Goal: Task Accomplishment & Management: Complete application form

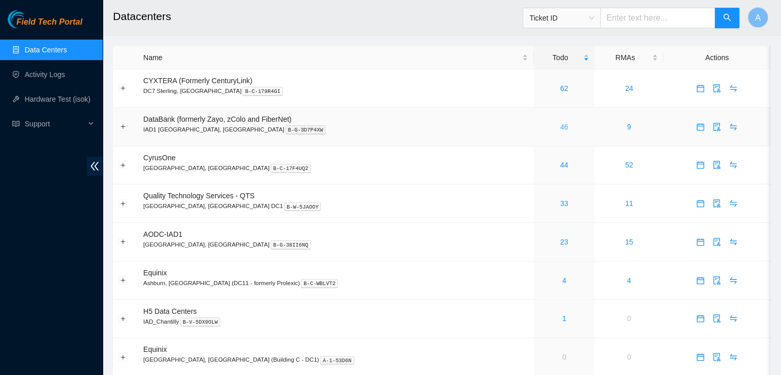
click at [561, 127] on link "46" at bounding box center [565, 127] width 8 height 8
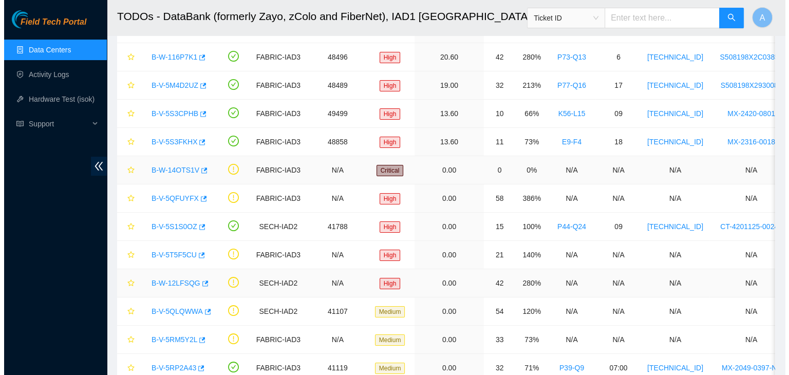
scroll to position [98, 0]
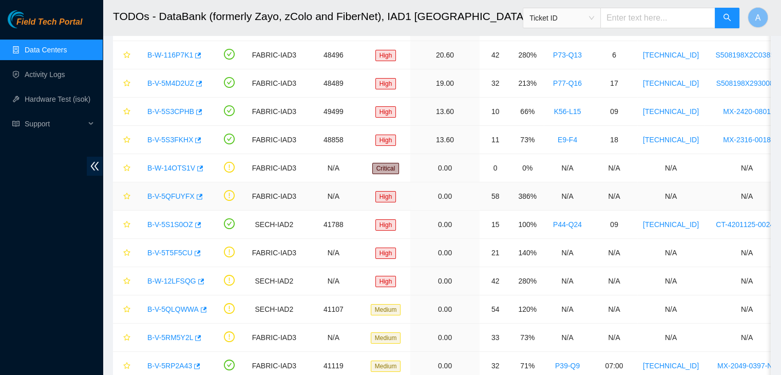
click at [176, 194] on link "B-V-5QFUYFX" at bounding box center [170, 196] width 47 height 8
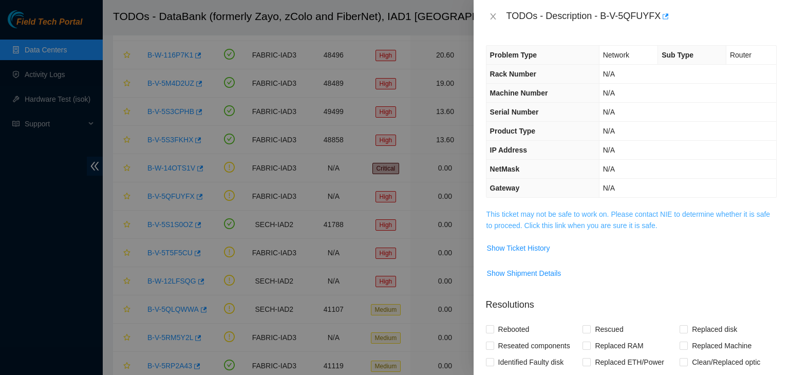
click at [586, 225] on link "This ticket may not be safe to work on. Please contact NIE to determine whether…" at bounding box center [629, 220] width 284 height 20
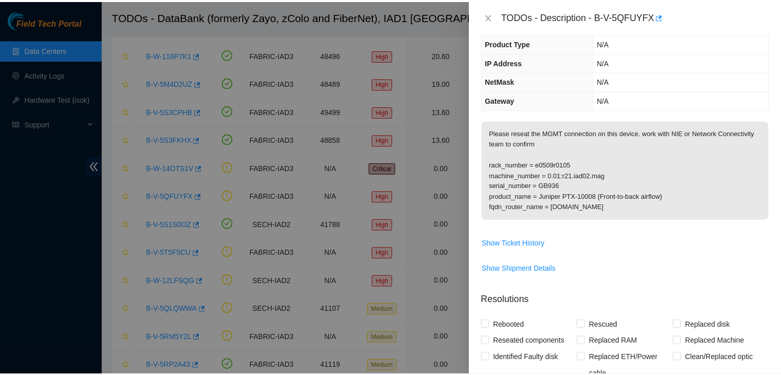
scroll to position [88, 0]
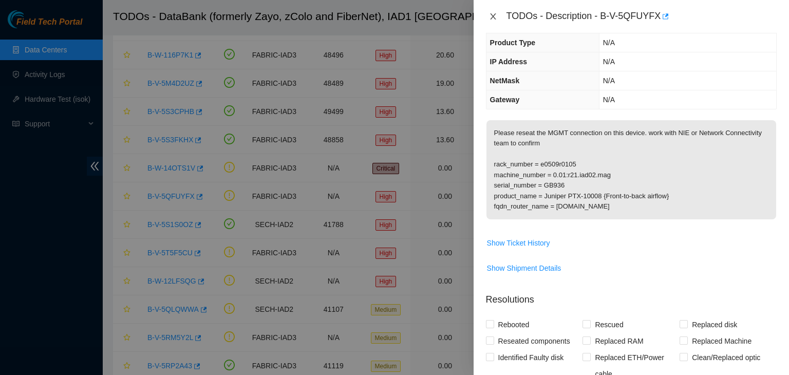
click at [494, 20] on icon "close" at bounding box center [493, 16] width 8 height 8
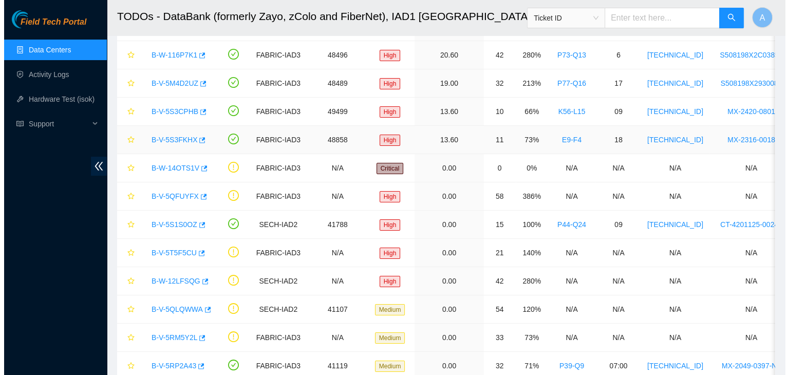
scroll to position [0, 0]
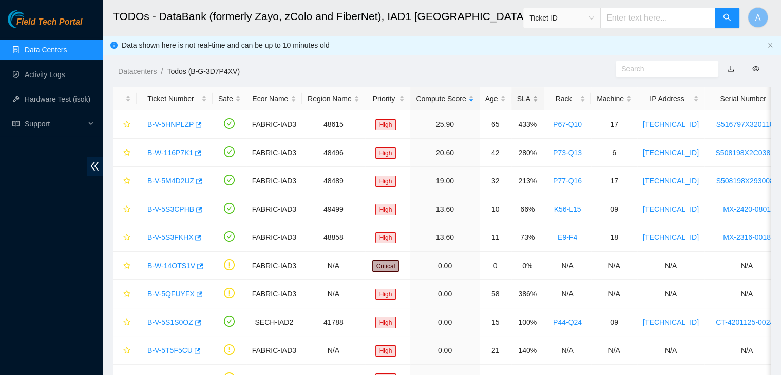
click at [528, 96] on div "SLA" at bounding box center [527, 98] width 21 height 11
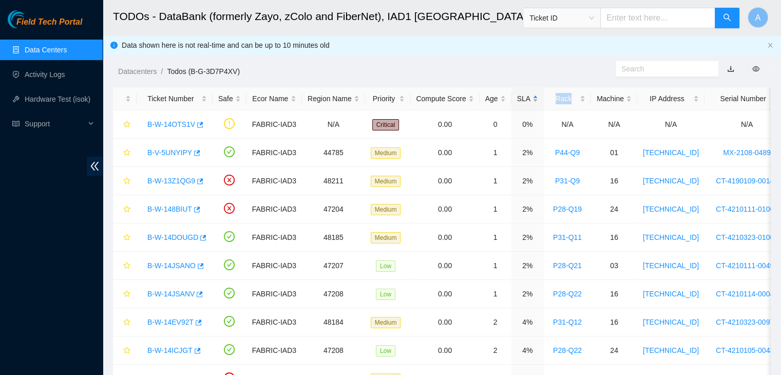
click at [528, 96] on div "SLA" at bounding box center [527, 98] width 21 height 11
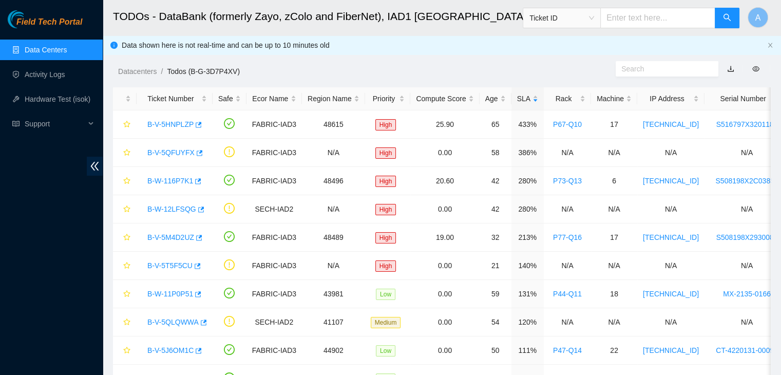
click at [509, 74] on ol "Datacenters / Todos (B-G-3D7P4XV) /" at bounding box center [365, 71] width 494 height 11
click at [172, 122] on link "B-V-5HNPLZP" at bounding box center [170, 124] width 46 height 8
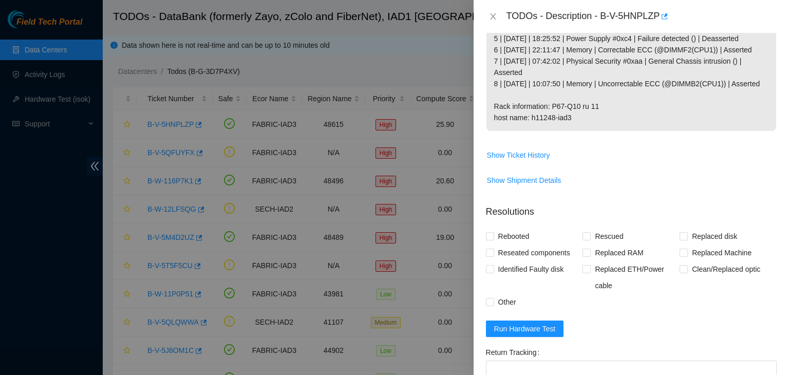
scroll to position [258, 0]
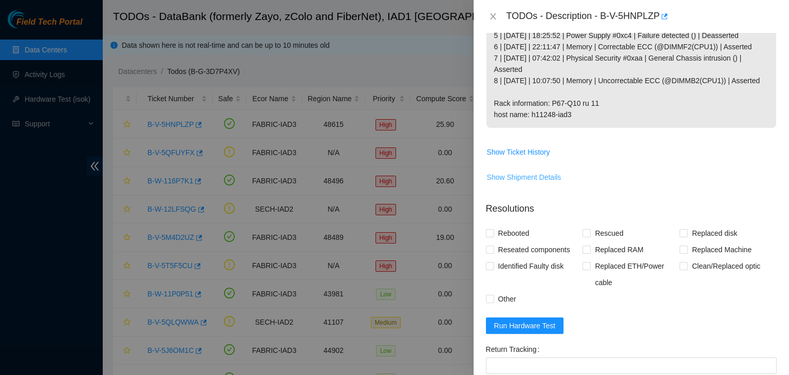
click at [540, 183] on span "Show Shipment Details" at bounding box center [524, 177] width 74 height 11
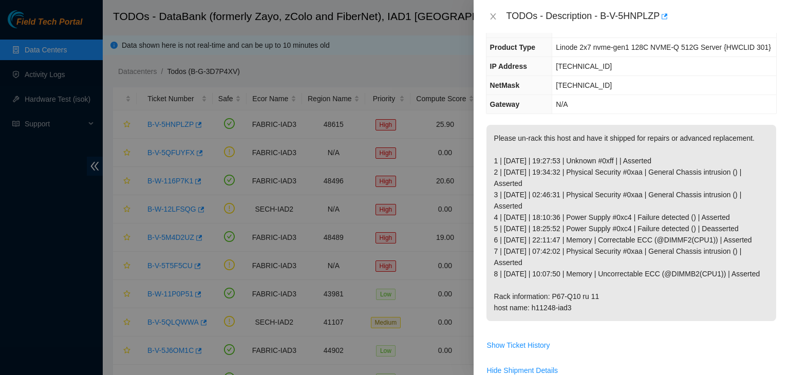
scroll to position [0, 0]
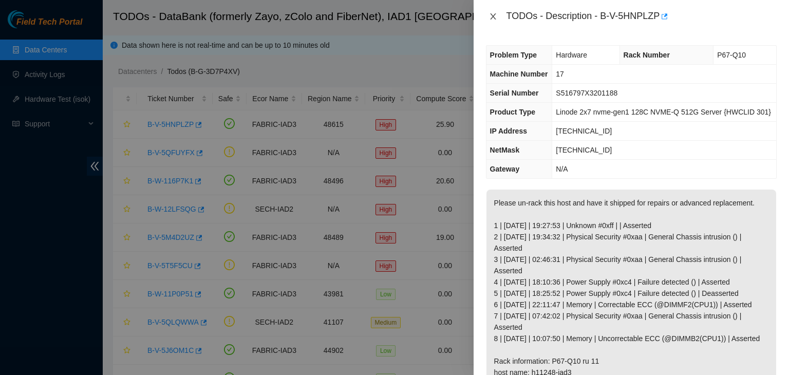
click at [494, 15] on icon "close" at bounding box center [493, 16] width 6 height 6
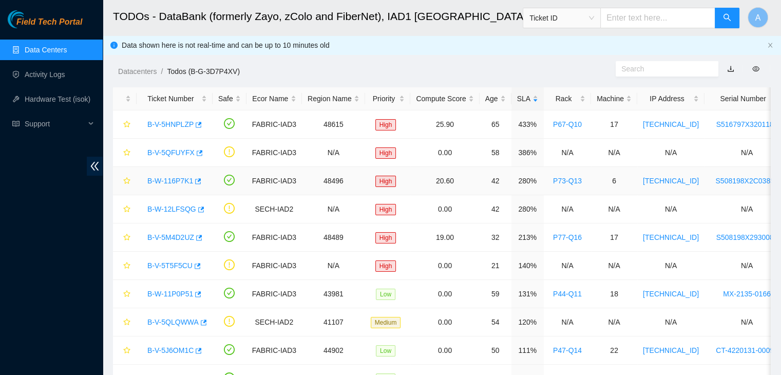
click at [175, 179] on link "B-W-116P7K1" at bounding box center [170, 181] width 46 height 8
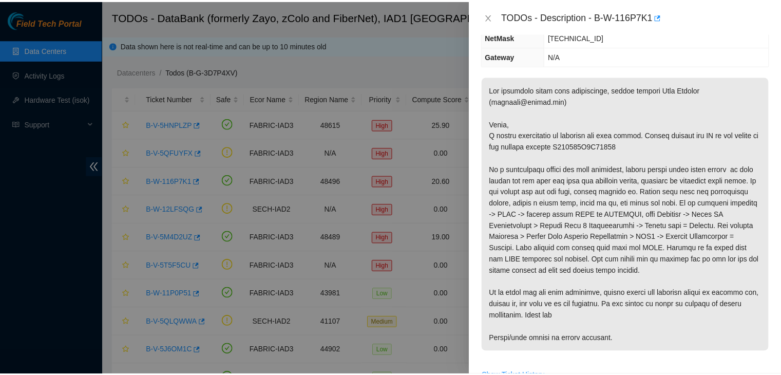
scroll to position [135, 0]
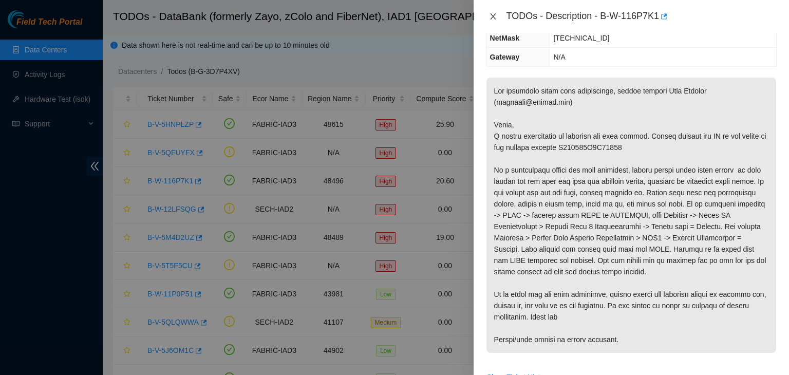
click at [487, 15] on button "Close" at bounding box center [493, 17] width 14 height 10
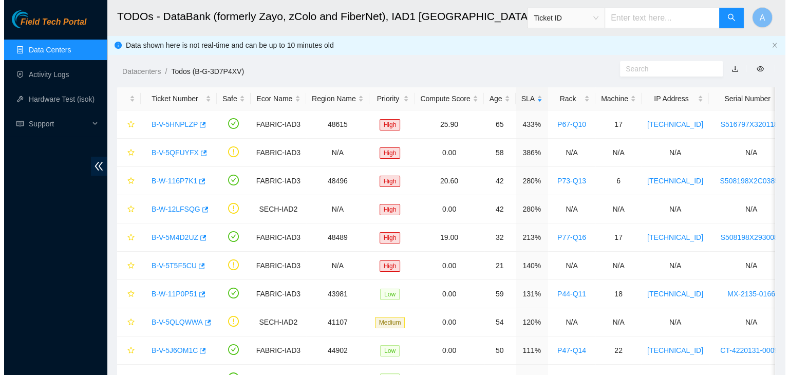
scroll to position [146, 0]
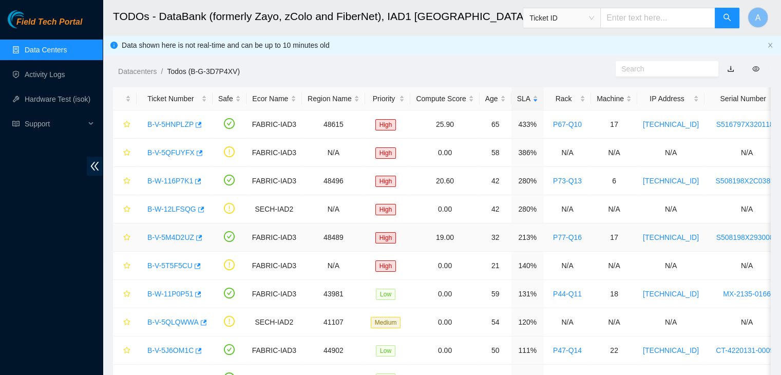
click at [183, 233] on link "B-V-5M4D2UZ" at bounding box center [170, 237] width 47 height 8
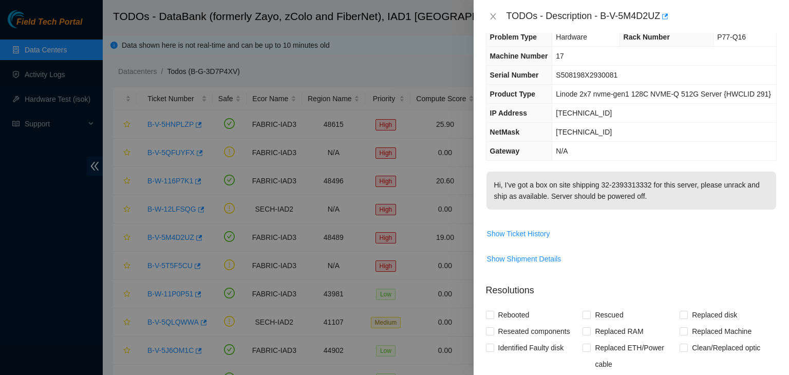
scroll to position [17, 0]
click at [534, 258] on span "Show Shipment Details" at bounding box center [524, 259] width 74 height 11
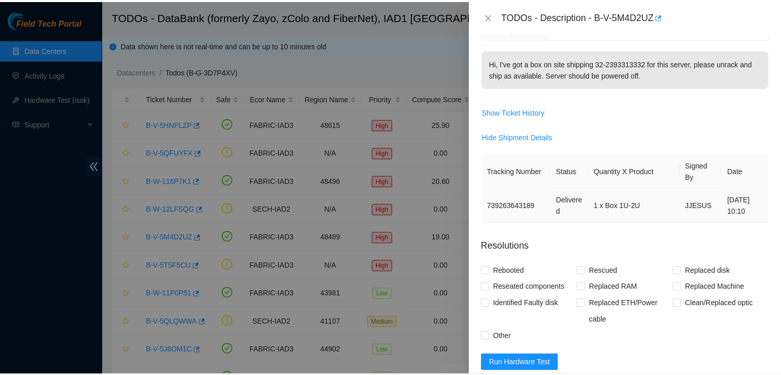
scroll to position [142, 0]
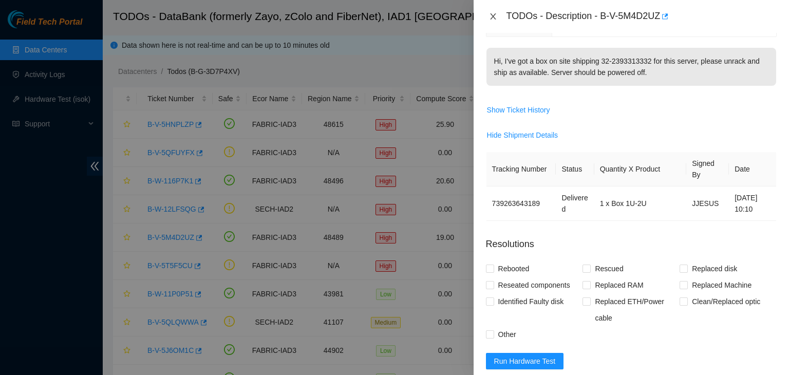
click at [487, 14] on button "Close" at bounding box center [493, 17] width 14 height 10
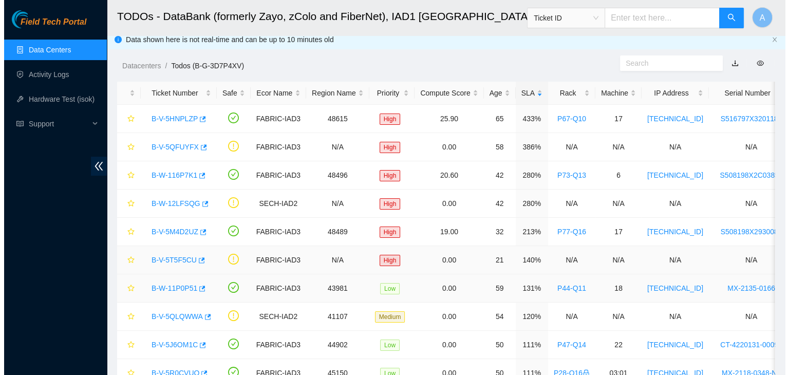
scroll to position [0, 0]
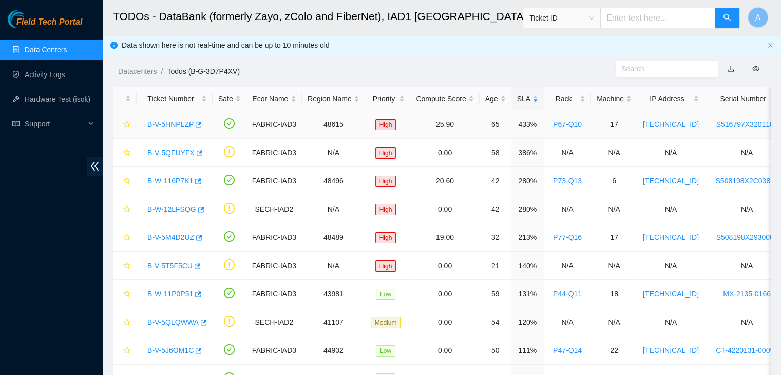
click at [171, 125] on link "B-V-5HNPLZP" at bounding box center [170, 124] width 46 height 8
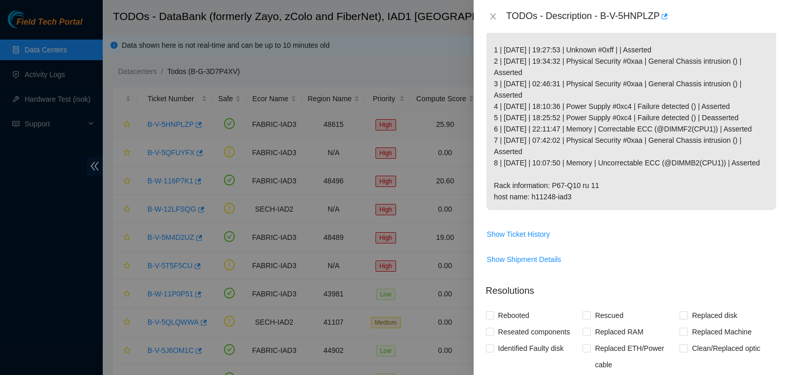
scroll to position [142, 0]
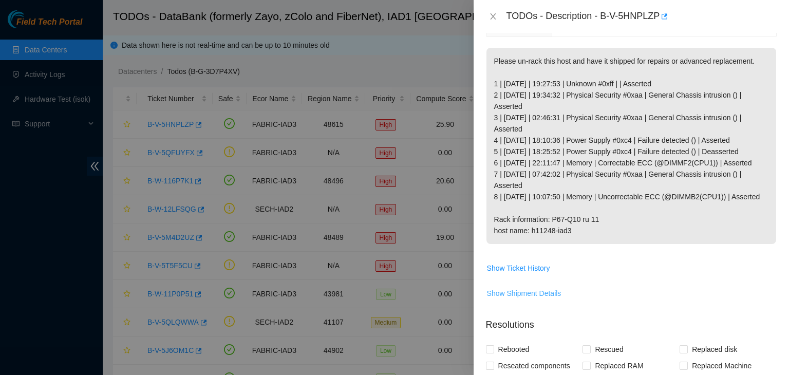
click at [523, 299] on span "Show Shipment Details" at bounding box center [524, 293] width 74 height 11
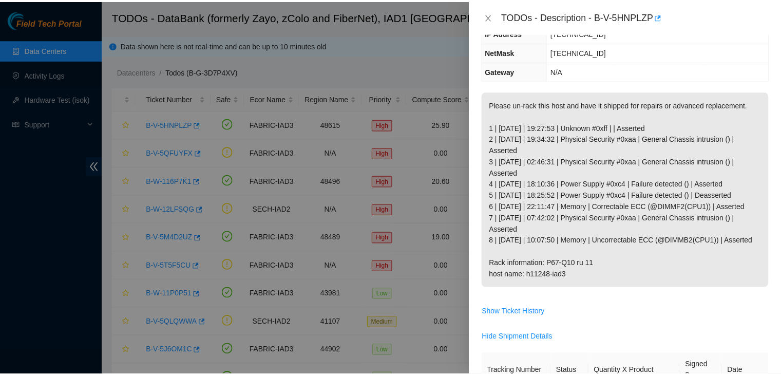
scroll to position [92, 0]
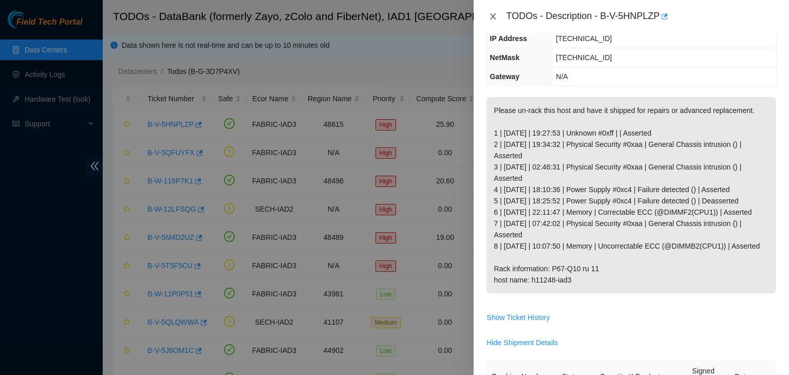
click at [497, 15] on button "Close" at bounding box center [493, 17] width 14 height 10
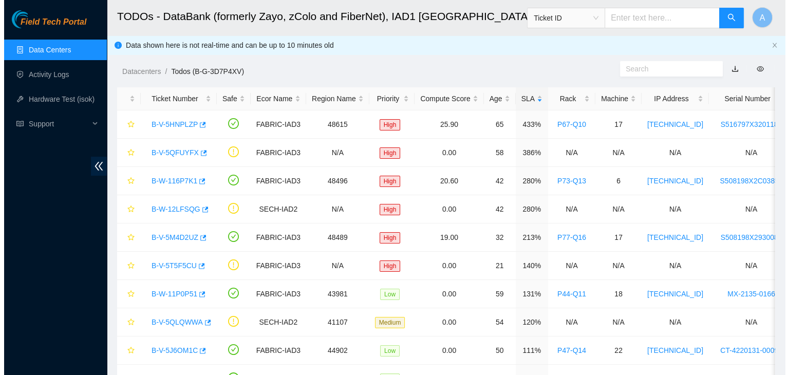
scroll to position [126, 0]
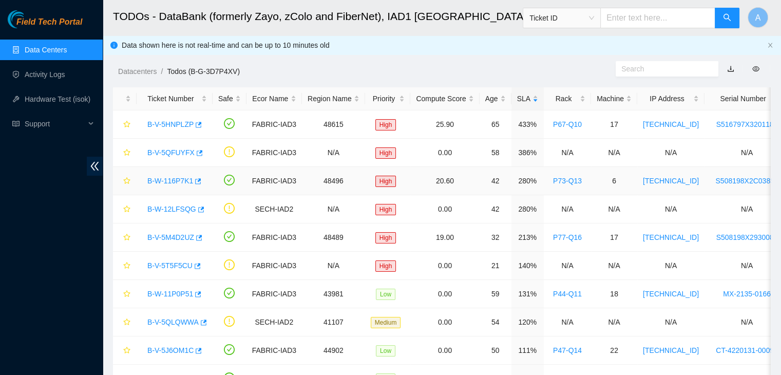
click at [180, 180] on link "B-W-116P7K1" at bounding box center [170, 181] width 46 height 8
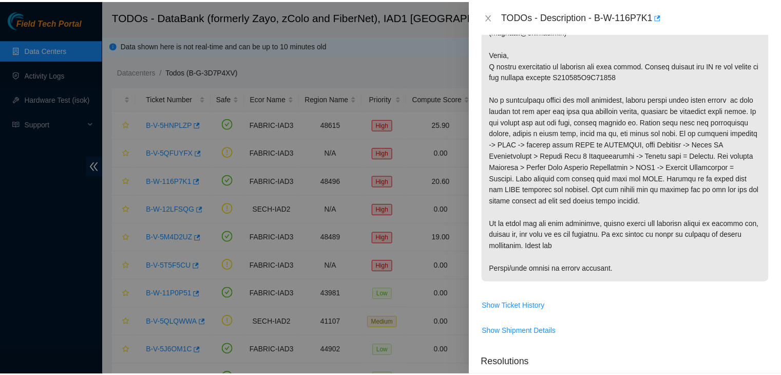
scroll to position [207, 0]
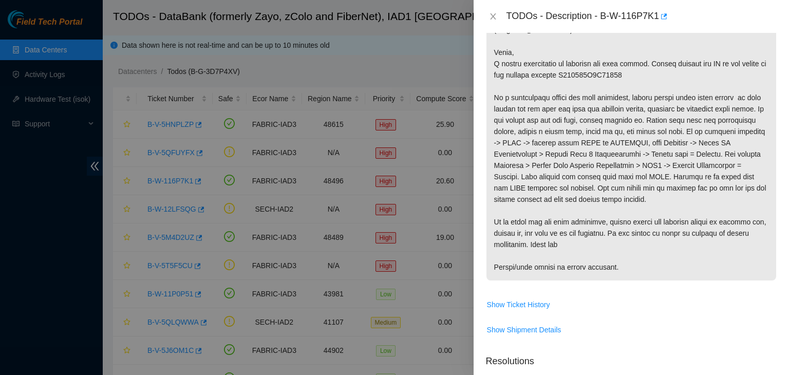
click at [489, 11] on div "TODOs - Description - B-W-116P7K1" at bounding box center [631, 16] width 291 height 16
click at [491, 14] on icon "close" at bounding box center [493, 16] width 6 height 6
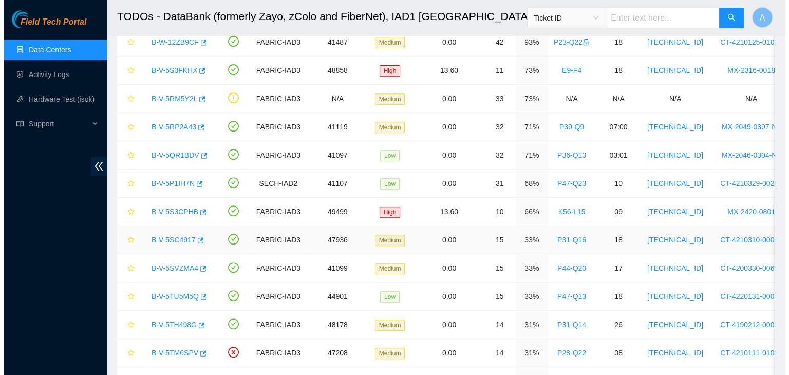
scroll to position [422, 0]
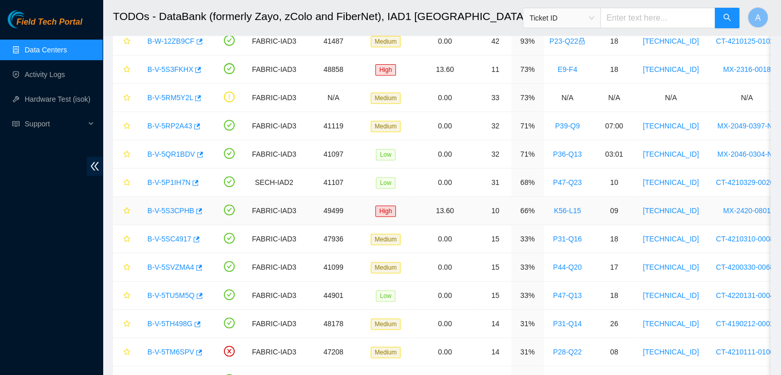
click at [185, 208] on link "B-V-5S3CPHB" at bounding box center [170, 211] width 47 height 8
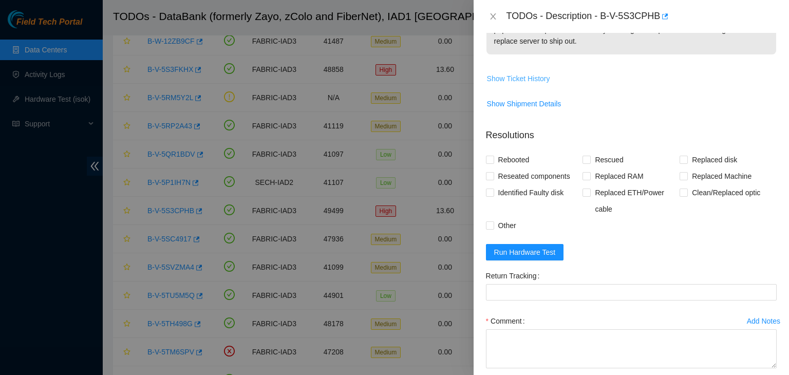
scroll to position [26, 0]
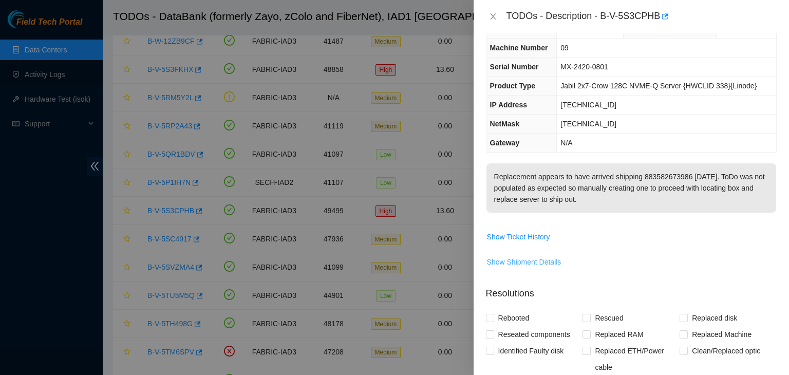
click at [536, 263] on span "Show Shipment Details" at bounding box center [524, 261] width 74 height 11
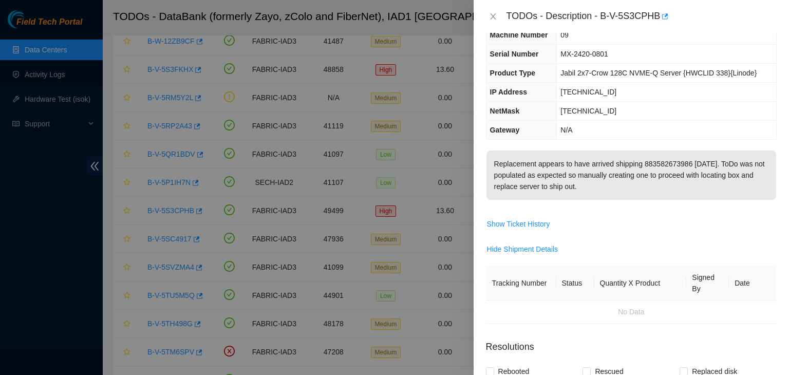
scroll to position [40, 0]
click at [531, 247] on span "Hide Shipment Details" at bounding box center [522, 248] width 71 height 11
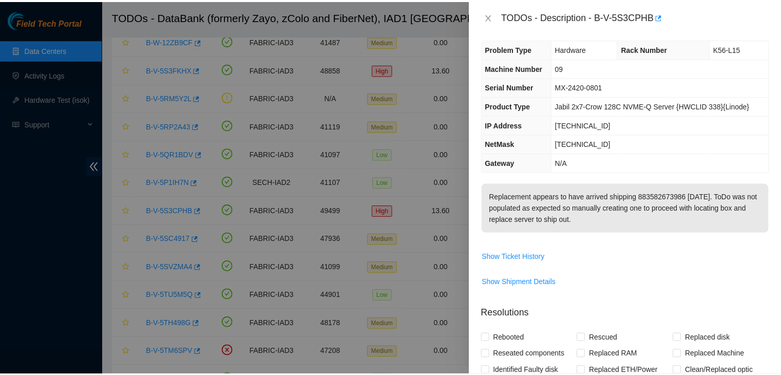
scroll to position [0, 0]
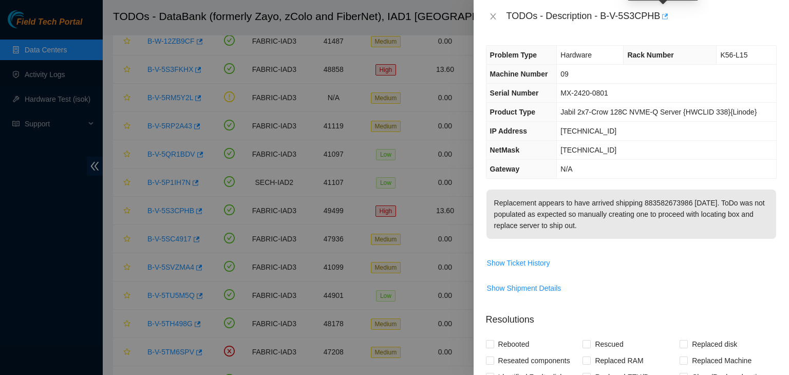
click at [663, 15] on icon "button" at bounding box center [665, 16] width 6 height 6
click at [499, 17] on button "Close" at bounding box center [493, 17] width 14 height 10
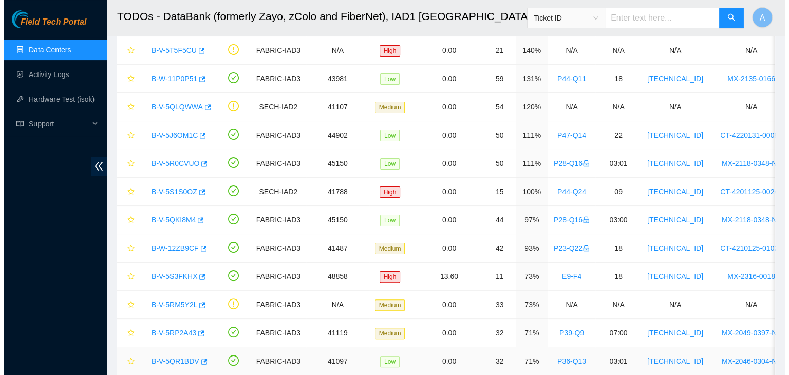
scroll to position [215, 0]
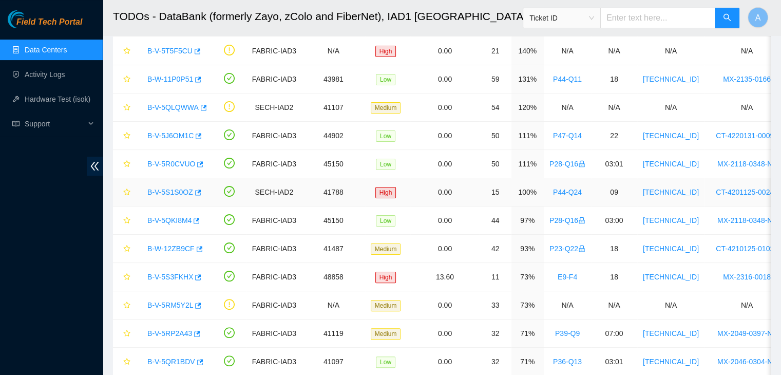
click at [168, 192] on link "B-V-5S1S0OZ" at bounding box center [170, 192] width 46 height 8
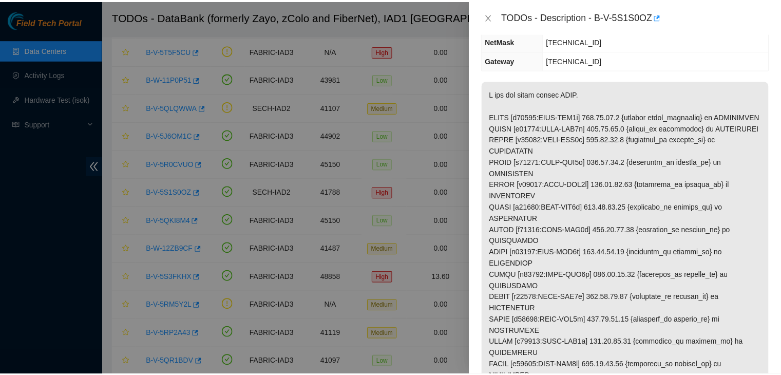
scroll to position [132, 0]
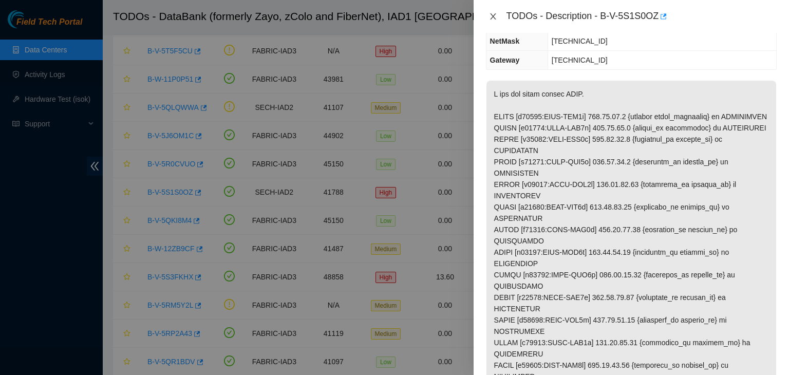
click at [495, 17] on icon "close" at bounding box center [493, 16] width 8 height 8
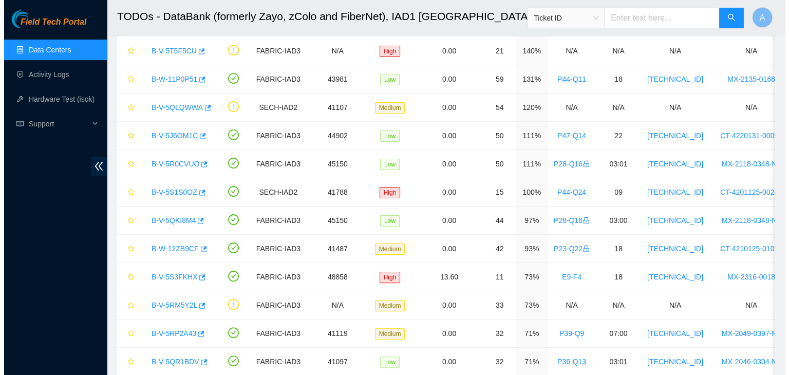
scroll to position [165, 0]
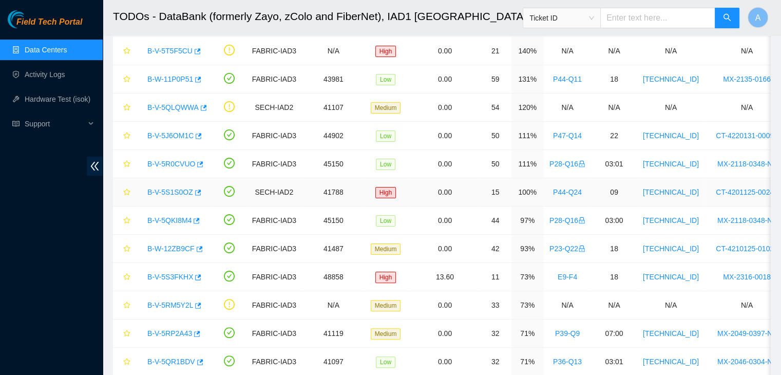
click at [176, 194] on link "B-V-5S1S0OZ" at bounding box center [170, 192] width 46 height 8
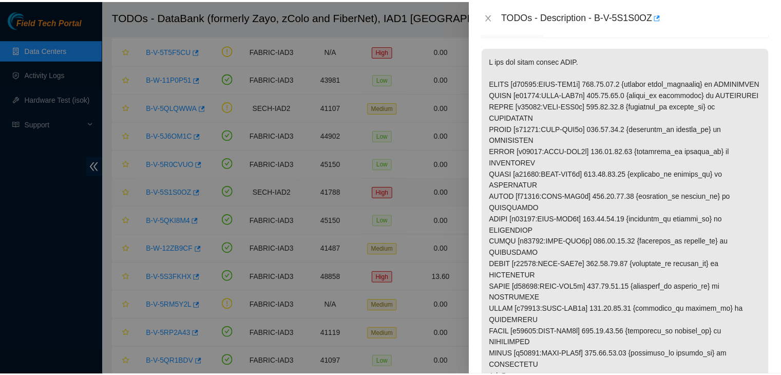
scroll to position [132, 0]
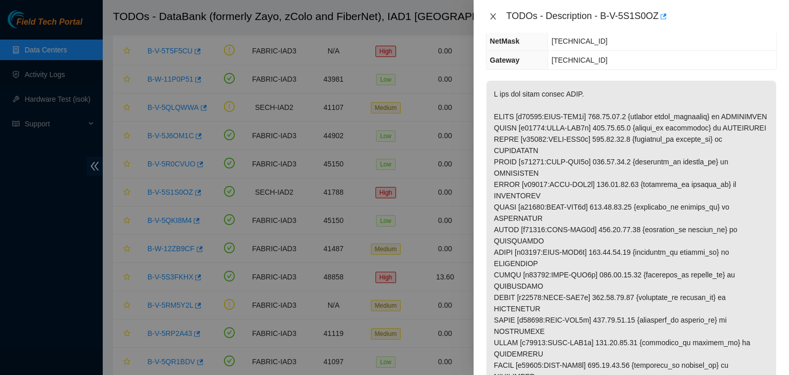
click at [491, 15] on icon "close" at bounding box center [493, 16] width 8 height 8
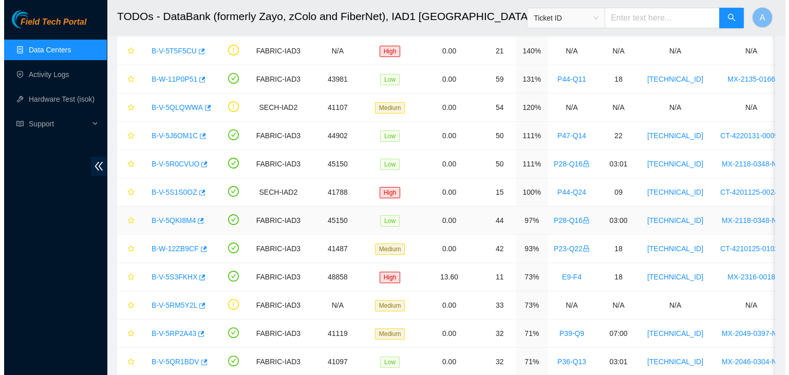
scroll to position [283, 0]
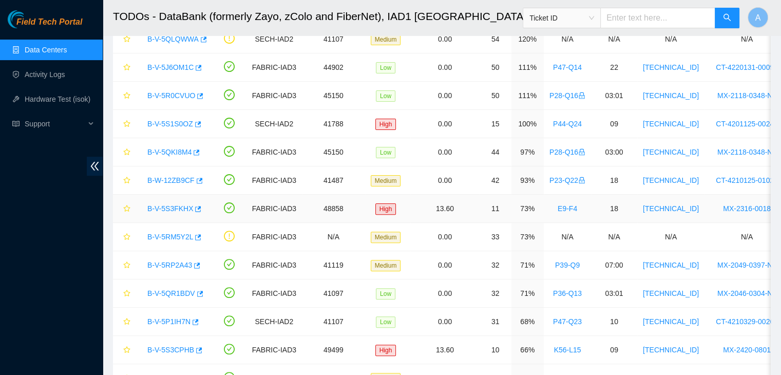
click at [173, 210] on link "B-V-5S3FKHX" at bounding box center [170, 208] width 46 height 8
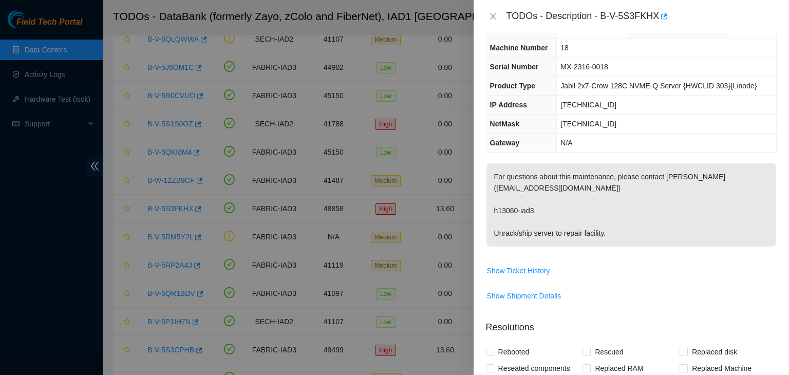
scroll to position [25, 0]
click at [548, 296] on span "Show Shipment Details" at bounding box center [524, 297] width 74 height 11
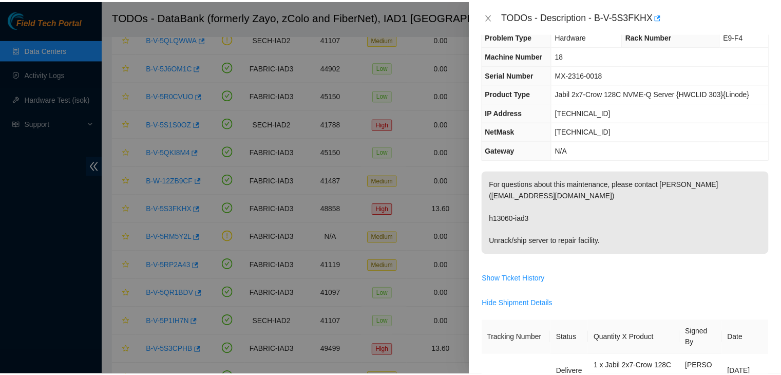
scroll to position [0, 0]
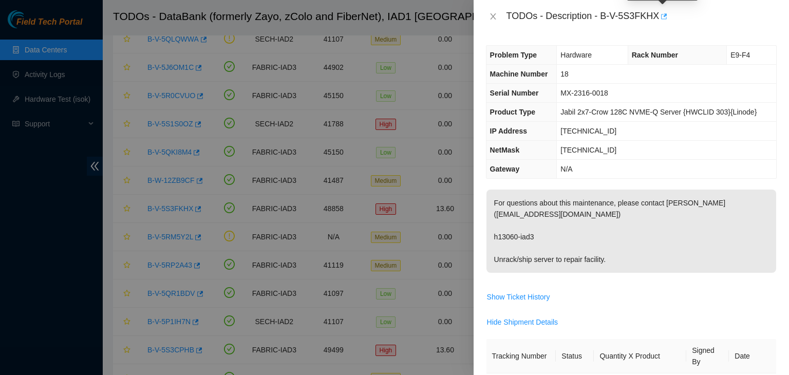
click at [661, 17] on icon "button" at bounding box center [664, 16] width 6 height 6
click at [495, 15] on icon "close" at bounding box center [493, 16] width 8 height 8
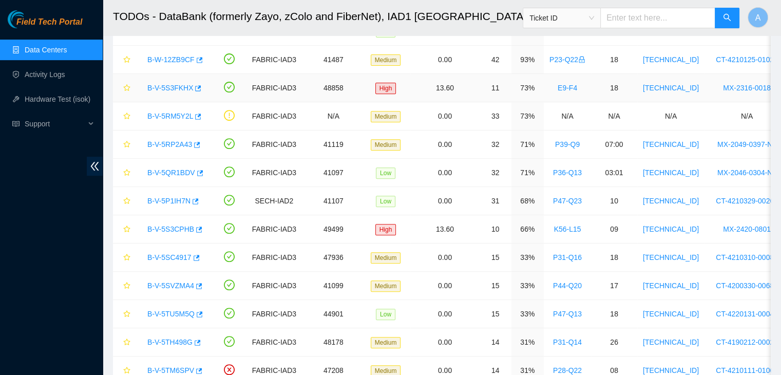
scroll to position [404, 0]
click at [177, 227] on link "B-V-5S3CPHB" at bounding box center [170, 229] width 47 height 8
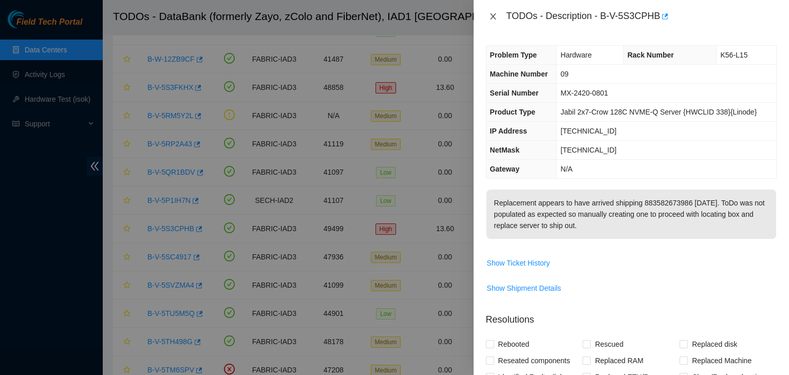
click at [494, 17] on icon "close" at bounding box center [493, 16] width 6 height 6
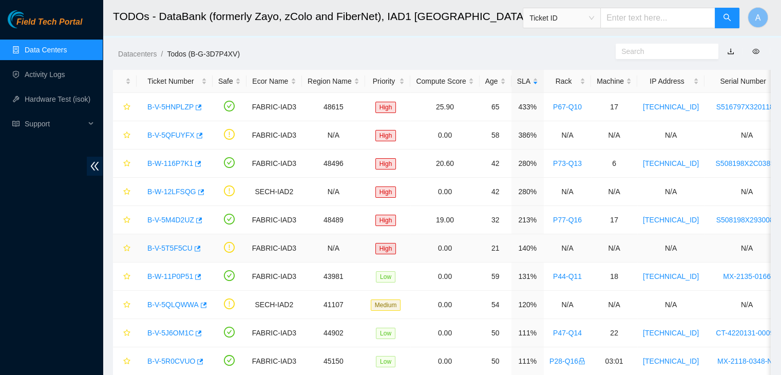
scroll to position [18, 0]
click at [569, 79] on div "Rack" at bounding box center [568, 80] width 36 height 11
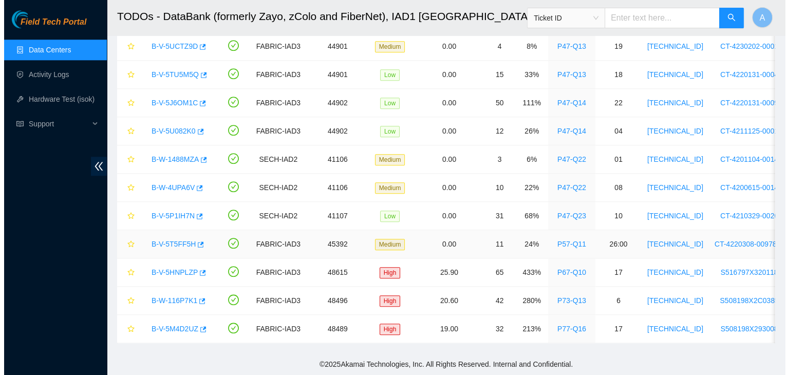
scroll to position [1070, 0]
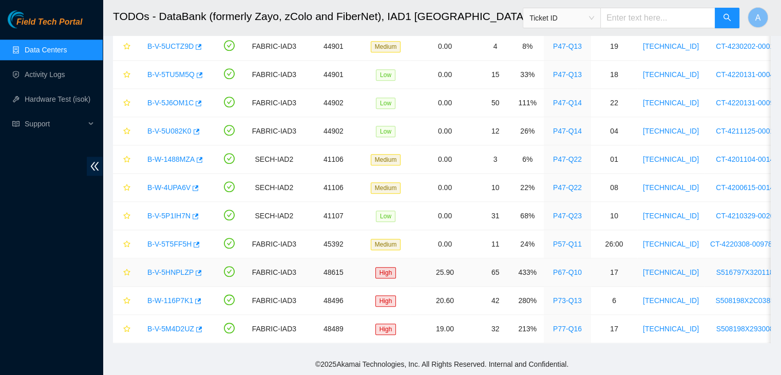
click at [173, 268] on link "B-V-5HNPLZP" at bounding box center [170, 272] width 46 height 8
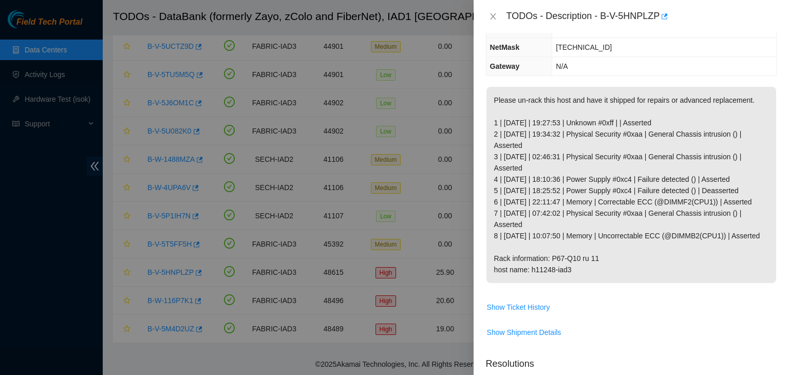
scroll to position [0, 0]
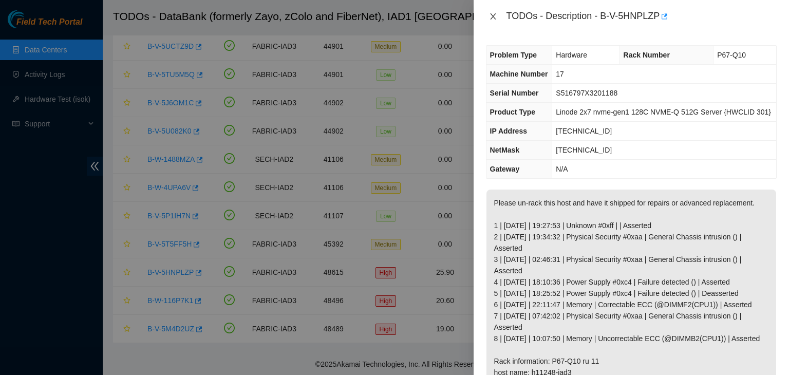
click at [491, 19] on icon "close" at bounding box center [493, 16] width 6 height 6
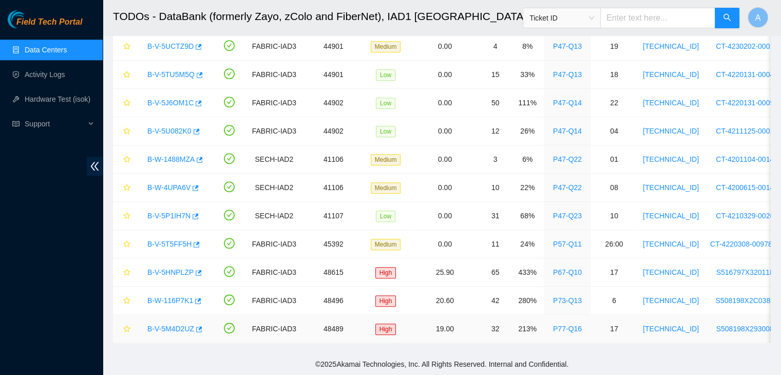
click at [176, 325] on link "B-V-5M4D2UZ" at bounding box center [170, 329] width 47 height 8
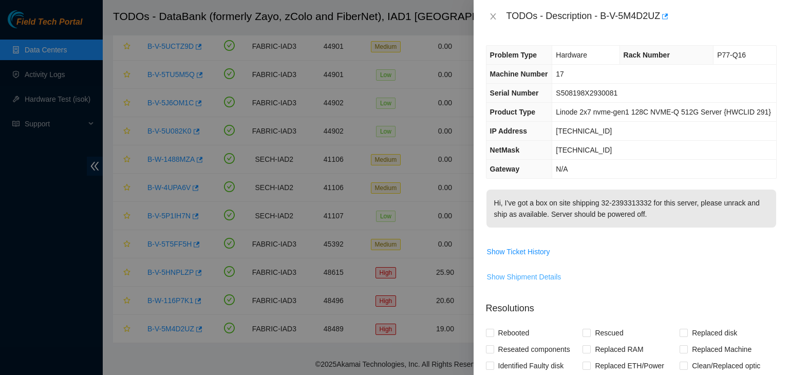
click at [538, 272] on span "Show Shipment Details" at bounding box center [524, 276] width 74 height 11
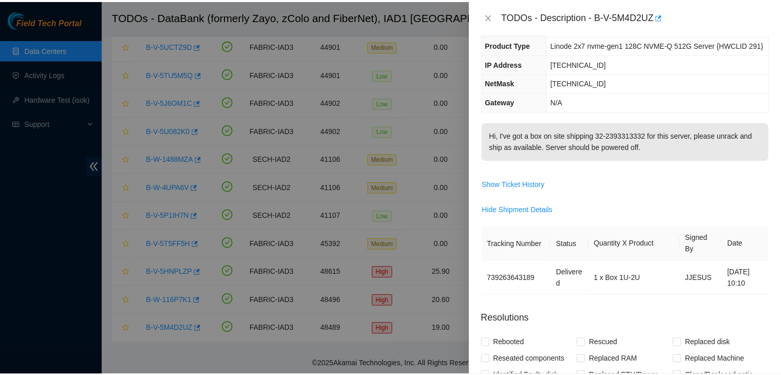
scroll to position [68, 0]
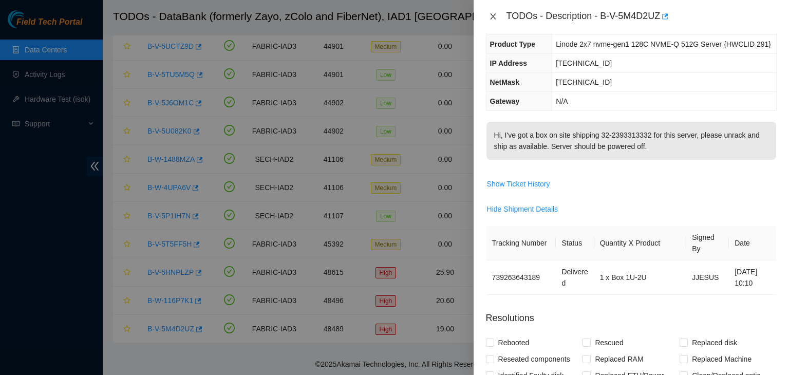
click at [495, 14] on icon "close" at bounding box center [493, 16] width 6 height 6
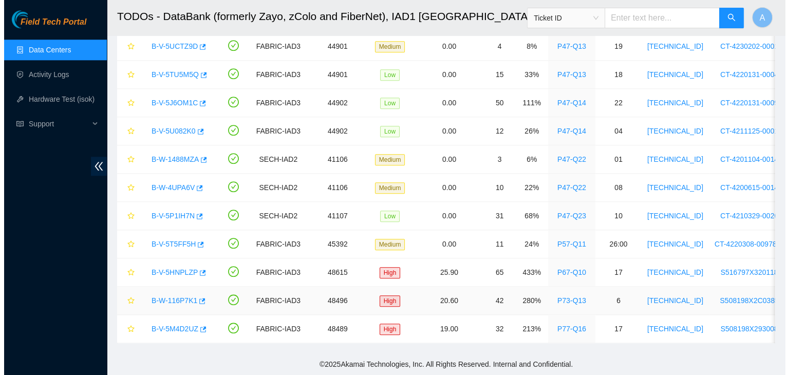
scroll to position [90, 0]
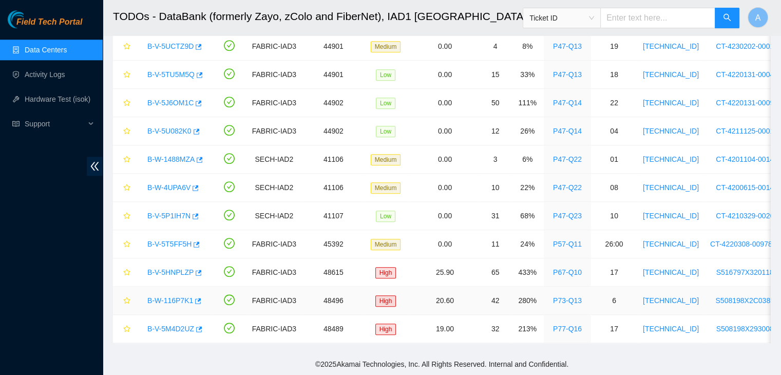
click at [184, 296] on link "B-W-116P7K1" at bounding box center [170, 300] width 46 height 8
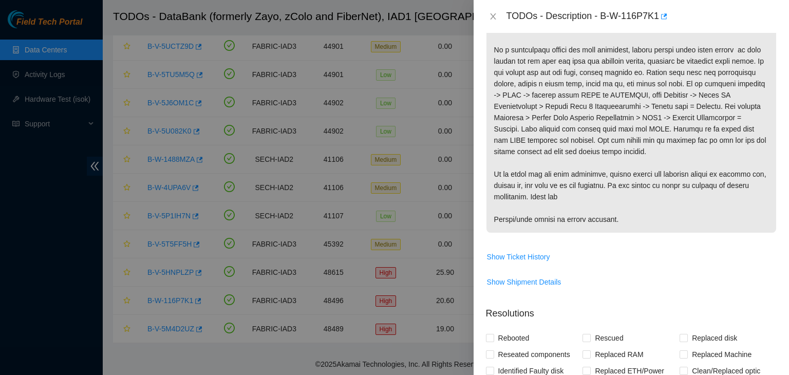
scroll to position [255, 0]
click at [538, 284] on span "Show Shipment Details" at bounding box center [524, 281] width 74 height 11
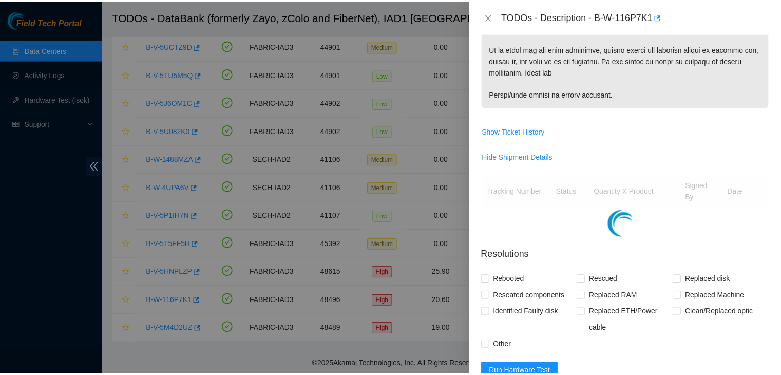
scroll to position [379, 0]
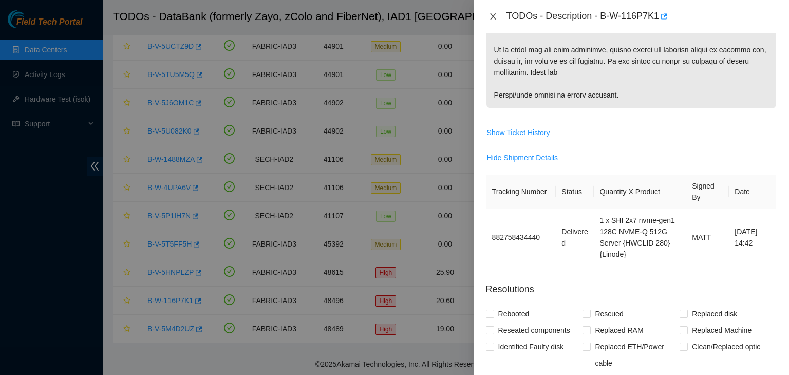
click at [499, 19] on button "Close" at bounding box center [493, 17] width 14 height 10
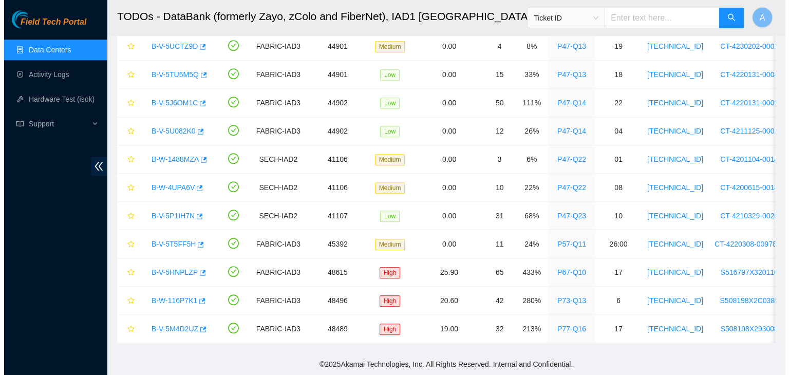
scroll to position [302, 0]
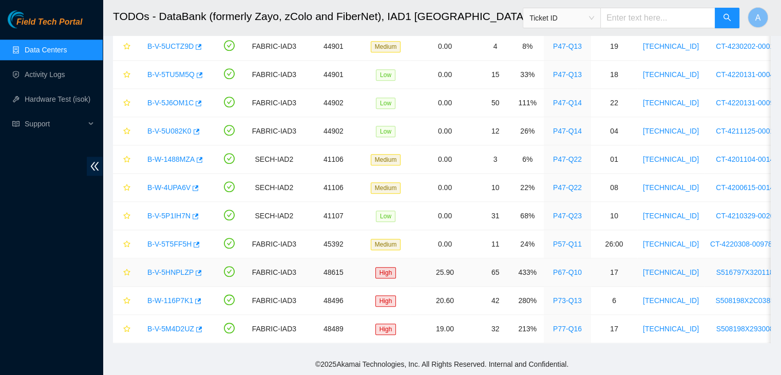
click at [177, 268] on link "B-V-5HNPLZP" at bounding box center [170, 272] width 46 height 8
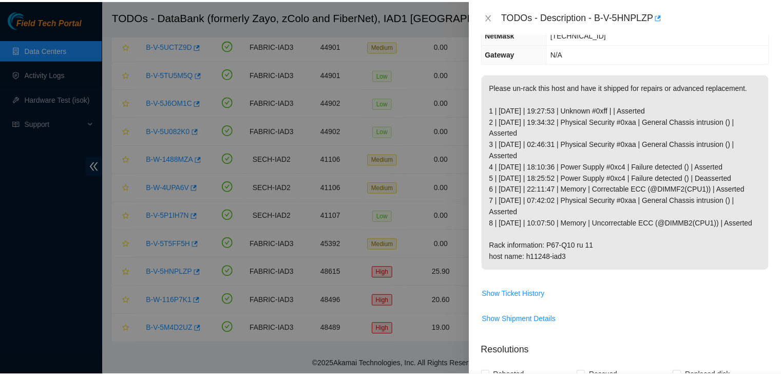
scroll to position [115, 0]
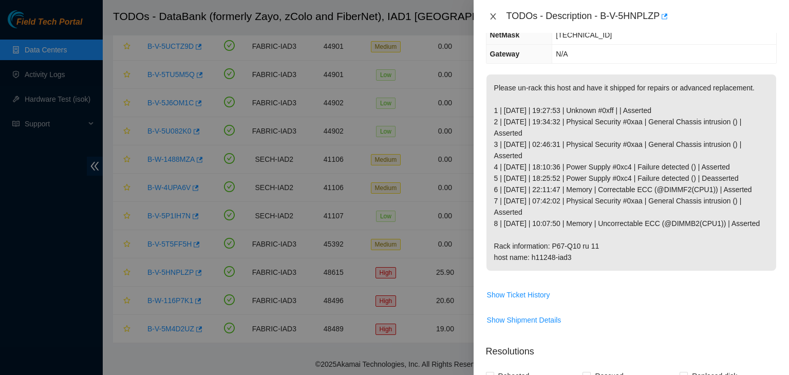
click at [495, 18] on icon "close" at bounding box center [493, 16] width 8 height 8
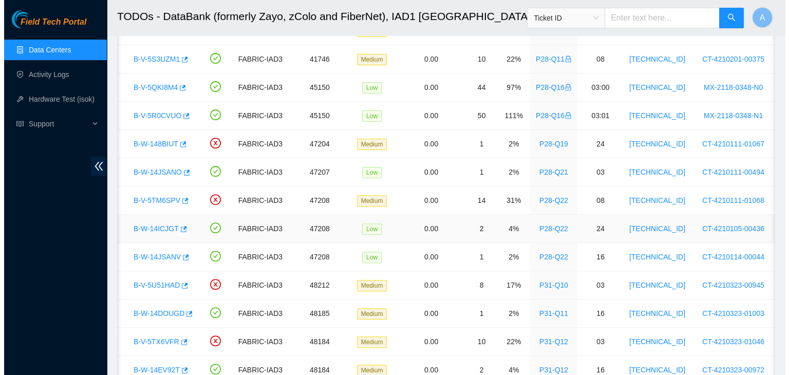
scroll to position [0, 6]
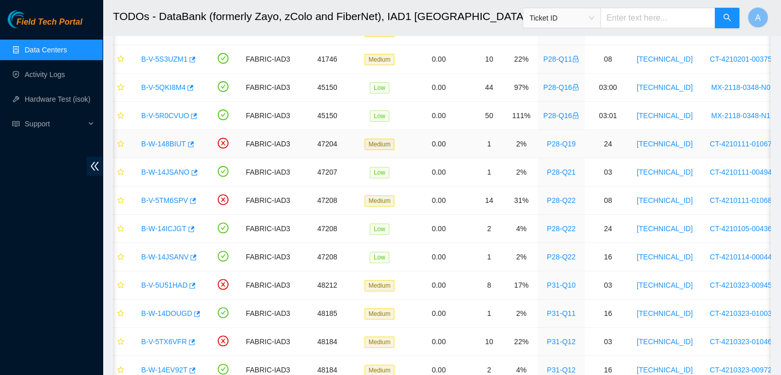
click at [170, 145] on link "B-W-148BIUT" at bounding box center [163, 144] width 45 height 8
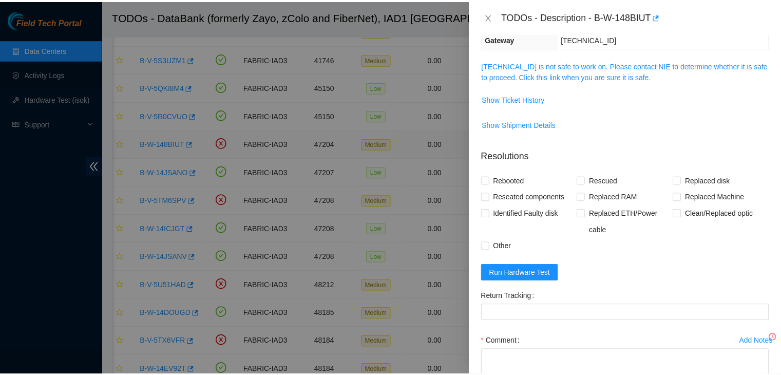
scroll to position [115, 0]
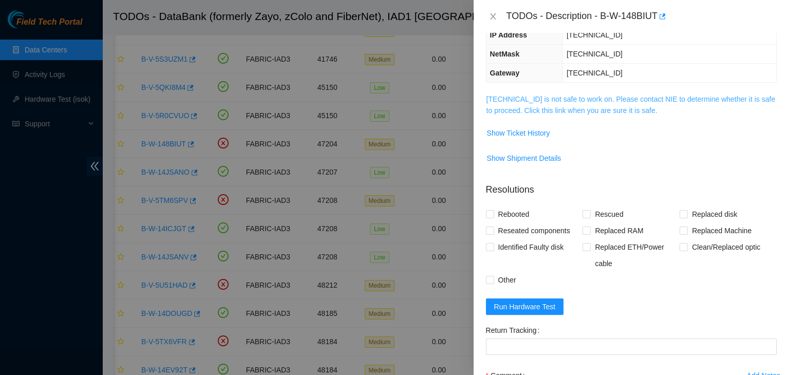
click at [586, 98] on link "23.73.205.27 is not safe to work on. Please contact NIE to determine whether it…" at bounding box center [631, 105] width 289 height 20
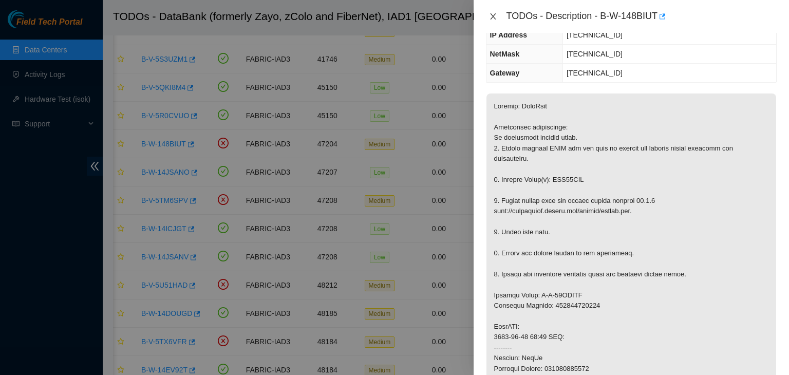
click at [494, 14] on icon "close" at bounding box center [493, 16] width 6 height 6
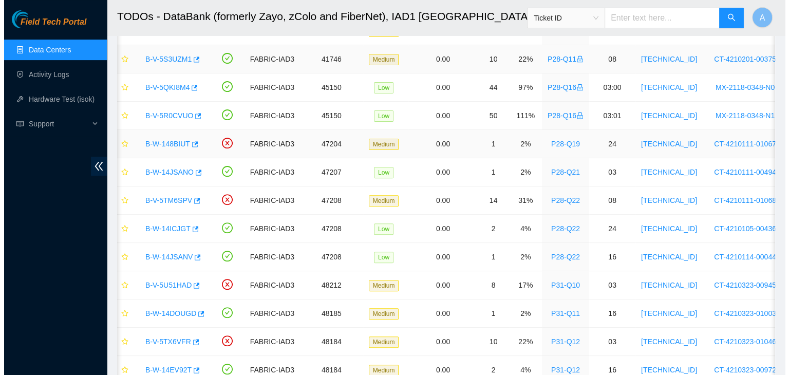
scroll to position [149, 0]
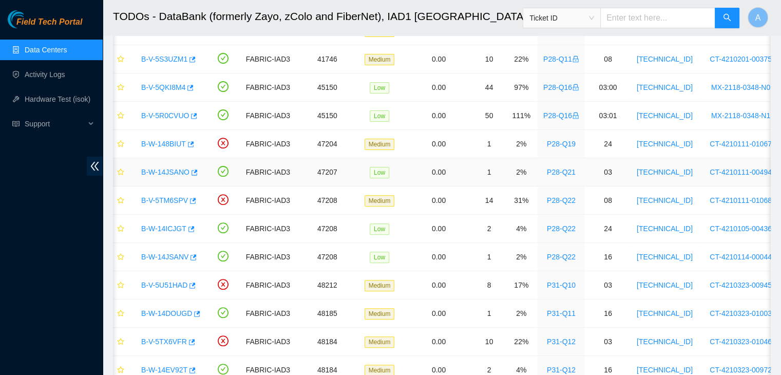
click at [167, 175] on div "B-W-14JSANO" at bounding box center [168, 172] width 65 height 16
click at [166, 173] on link "B-W-14JSANO" at bounding box center [165, 172] width 48 height 8
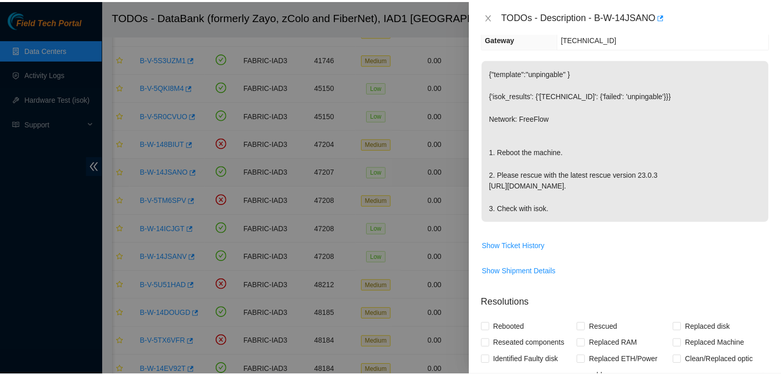
scroll to position [115, 0]
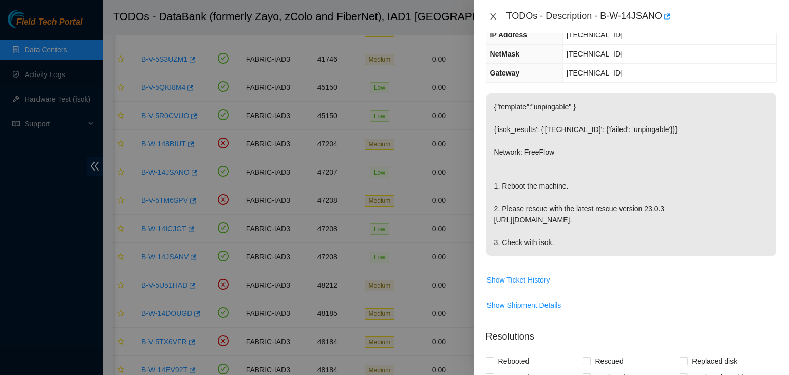
click at [493, 17] on icon "close" at bounding box center [493, 16] width 6 height 6
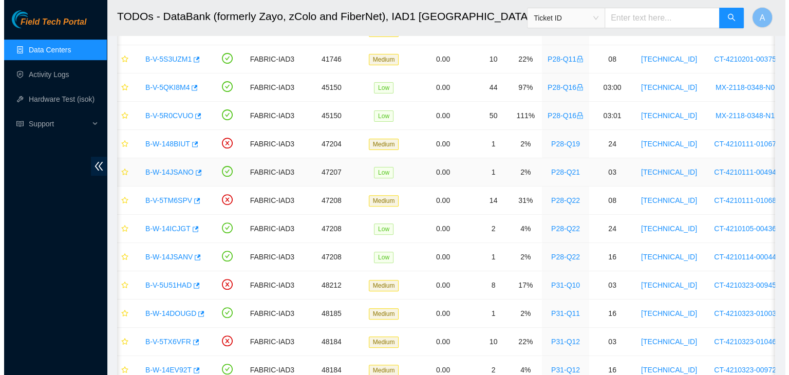
scroll to position [149, 0]
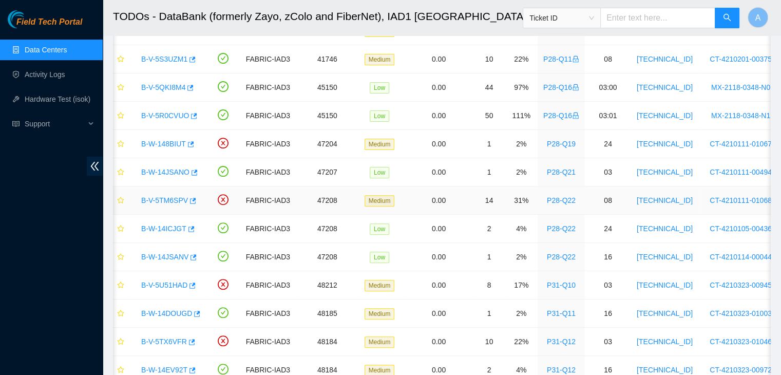
click at [174, 203] on link "B-V-5TM6SPV" at bounding box center [164, 200] width 47 height 8
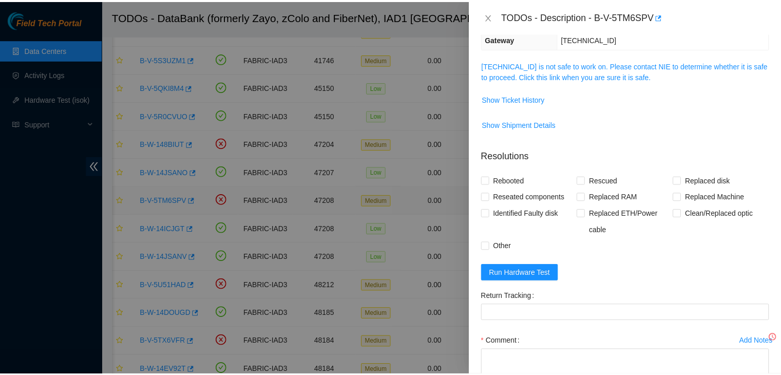
scroll to position [115, 0]
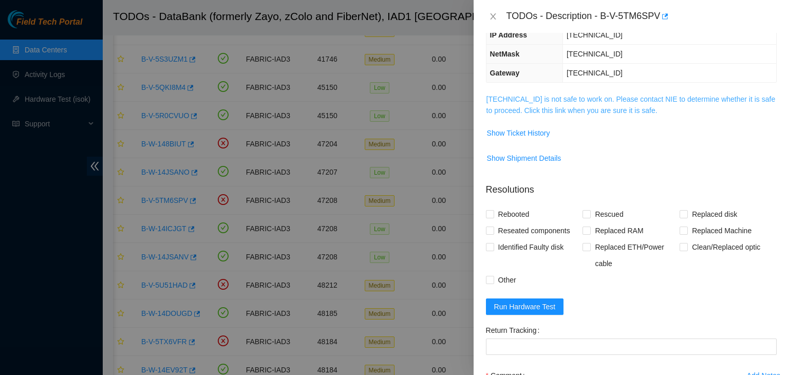
click at [536, 111] on link "23.73.204.75 is not safe to work on. Please contact NIE to determine whether it…" at bounding box center [631, 105] width 289 height 20
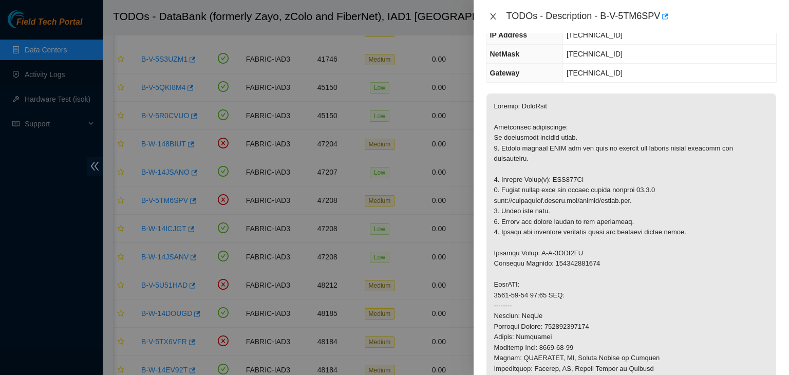
click at [494, 19] on icon "close" at bounding box center [493, 16] width 8 height 8
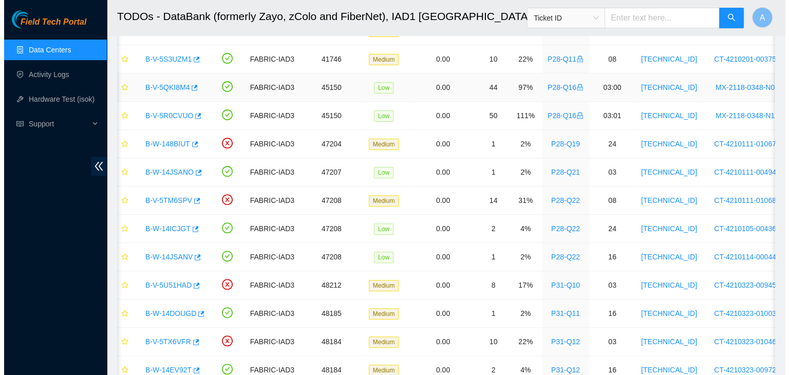
scroll to position [149, 0]
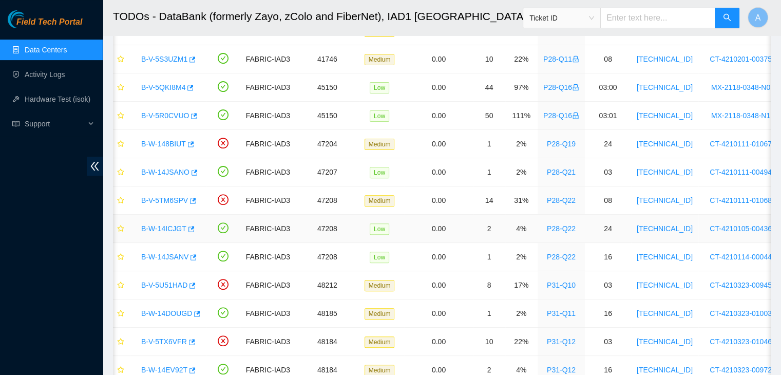
click at [160, 225] on link "B-W-14ICJGT" at bounding box center [163, 229] width 45 height 8
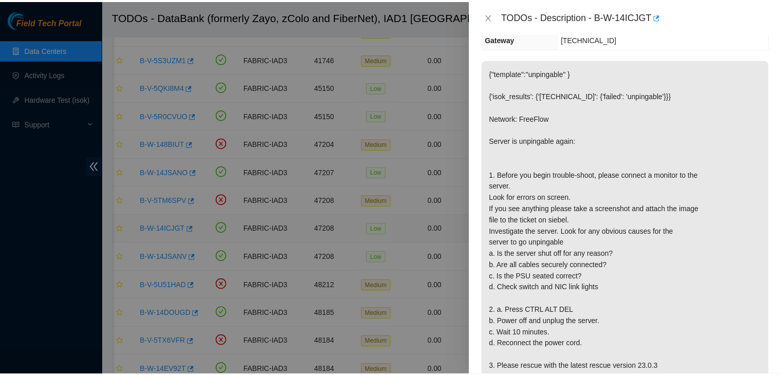
scroll to position [115, 0]
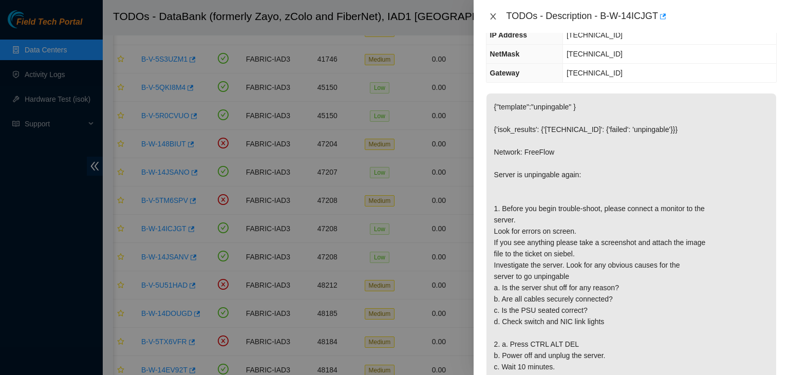
click at [495, 19] on icon "close" at bounding box center [493, 16] width 6 height 6
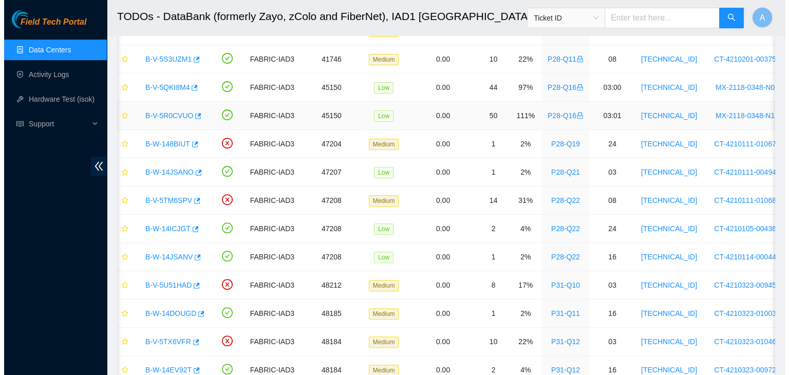
scroll to position [149, 0]
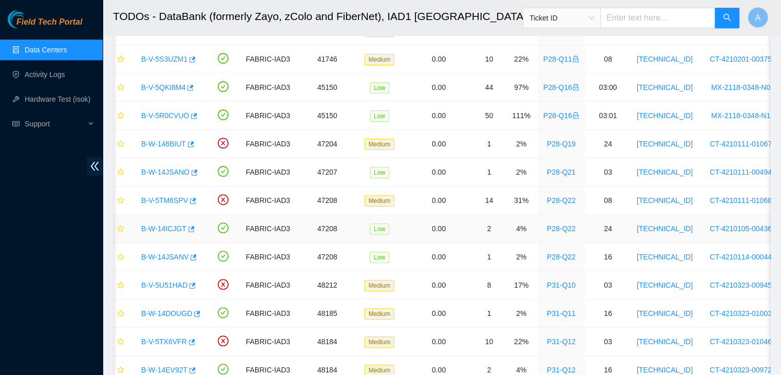
click at [173, 226] on link "B-W-14ICJGT" at bounding box center [163, 229] width 45 height 8
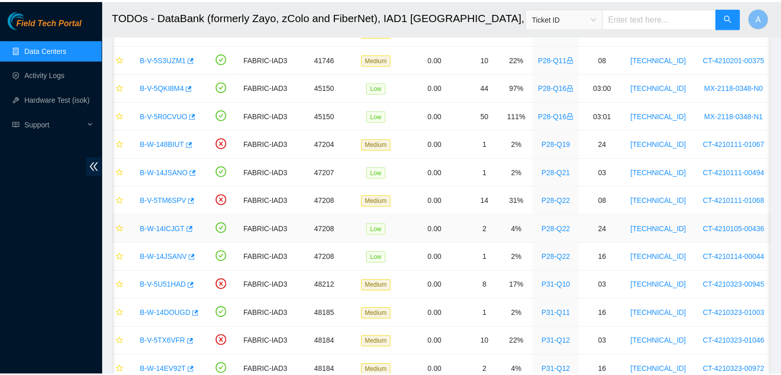
scroll to position [115, 0]
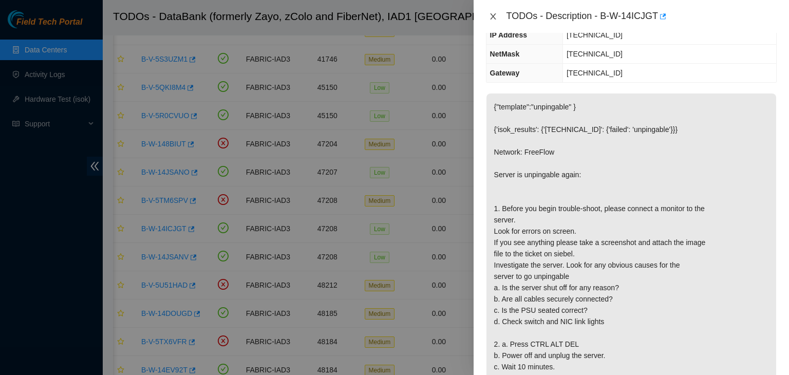
click at [495, 12] on button "Close" at bounding box center [493, 17] width 14 height 10
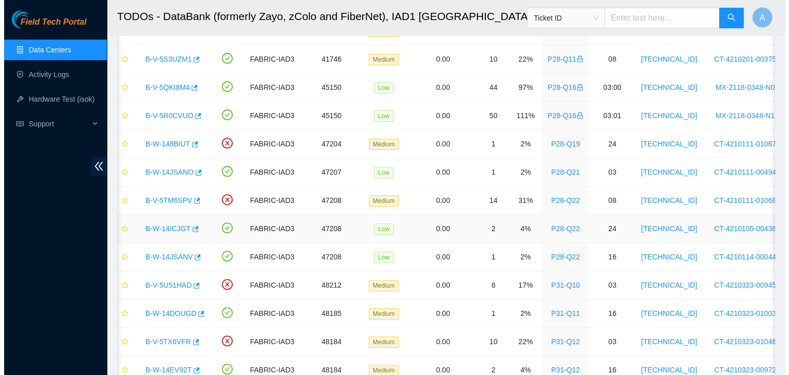
scroll to position [149, 0]
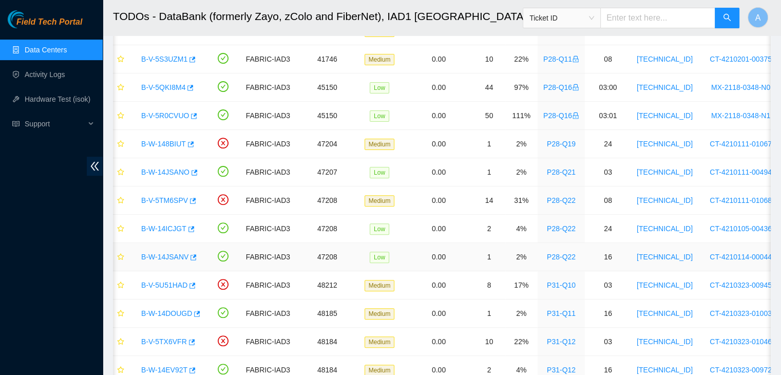
click at [177, 254] on link "B-W-14JSANV" at bounding box center [164, 257] width 47 height 8
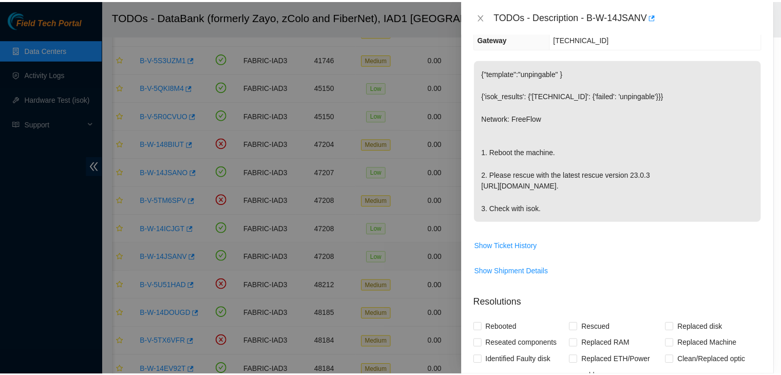
scroll to position [115, 0]
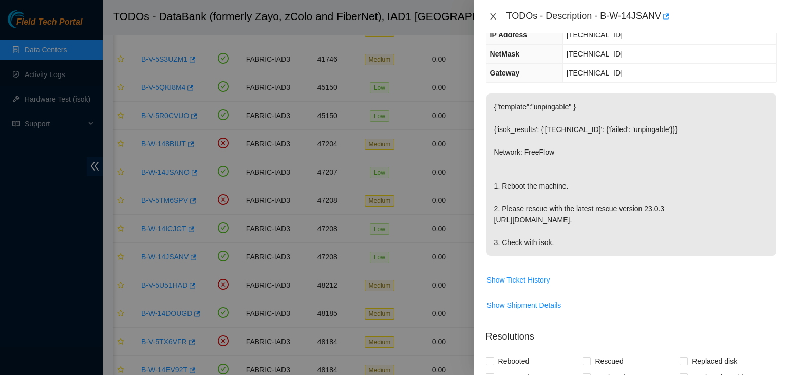
click at [496, 19] on icon "close" at bounding box center [493, 16] width 8 height 8
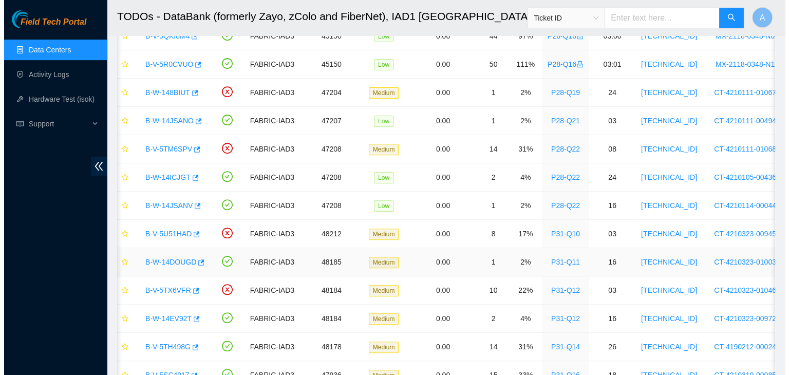
scroll to position [375, 0]
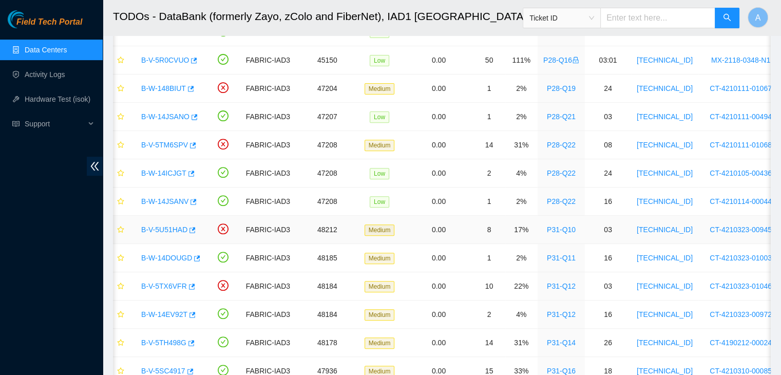
click at [174, 229] on link "B-V-5U51HAD" at bounding box center [164, 230] width 46 height 8
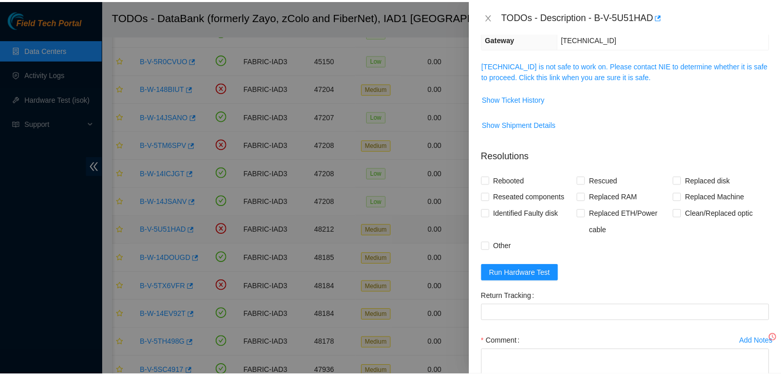
scroll to position [115, 0]
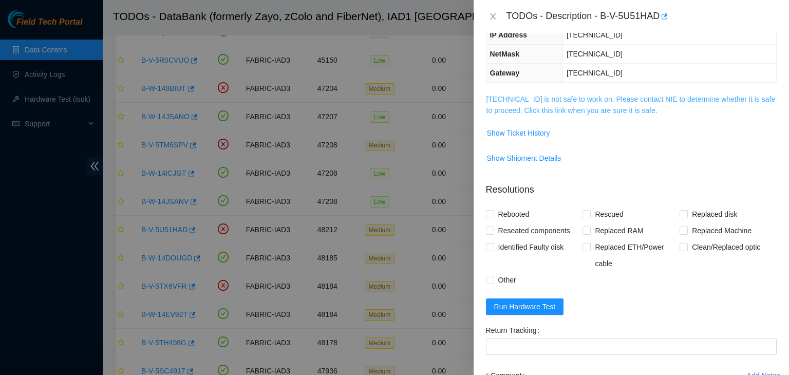
click at [526, 110] on link "23.62.155.33 is not safe to work on. Please contact NIE to determine whether it…" at bounding box center [631, 105] width 289 height 20
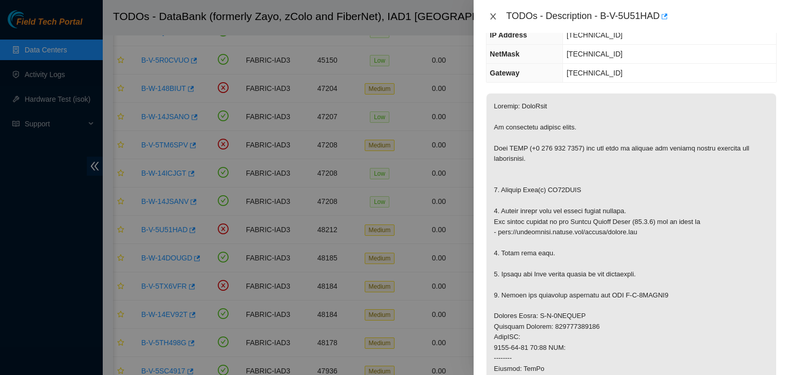
click at [496, 15] on icon "close" at bounding box center [493, 16] width 8 height 8
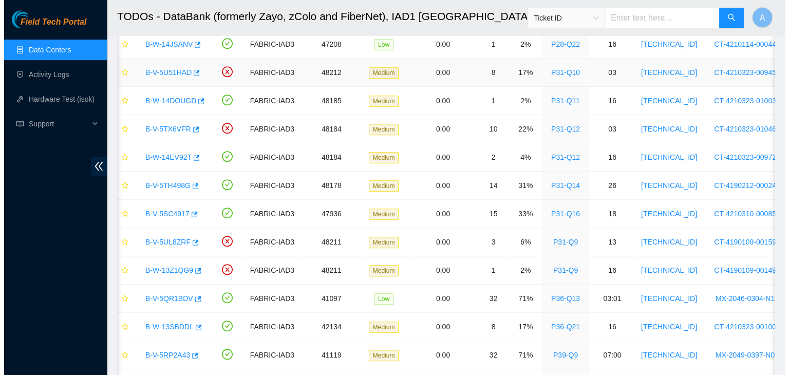
scroll to position [538, 0]
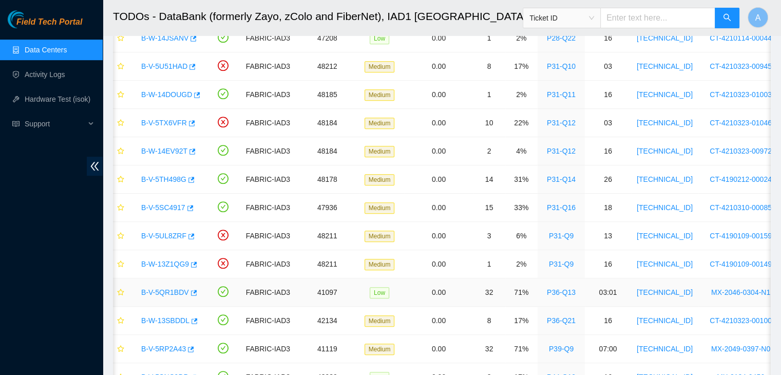
click at [176, 288] on link "B-V-5QR1BDV" at bounding box center [165, 292] width 48 height 8
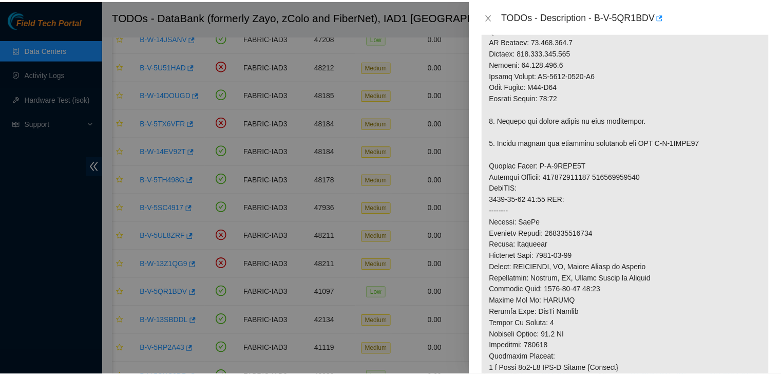
scroll to position [476, 0]
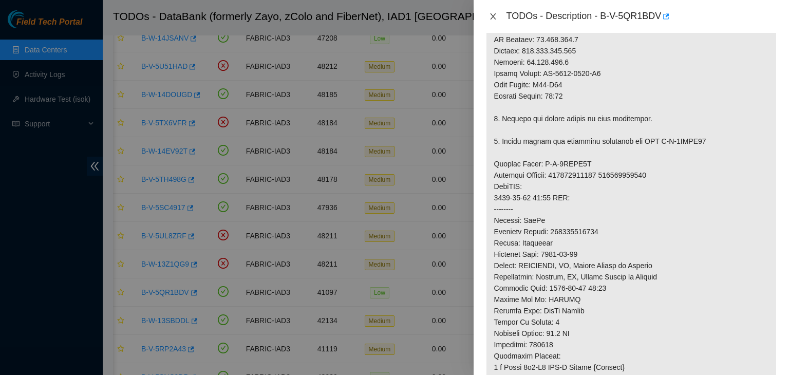
click at [497, 19] on icon "close" at bounding box center [493, 16] width 8 height 8
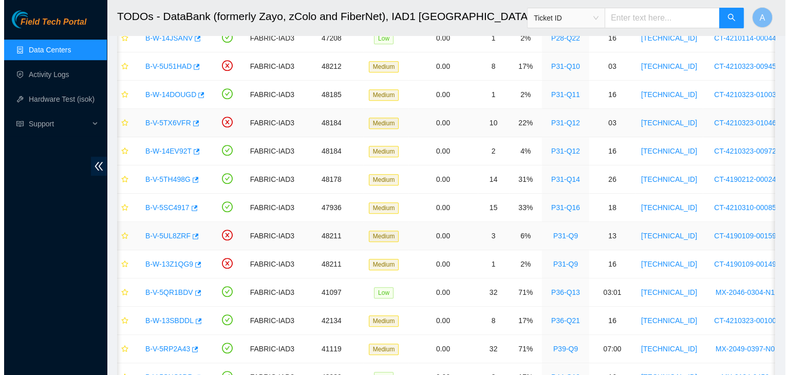
scroll to position [302, 0]
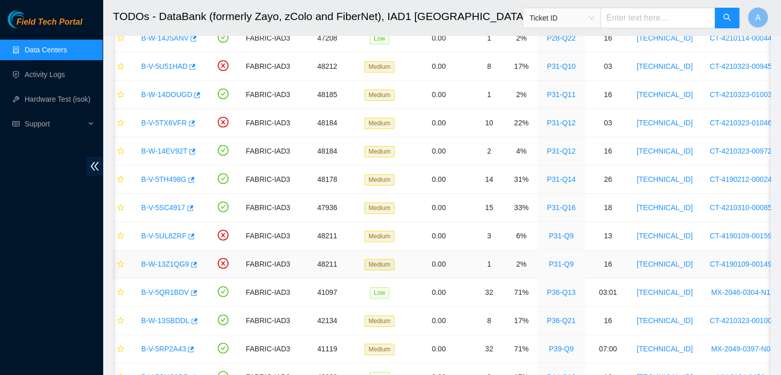
click at [171, 260] on link "B-W-13Z1QG9" at bounding box center [165, 264] width 48 height 8
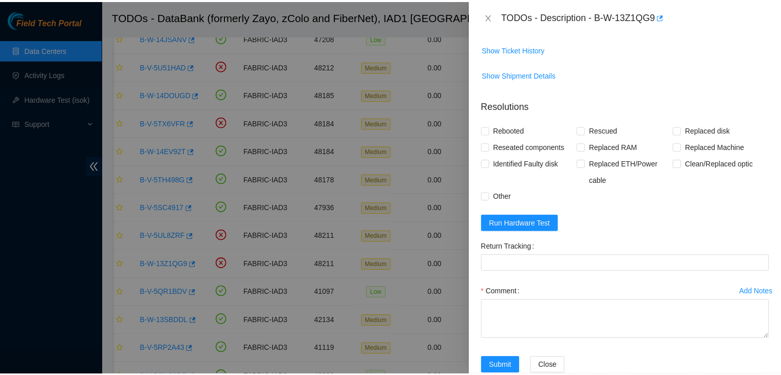
scroll to position [186, 0]
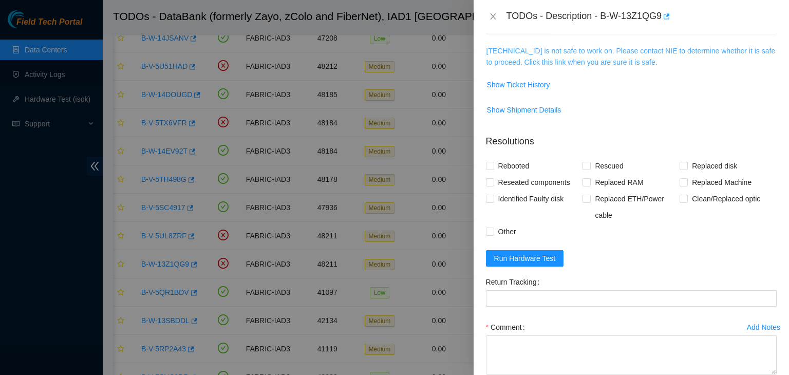
click at [567, 47] on link "23.62.155.110 is not safe to work on. Please contact NIE to determine whether i…" at bounding box center [631, 57] width 289 height 20
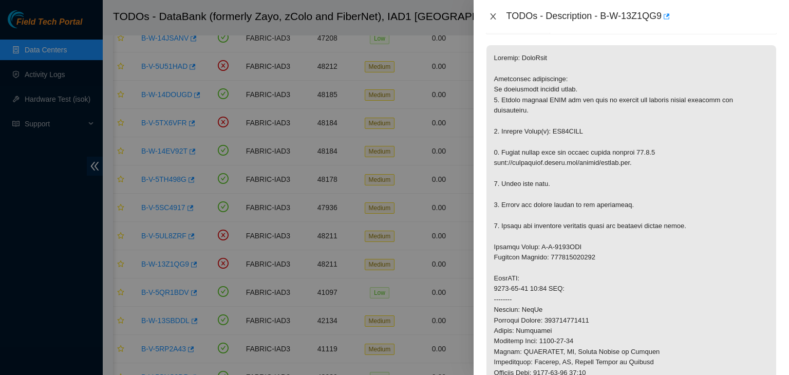
click at [486, 16] on button "Close" at bounding box center [493, 17] width 14 height 10
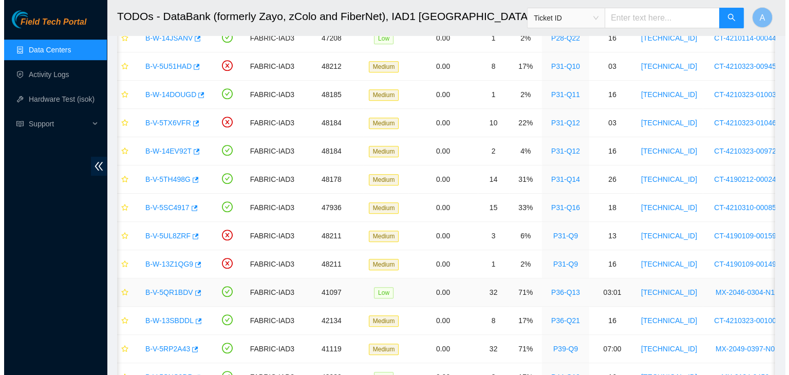
scroll to position [612, 0]
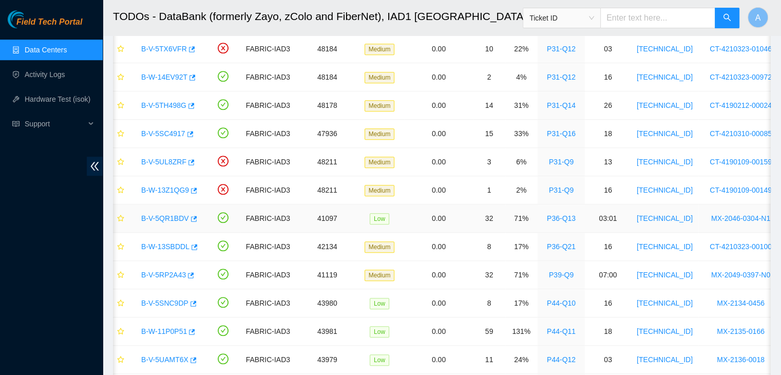
click at [170, 216] on link "B-V-5QR1BDV" at bounding box center [165, 218] width 48 height 8
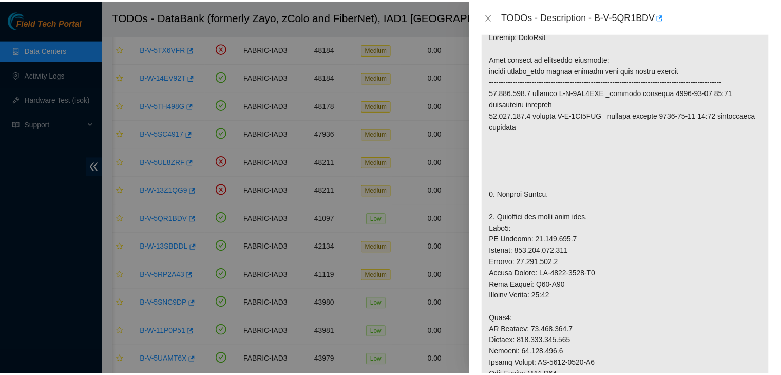
scroll to position [0, 0]
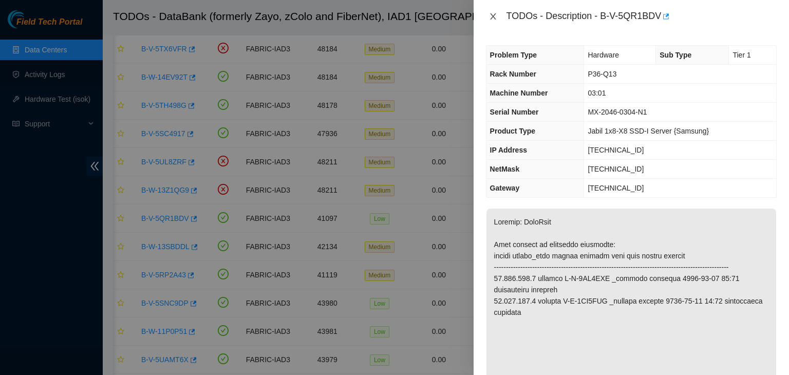
click at [496, 18] on icon "close" at bounding box center [493, 16] width 8 height 8
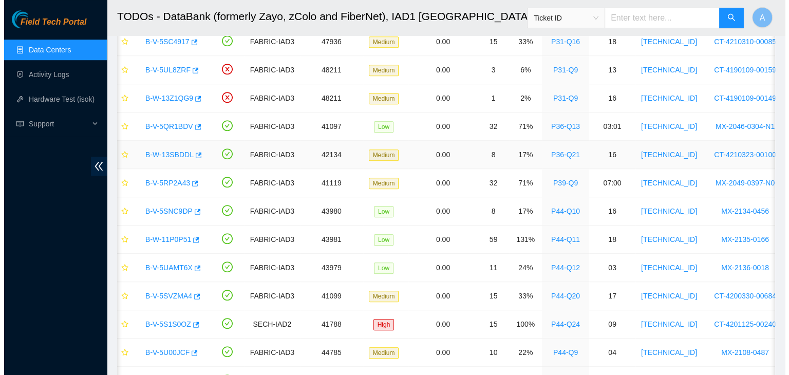
scroll to position [729, 0]
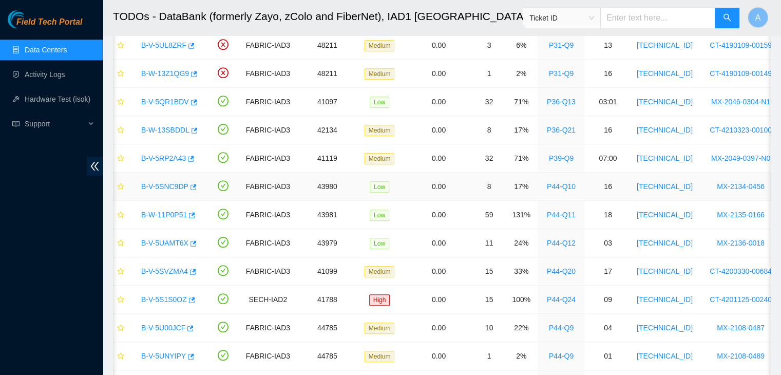
click at [172, 186] on link "B-V-5SNC9DP" at bounding box center [164, 186] width 47 height 8
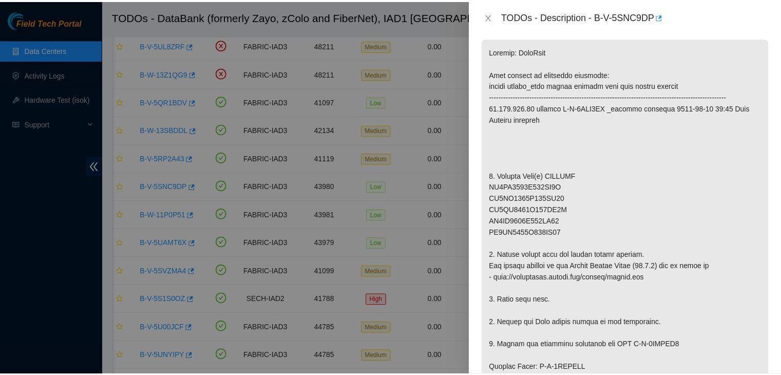
scroll to position [172, 0]
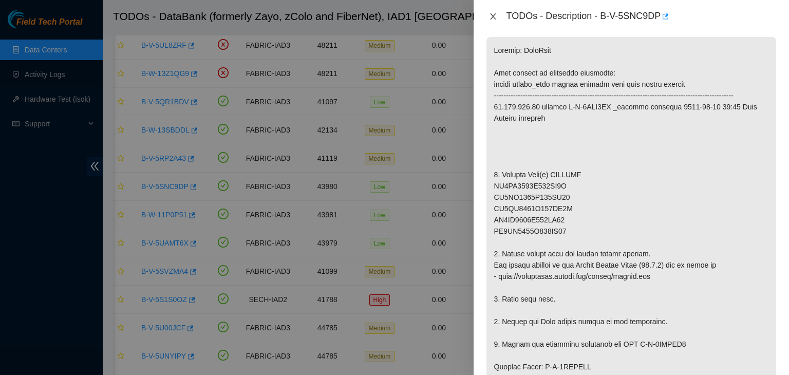
click at [493, 19] on icon "close" at bounding box center [493, 16] width 8 height 8
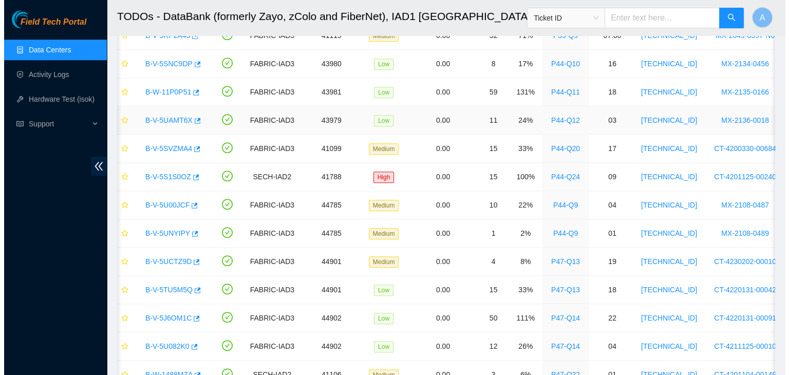
scroll to position [852, 0]
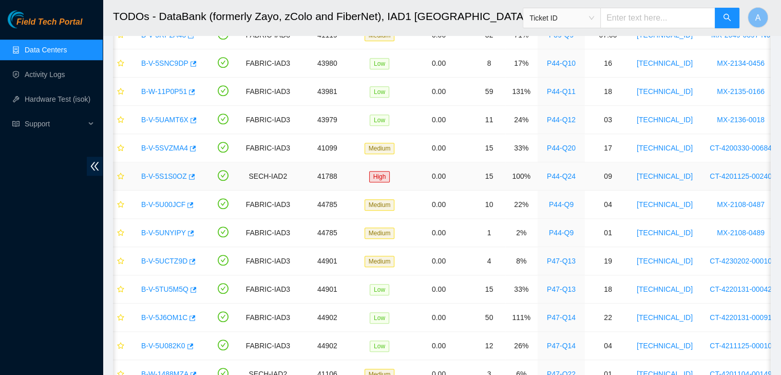
click at [165, 173] on link "B-V-5S1S0OZ" at bounding box center [164, 176] width 46 height 8
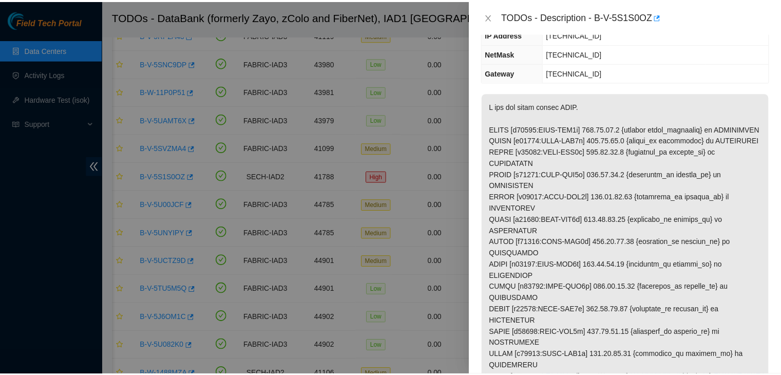
scroll to position [130, 0]
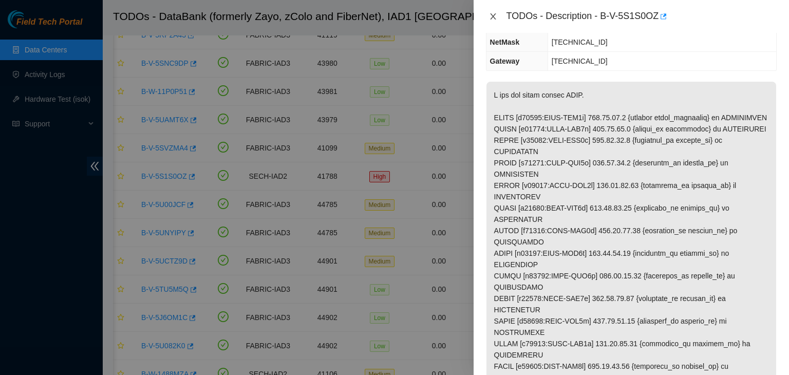
click at [496, 20] on icon "close" at bounding box center [493, 16] width 8 height 8
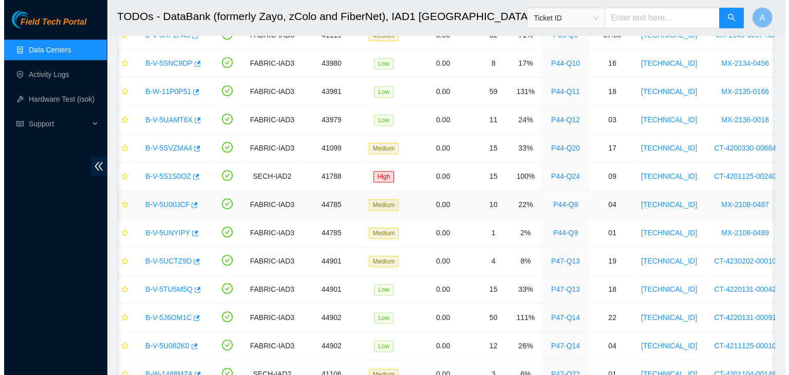
scroll to position [986, 0]
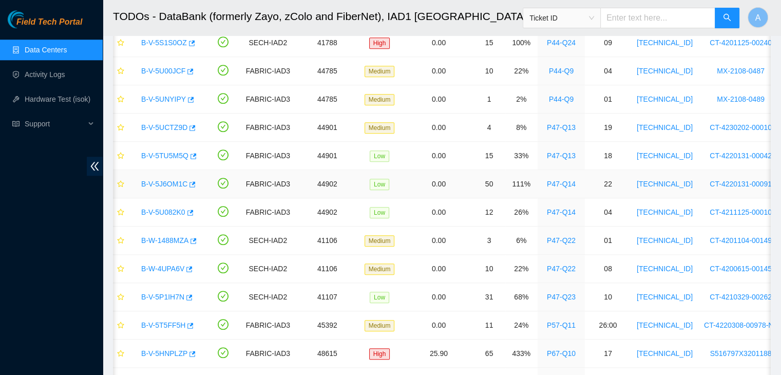
click at [161, 180] on link "B-V-5J6OM1C" at bounding box center [164, 184] width 46 height 8
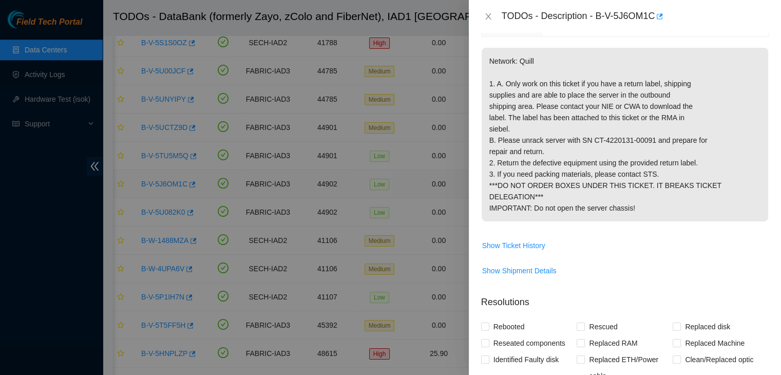
scroll to position [130, 0]
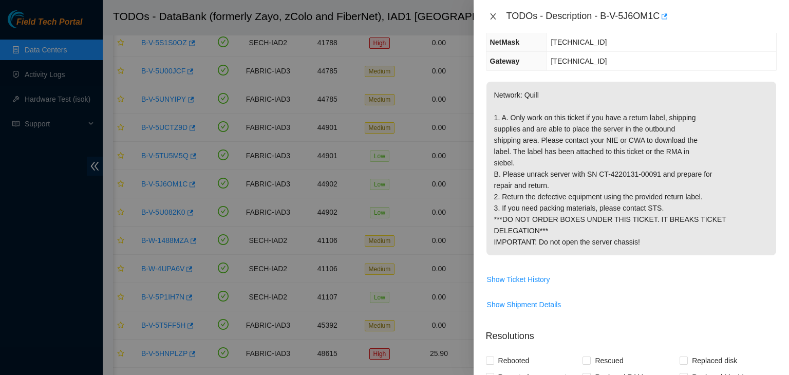
click at [491, 20] on button "Close" at bounding box center [493, 17] width 14 height 10
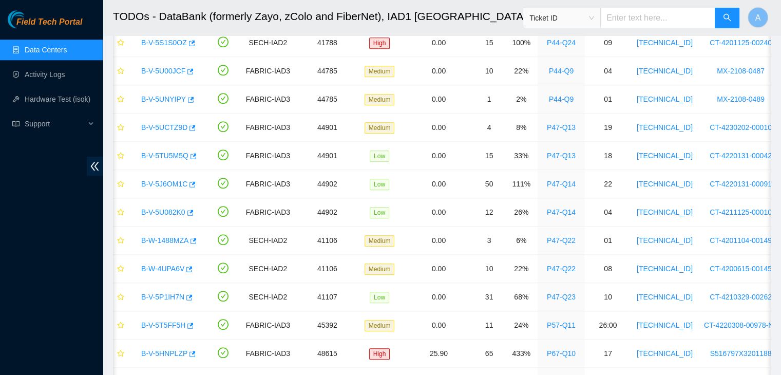
click at [781, 20] on div "TODOs - Description - undefined Problem Type N/A Rack Number N/A Machine Number…" at bounding box center [781, 187] width 0 height 375
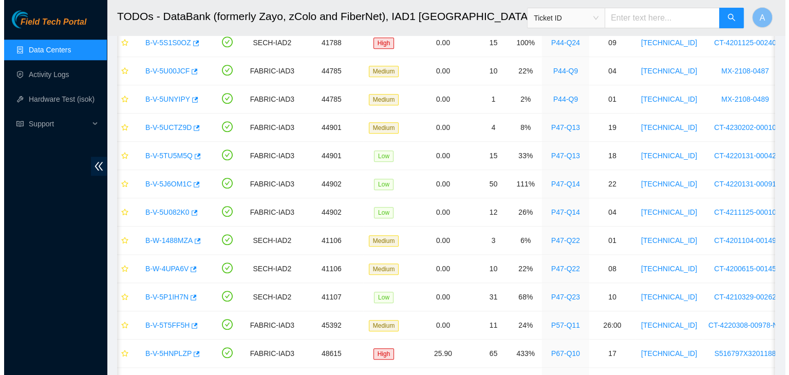
scroll to position [164, 0]
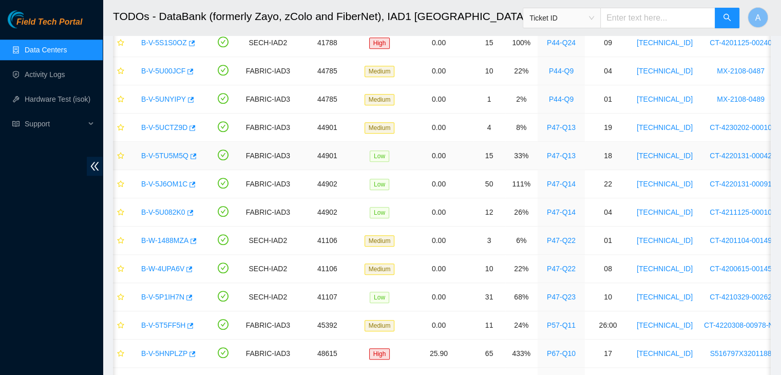
click at [173, 152] on link "B-V-5TU5M5Q" at bounding box center [164, 156] width 47 height 8
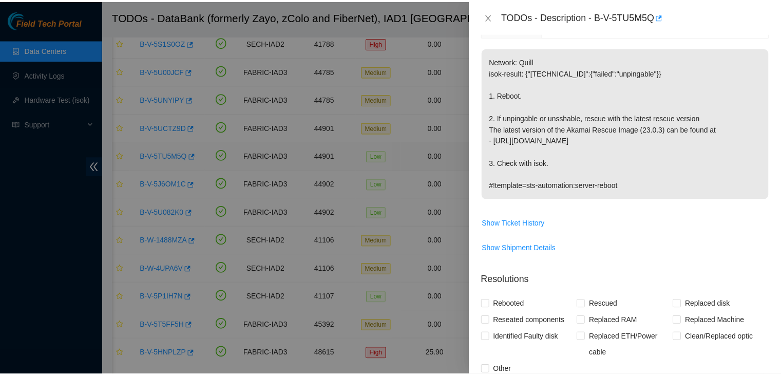
scroll to position [130, 0]
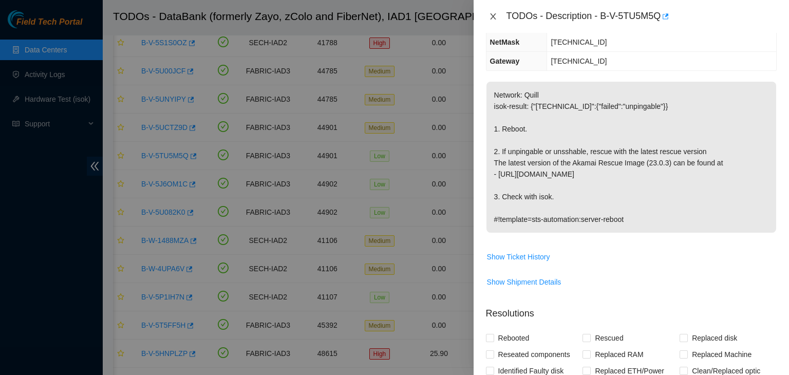
click at [493, 21] on button "Close" at bounding box center [493, 17] width 14 height 10
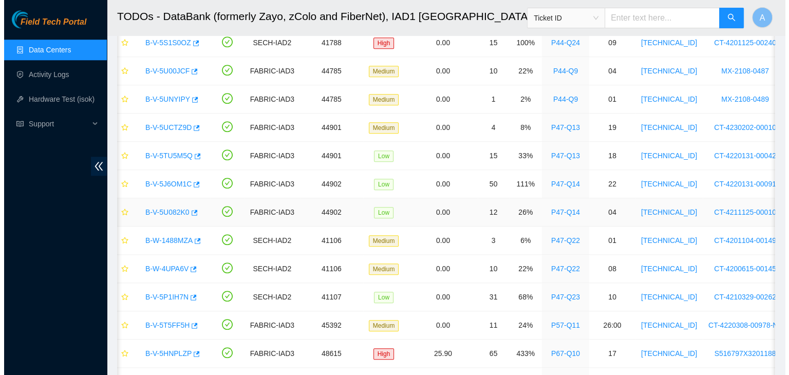
scroll to position [1061, 0]
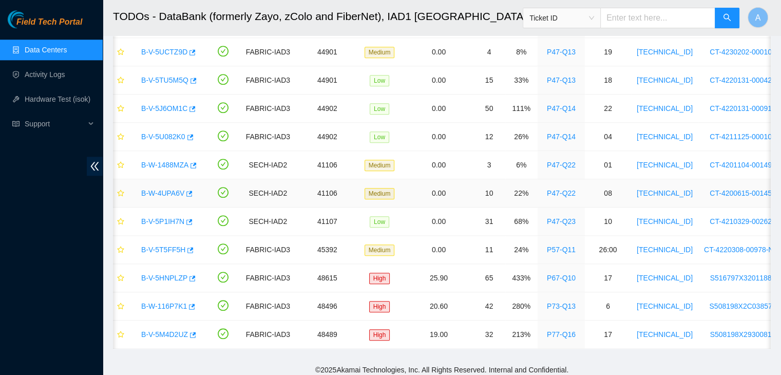
click at [163, 190] on link "B-W-4UPA6V" at bounding box center [162, 193] width 43 height 8
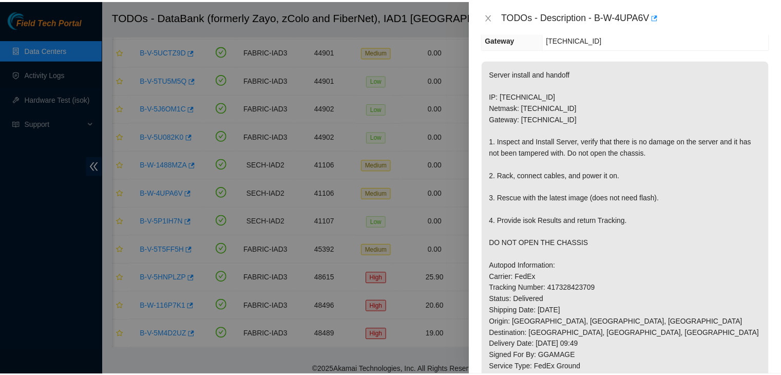
scroll to position [153, 0]
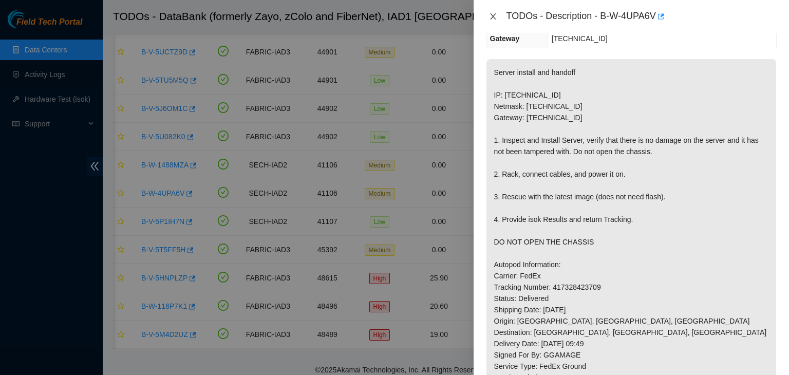
click at [494, 13] on icon "close" at bounding box center [493, 16] width 8 height 8
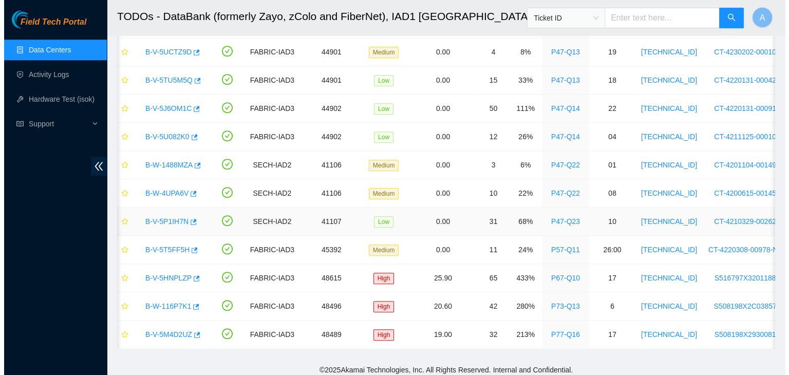
scroll to position [187, 0]
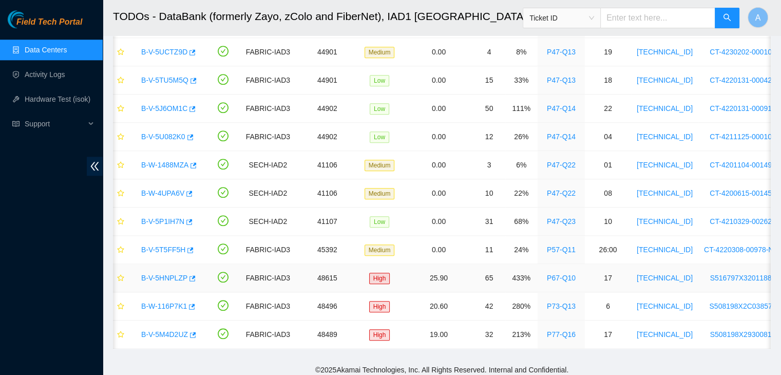
click at [171, 274] on link "B-V-5HNPLZP" at bounding box center [164, 278] width 46 height 8
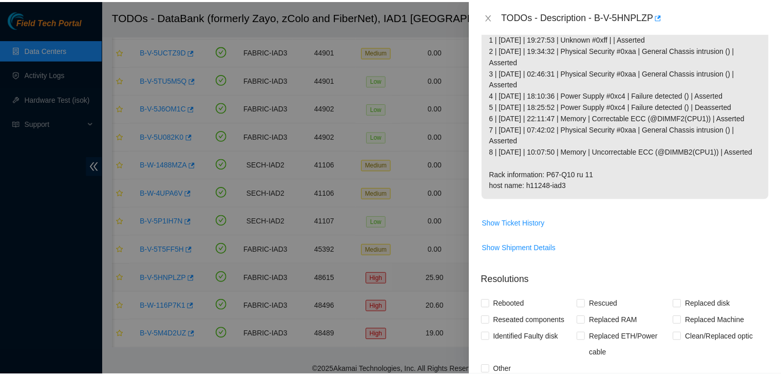
scroll to position [153, 0]
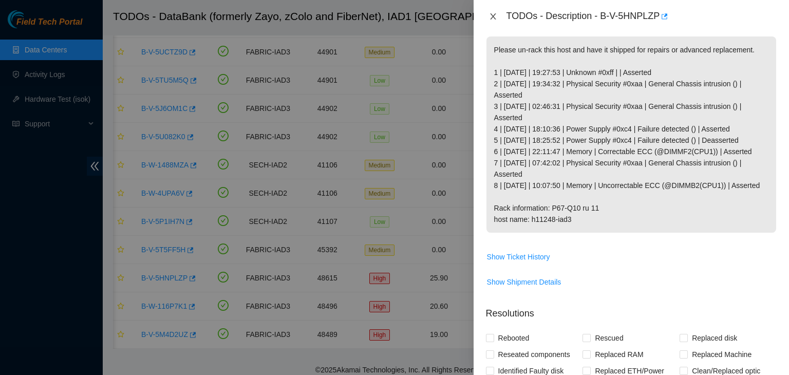
click at [498, 17] on button "Close" at bounding box center [493, 17] width 14 height 10
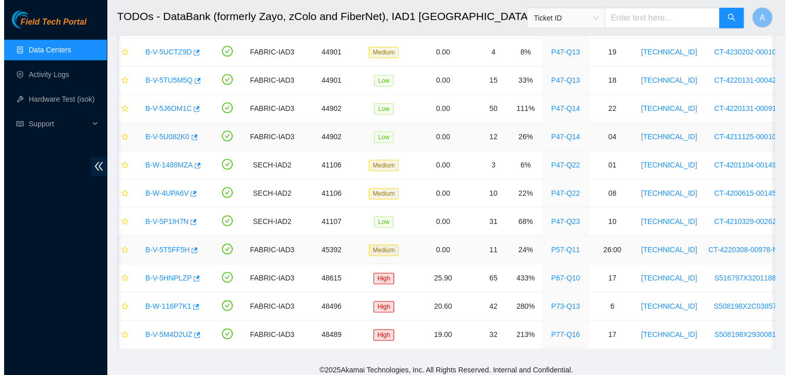
scroll to position [187, 0]
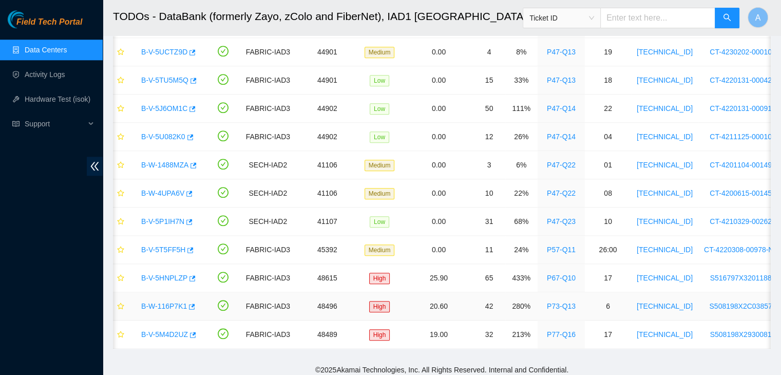
click at [171, 302] on link "B-W-116P7K1" at bounding box center [164, 306] width 46 height 8
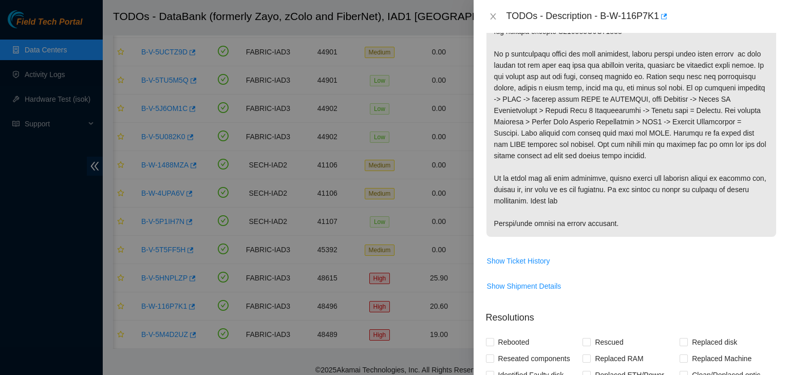
scroll to position [252, 0]
click at [549, 282] on span "Show Shipment Details" at bounding box center [524, 284] width 74 height 11
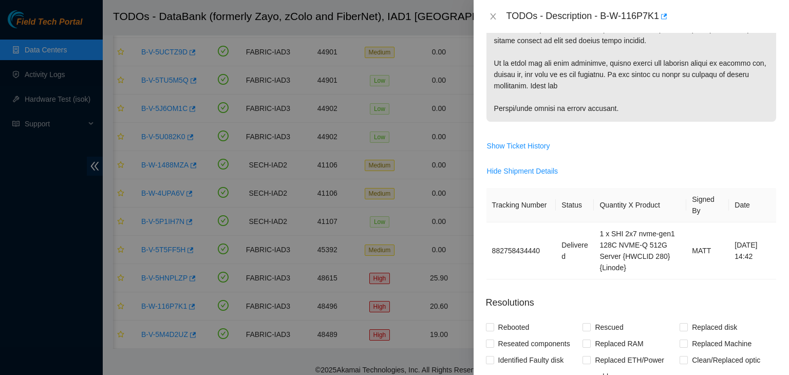
scroll to position [368, 0]
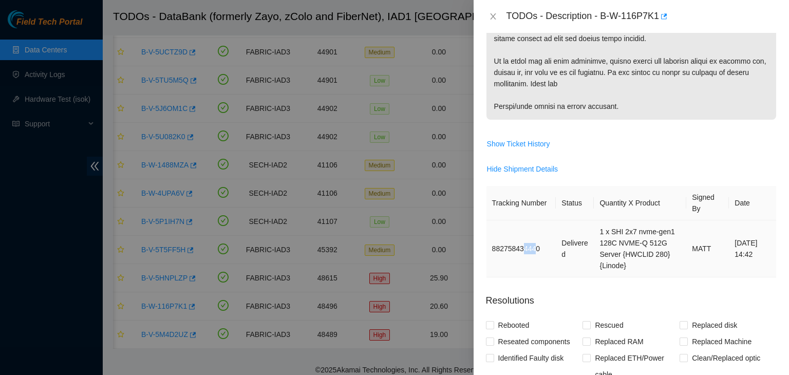
drag, startPoint x: 534, startPoint y: 247, endPoint x: 523, endPoint y: 248, distance: 11.3
click at [523, 248] on td "882758434440" at bounding box center [522, 248] width 70 height 57
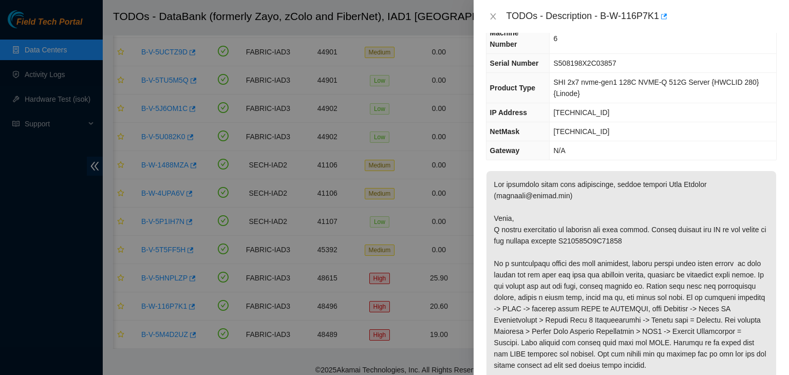
scroll to position [0, 0]
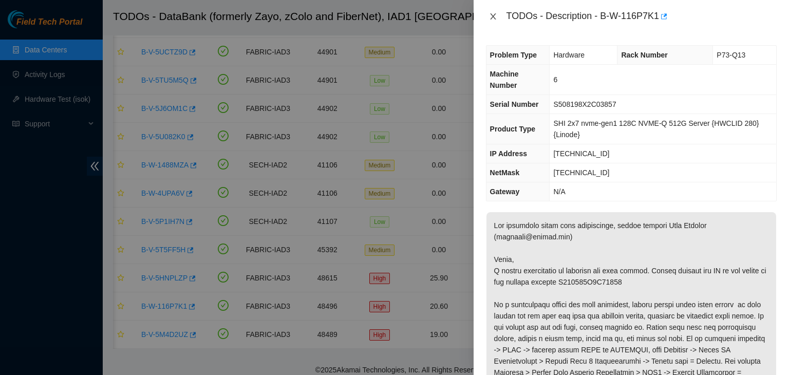
click at [492, 12] on icon "close" at bounding box center [493, 16] width 8 height 8
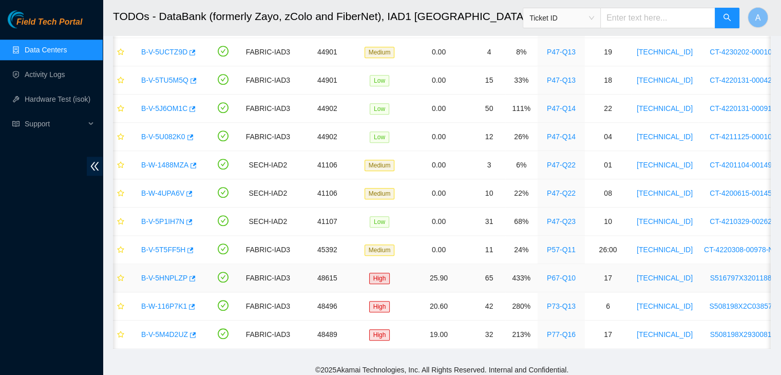
click at [176, 275] on link "B-V-5HNPLZP" at bounding box center [164, 278] width 46 height 8
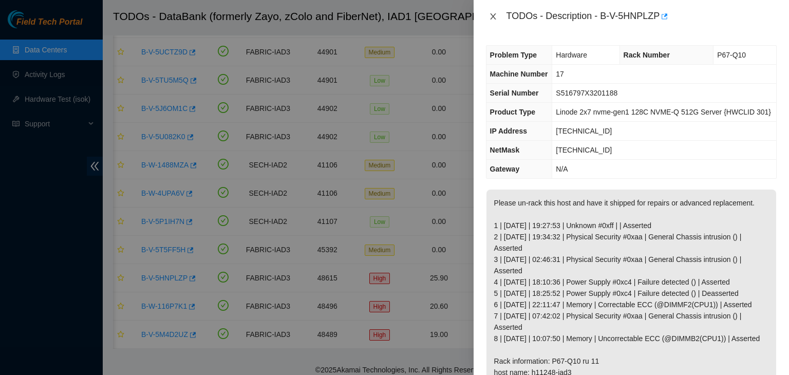
click at [493, 17] on icon "close" at bounding box center [493, 16] width 6 height 6
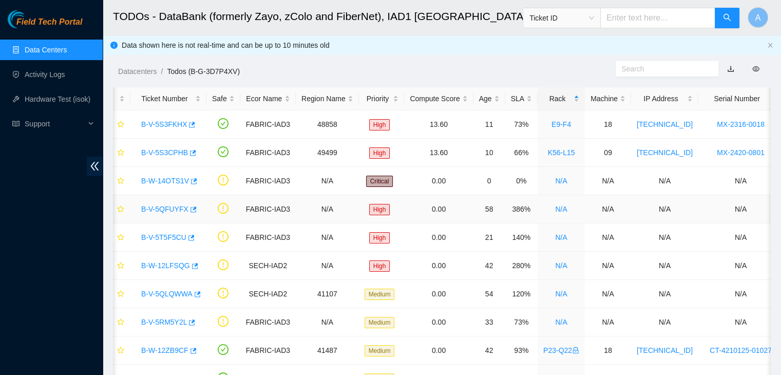
click at [175, 208] on link "B-V-5QFUYFX" at bounding box center [164, 209] width 47 height 8
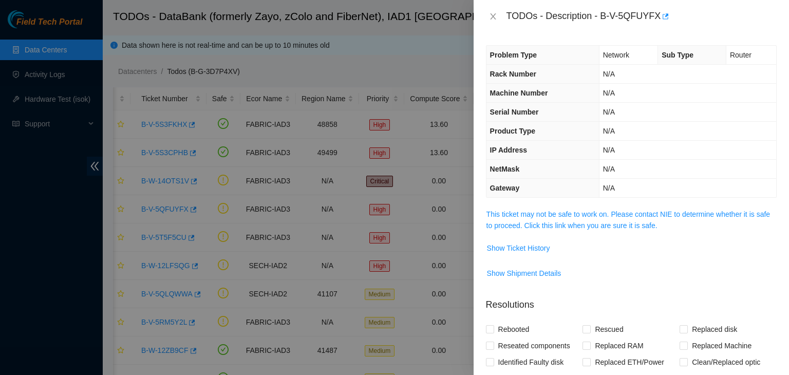
click at [611, 218] on span "This ticket may not be safe to work on. Please contact NIE to determine whether…" at bounding box center [632, 220] width 290 height 23
click at [621, 212] on link "This ticket may not be safe to work on. Please contact NIE to determine whether…" at bounding box center [629, 220] width 284 height 20
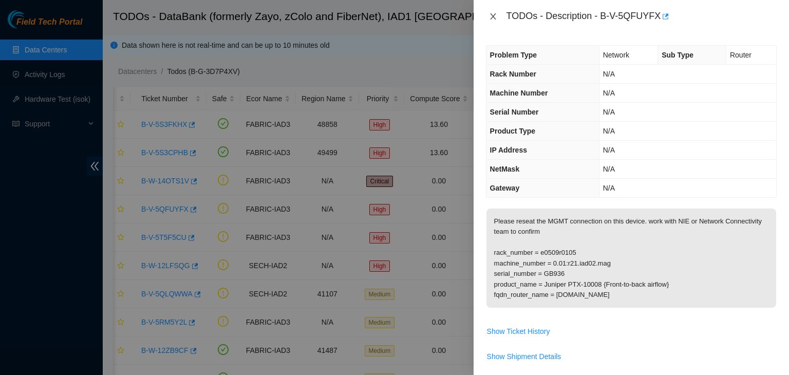
click at [494, 19] on icon "close" at bounding box center [493, 16] width 8 height 8
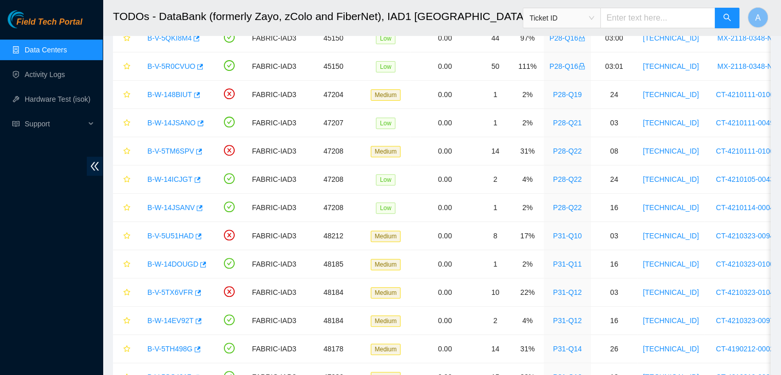
scroll to position [368, 0]
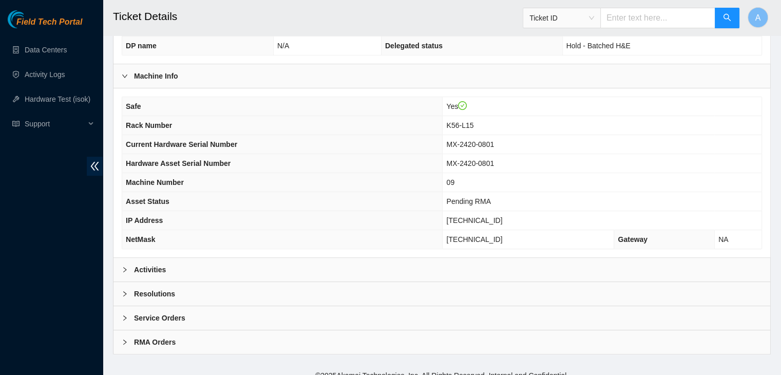
scroll to position [285, 0]
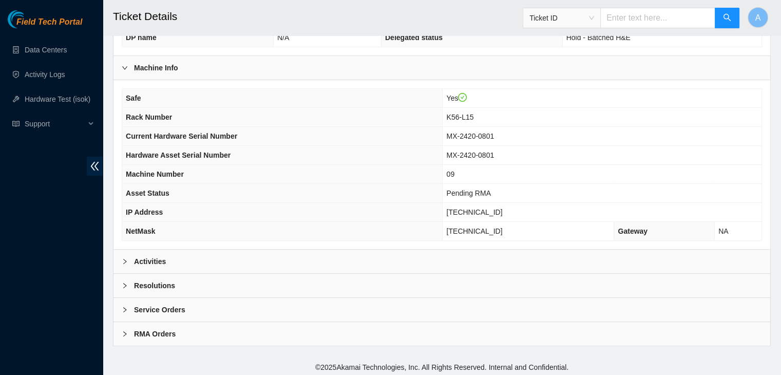
click at [366, 258] on div "Activities" at bounding box center [442, 262] width 657 height 24
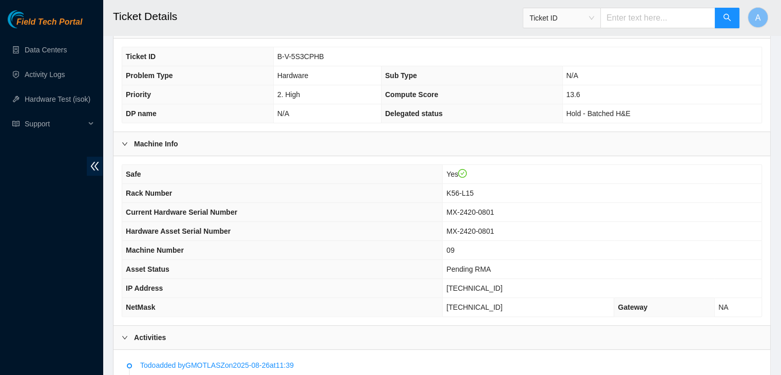
scroll to position [494, 0]
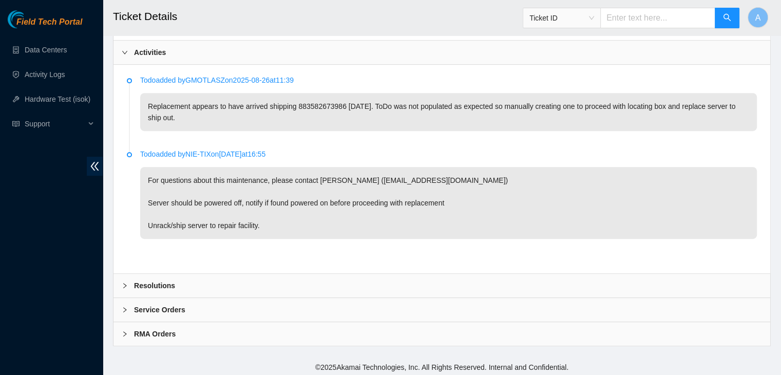
click at [385, 306] on div "Service Orders" at bounding box center [442, 310] width 657 height 24
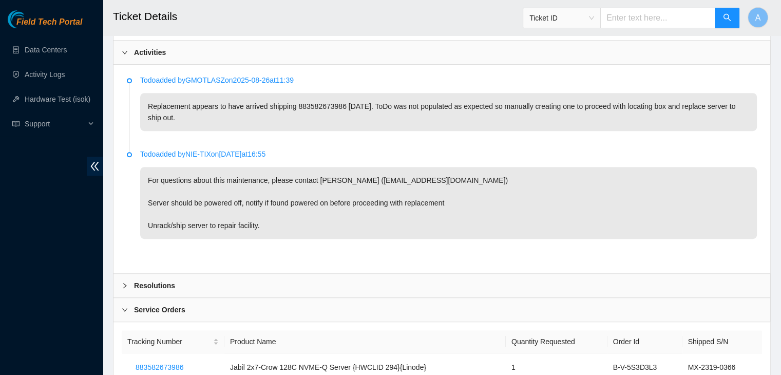
scroll to position [562, 0]
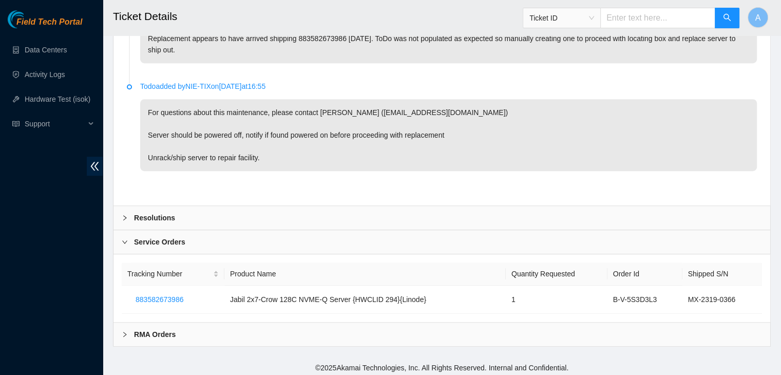
click at [425, 219] on div "Resolutions" at bounding box center [442, 218] width 657 height 24
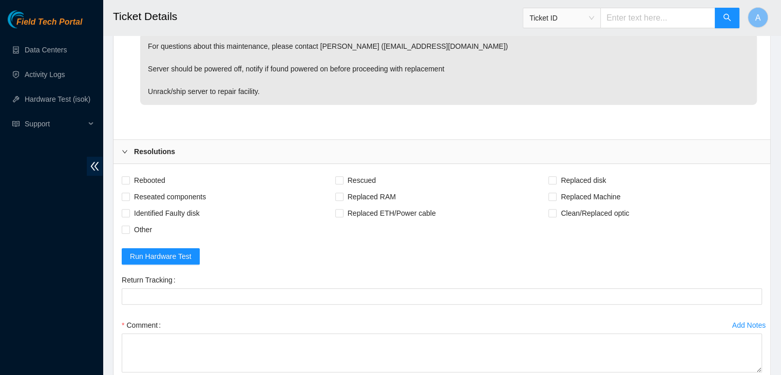
scroll to position [634, 0]
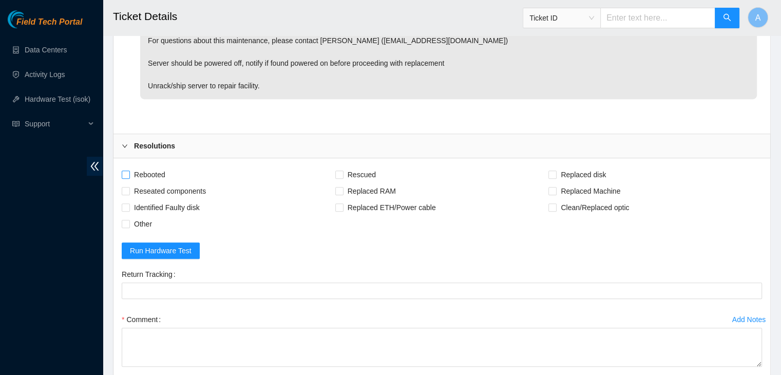
click at [163, 170] on span "Rebooted" at bounding box center [150, 174] width 40 height 16
click at [129, 171] on input "Rebooted" at bounding box center [125, 174] width 7 height 7
checkbox input "true"
click at [576, 185] on span "Replaced Machine" at bounding box center [591, 191] width 68 height 16
click at [556, 187] on input "Replaced Machine" at bounding box center [552, 190] width 7 height 7
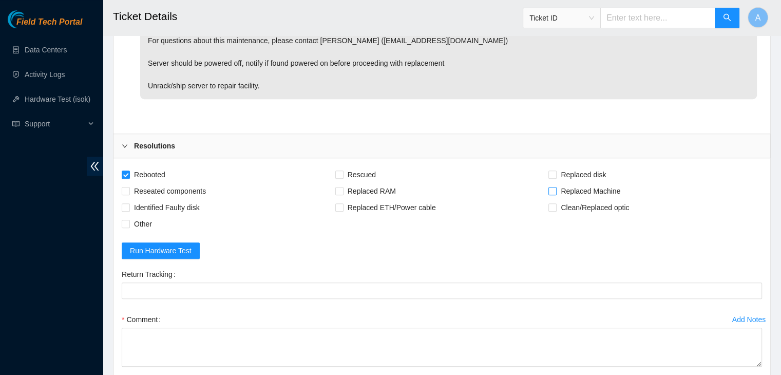
checkbox input "true"
click at [182, 194] on span "Reseated components" at bounding box center [170, 191] width 80 height 16
click at [129, 194] on input "Reseated components" at bounding box center [125, 190] width 7 height 7
checkbox input "true"
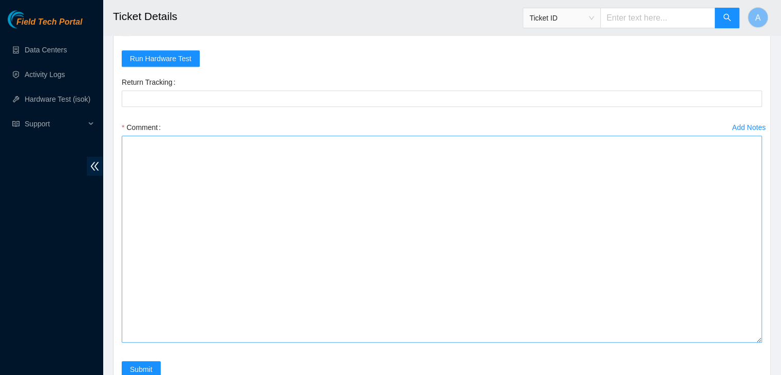
drag, startPoint x: 760, startPoint y: 166, endPoint x: 705, endPoint y: 282, distance: 128.0
click at [734, 318] on textarea "Comment" at bounding box center [442, 239] width 641 height 207
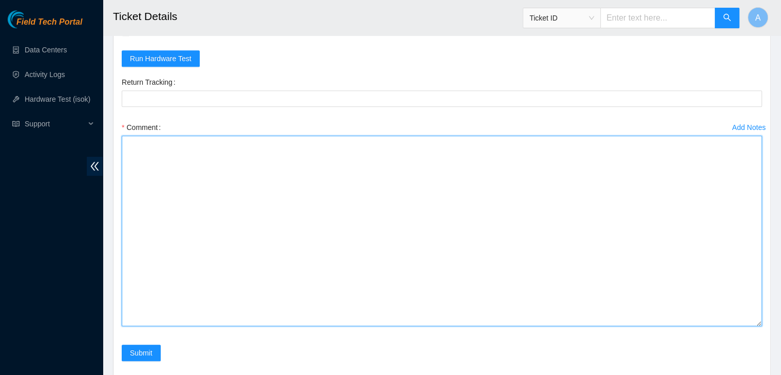
click at [561, 214] on textarea "Comment" at bounding box center [442, 231] width 641 height 191
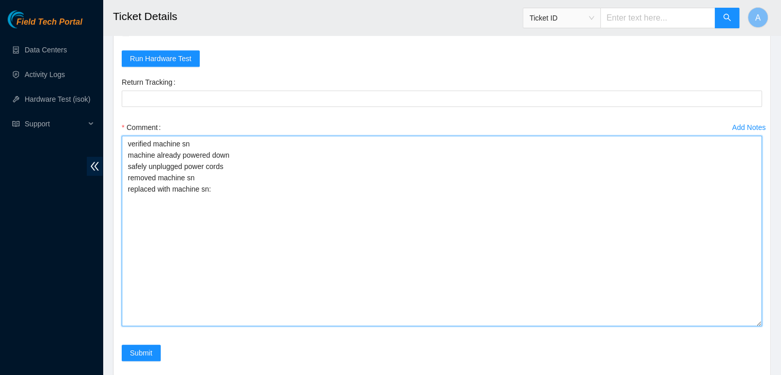
click at [297, 171] on textarea "verified machine sn machine already powered down safely unplugged power cords r…" at bounding box center [442, 231] width 641 height 191
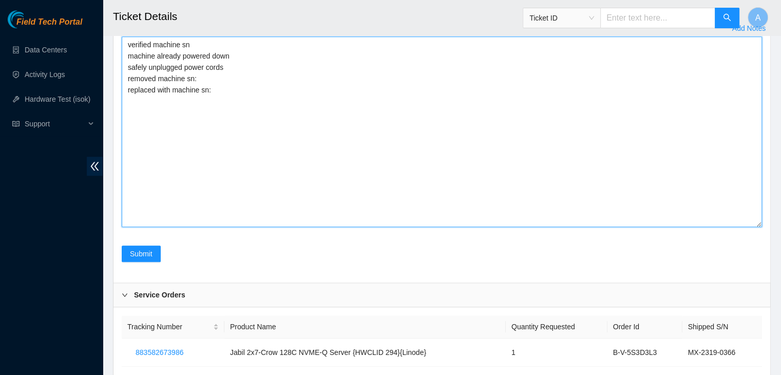
scroll to position [978, 0]
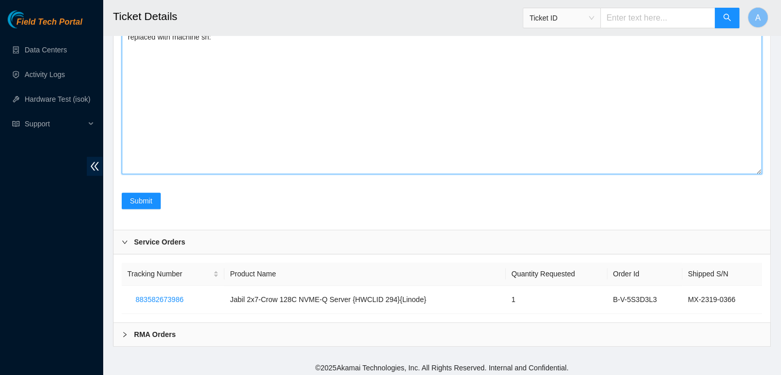
type textarea "verified machine sn machine already powered down safely unplugged power cords r…"
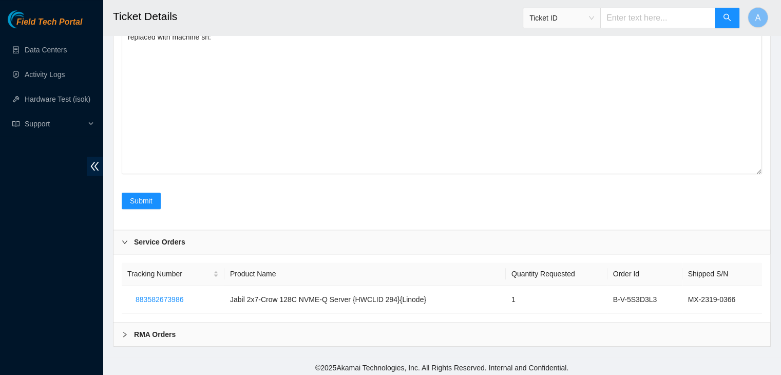
click at [224, 341] on div "RMA Orders" at bounding box center [442, 335] width 657 height 24
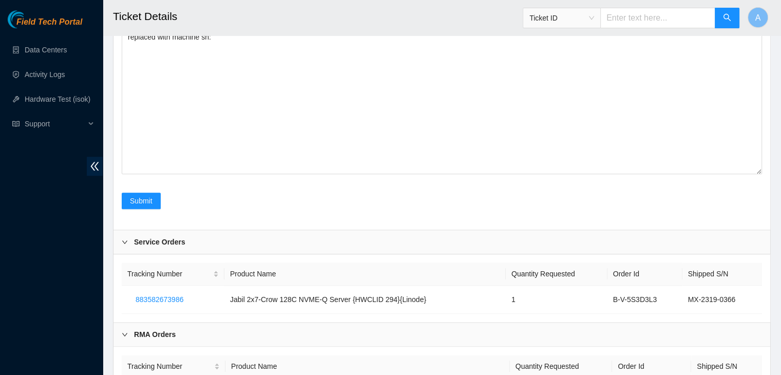
scroll to position [1046, 0]
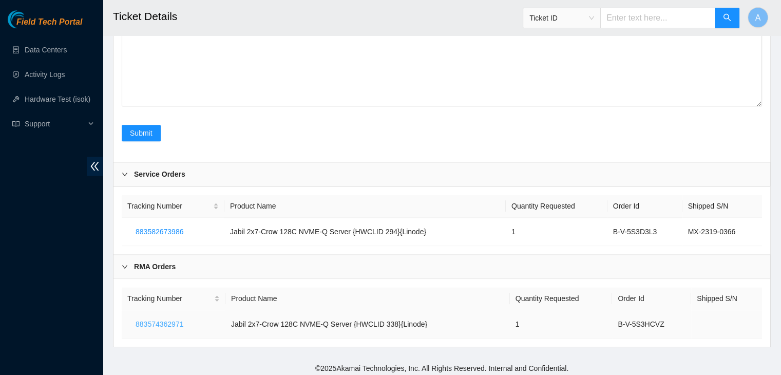
drag, startPoint x: 183, startPoint y: 318, endPoint x: 142, endPoint y: 318, distance: 41.1
click at [142, 318] on button "883574362971" at bounding box center [159, 324] width 64 height 16
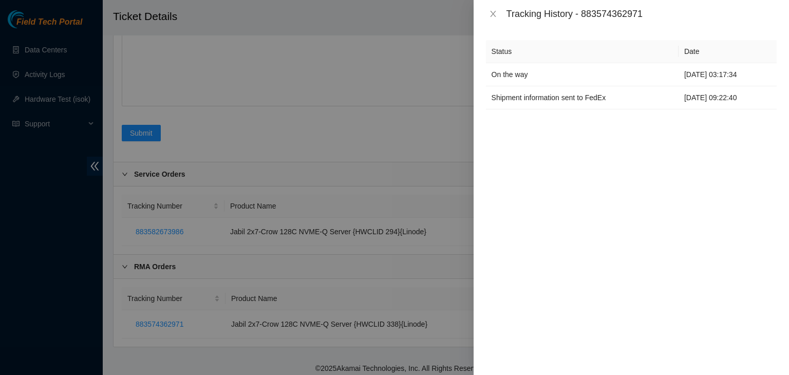
click at [612, 12] on div "Tracking History - 883574362971" at bounding box center [642, 13] width 270 height 11
copy div "883574362971"
click at [612, 12] on div "Tracking History - 883574362971" at bounding box center [642, 13] width 270 height 11
click at [495, 15] on icon "close" at bounding box center [493, 14] width 8 height 8
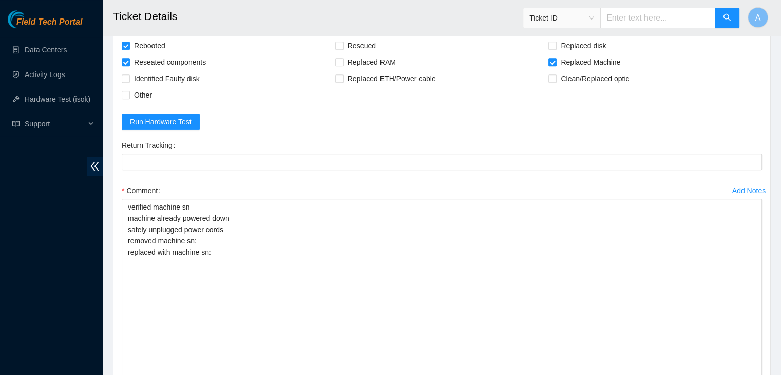
scroll to position [762, 0]
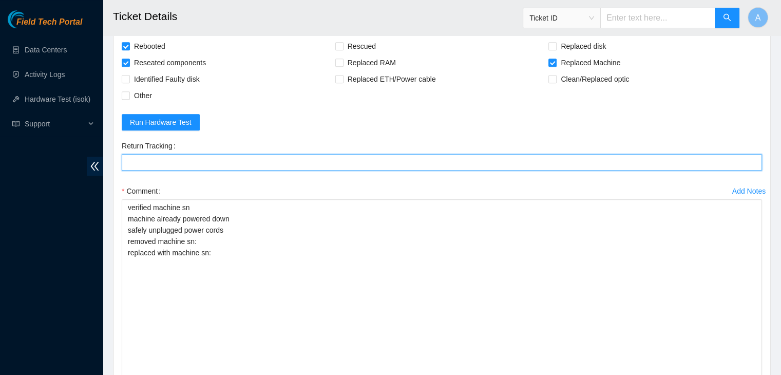
click at [374, 162] on Tracking "Return Tracking" at bounding box center [442, 162] width 641 height 16
paste Tracking "883574362971"
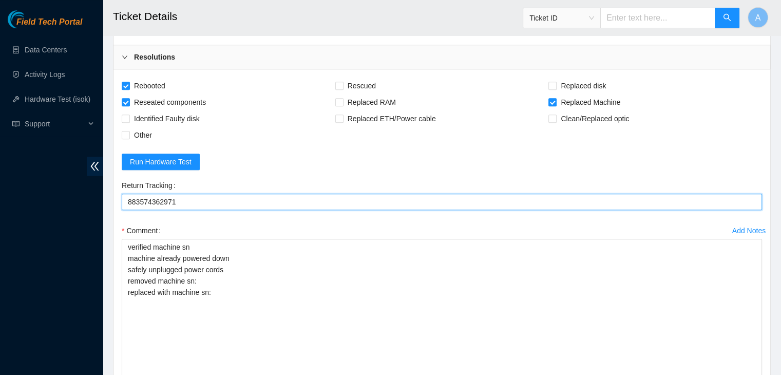
scroll to position [723, 0]
type Tracking "883574362971"
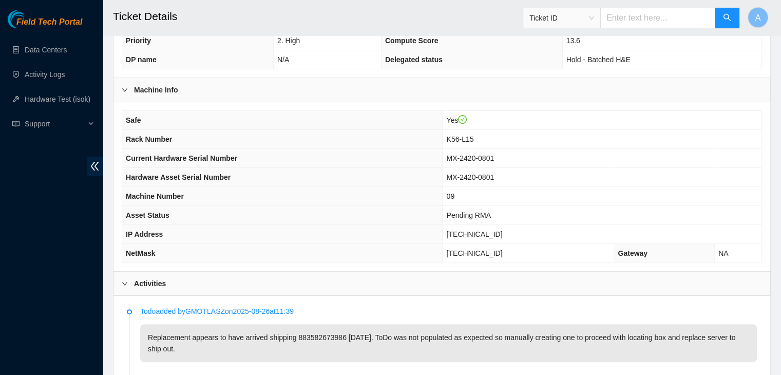
scroll to position [283, 0]
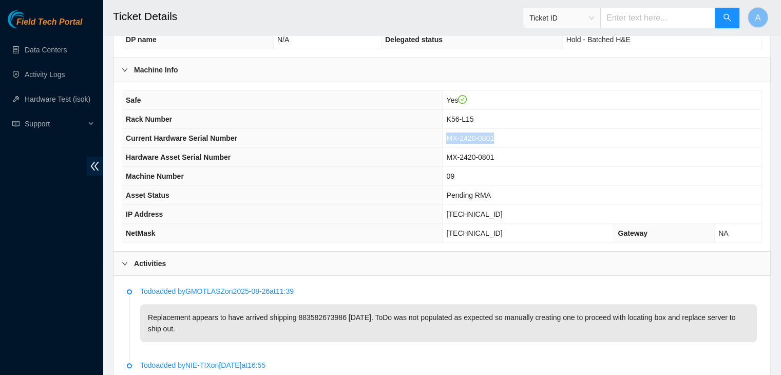
drag, startPoint x: 512, startPoint y: 135, endPoint x: 467, endPoint y: 142, distance: 45.7
click at [467, 142] on td "MX-2420-0801" at bounding box center [602, 138] width 319 height 19
copy span "MX-2420-0801"
click at [467, 142] on td "MX-2420-0801" at bounding box center [602, 138] width 319 height 19
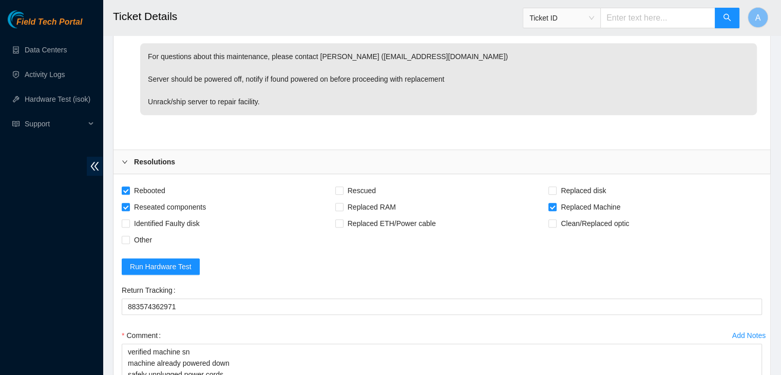
scroll to position [750, 0]
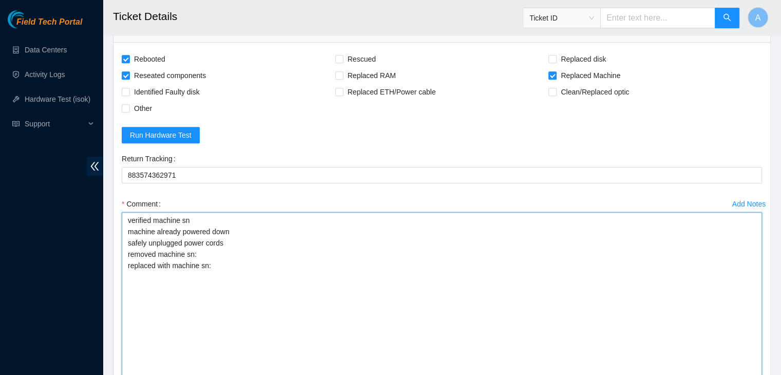
click at [390, 237] on textarea "verified machine sn machine already powered down safely unplugged power cords r…" at bounding box center [442, 307] width 641 height 191
click at [386, 247] on textarea "verified machine sn machine already powered down safely unplugged power cords r…" at bounding box center [442, 307] width 641 height 191
paste textarea "MX-2420-0801"
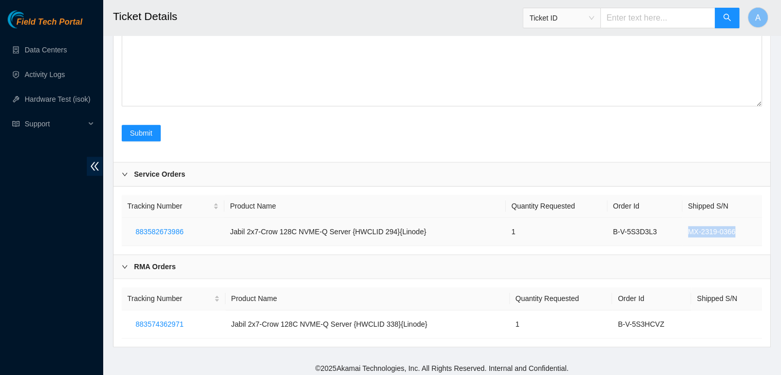
drag, startPoint x: 735, startPoint y: 227, endPoint x: 687, endPoint y: 229, distance: 47.8
click at [687, 229] on td "MX-2319-0366" at bounding box center [723, 232] width 80 height 28
copy td "MX-2319-0366"
click at [687, 229] on td "MX-2319-0366" at bounding box center [723, 232] width 80 height 28
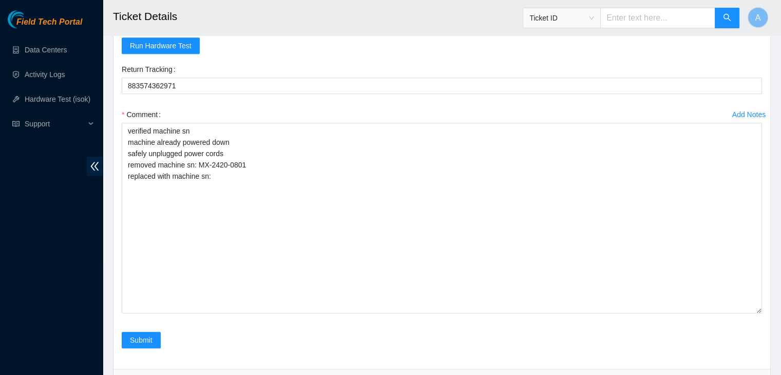
scroll to position [838, 0]
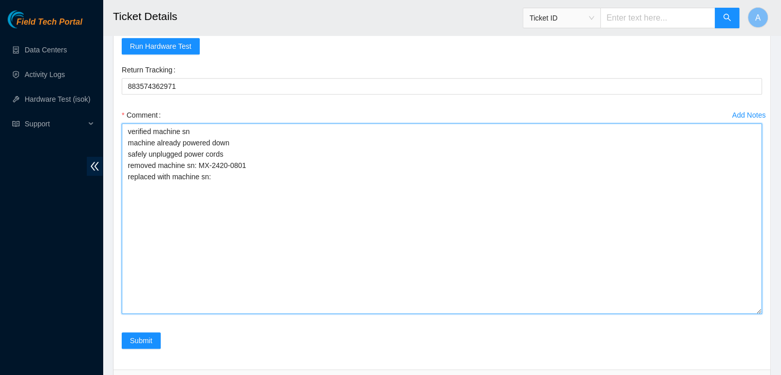
click at [318, 191] on textarea "verified machine sn machine already powered down safely unplugged power cords r…" at bounding box center [442, 218] width 641 height 191
click at [326, 184] on textarea "verified machine sn machine already powered down safely unplugged power cords r…" at bounding box center [442, 218] width 641 height 191
click at [325, 169] on textarea "verified machine sn machine already powered down safely unplugged power cords r…" at bounding box center [442, 218] width 641 height 191
paste textarea "MX-2319-0366"
type textarea "verified machine sn machine already powered down safely unplugged power cords r…"
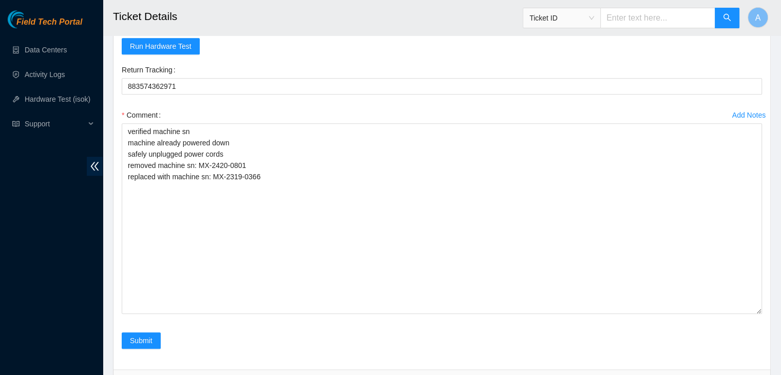
click at [324, 107] on div "Comment" at bounding box center [442, 115] width 641 height 16
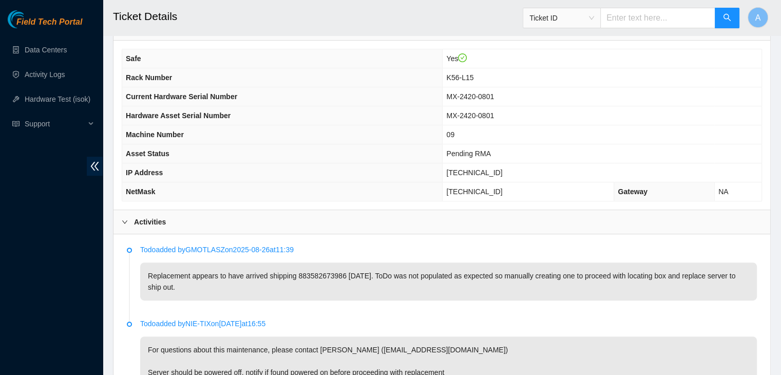
scroll to position [324, 0]
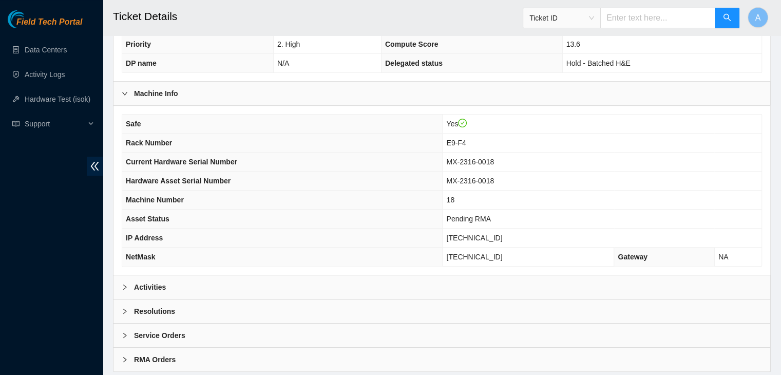
scroll to position [285, 0]
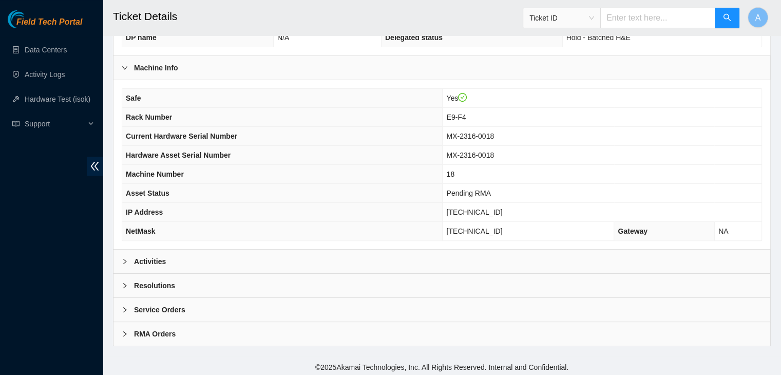
click at [464, 257] on div "Activities" at bounding box center [442, 262] width 657 height 24
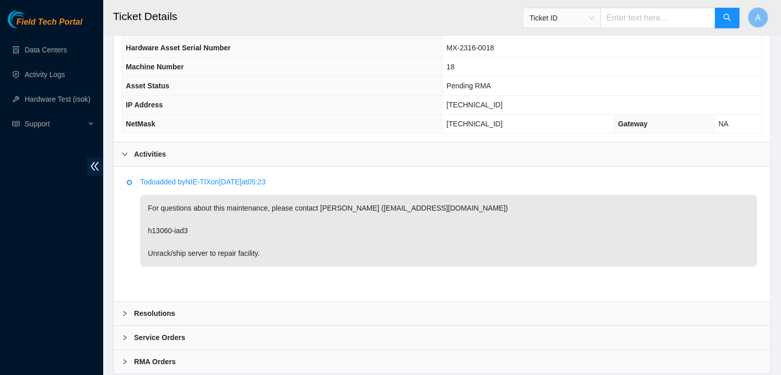
scroll to position [420, 0]
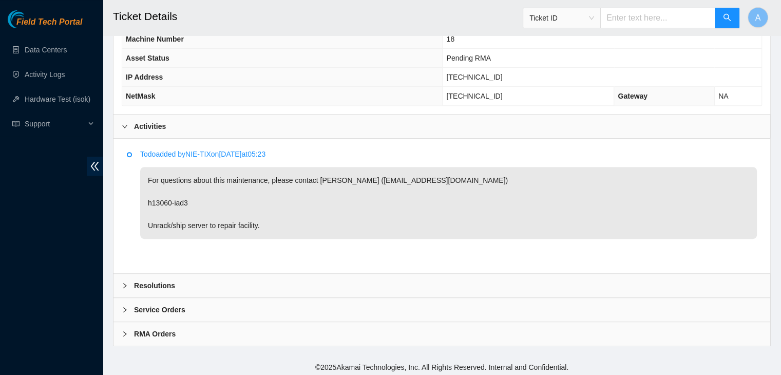
click at [244, 304] on div "Service Orders" at bounding box center [442, 310] width 657 height 24
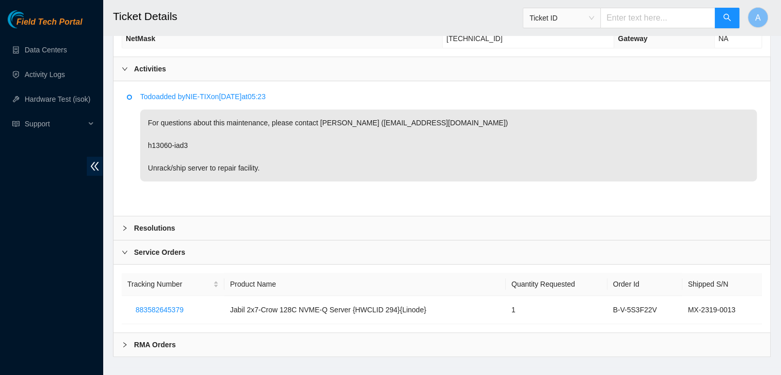
scroll to position [479, 0]
click at [333, 218] on div "Resolutions" at bounding box center [442, 227] width 657 height 24
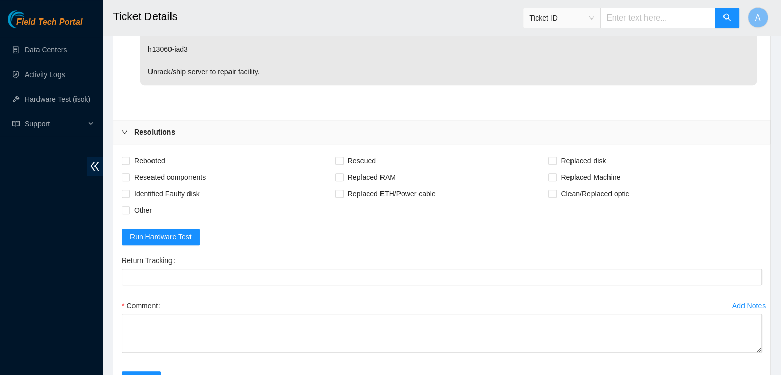
scroll to position [574, 0]
click at [151, 157] on span "Rebooted" at bounding box center [150, 160] width 40 height 16
click at [129, 157] on input "Rebooted" at bounding box center [125, 159] width 7 height 7
checkbox input "true"
click at [164, 172] on span "Reseated components" at bounding box center [170, 177] width 80 height 16
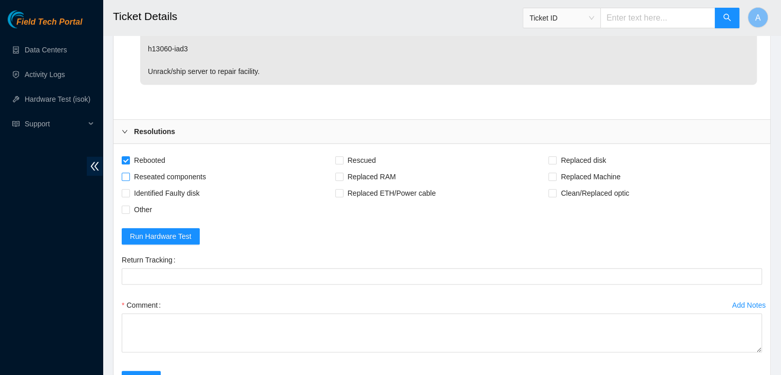
click at [129, 173] on input "Reseated components" at bounding box center [125, 176] width 7 height 7
checkbox input "true"
click at [580, 171] on span "Replaced Machine" at bounding box center [591, 177] width 68 height 16
click at [556, 173] on input "Replaced Machine" at bounding box center [552, 176] width 7 height 7
checkbox input "true"
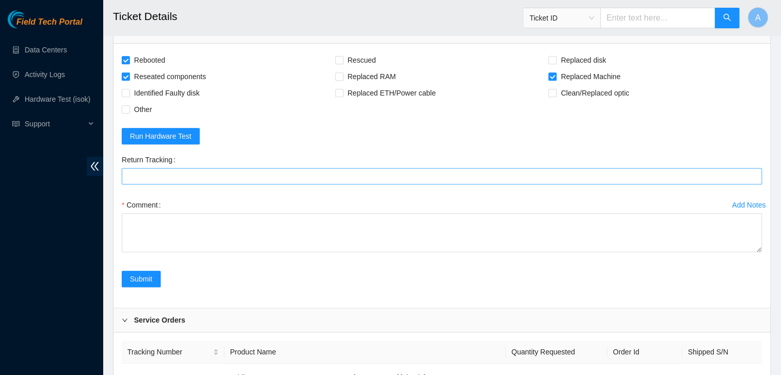
scroll to position [676, 0]
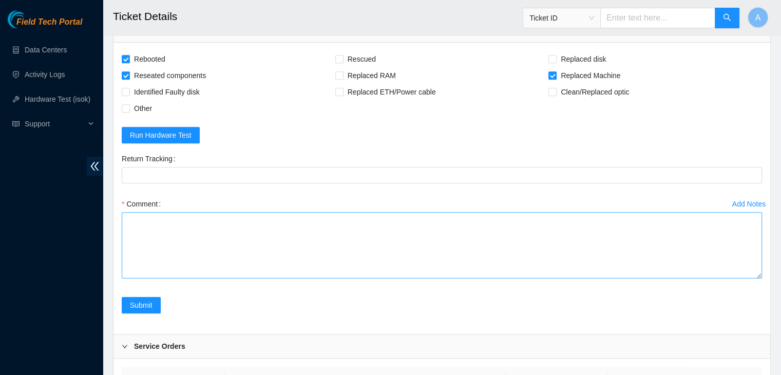
drag, startPoint x: 761, startPoint y: 246, endPoint x: 748, endPoint y: 347, distance: 102.1
click at [748, 278] on textarea "Comment" at bounding box center [442, 245] width 641 height 66
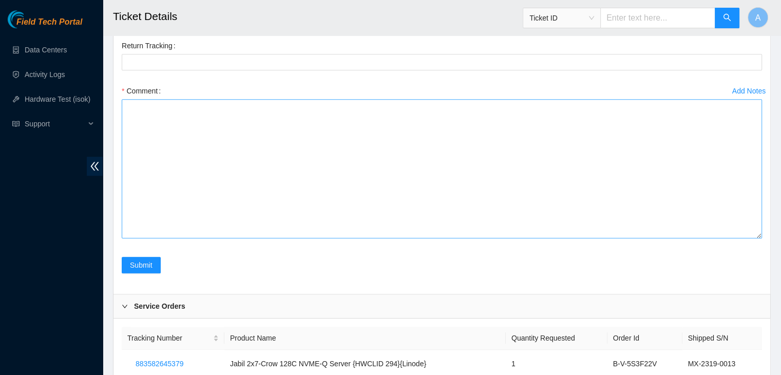
scroll to position [785, 0]
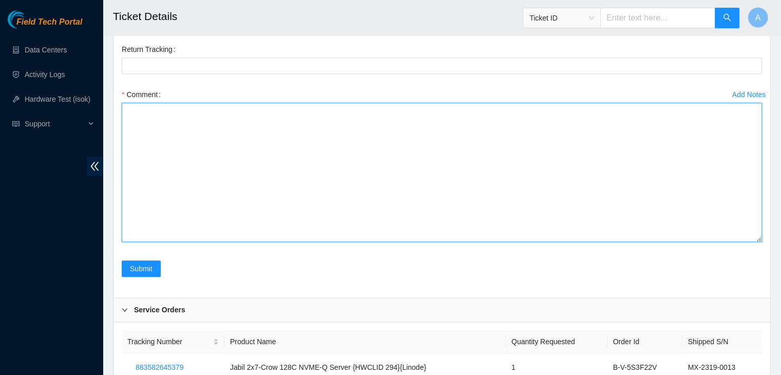
click at [398, 152] on textarea "Comment" at bounding box center [442, 172] width 641 height 139
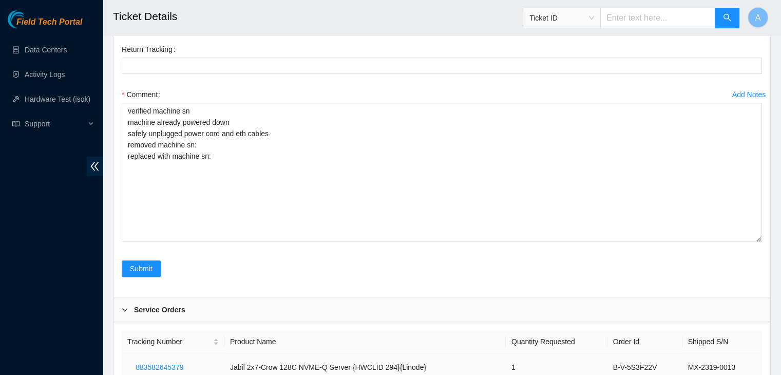
click at [713, 362] on td "MX-2319-0013" at bounding box center [723, 367] width 80 height 28
copy div "MX-2319-0013"
click at [713, 362] on td "MX-2319-0013" at bounding box center [723, 367] width 80 height 28
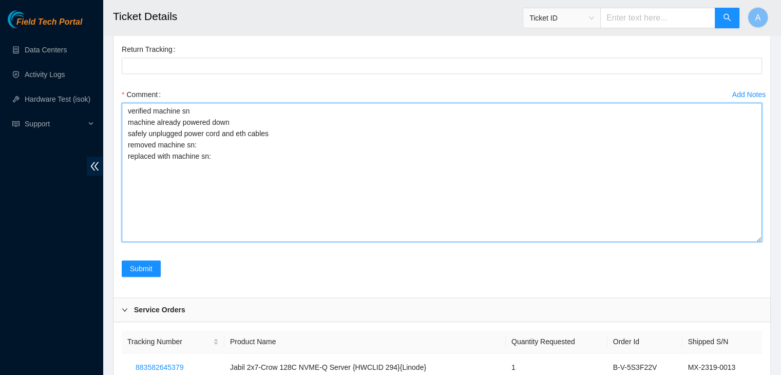
click at [243, 148] on textarea "verified machine sn machine already powered down safely unplugged power cord an…" at bounding box center [442, 172] width 641 height 139
paste textarea "MX-2319-0013"
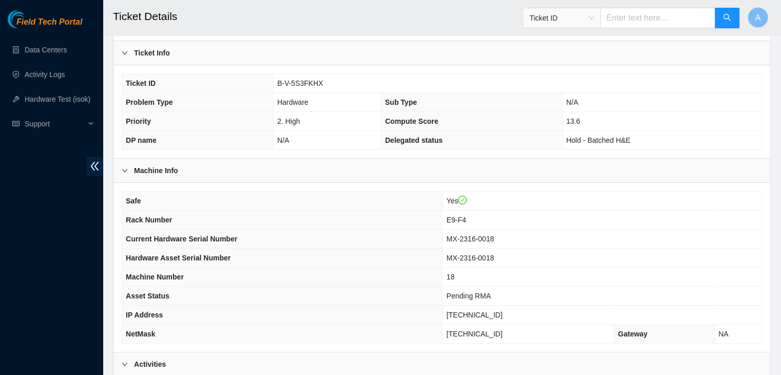
scroll to position [185, 0]
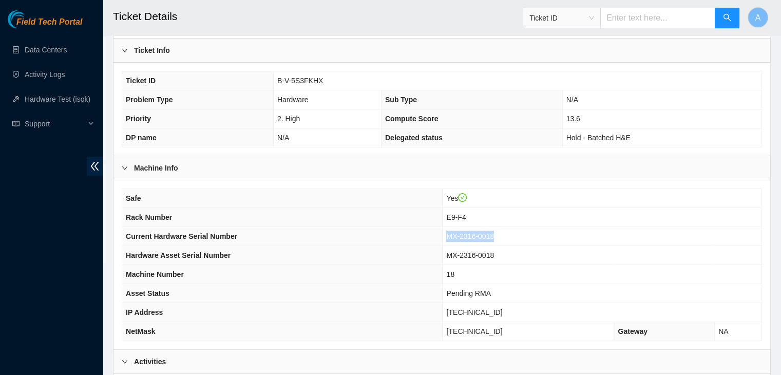
drag, startPoint x: 513, startPoint y: 235, endPoint x: 465, endPoint y: 237, distance: 47.3
click at [465, 237] on td "MX-2316-0018" at bounding box center [602, 236] width 319 height 19
copy span "MX-2316-0018"
click at [465, 237] on span "MX-2316-0018" at bounding box center [470, 236] width 48 height 8
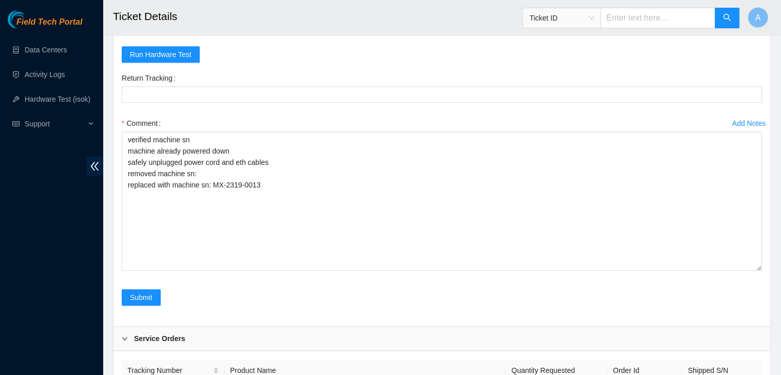
scroll to position [746, 0]
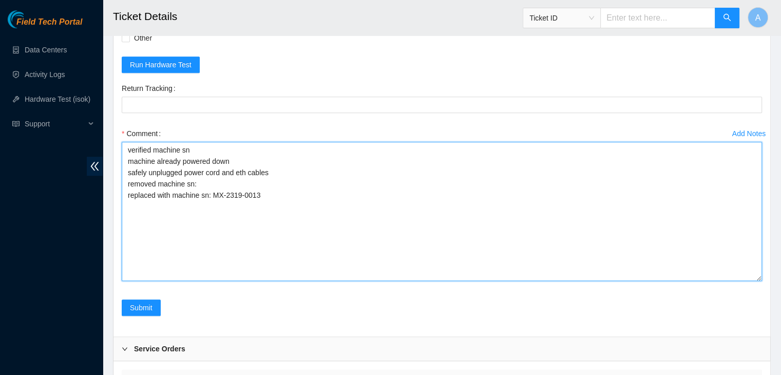
click at [277, 196] on textarea "verified machine sn machine already powered down safely unplugged power cord an…" at bounding box center [442, 211] width 641 height 139
click at [281, 185] on textarea "verified machine sn machine already powered down safely unplugged power cord an…" at bounding box center [442, 211] width 641 height 139
paste textarea "MX-2316-0018"
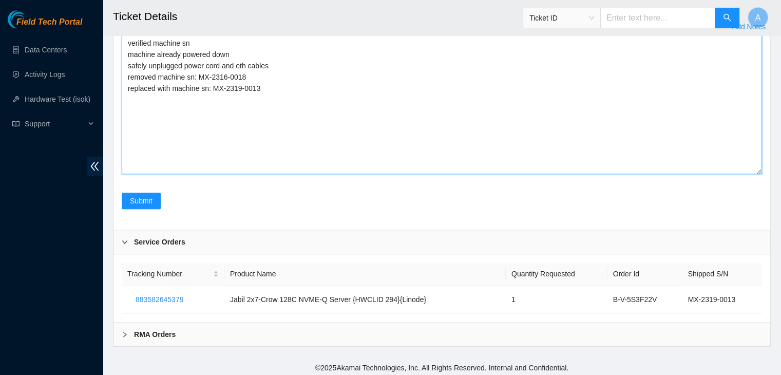
type textarea "verified machine sn machine already powered down safely unplugged power cord an…"
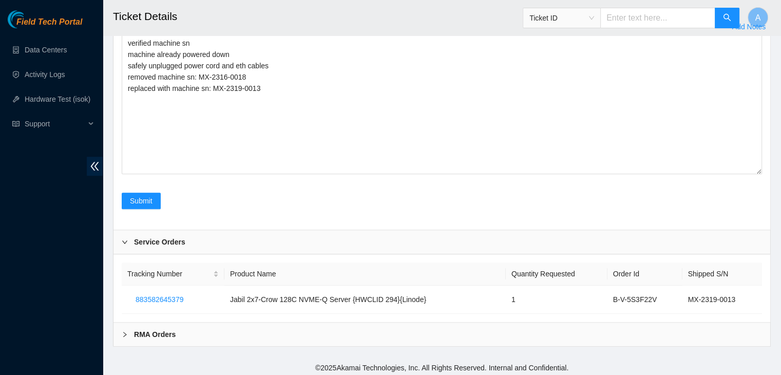
click at [271, 329] on div "RMA Orders" at bounding box center [442, 335] width 657 height 24
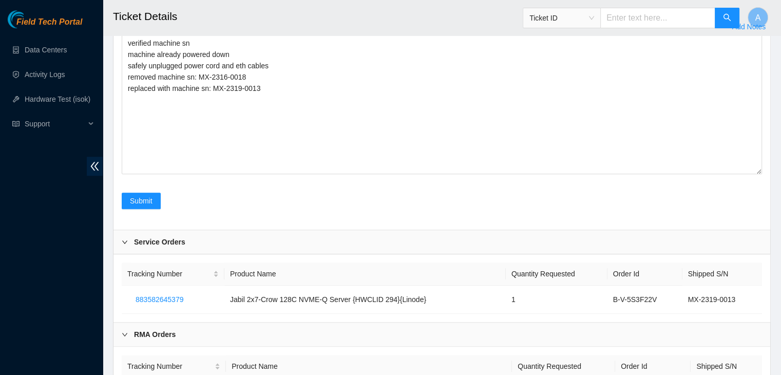
scroll to position [921, 0]
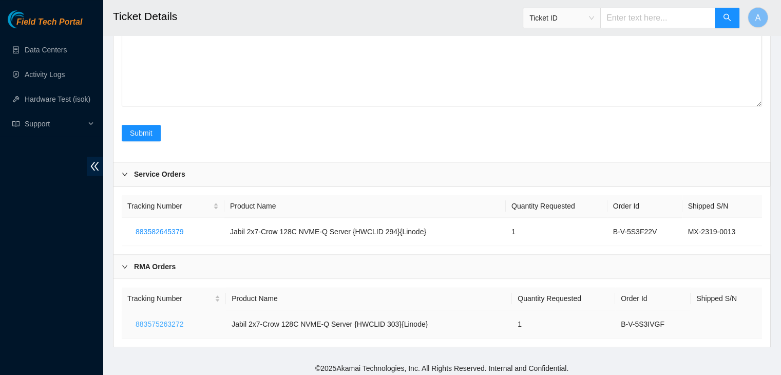
click at [168, 321] on span "883575263272" at bounding box center [160, 324] width 48 height 11
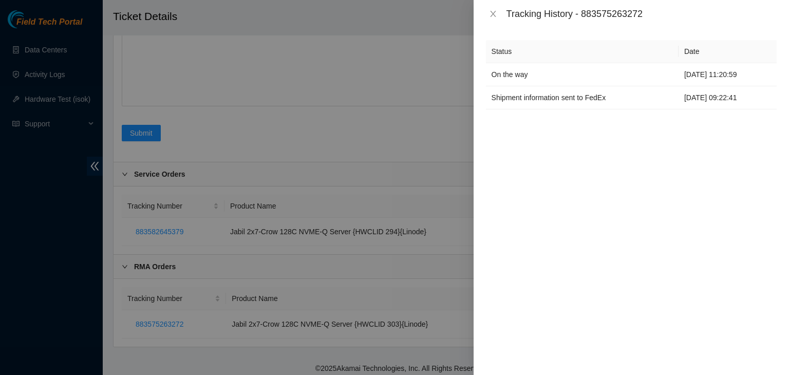
click at [620, 16] on div "Tracking History - 883575263272" at bounding box center [642, 13] width 270 height 11
copy div "883575263272"
click at [497, 10] on icon "close" at bounding box center [493, 14] width 8 height 8
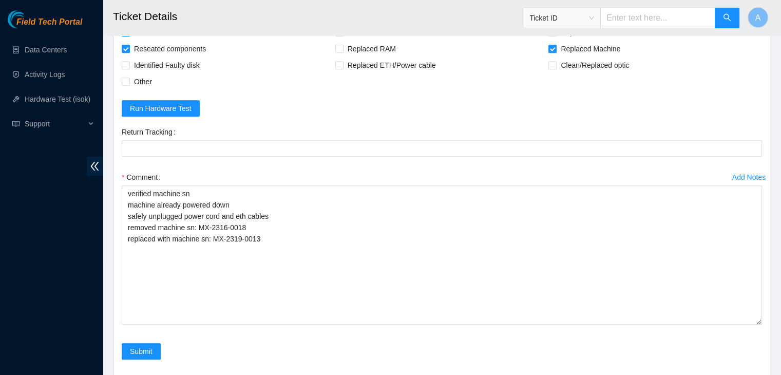
scroll to position [701, 0]
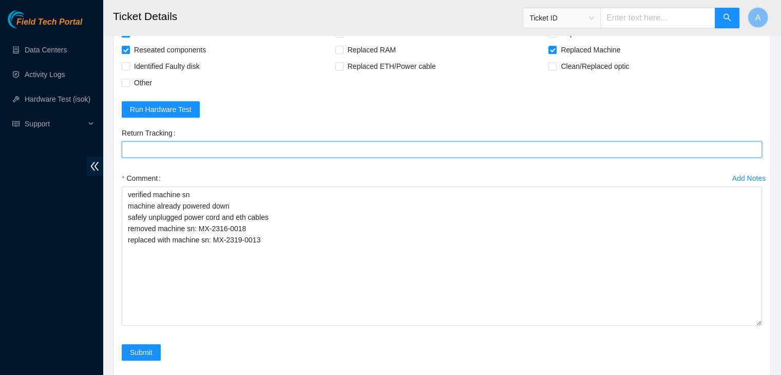
click at [367, 151] on Tracking "Return Tracking" at bounding box center [442, 149] width 641 height 16
paste Tracking "883575263272"
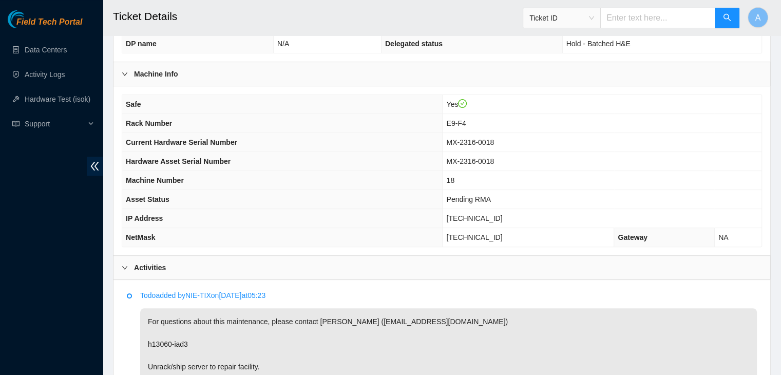
scroll to position [277, 0]
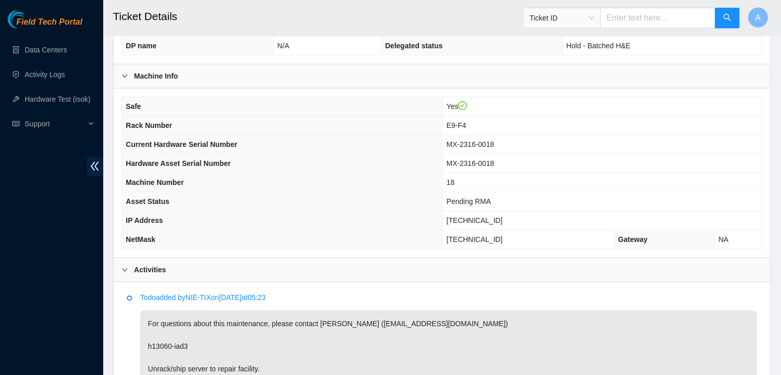
type Tracking "883575263272"
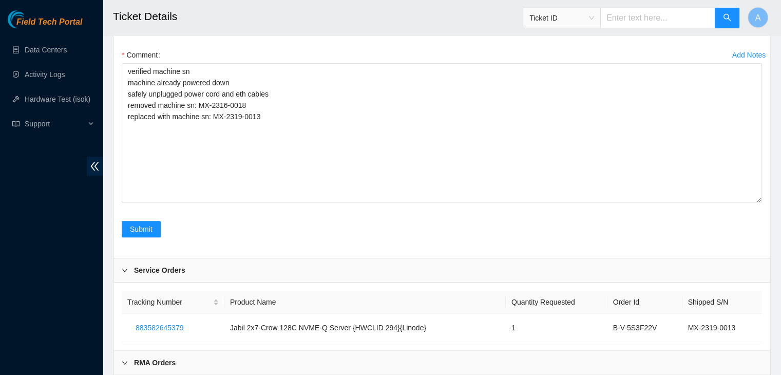
scroll to position [825, 0]
click at [143, 230] on span "Submit" at bounding box center [141, 228] width 23 height 11
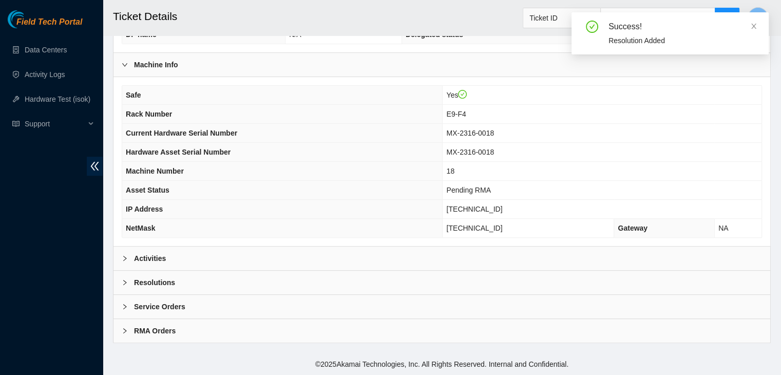
scroll to position [285, 0]
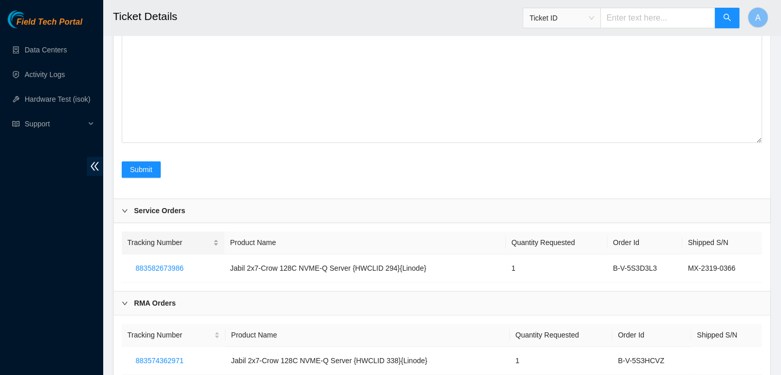
scroll to position [1011, 0]
click at [143, 167] on span "Submit" at bounding box center [141, 168] width 23 height 11
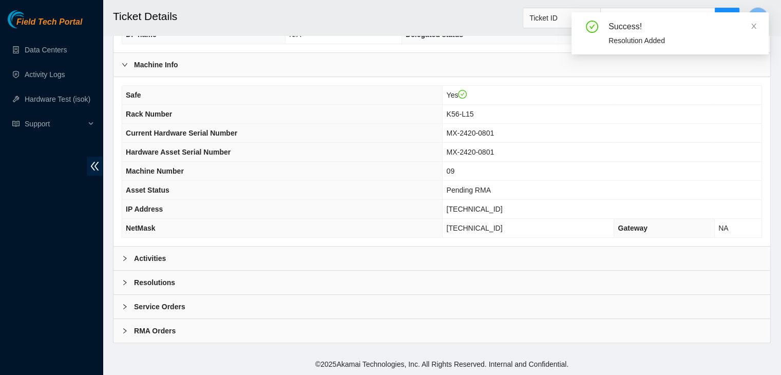
scroll to position [285, 0]
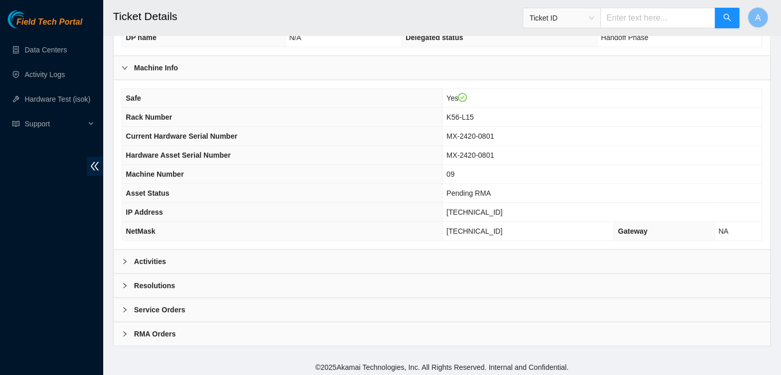
click at [197, 257] on div "Activities" at bounding box center [442, 262] width 657 height 24
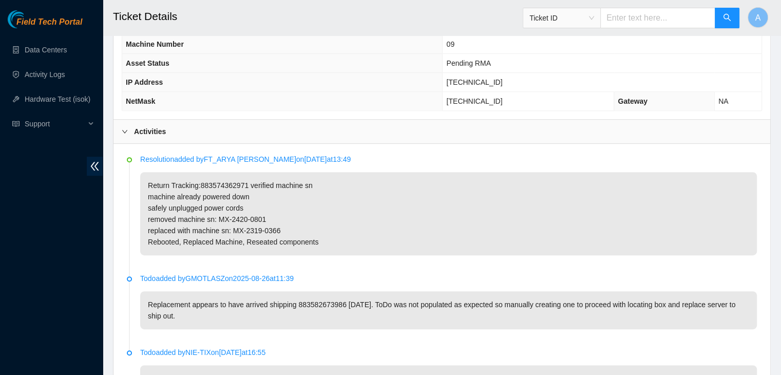
scroll to position [415, 0]
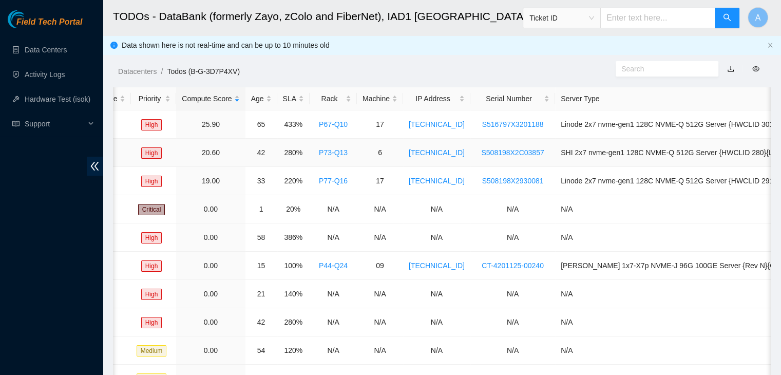
scroll to position [0, 241]
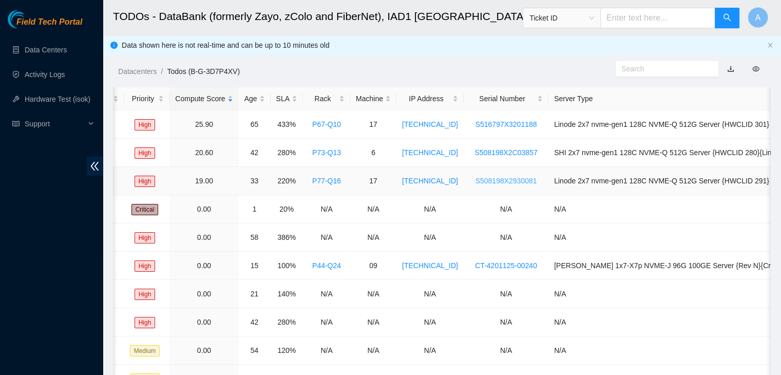
click at [512, 182] on link "S508198X2930081" at bounding box center [507, 181] width 62 height 8
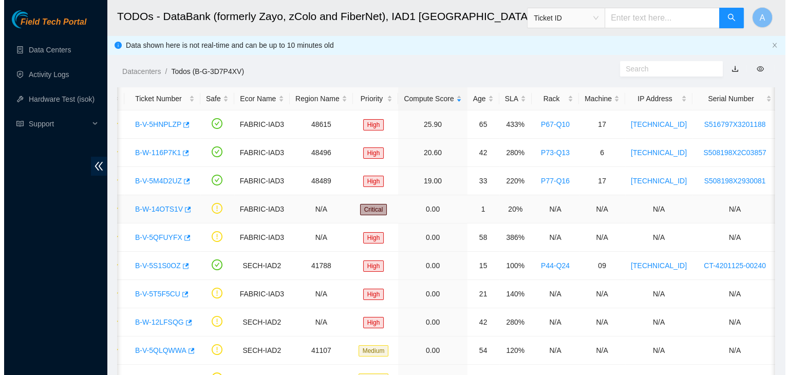
scroll to position [0, 0]
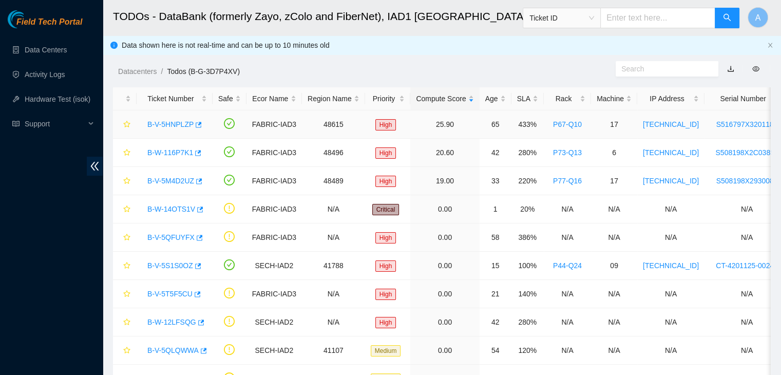
click at [165, 125] on link "B-V-5HNPLZP" at bounding box center [170, 124] width 46 height 8
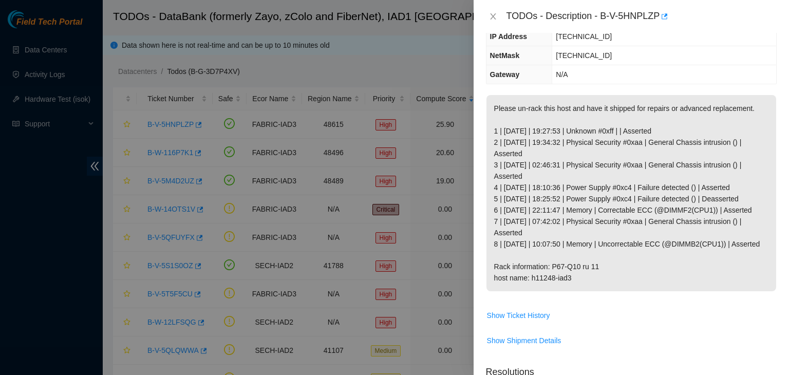
scroll to position [98, 0]
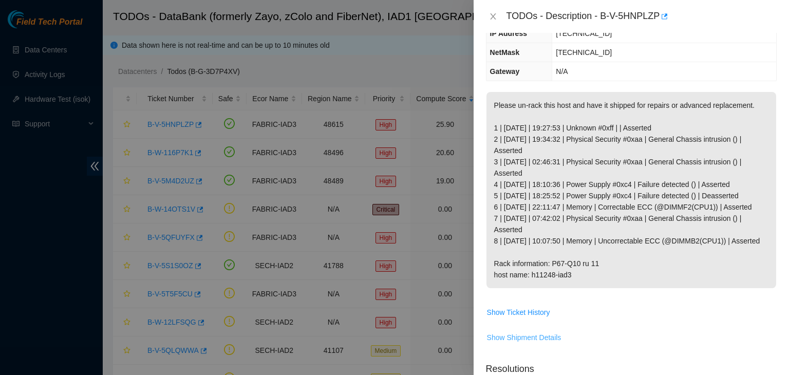
click at [551, 343] on span "Show Shipment Details" at bounding box center [524, 337] width 74 height 11
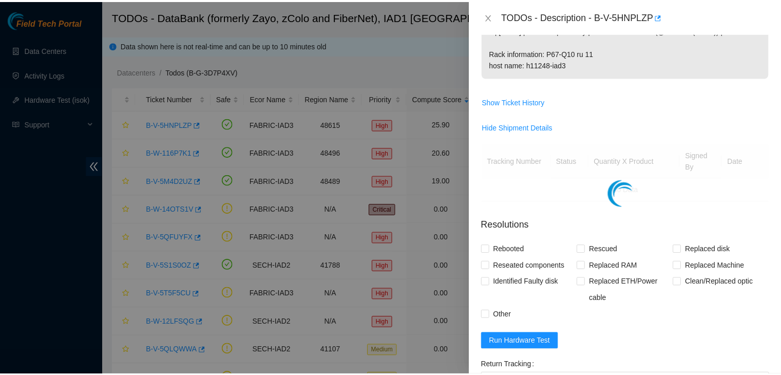
scroll to position [309, 0]
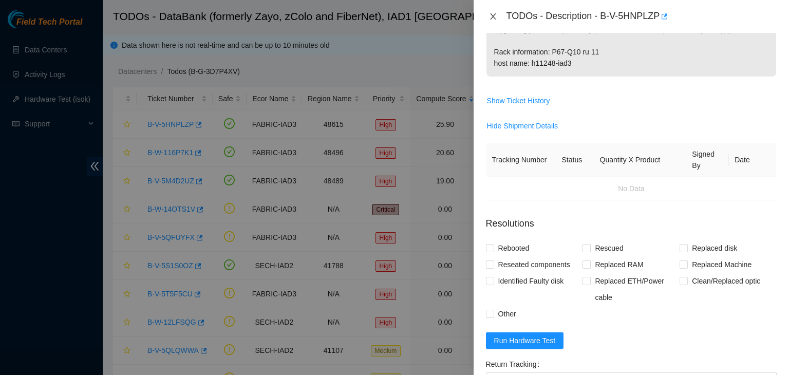
click at [497, 17] on icon "close" at bounding box center [493, 16] width 8 height 8
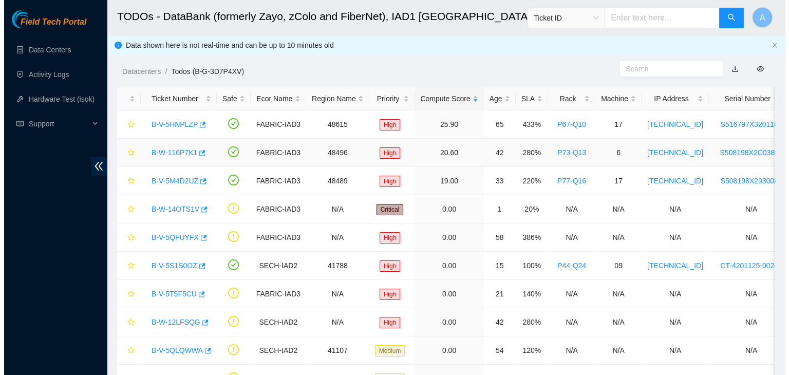
scroll to position [302, 0]
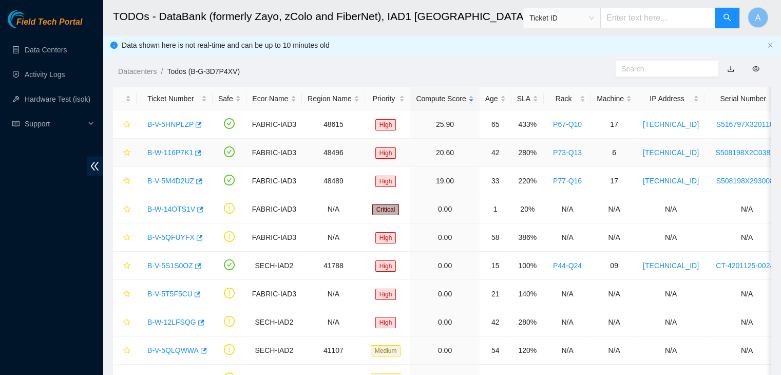
click at [174, 155] on link "B-W-116P7K1" at bounding box center [170, 152] width 46 height 8
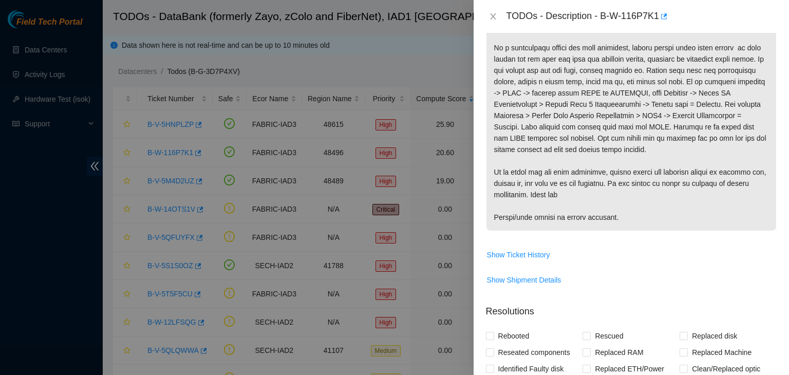
scroll to position [259, 0]
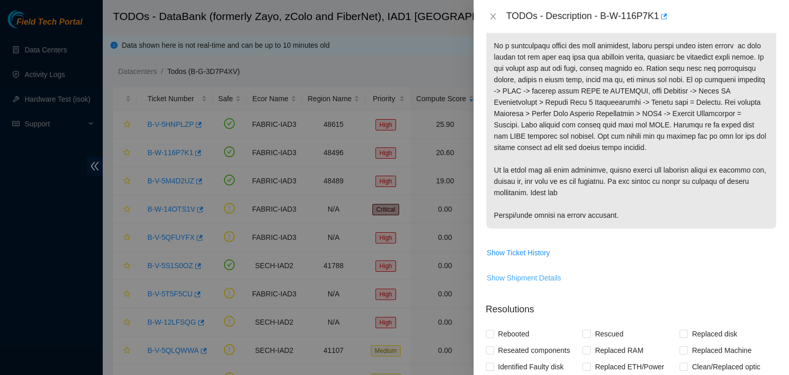
click at [541, 278] on span "Show Shipment Details" at bounding box center [524, 277] width 74 height 11
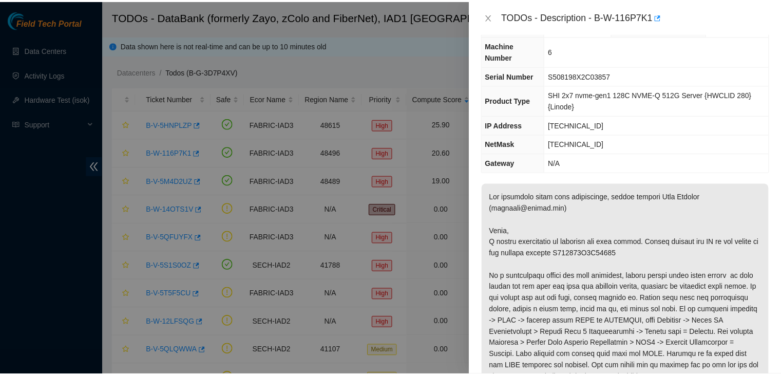
scroll to position [20, 0]
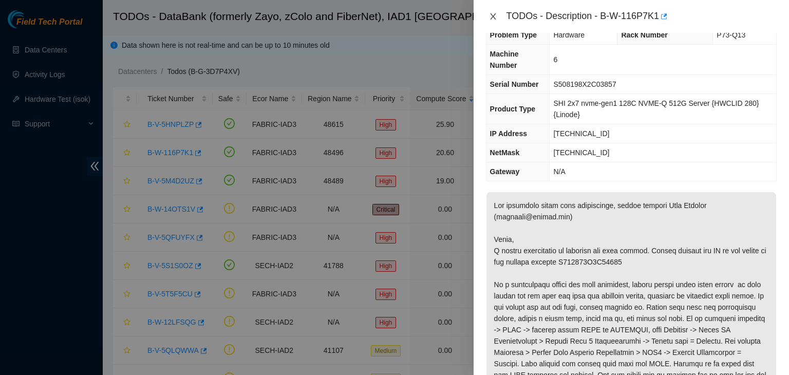
click at [496, 13] on icon "close" at bounding box center [493, 16] width 8 height 8
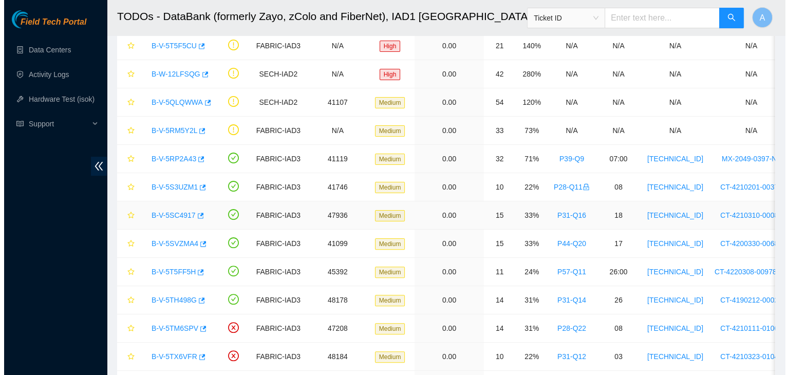
scroll to position [249, 0]
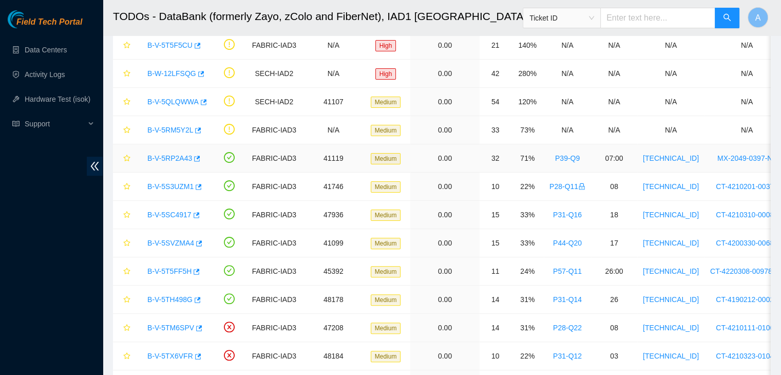
click at [180, 158] on link "B-V-5RP2A43" at bounding box center [169, 158] width 45 height 8
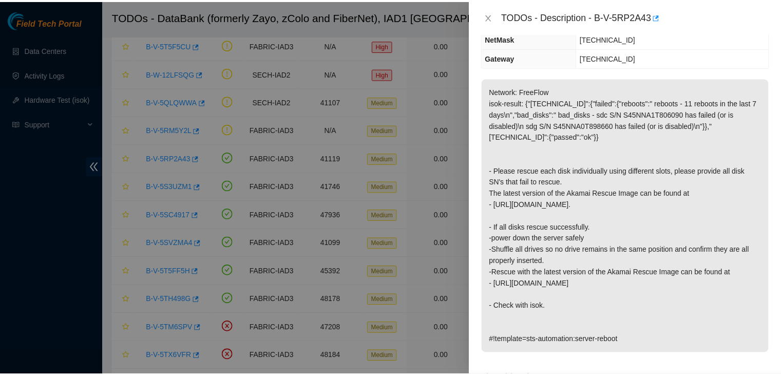
scroll to position [140, 0]
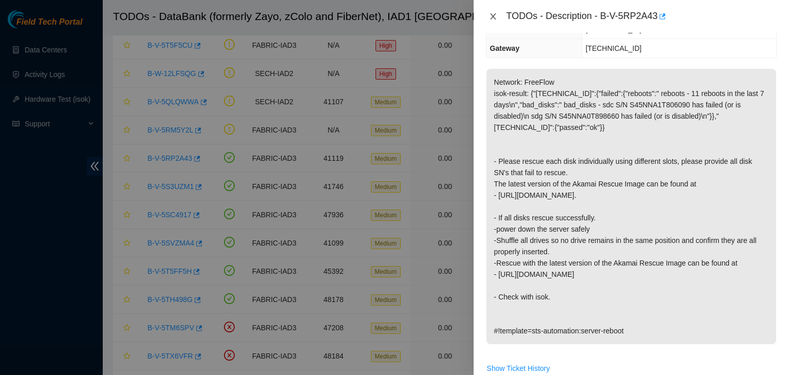
click at [493, 19] on icon "close" at bounding box center [493, 16] width 8 height 8
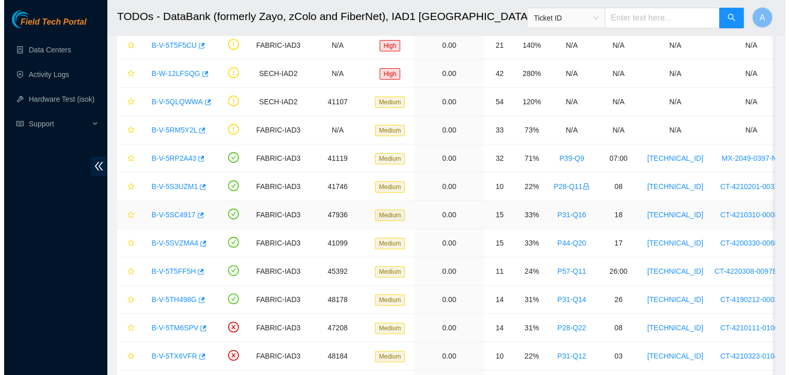
scroll to position [252, 0]
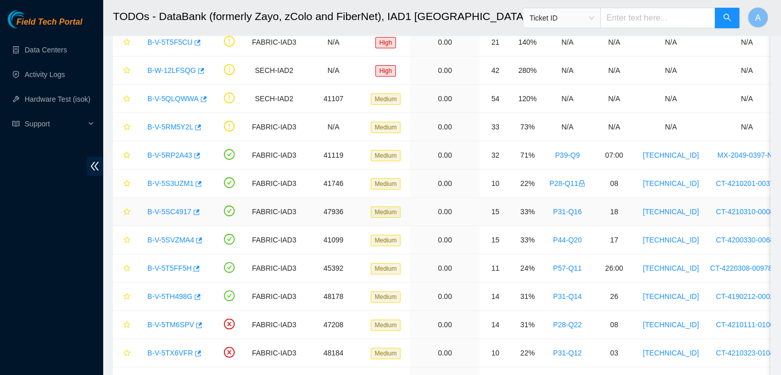
click at [174, 208] on link "B-V-5SC4917" at bounding box center [169, 212] width 44 height 8
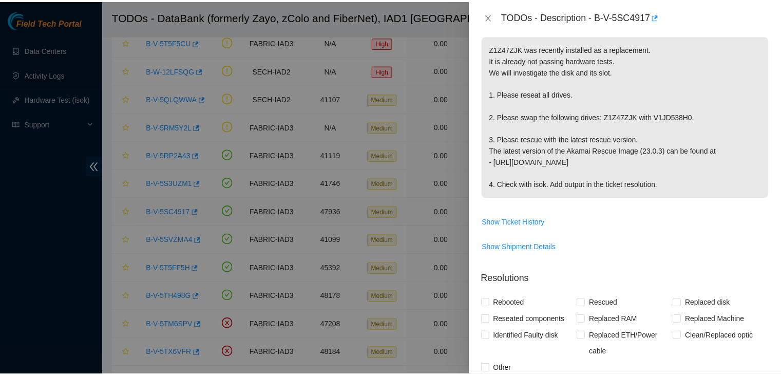
scroll to position [140, 0]
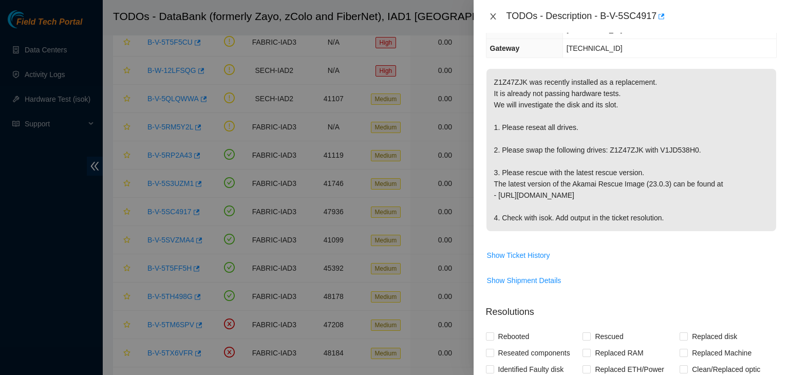
click at [495, 13] on icon "close" at bounding box center [493, 16] width 8 height 8
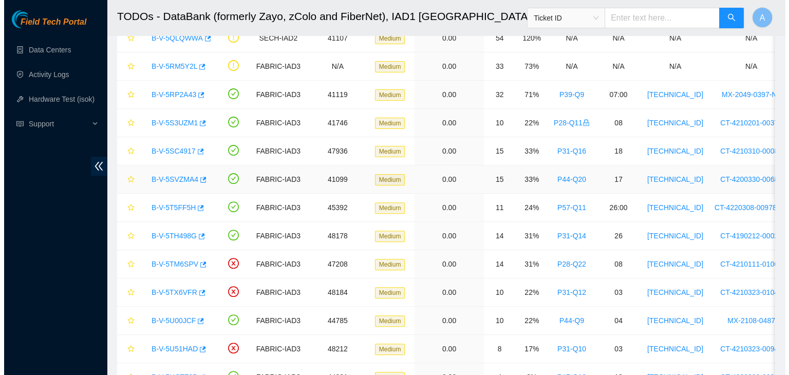
scroll to position [339, 0]
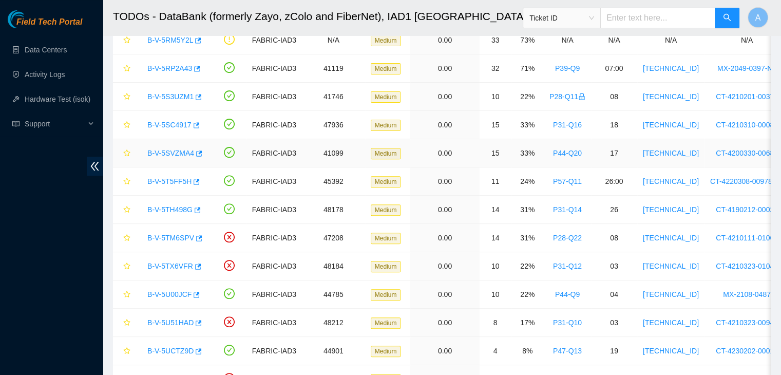
click at [180, 149] on link "B-V-5SVZMA4" at bounding box center [170, 153] width 47 height 8
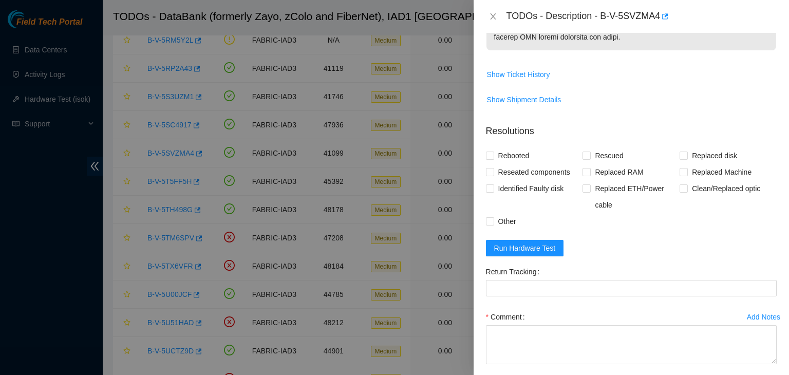
scroll to position [708, 0]
click at [550, 106] on span "Show Shipment Details" at bounding box center [524, 100] width 74 height 11
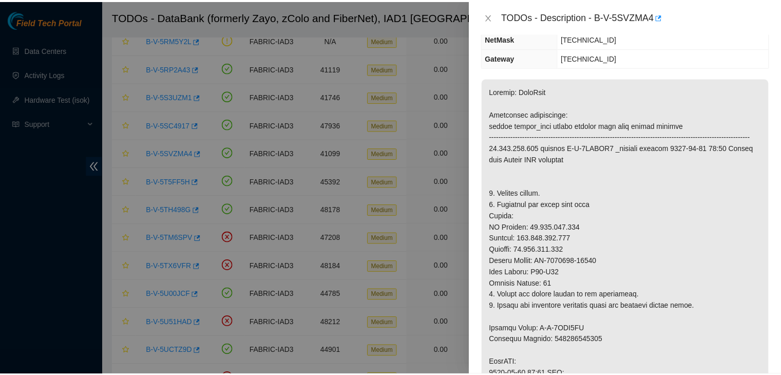
scroll to position [109, 0]
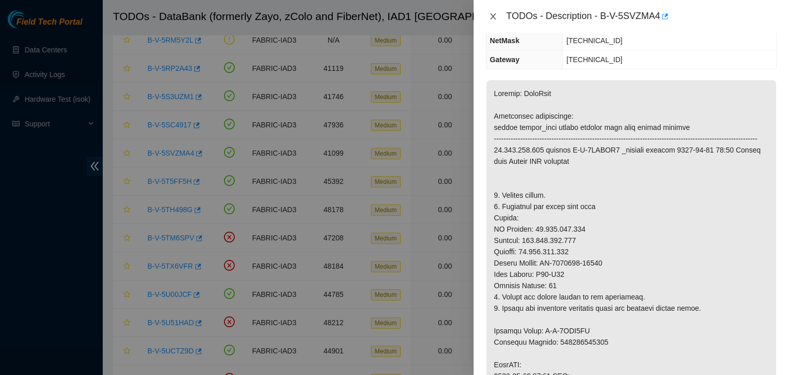
click at [493, 18] on icon "close" at bounding box center [493, 16] width 8 height 8
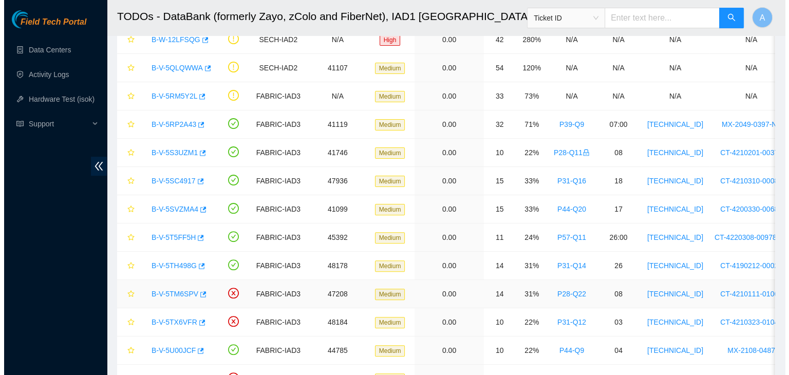
scroll to position [283, 0]
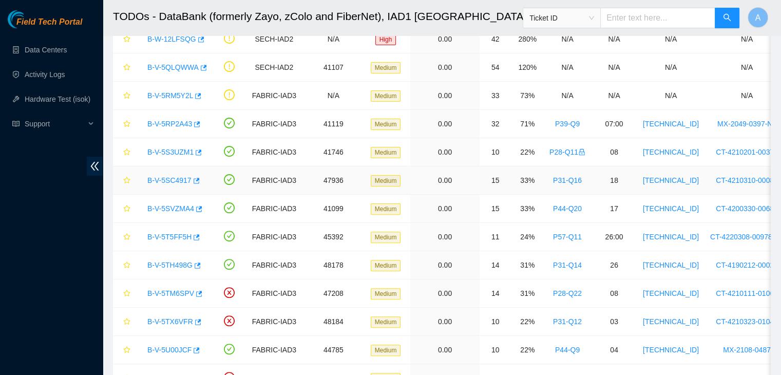
click at [180, 179] on link "B-V-5SC4917" at bounding box center [169, 180] width 44 height 8
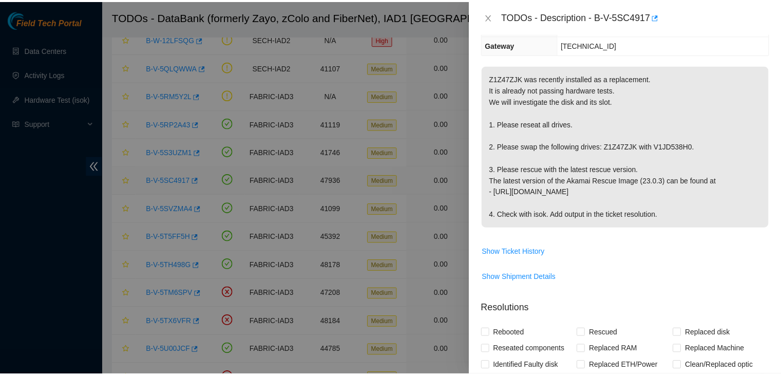
scroll to position [109, 0]
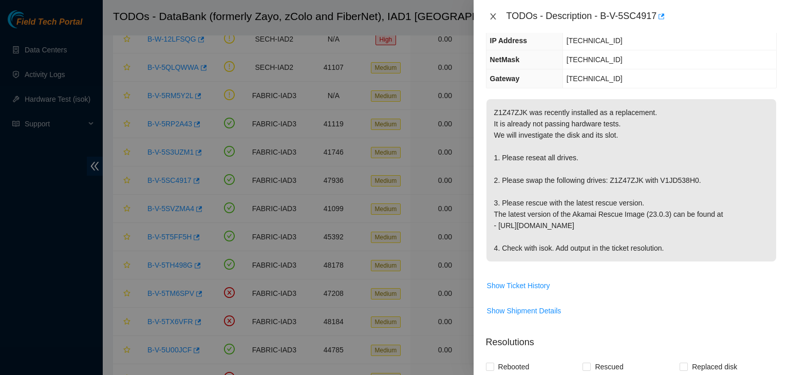
click at [493, 16] on icon "close" at bounding box center [493, 16] width 6 height 6
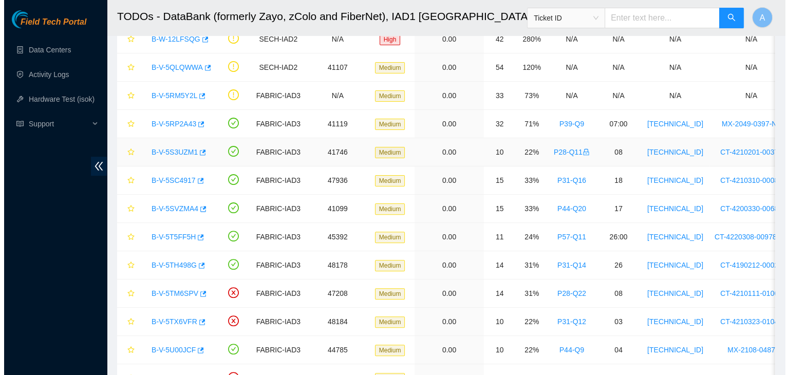
scroll to position [143, 0]
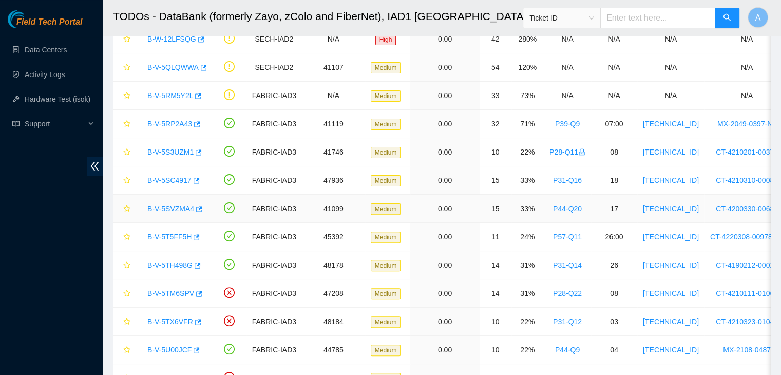
click at [154, 204] on link "B-V-5SVZMA4" at bounding box center [170, 208] width 47 height 8
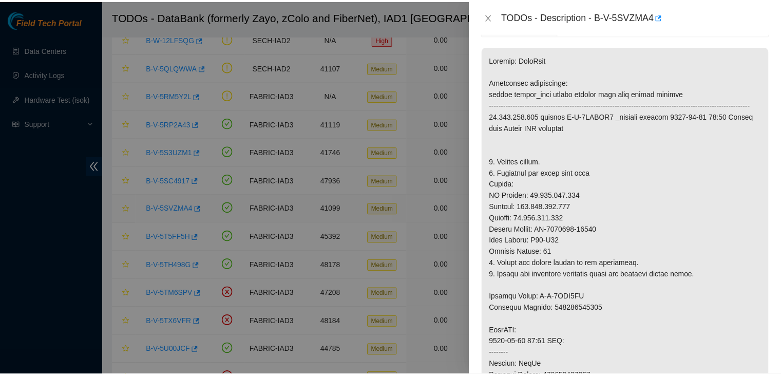
scroll to position [109, 0]
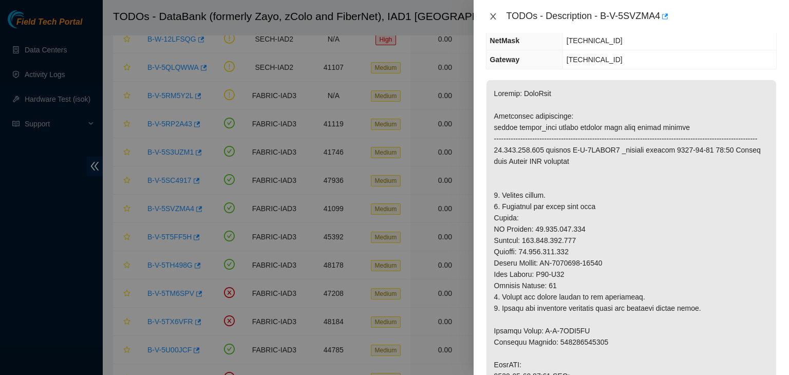
click at [489, 17] on icon "close" at bounding box center [493, 16] width 8 height 8
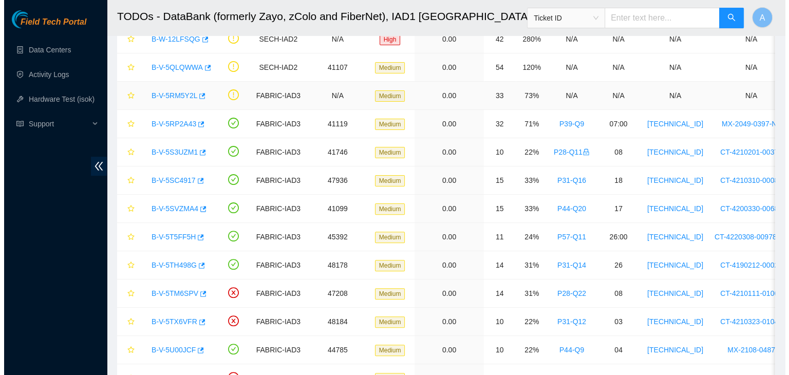
scroll to position [143, 0]
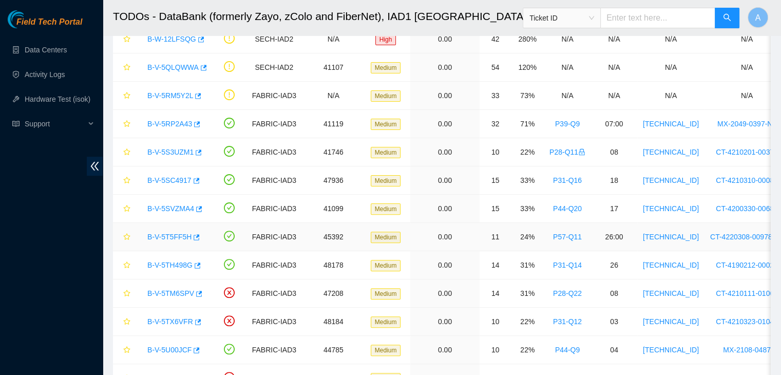
click at [177, 236] on link "B-V-5T5FF5H" at bounding box center [169, 237] width 44 height 8
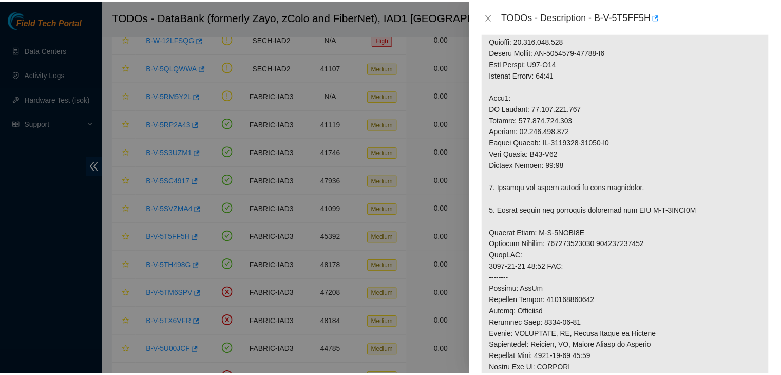
scroll to position [421, 0]
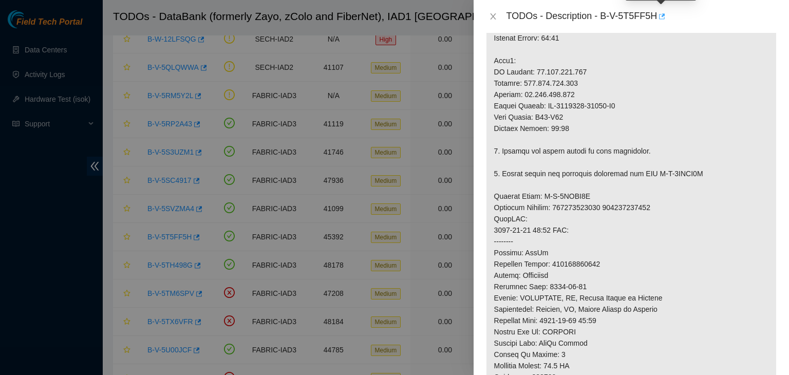
click at [662, 15] on icon "button" at bounding box center [661, 16] width 7 height 7
click at [489, 17] on icon "close" at bounding box center [493, 16] width 8 height 8
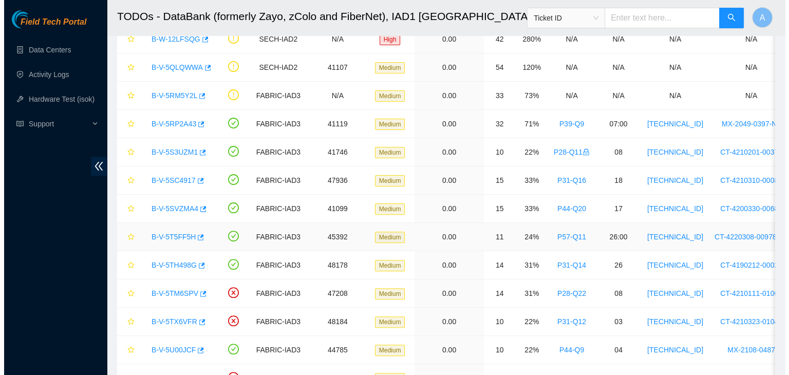
scroll to position [302, 0]
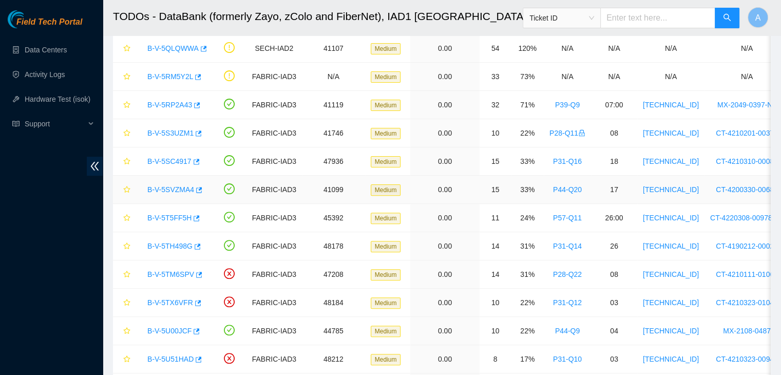
click at [180, 186] on link "B-V-5SVZMA4" at bounding box center [170, 189] width 47 height 8
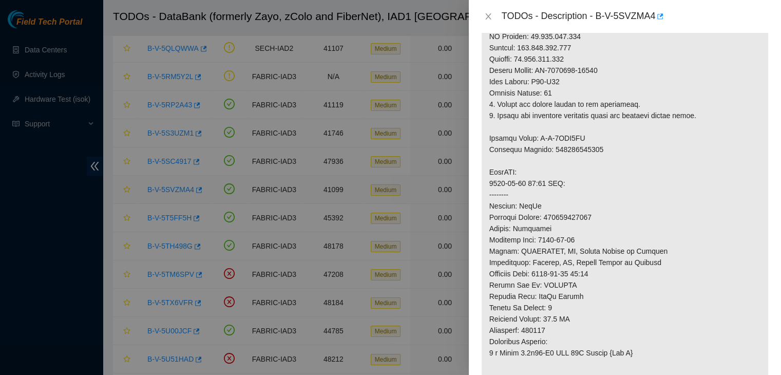
scroll to position [402, 0]
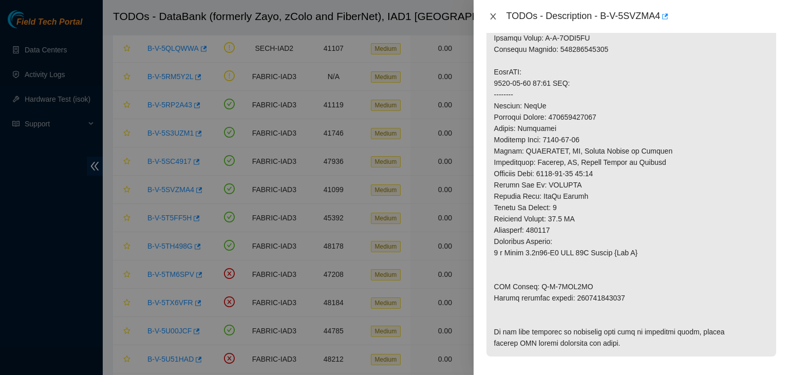
click at [494, 17] on icon "close" at bounding box center [493, 16] width 6 height 6
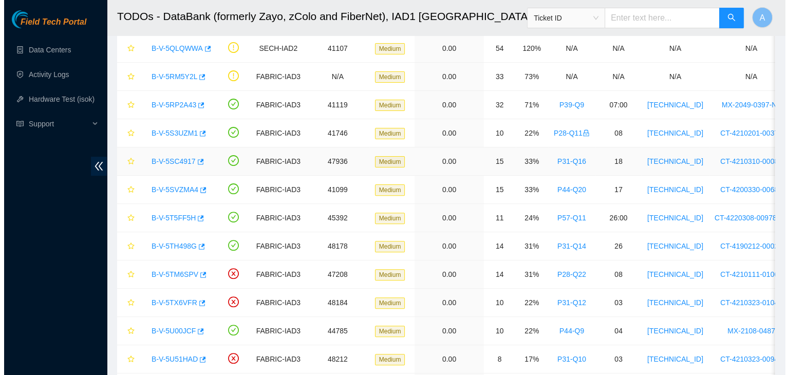
scroll to position [302, 0]
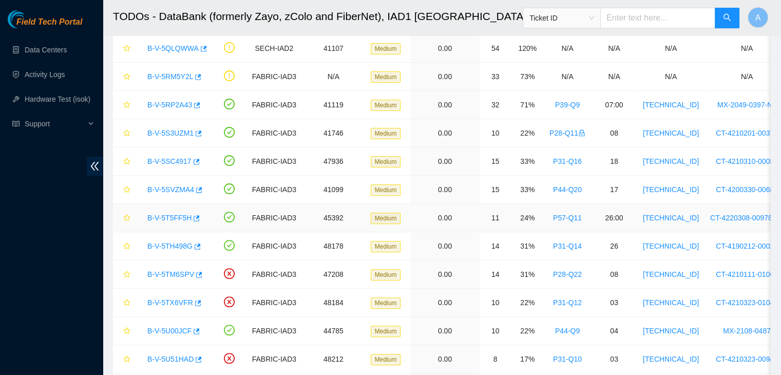
click at [177, 218] on link "B-V-5T5FF5H" at bounding box center [169, 218] width 44 height 8
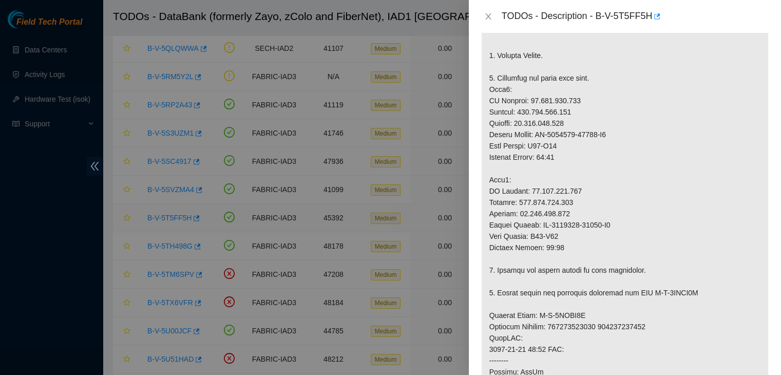
scroll to position [421, 0]
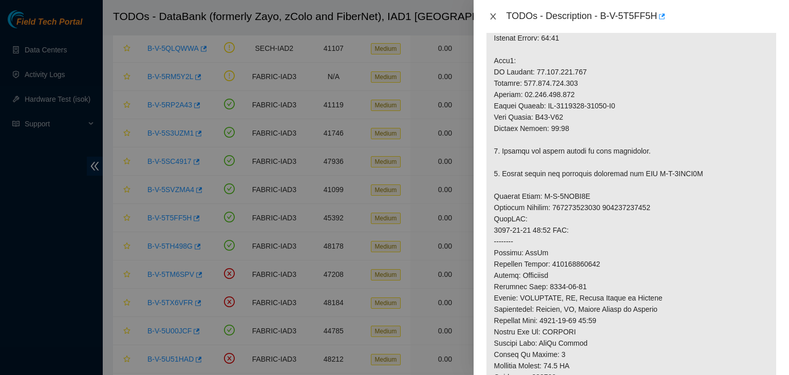
click at [491, 14] on icon "close" at bounding box center [493, 16] width 8 height 8
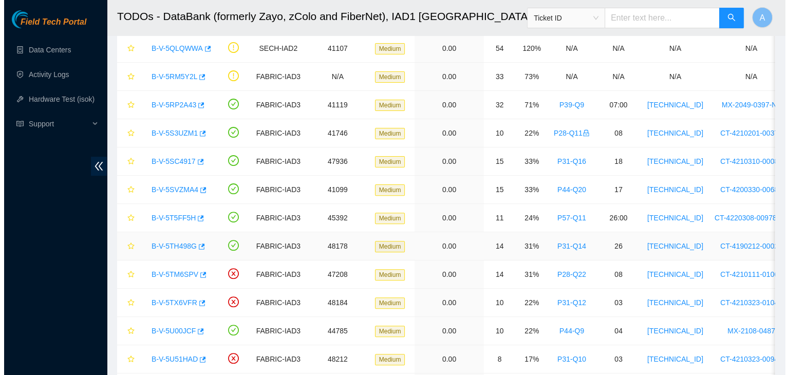
scroll to position [302, 0]
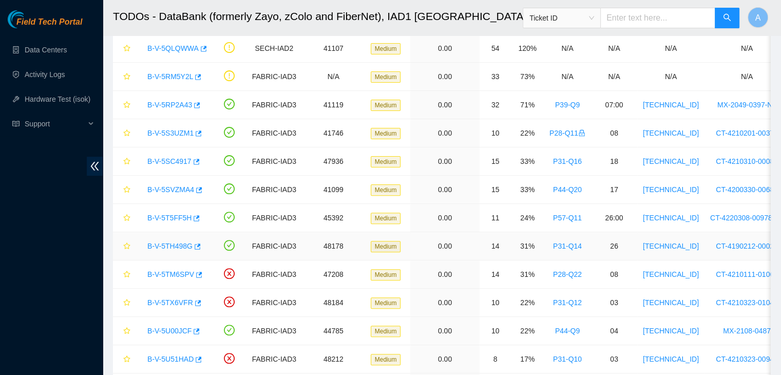
click at [184, 247] on link "B-V-5TH498G" at bounding box center [169, 246] width 45 height 8
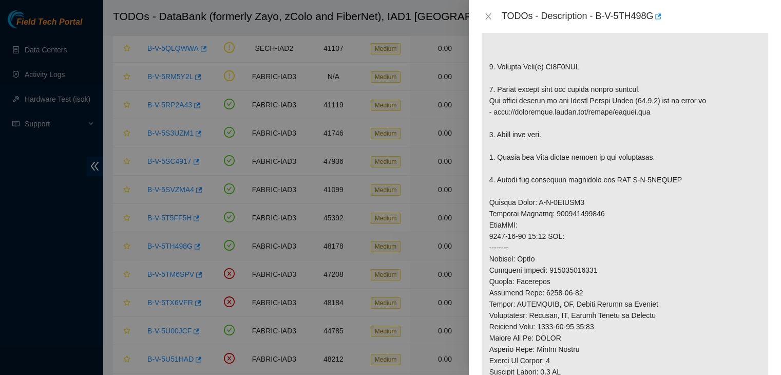
scroll to position [421, 0]
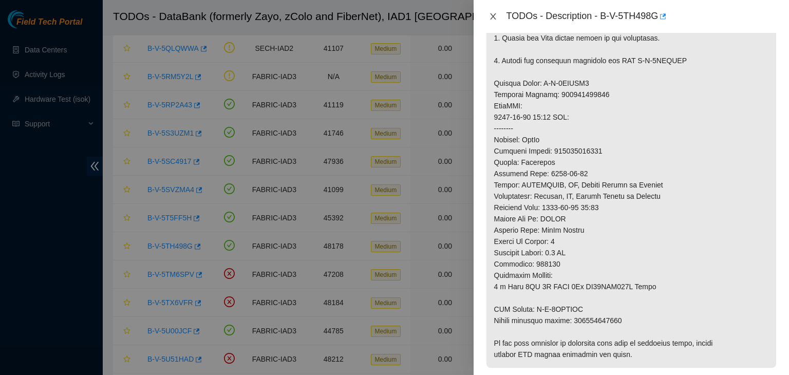
click at [492, 20] on icon "close" at bounding box center [493, 16] width 8 height 8
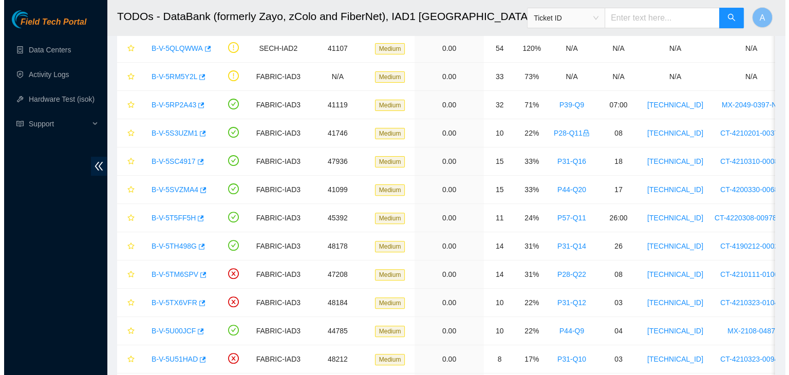
scroll to position [302, 0]
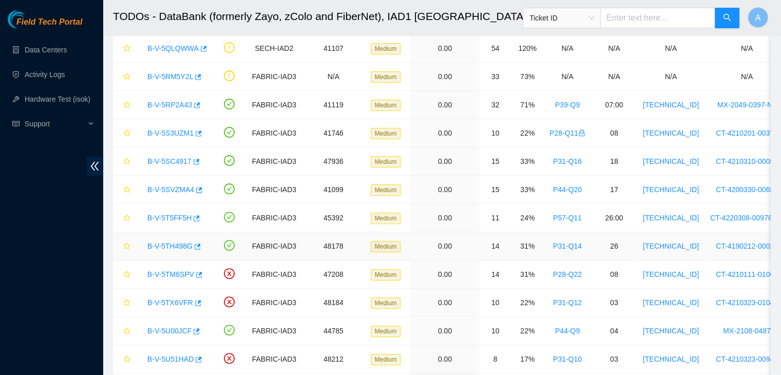
click at [167, 245] on link "B-V-5TH498G" at bounding box center [169, 246] width 45 height 8
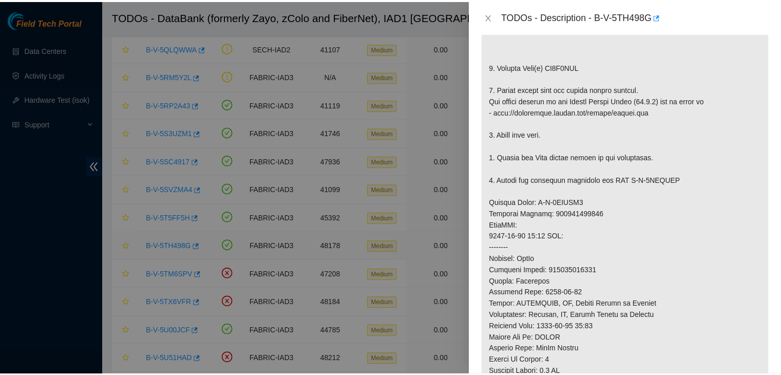
scroll to position [421, 0]
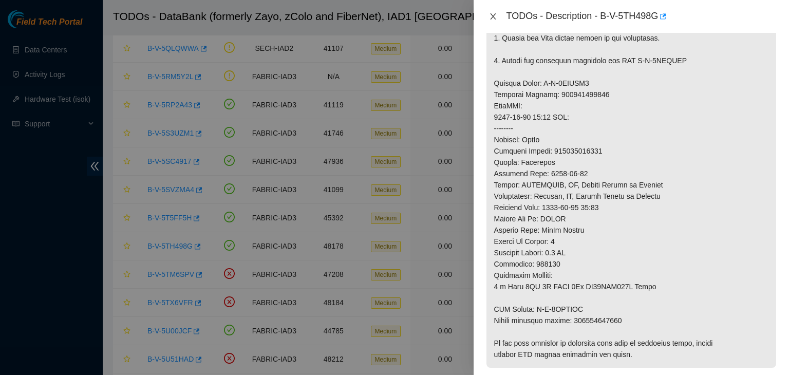
click at [494, 18] on icon "close" at bounding box center [493, 16] width 6 height 6
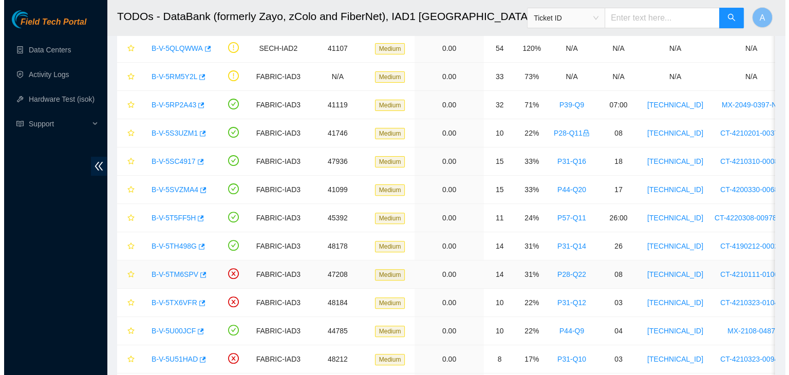
scroll to position [358, 0]
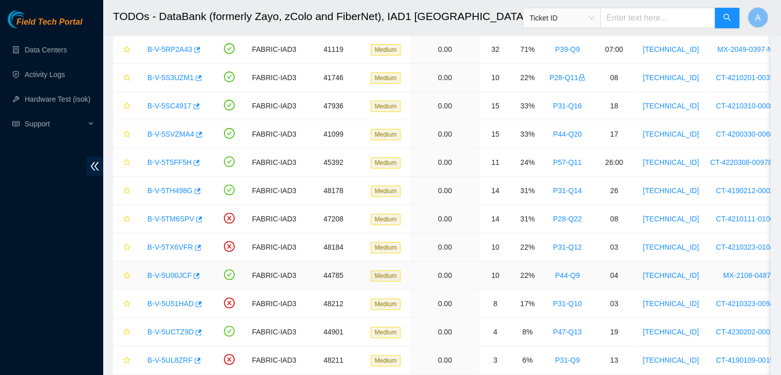
click at [180, 274] on link "B-V-5U00JCF" at bounding box center [169, 275] width 44 height 8
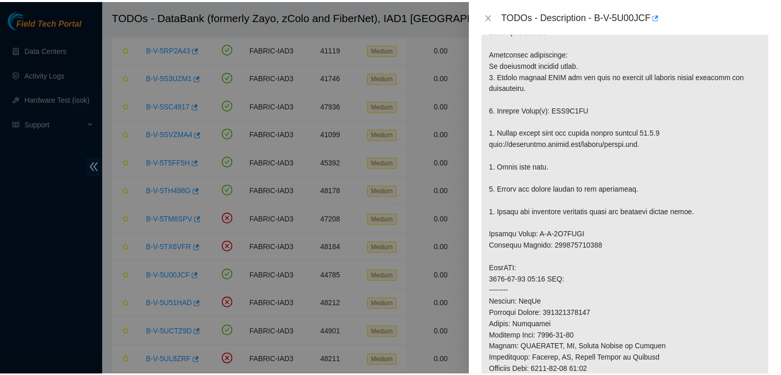
scroll to position [170, 0]
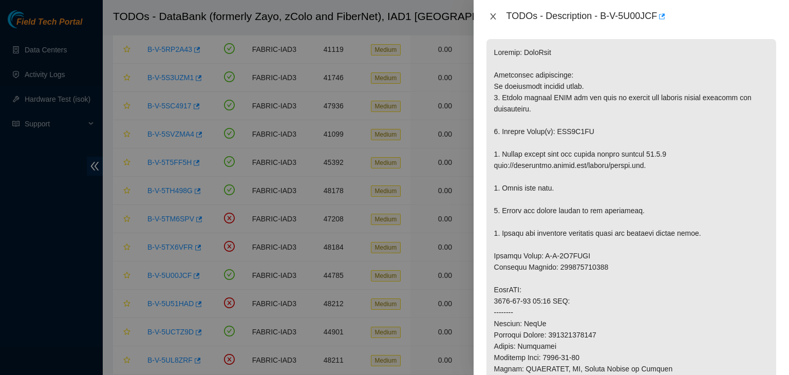
click at [493, 18] on icon "close" at bounding box center [493, 16] width 8 height 8
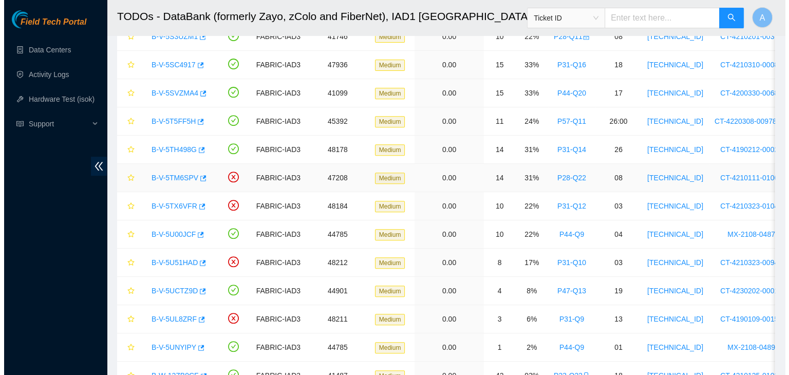
scroll to position [399, 0]
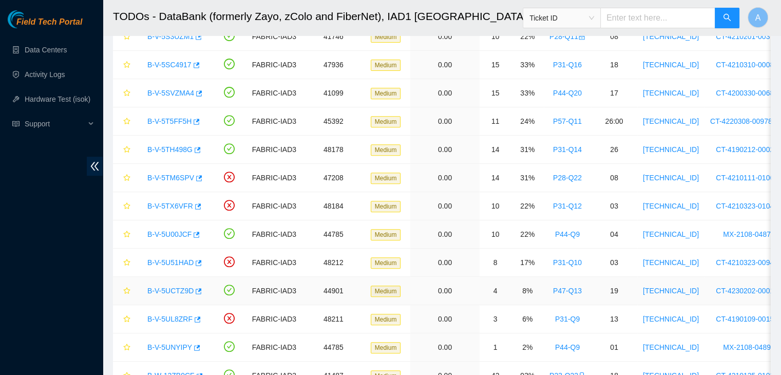
click at [181, 287] on link "B-V-5UCTZ9D" at bounding box center [170, 291] width 46 height 8
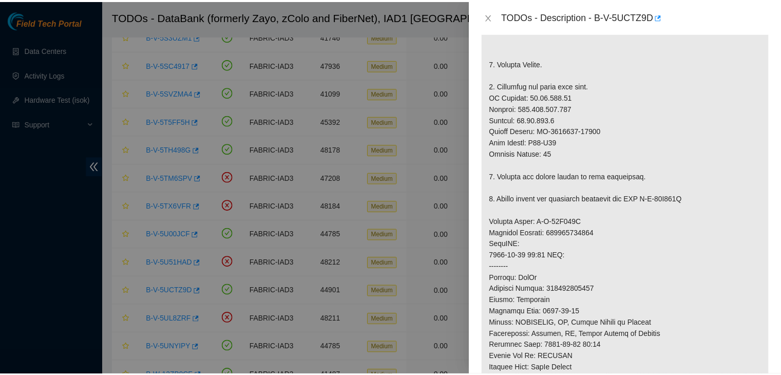
scroll to position [299, 0]
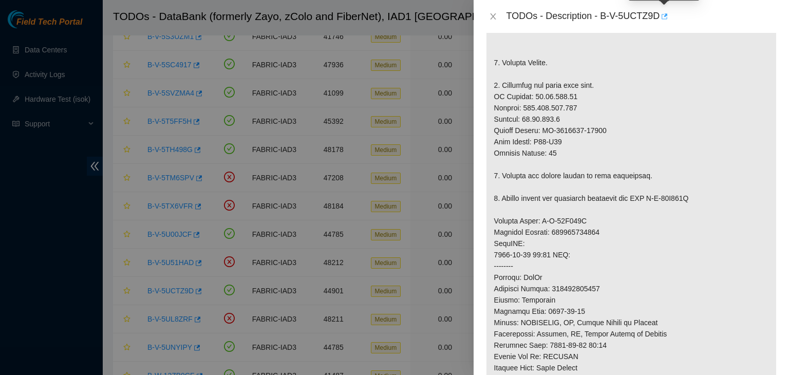
click at [664, 18] on icon "button" at bounding box center [663, 16] width 7 height 7
click at [496, 13] on icon "close" at bounding box center [493, 16] width 8 height 8
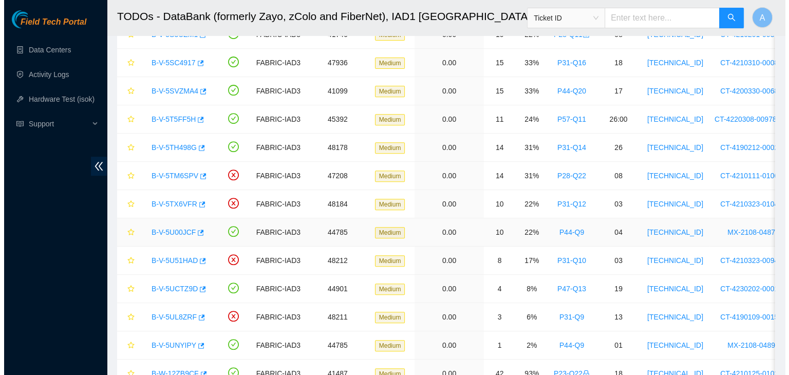
scroll to position [462, 0]
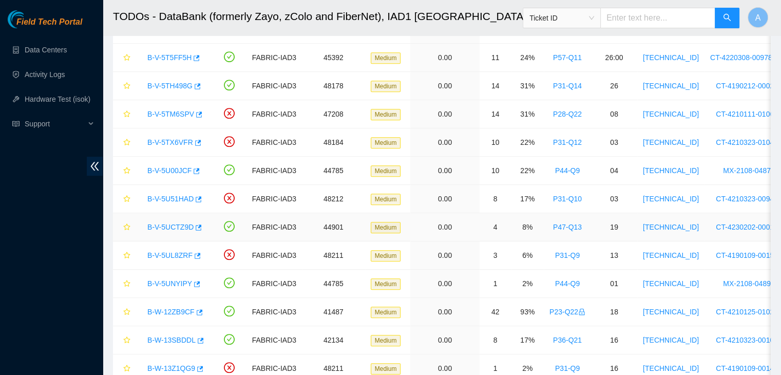
click at [177, 223] on link "B-V-5UCTZ9D" at bounding box center [170, 227] width 46 height 8
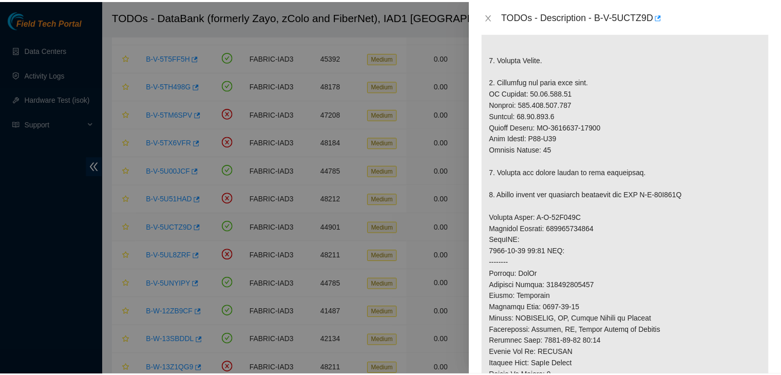
scroll to position [299, 0]
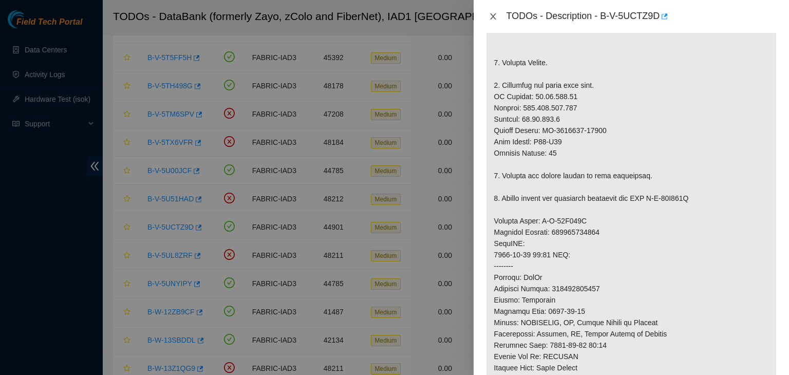
click at [495, 17] on icon "close" at bounding box center [493, 16] width 8 height 8
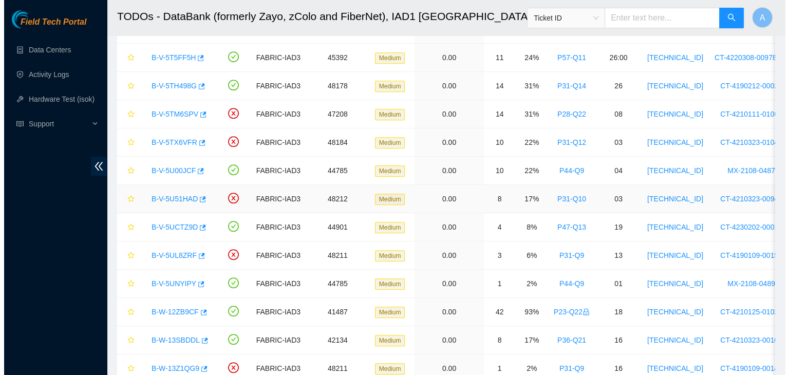
scroll to position [302, 0]
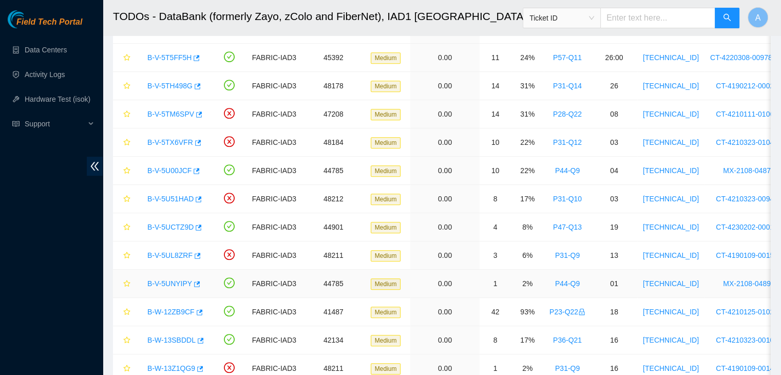
click at [177, 279] on link "B-V-5UNYIPY" at bounding box center [169, 283] width 45 height 8
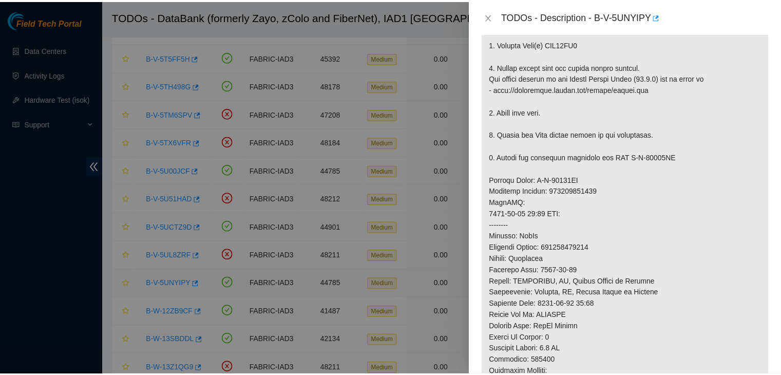
scroll to position [318, 0]
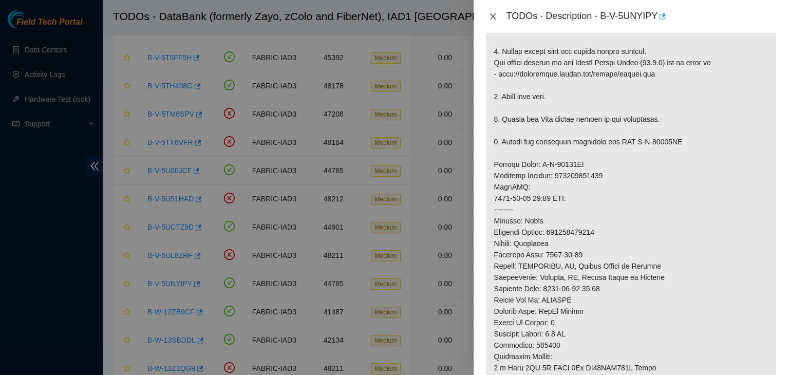
click at [492, 13] on icon "close" at bounding box center [493, 16] width 8 height 8
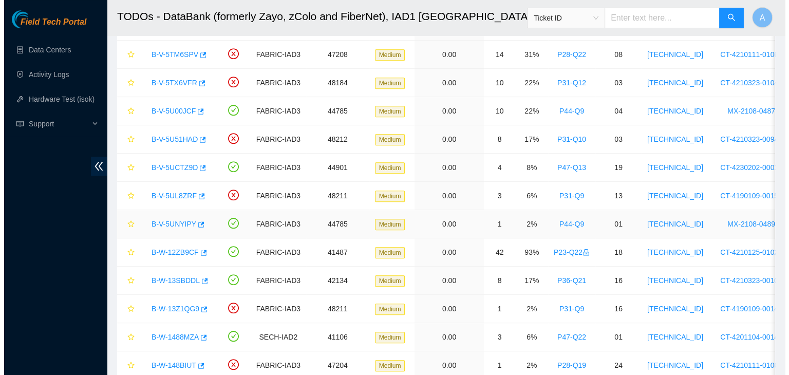
scroll to position [524, 0]
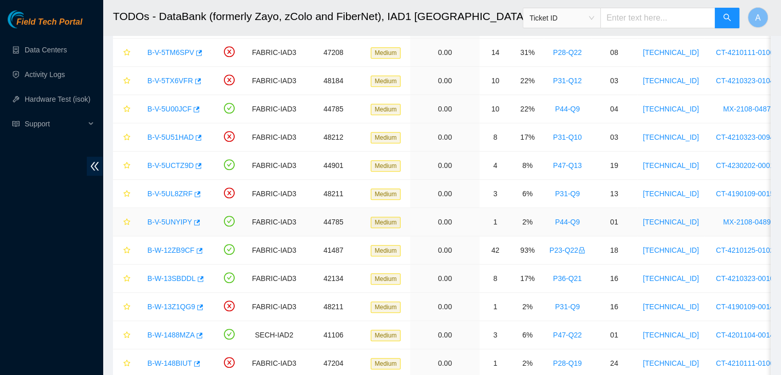
click at [181, 218] on link "B-V-5UNYIPY" at bounding box center [169, 222] width 45 height 8
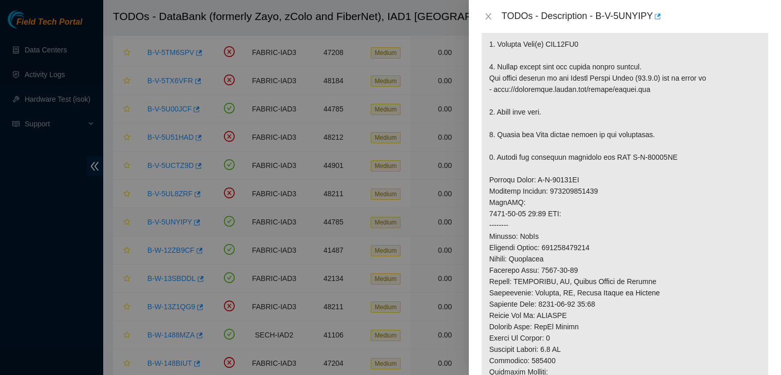
scroll to position [318, 0]
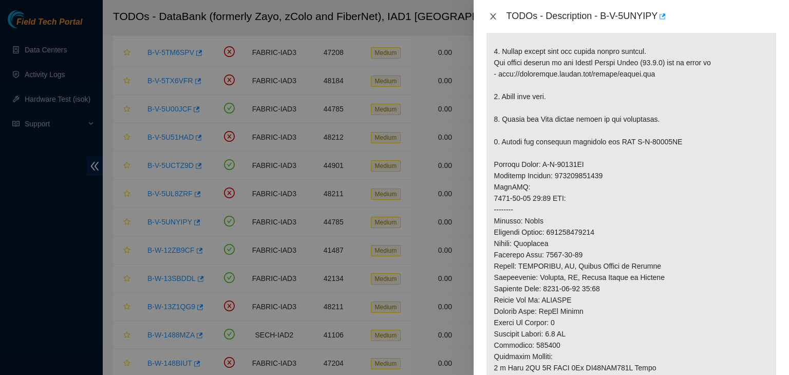
click at [493, 17] on icon "close" at bounding box center [493, 16] width 8 height 8
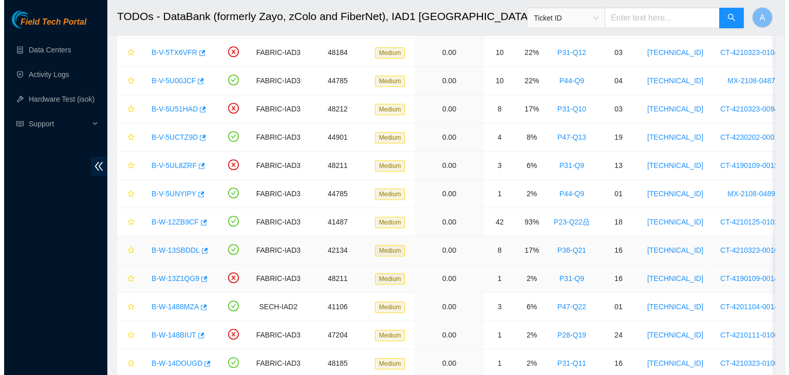
scroll to position [553, 0]
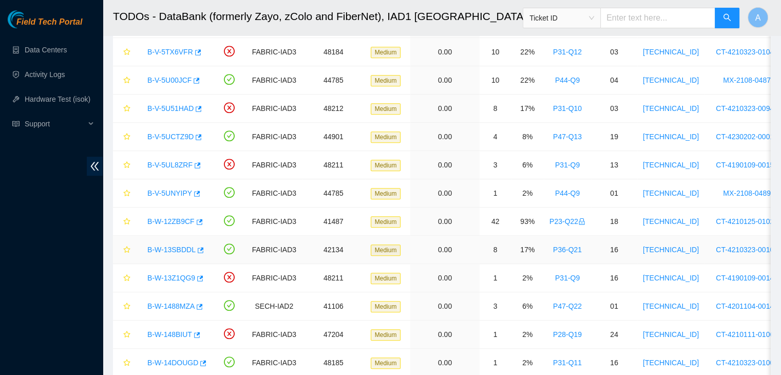
click at [180, 249] on link "B-W-13SBDDL" at bounding box center [171, 250] width 48 height 8
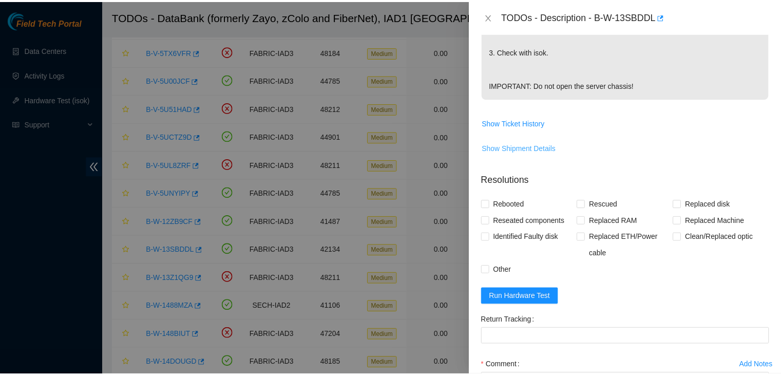
scroll to position [171, 0]
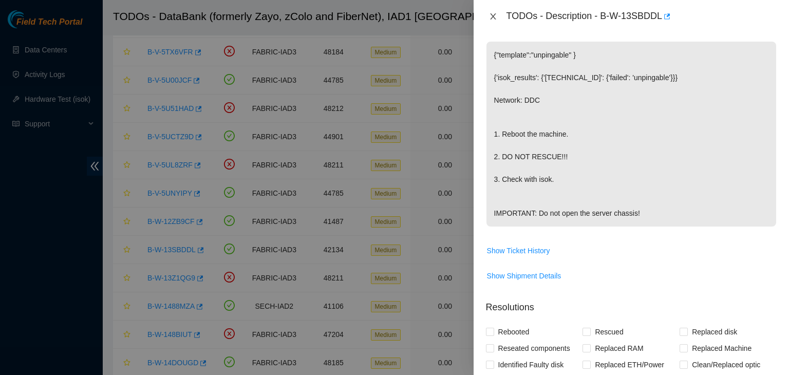
click at [495, 15] on icon "close" at bounding box center [493, 16] width 8 height 8
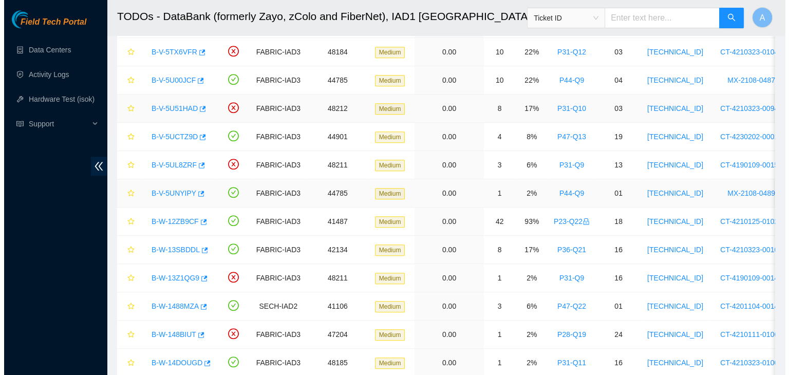
scroll to position [205, 0]
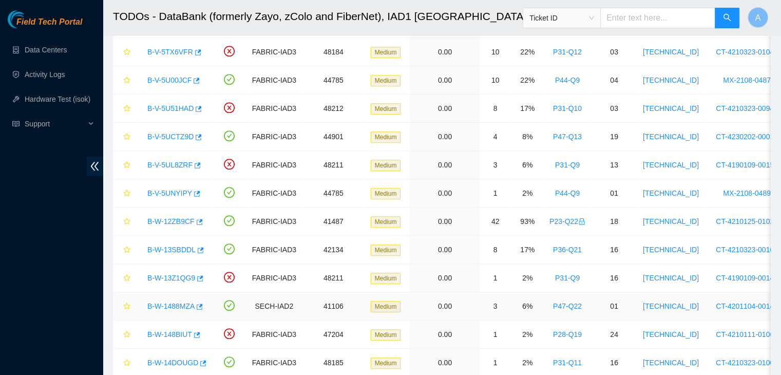
click at [177, 302] on link "B-W-1488MZA" at bounding box center [170, 306] width 47 height 8
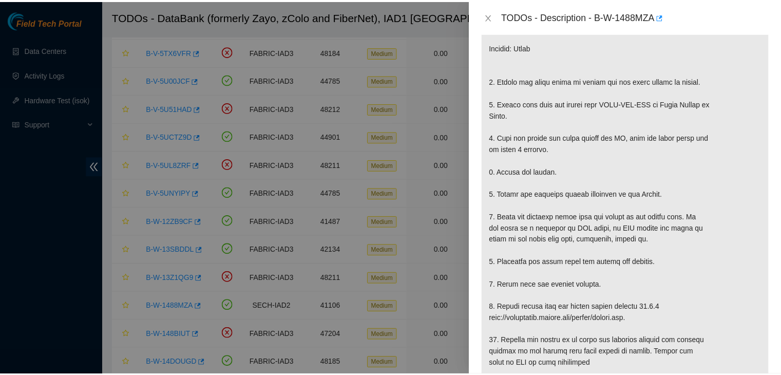
scroll to position [228, 0]
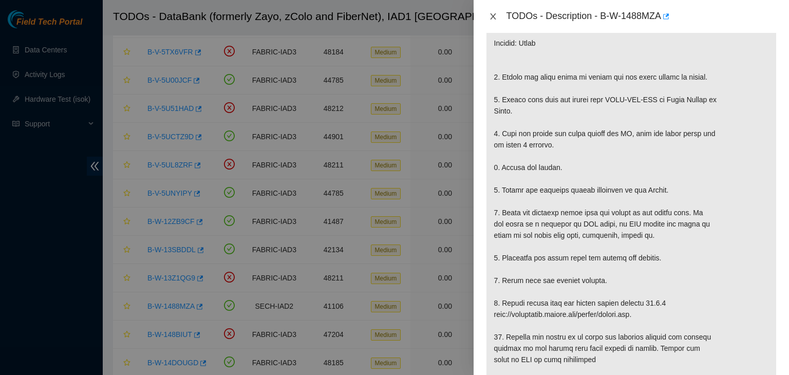
click at [495, 17] on icon "close" at bounding box center [493, 16] width 8 height 8
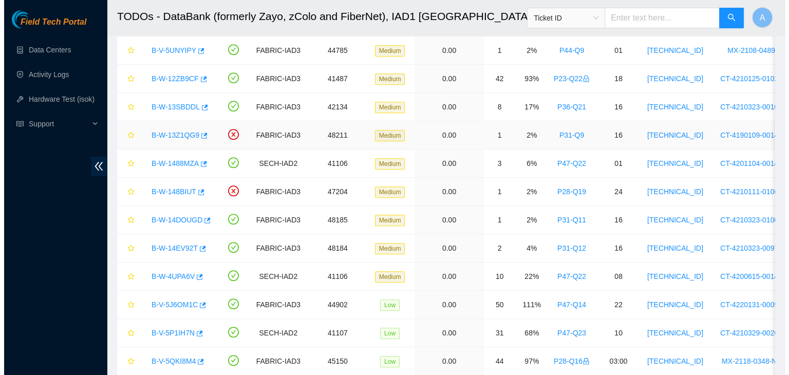
scroll to position [705, 0]
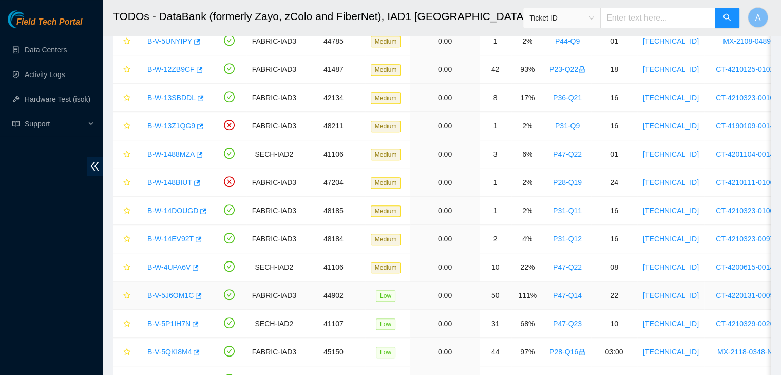
click at [174, 292] on link "B-V-5J6OM1C" at bounding box center [170, 295] width 46 height 8
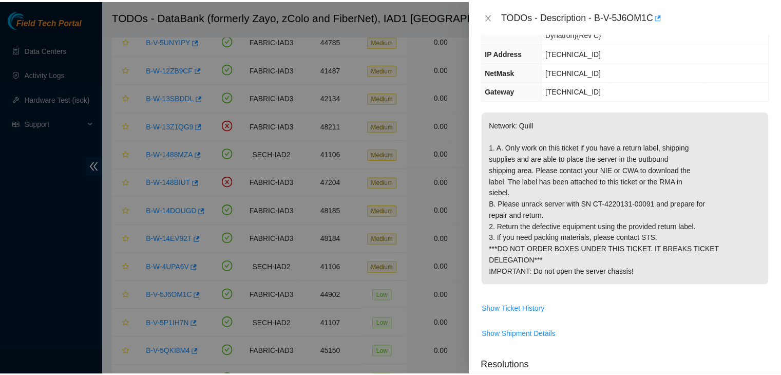
scroll to position [99, 0]
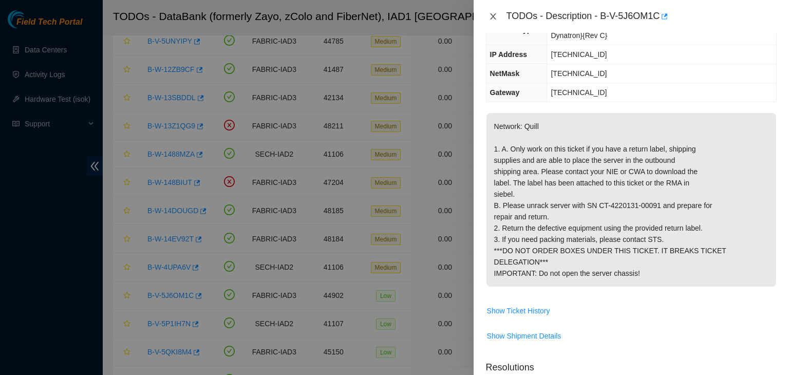
click at [493, 17] on icon "close" at bounding box center [493, 16] width 8 height 8
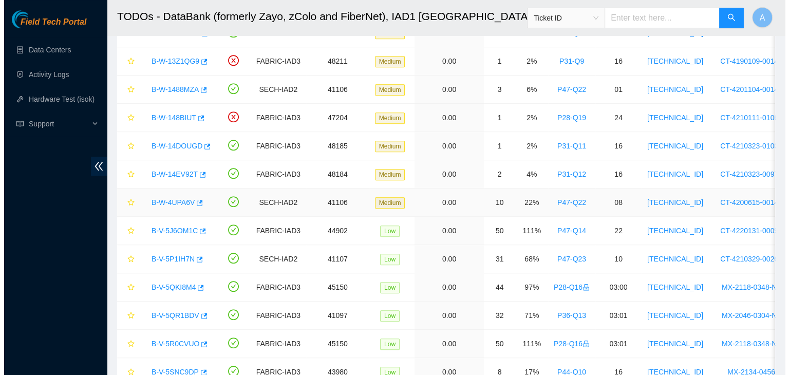
scroll to position [770, 0]
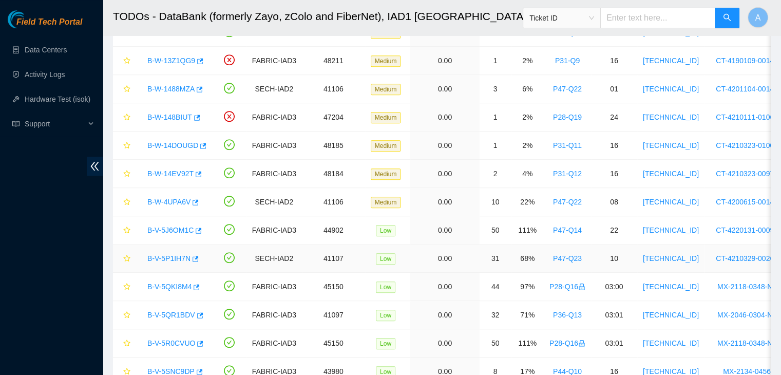
click at [176, 255] on link "B-V-5P1IH7N" at bounding box center [168, 258] width 43 height 8
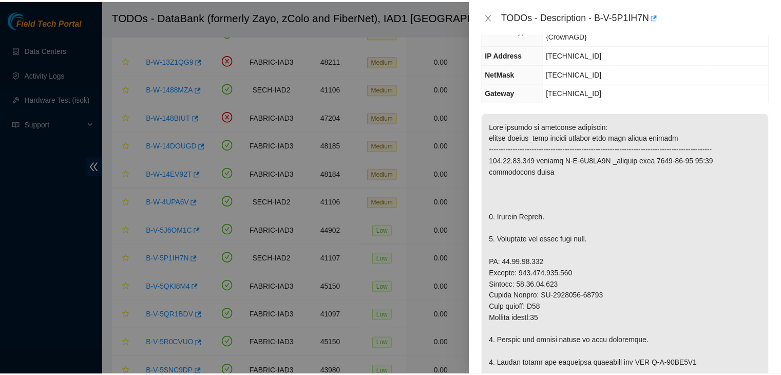
scroll to position [234, 0]
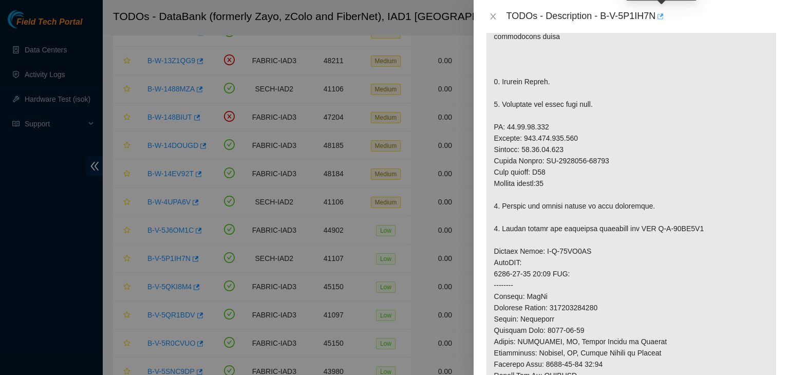
click at [662, 15] on icon "button" at bounding box center [659, 16] width 7 height 7
click at [494, 12] on button "Close" at bounding box center [493, 17] width 14 height 10
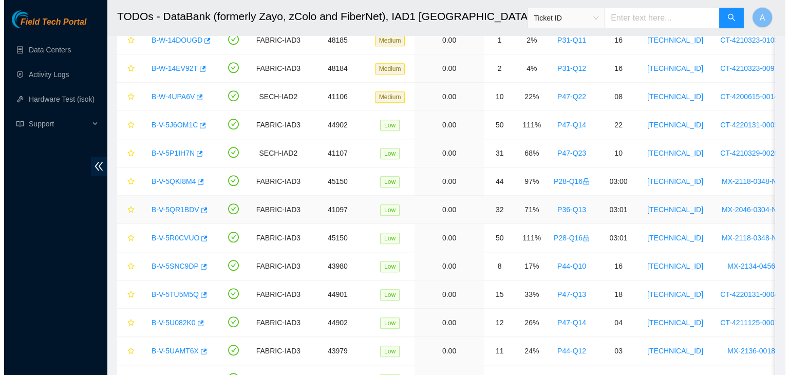
scroll to position [875, 0]
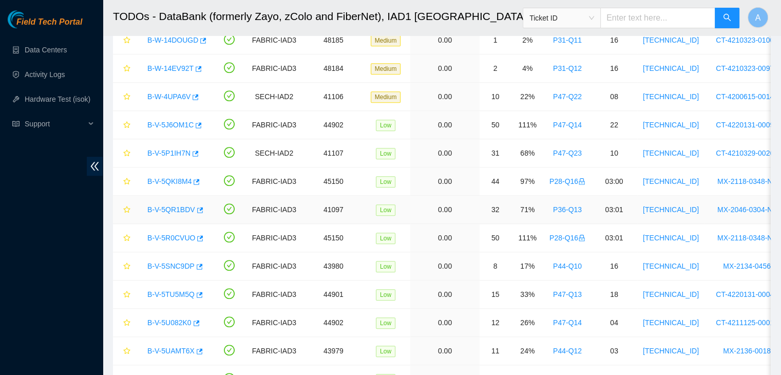
click at [164, 206] on link "B-V-5QR1BDV" at bounding box center [171, 210] width 48 height 8
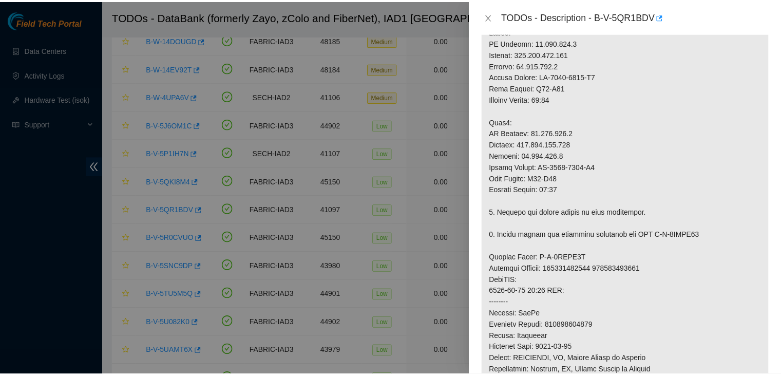
scroll to position [388, 0]
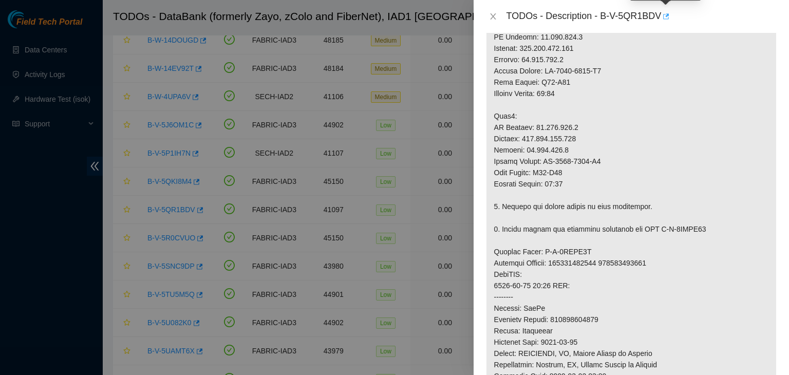
click at [666, 16] on icon "button" at bounding box center [665, 16] width 7 height 7
click at [489, 15] on icon "close" at bounding box center [493, 16] width 8 height 8
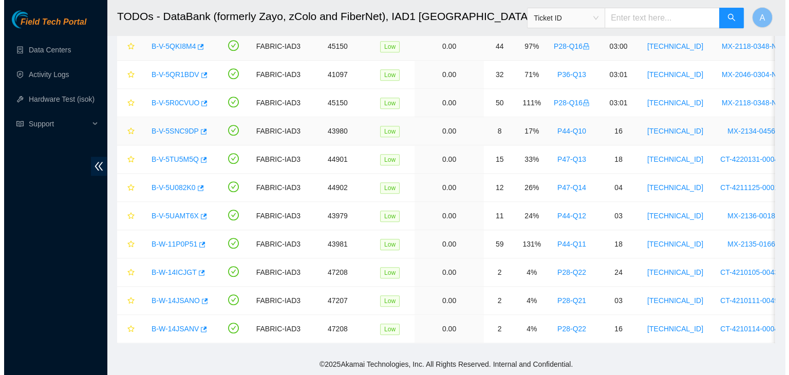
scroll to position [1014, 0]
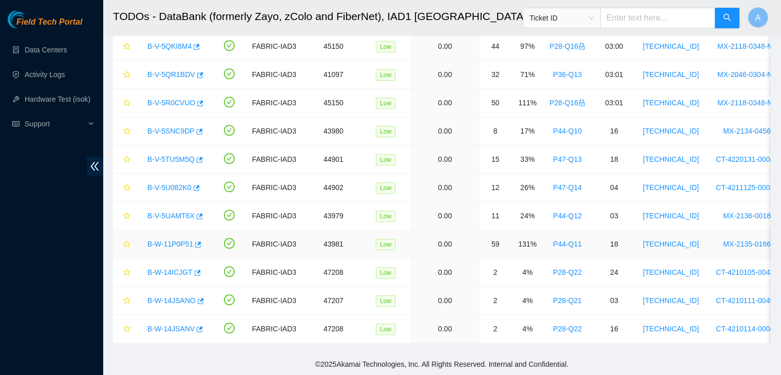
click at [186, 240] on link "B-W-11P0P51" at bounding box center [170, 244] width 46 height 8
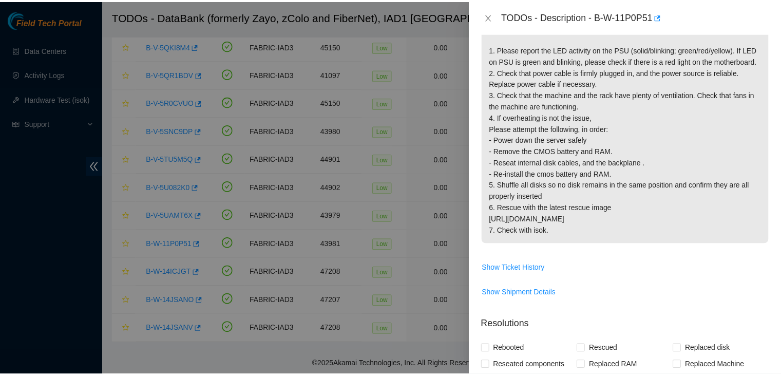
scroll to position [186, 0]
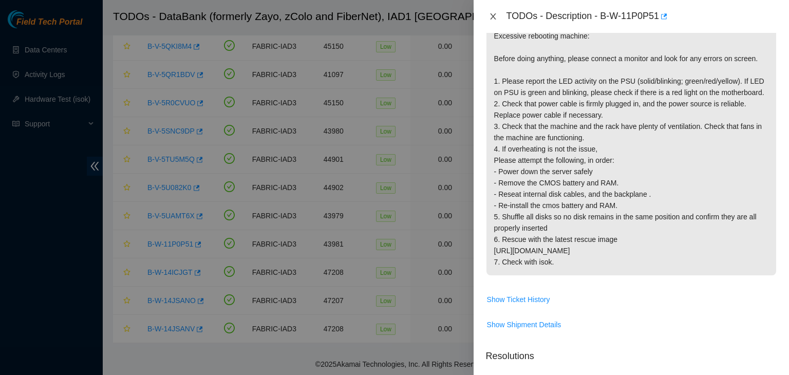
click at [495, 19] on icon "close" at bounding box center [493, 16] width 8 height 8
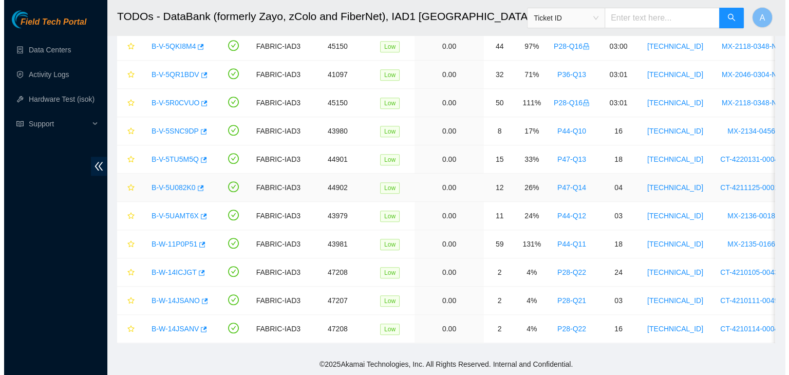
scroll to position [201, 0]
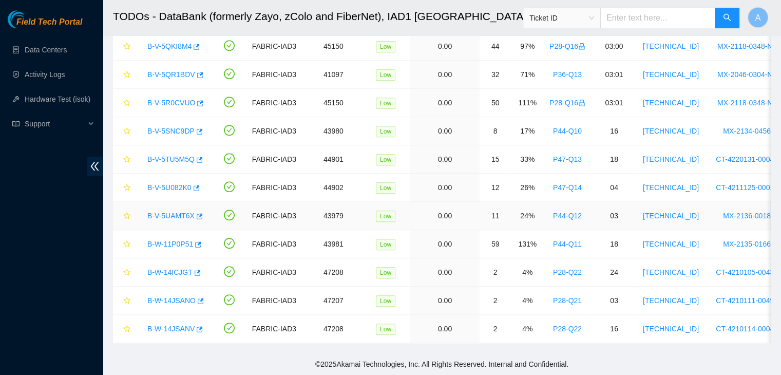
click at [179, 212] on link "B-V-5UAMT6X" at bounding box center [170, 216] width 47 height 8
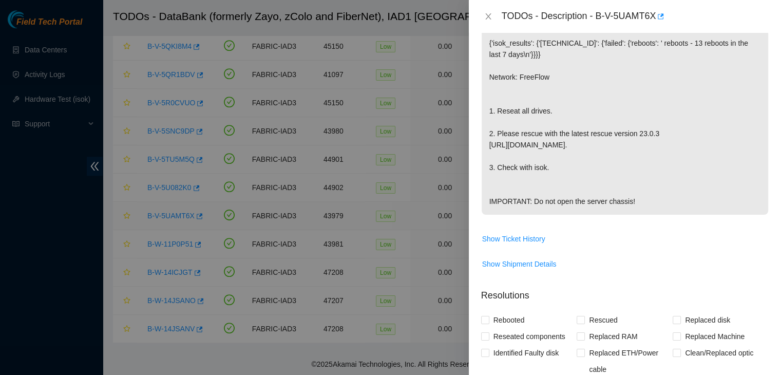
scroll to position [186, 0]
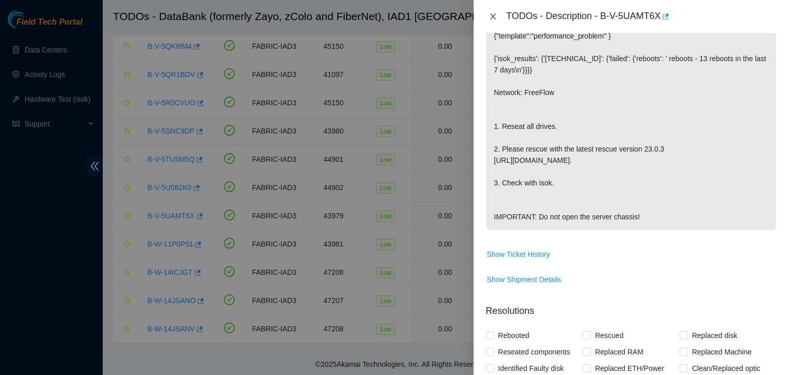
click at [495, 19] on icon "close" at bounding box center [493, 16] width 6 height 6
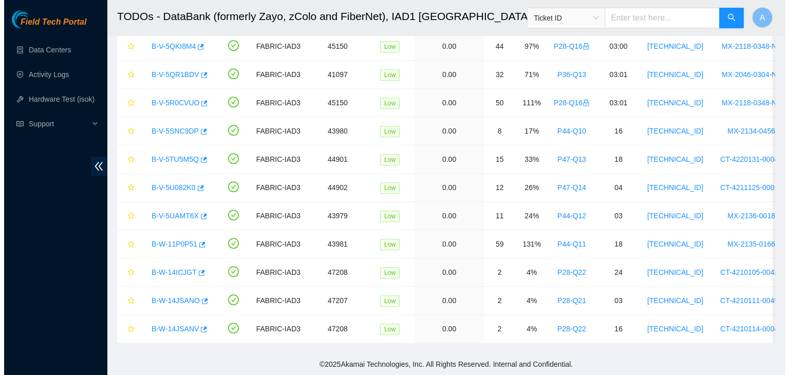
scroll to position [201, 0]
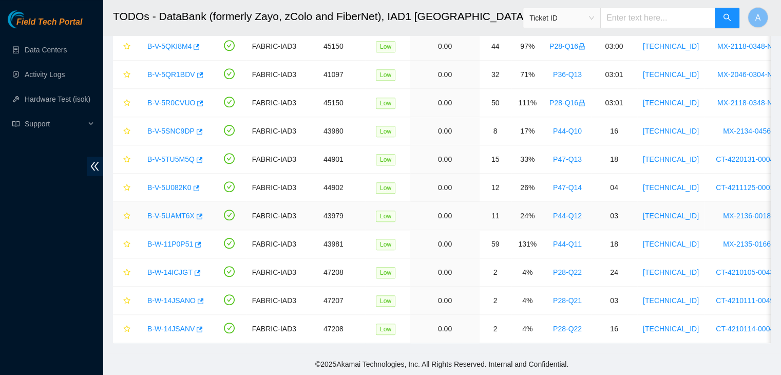
click at [175, 212] on link "B-V-5UAMT6X" at bounding box center [170, 216] width 47 height 8
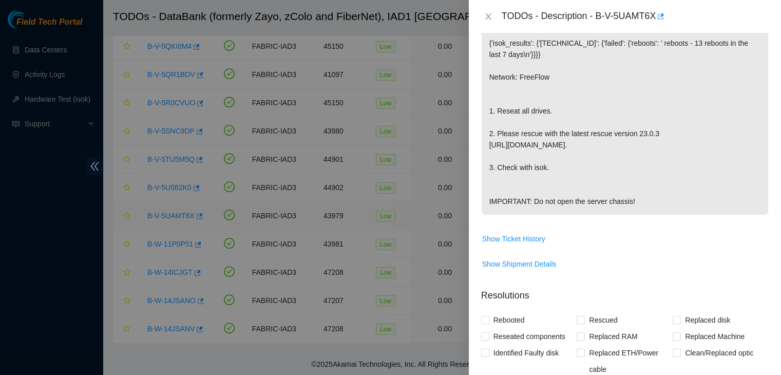
scroll to position [186, 0]
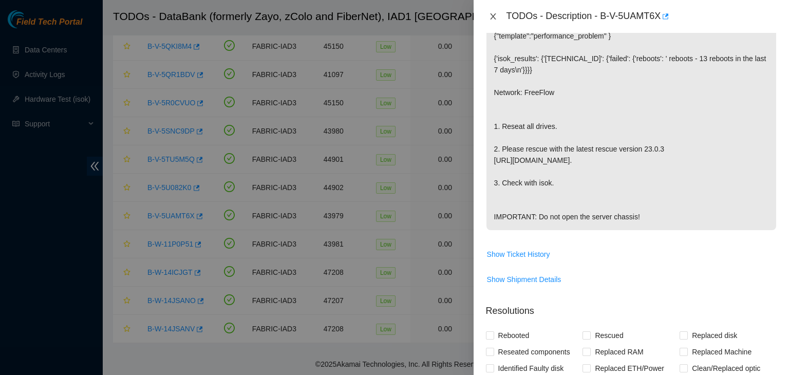
click at [491, 19] on icon "close" at bounding box center [493, 16] width 6 height 6
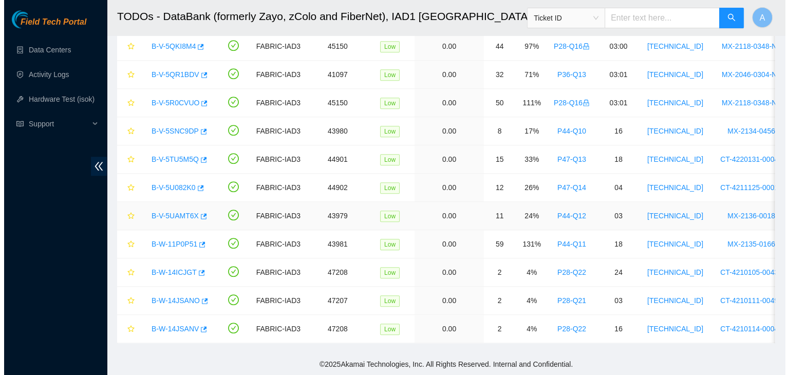
scroll to position [201, 0]
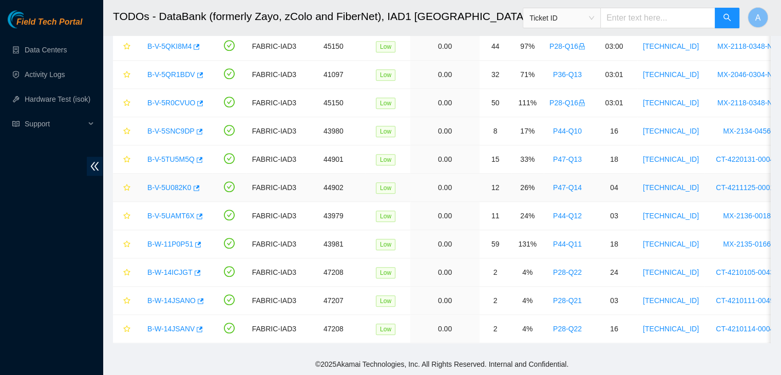
click at [186, 183] on link "B-V-5U082K0" at bounding box center [169, 187] width 44 height 8
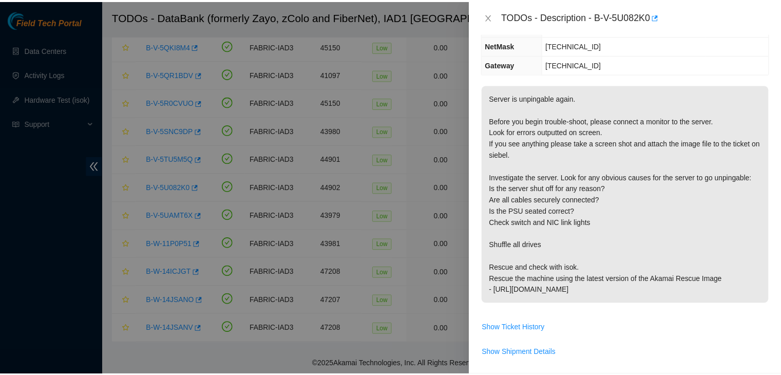
scroll to position [125, 0]
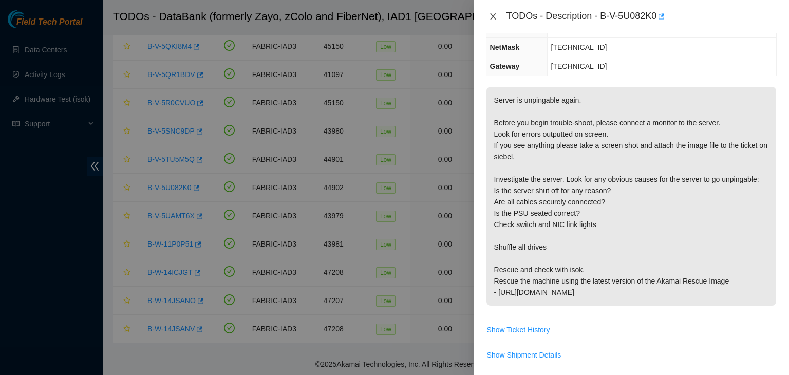
click at [494, 21] on button "Close" at bounding box center [493, 17] width 14 height 10
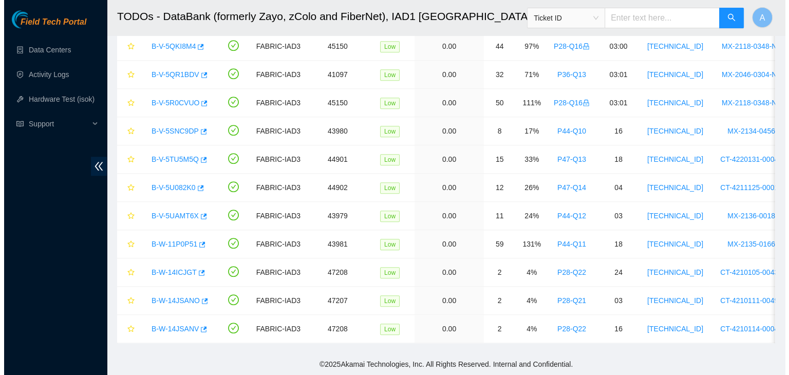
scroll to position [159, 0]
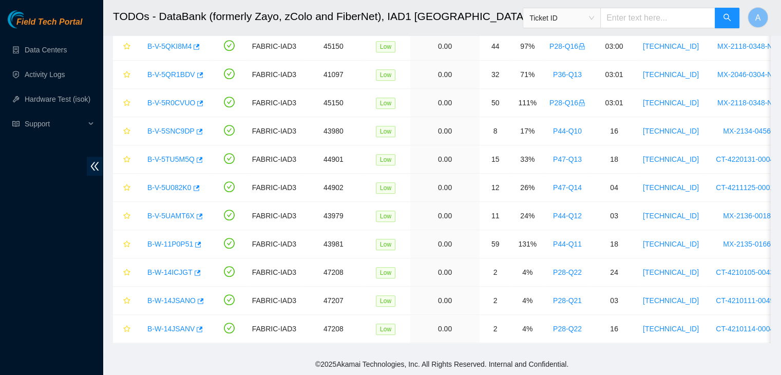
click at [179, 155] on link "B-V-5TU5M5Q" at bounding box center [170, 159] width 47 height 8
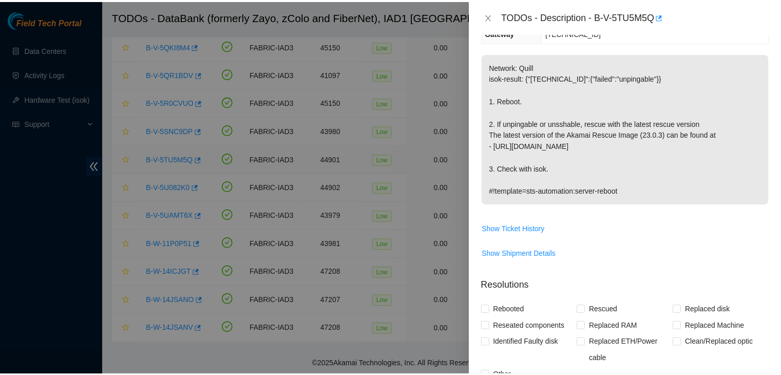
scroll to position [125, 0]
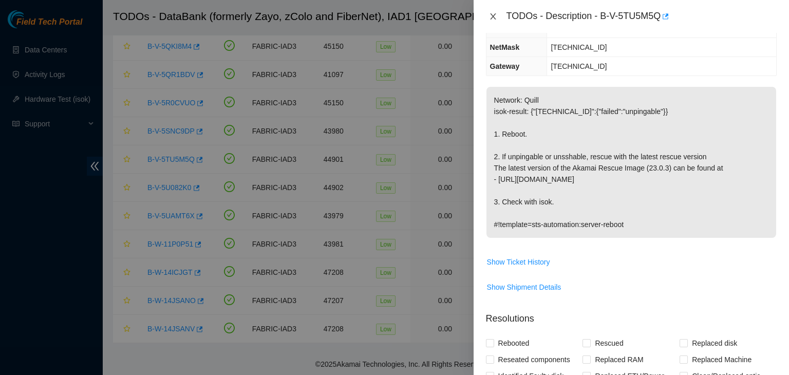
click at [491, 13] on icon "close" at bounding box center [493, 16] width 8 height 8
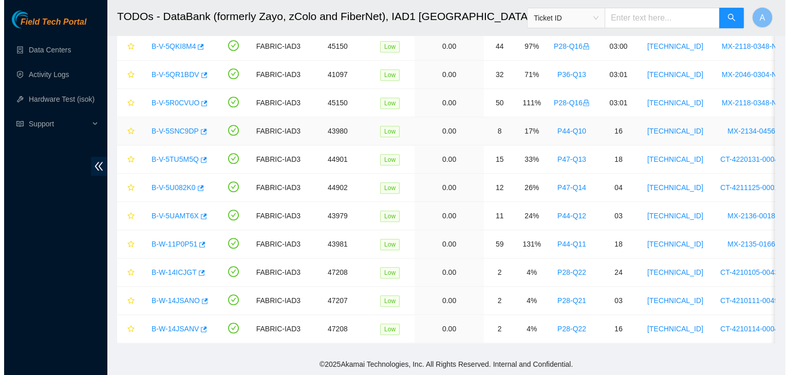
scroll to position [159, 0]
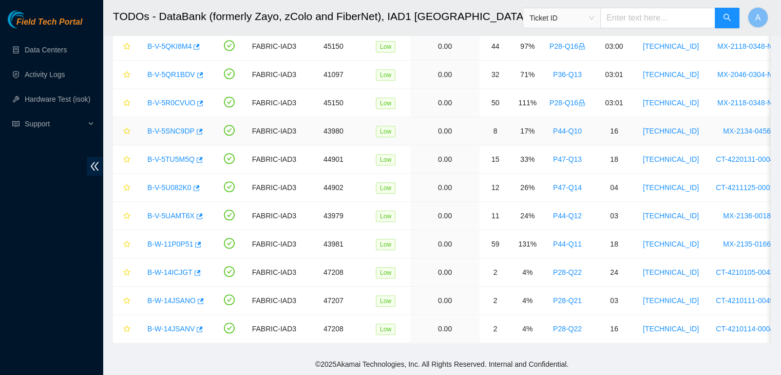
click at [179, 127] on link "B-V-5SNC9DP" at bounding box center [170, 131] width 47 height 8
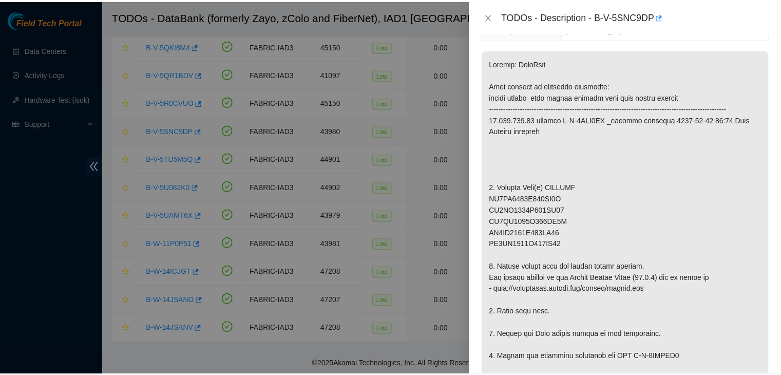
scroll to position [125, 0]
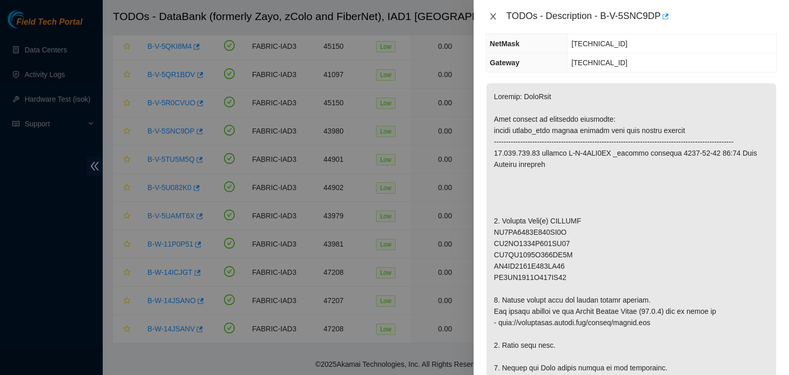
click at [495, 16] on icon "close" at bounding box center [493, 16] width 8 height 8
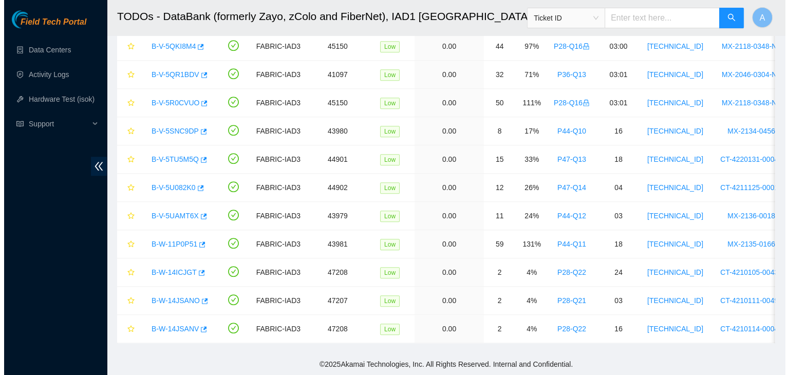
scroll to position [159, 0]
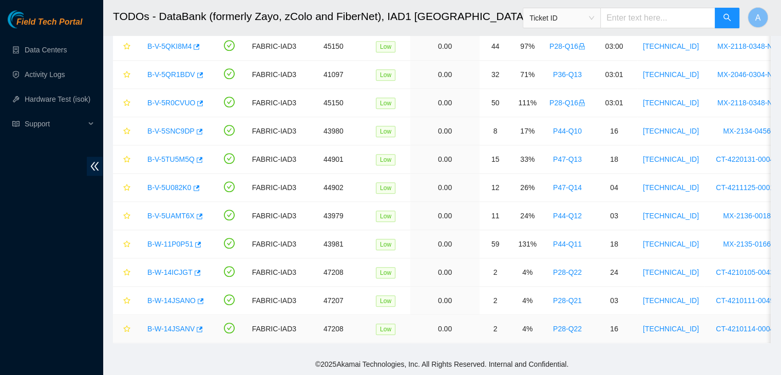
click at [171, 325] on link "B-W-14JSANV" at bounding box center [170, 329] width 47 height 8
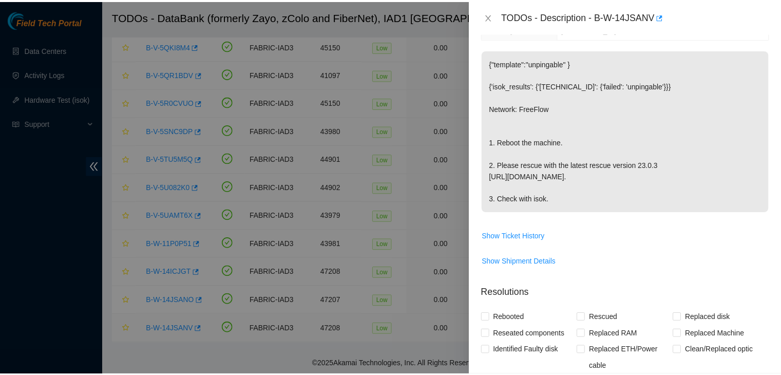
scroll to position [125, 0]
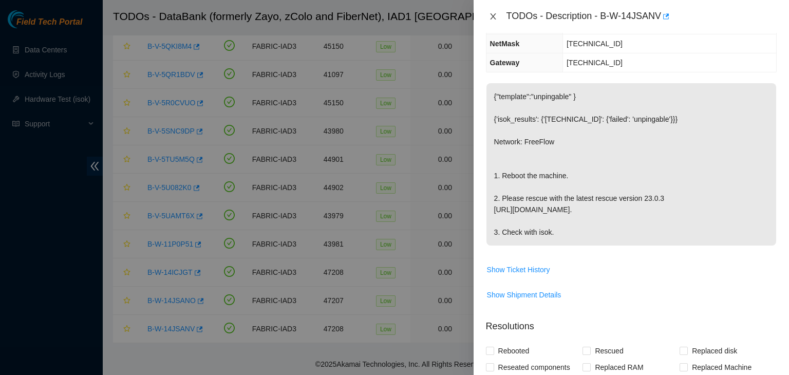
click at [488, 19] on button "Close" at bounding box center [493, 17] width 14 height 10
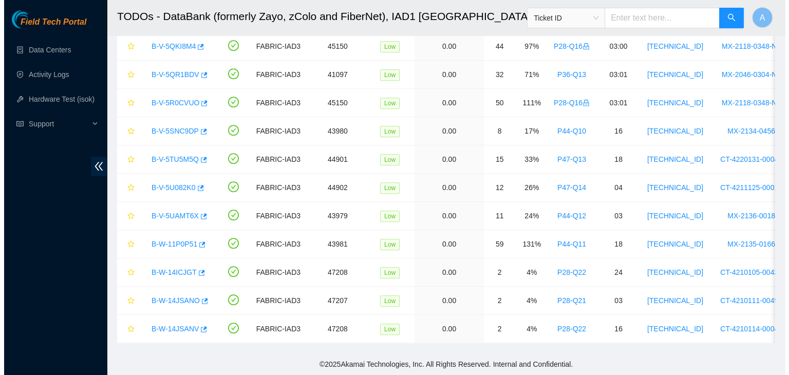
scroll to position [159, 0]
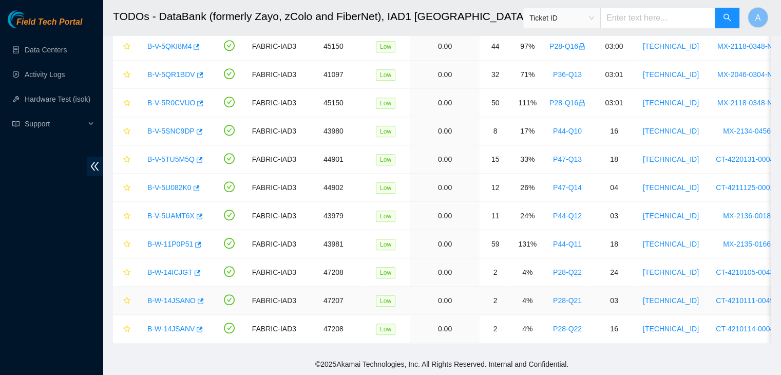
click at [181, 296] on link "B-W-14JSANO" at bounding box center [171, 300] width 48 height 8
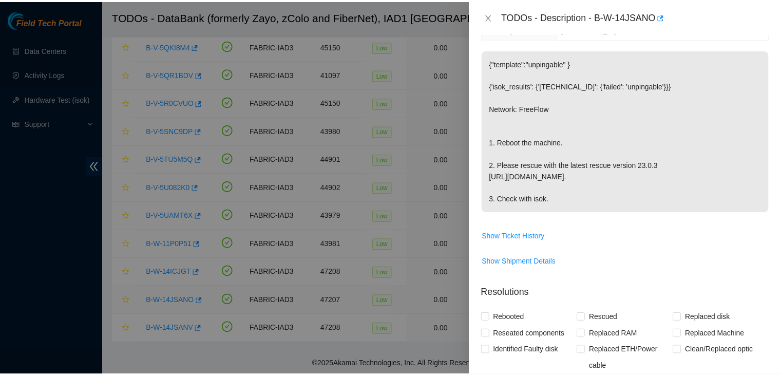
scroll to position [125, 0]
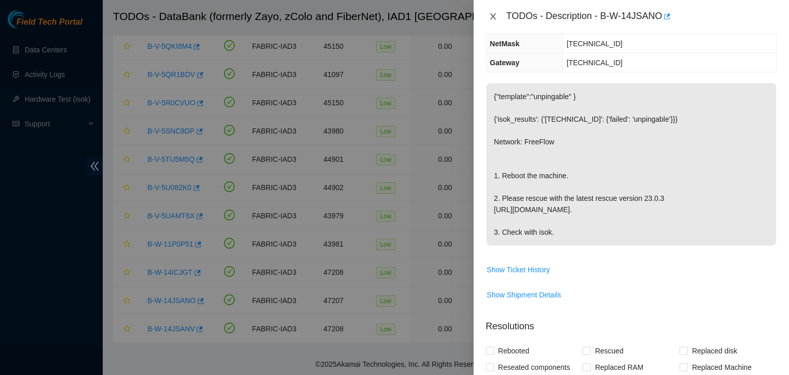
click at [493, 19] on icon "close" at bounding box center [493, 16] width 8 height 8
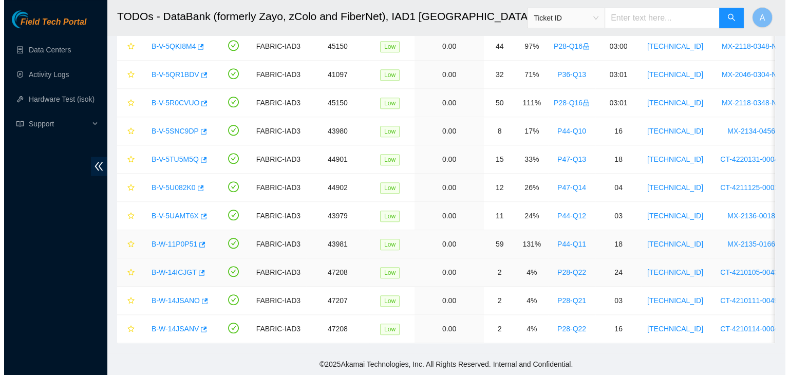
scroll to position [159, 0]
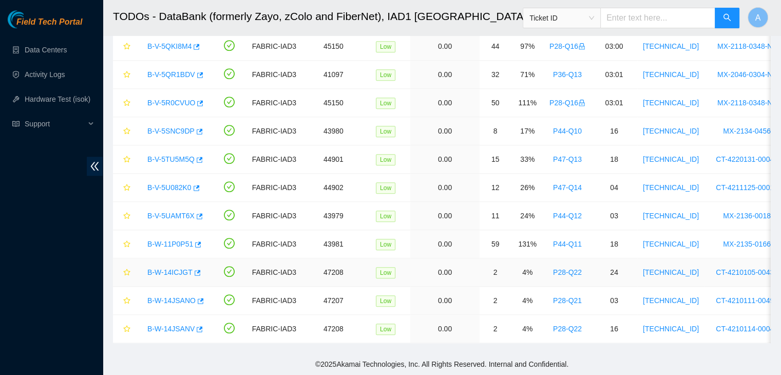
click at [171, 268] on link "B-W-14ICJGT" at bounding box center [169, 272] width 45 height 8
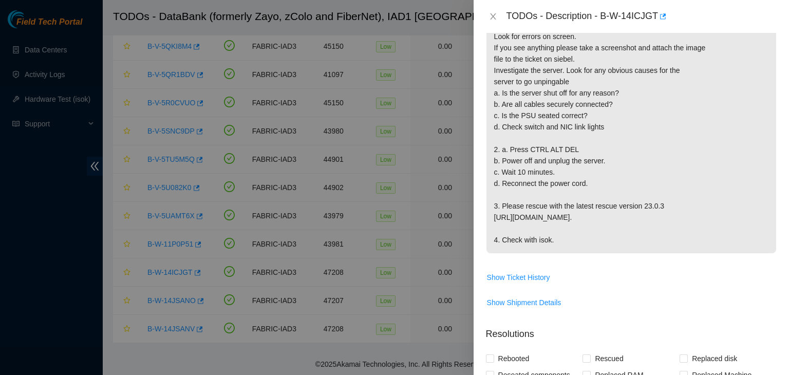
scroll to position [0, 0]
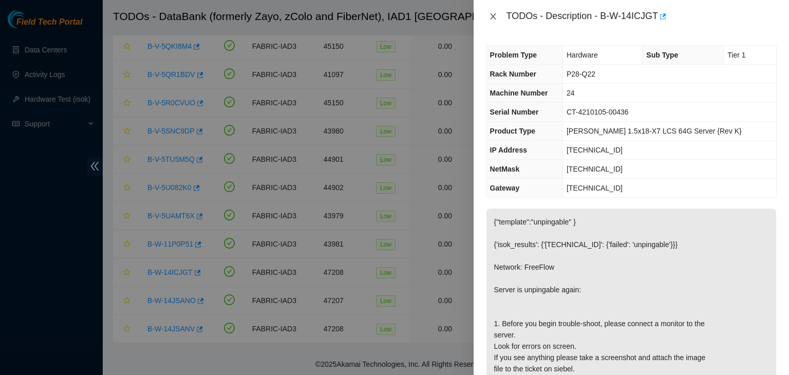
click at [493, 12] on button "Close" at bounding box center [493, 17] width 14 height 10
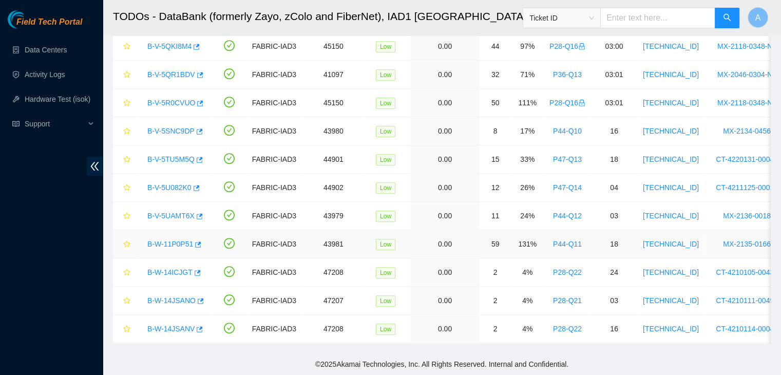
click at [165, 240] on link "B-W-11P0P51" at bounding box center [170, 244] width 46 height 8
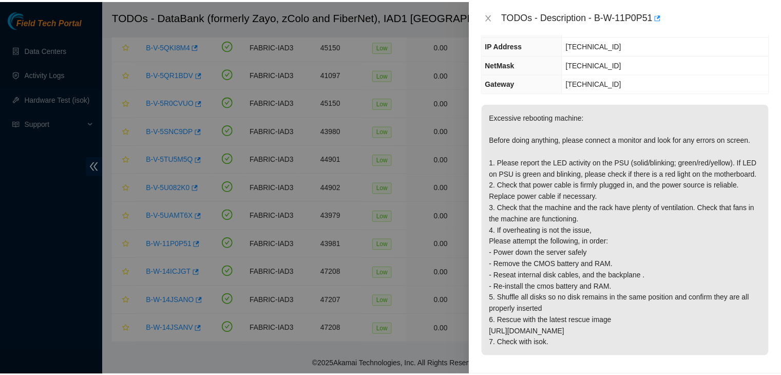
scroll to position [104, 0]
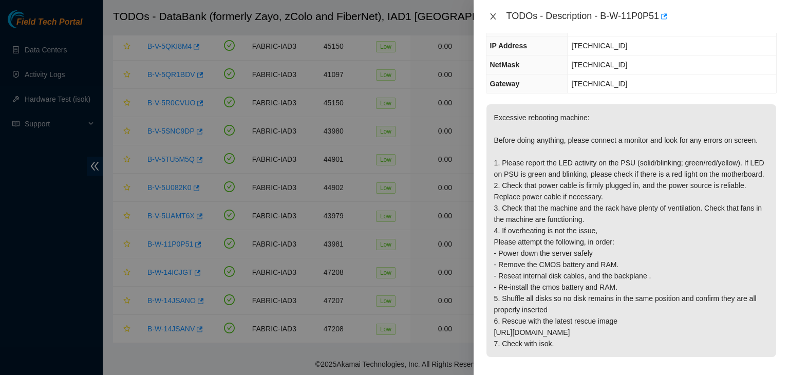
click at [496, 15] on icon "close" at bounding box center [493, 16] width 8 height 8
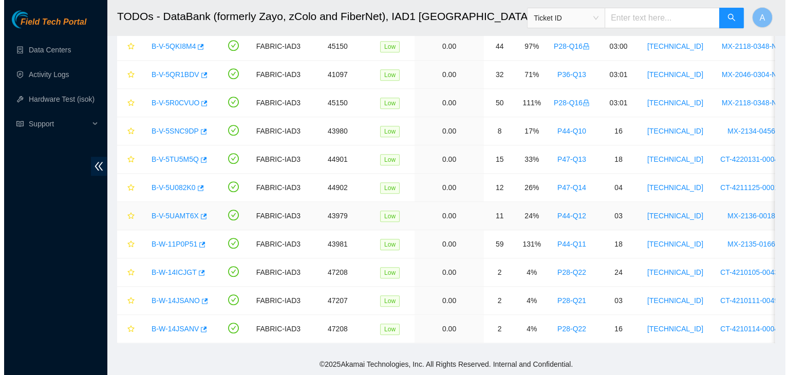
scroll to position [138, 0]
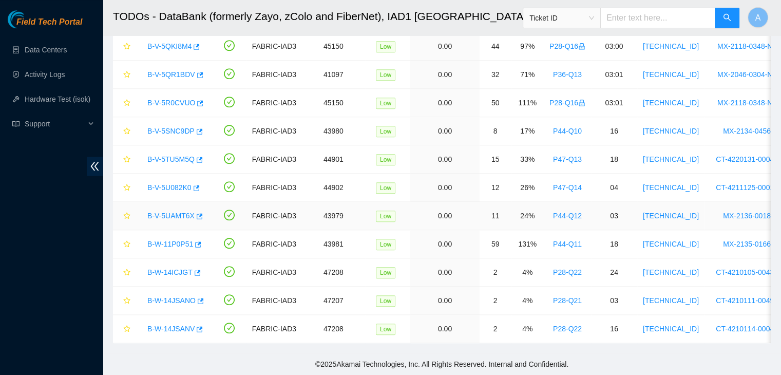
click at [174, 212] on link "B-V-5UAMT6X" at bounding box center [170, 216] width 47 height 8
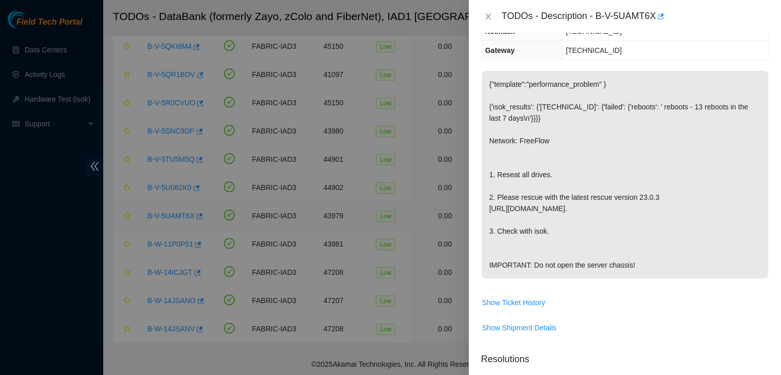
scroll to position [104, 0]
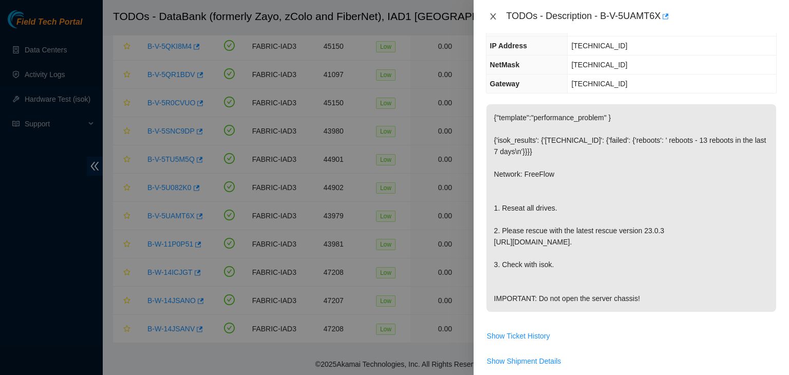
click at [493, 15] on icon "close" at bounding box center [493, 16] width 8 height 8
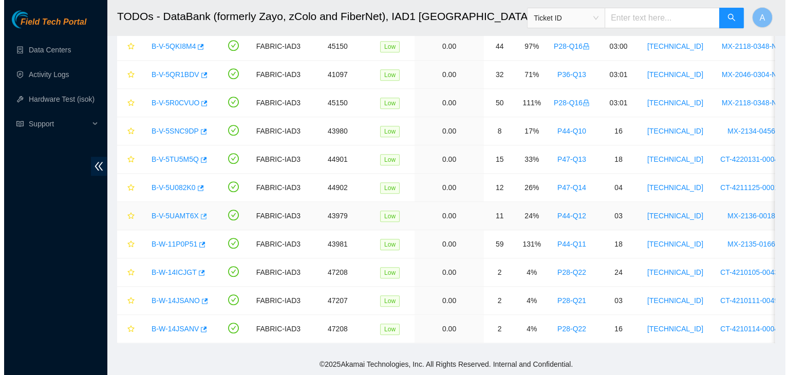
scroll to position [138, 0]
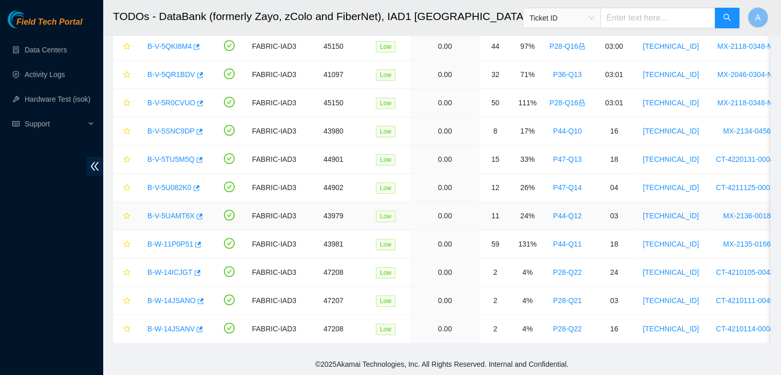
click at [165, 212] on link "B-V-5UAMT6X" at bounding box center [170, 216] width 47 height 8
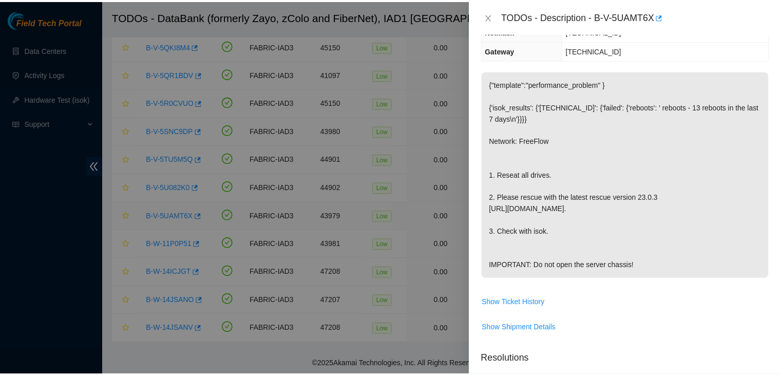
scroll to position [104, 0]
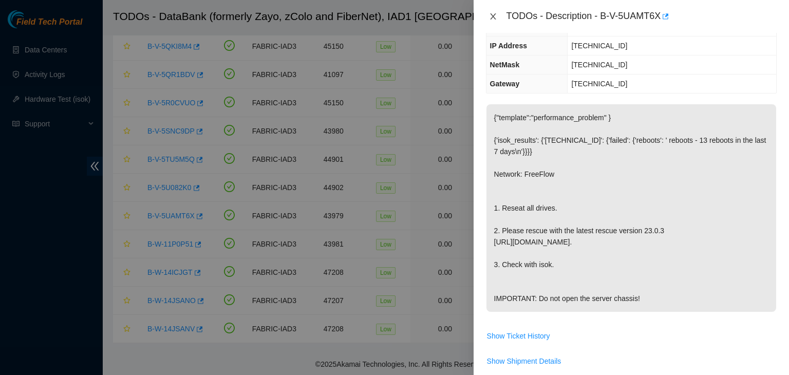
click at [493, 18] on icon "close" at bounding box center [493, 16] width 8 height 8
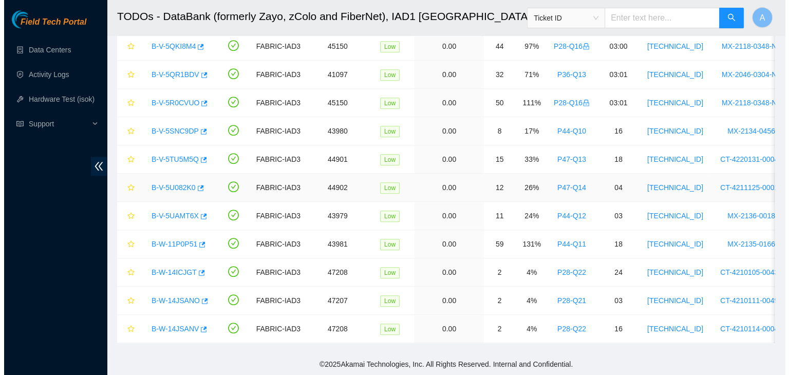
scroll to position [138, 0]
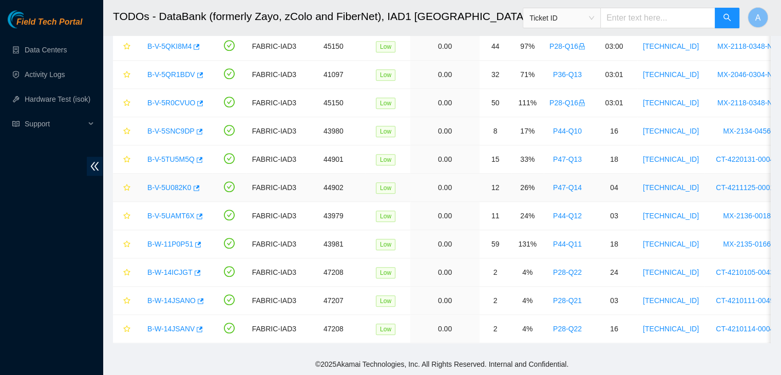
click at [178, 183] on link "B-V-5U082K0" at bounding box center [169, 187] width 44 height 8
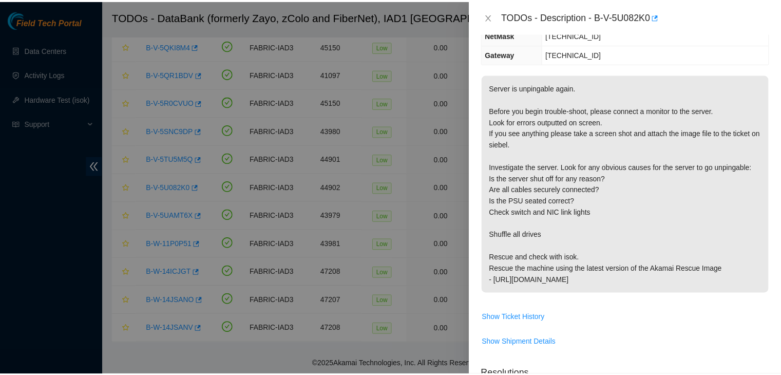
scroll to position [104, 0]
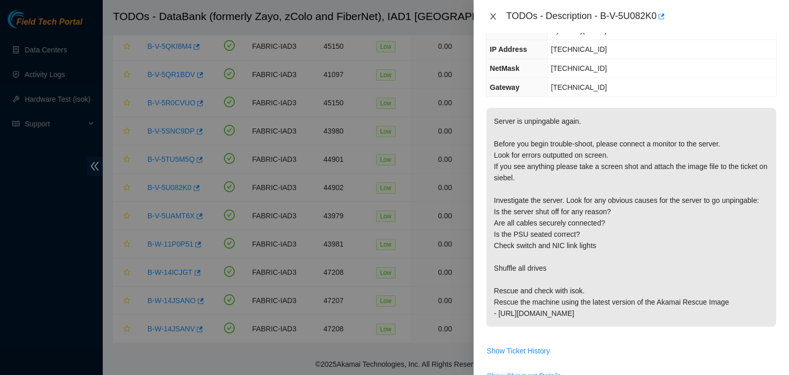
click at [497, 20] on button "Close" at bounding box center [493, 17] width 14 height 10
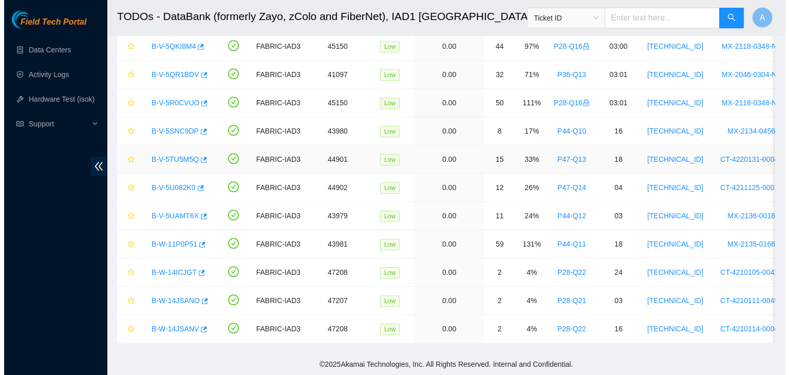
scroll to position [138, 0]
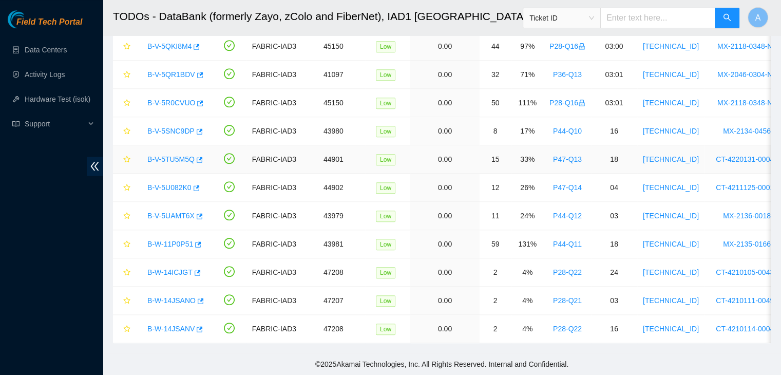
click at [177, 155] on link "B-V-5TU5M5Q" at bounding box center [170, 159] width 47 height 8
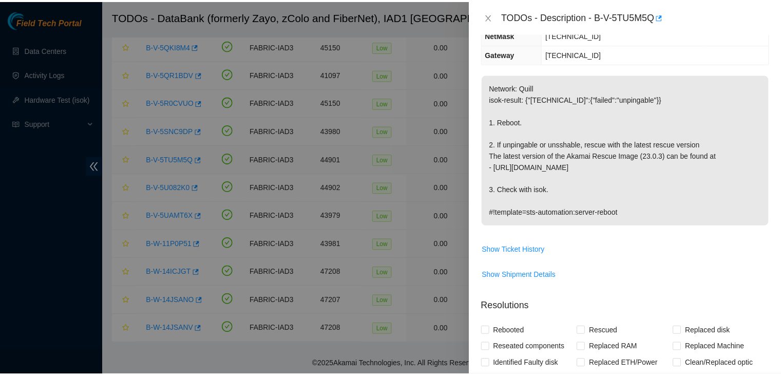
scroll to position [104, 0]
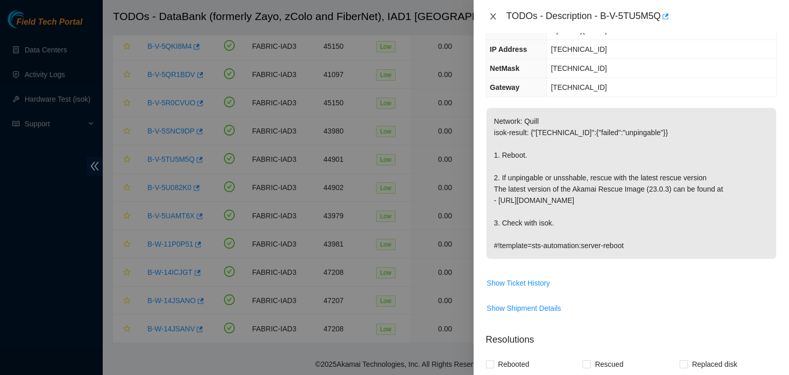
click at [494, 20] on icon "close" at bounding box center [493, 16] width 8 height 8
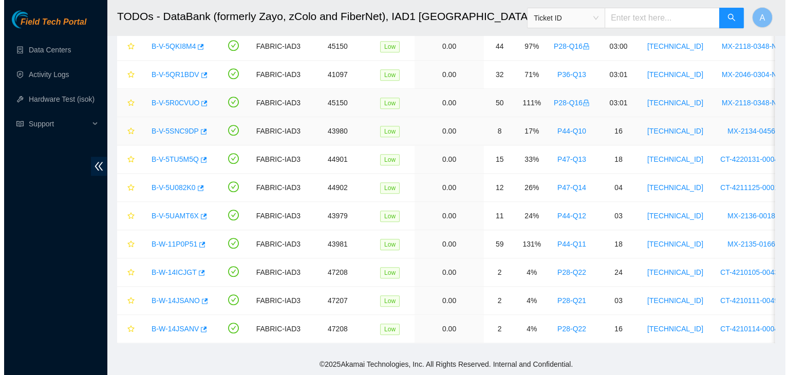
scroll to position [138, 0]
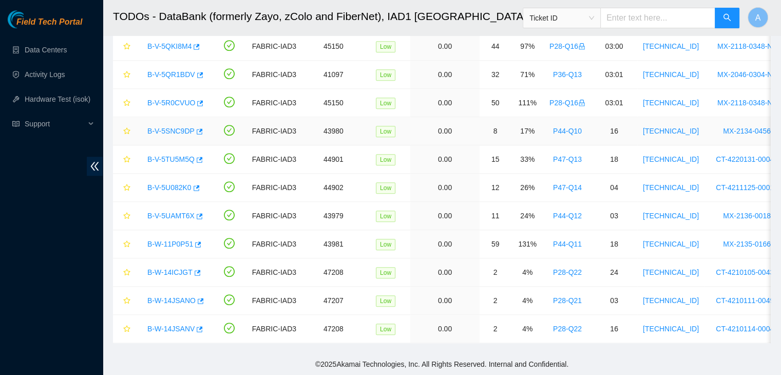
click at [165, 127] on link "B-V-5SNC9DP" at bounding box center [170, 131] width 47 height 8
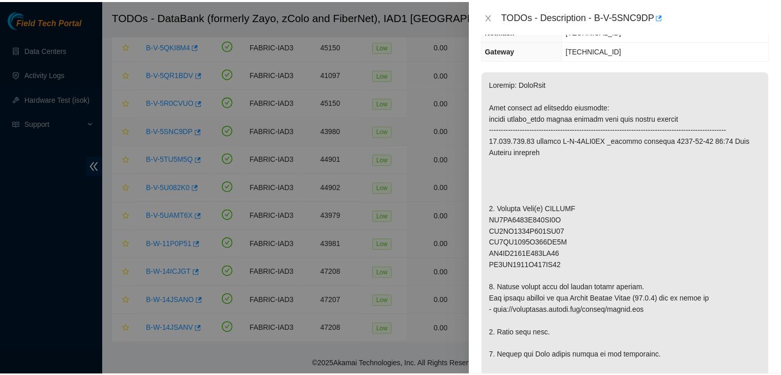
scroll to position [104, 0]
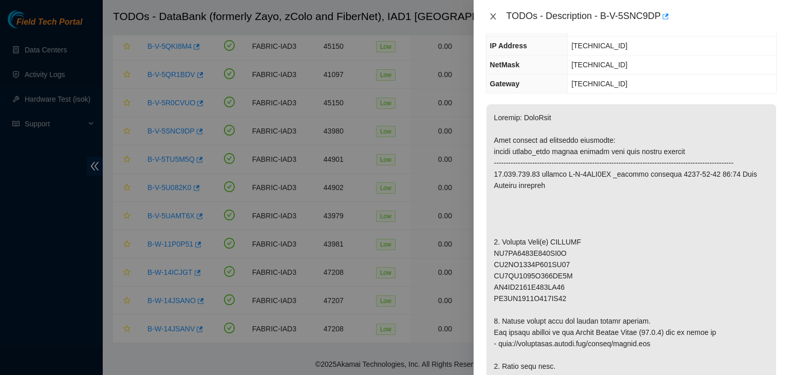
click at [493, 17] on icon "close" at bounding box center [493, 16] width 6 height 6
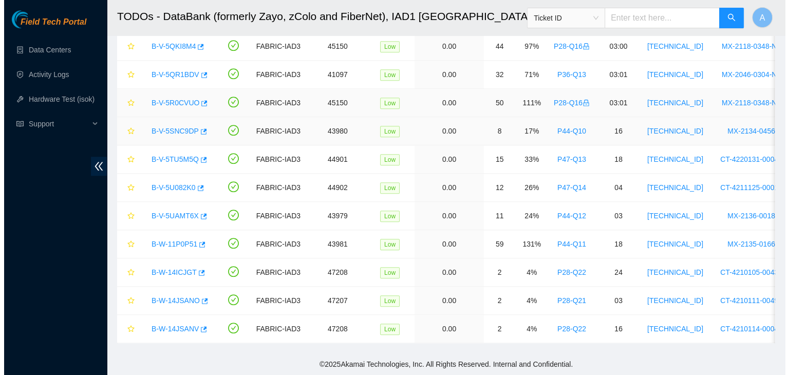
scroll to position [138, 0]
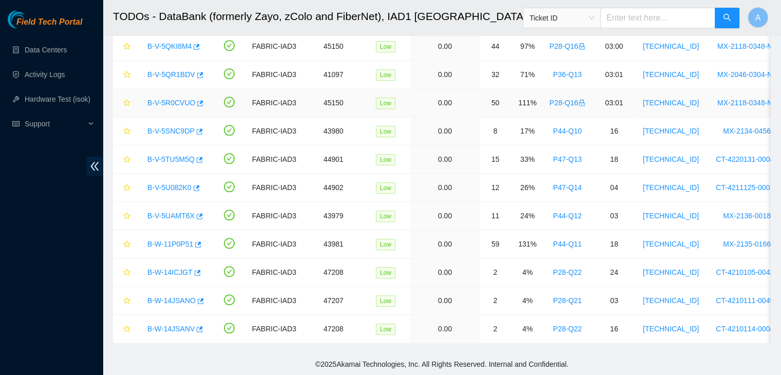
click at [172, 99] on link "B-V-5R0CVUO" at bounding box center [171, 103] width 48 height 8
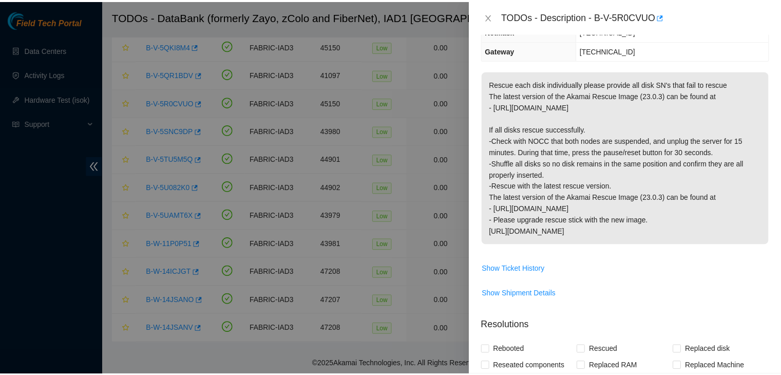
scroll to position [104, 0]
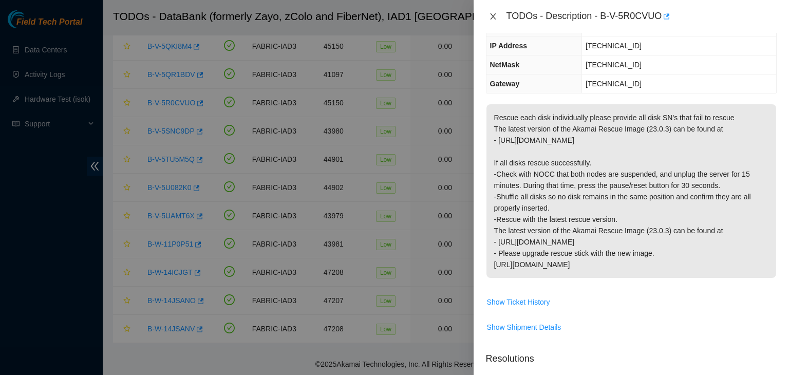
click at [493, 17] on icon "close" at bounding box center [493, 16] width 6 height 6
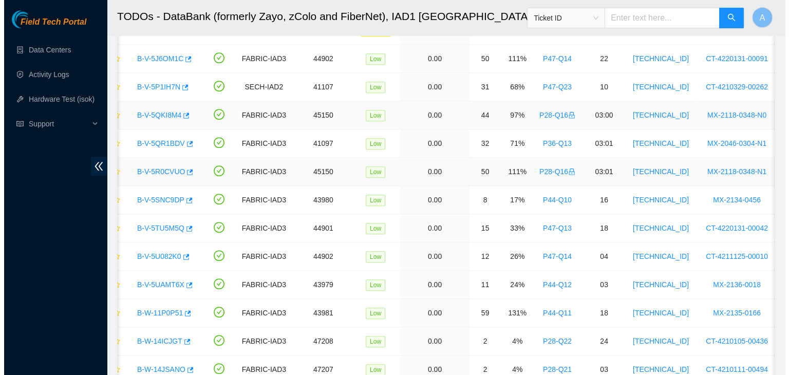
scroll to position [0, 0]
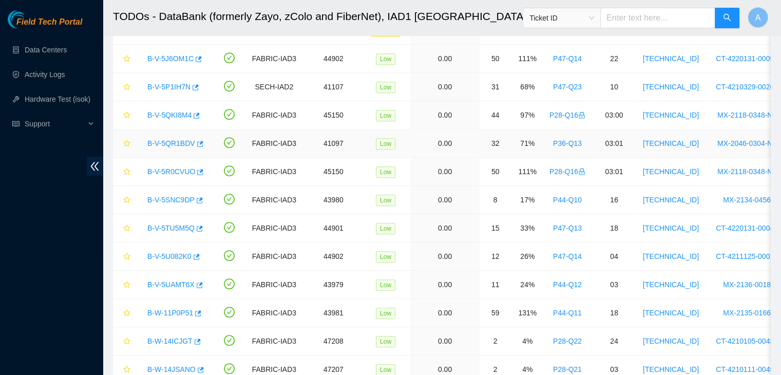
click at [173, 142] on link "B-V-5QR1BDV" at bounding box center [171, 143] width 48 height 8
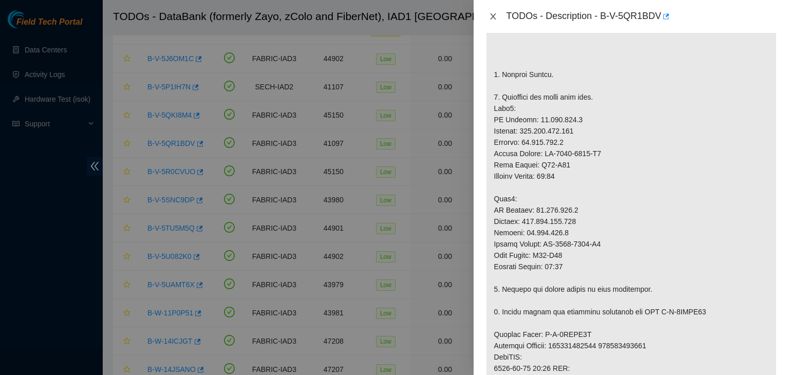
click at [497, 15] on icon "close" at bounding box center [493, 16] width 8 height 8
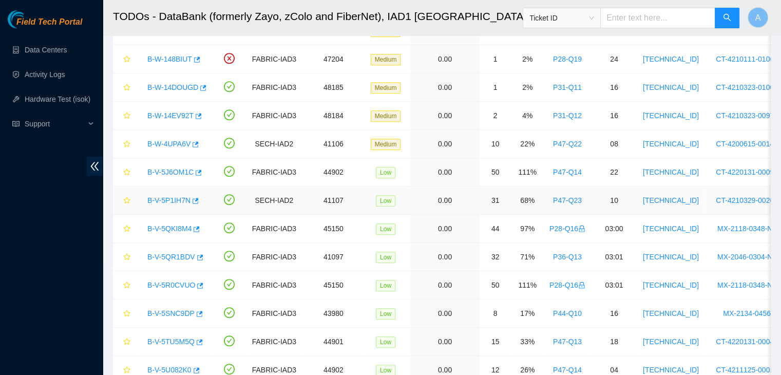
click at [181, 197] on link "B-V-5P1IH7N" at bounding box center [168, 200] width 43 height 8
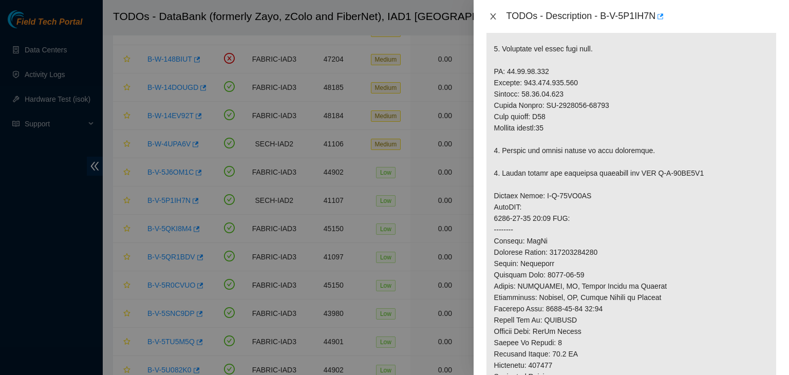
click at [493, 19] on div "TODOs - Description - B-V-5P1IH7N" at bounding box center [631, 16] width 291 height 16
click at [495, 17] on icon "close" at bounding box center [493, 16] width 8 height 8
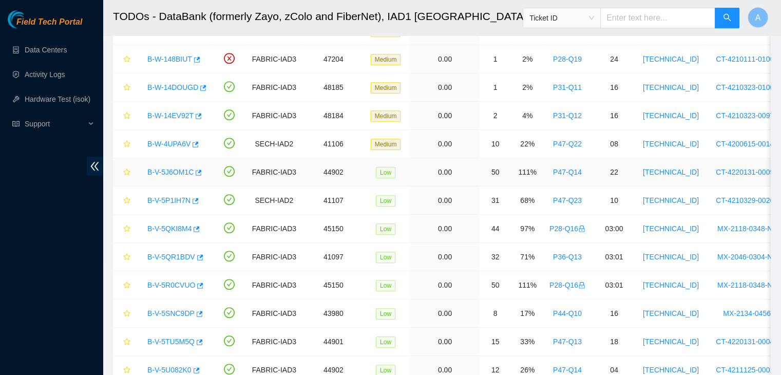
click at [171, 168] on link "B-V-5J6OM1C" at bounding box center [170, 172] width 46 height 8
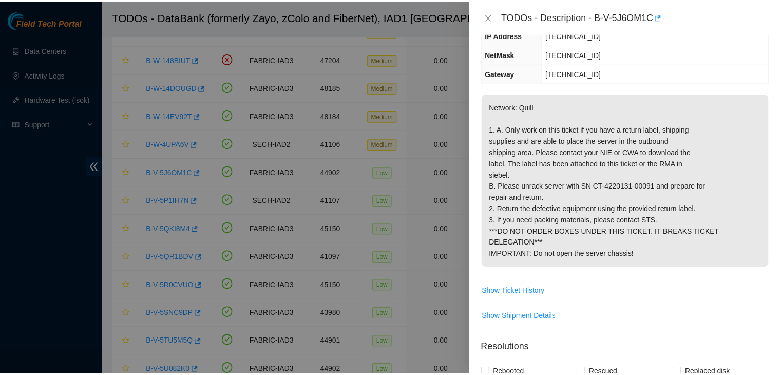
scroll to position [117, 0]
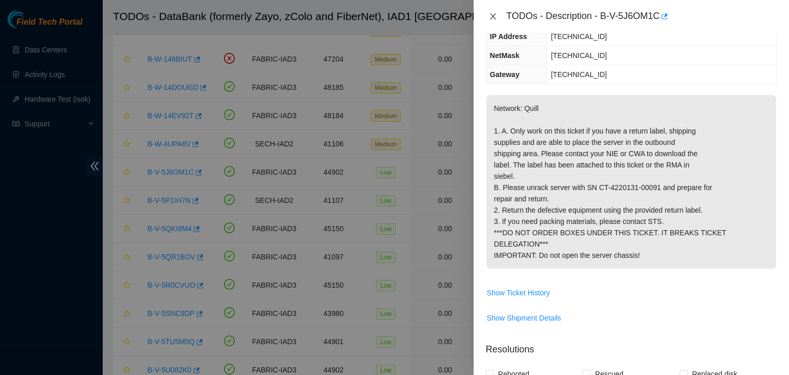
click at [495, 15] on icon "close" at bounding box center [493, 16] width 8 height 8
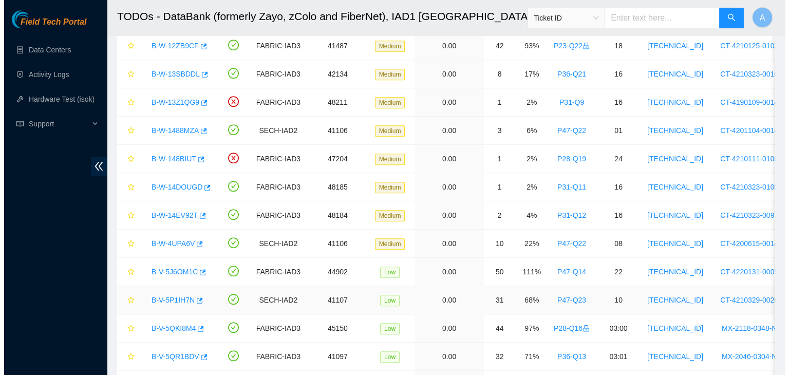
scroll to position [724, 0]
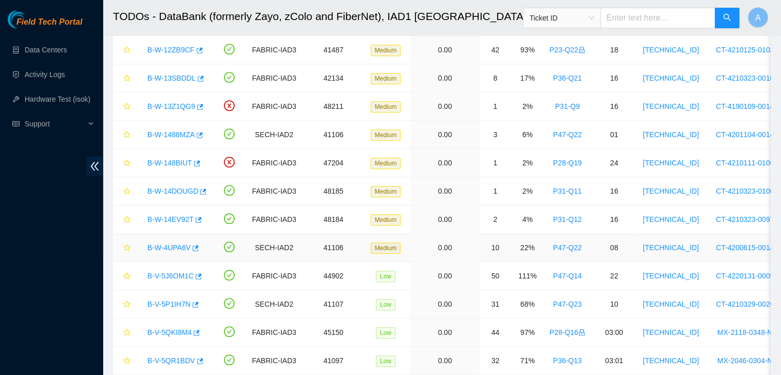
click at [162, 244] on link "B-W-4UPA6V" at bounding box center [168, 248] width 43 height 8
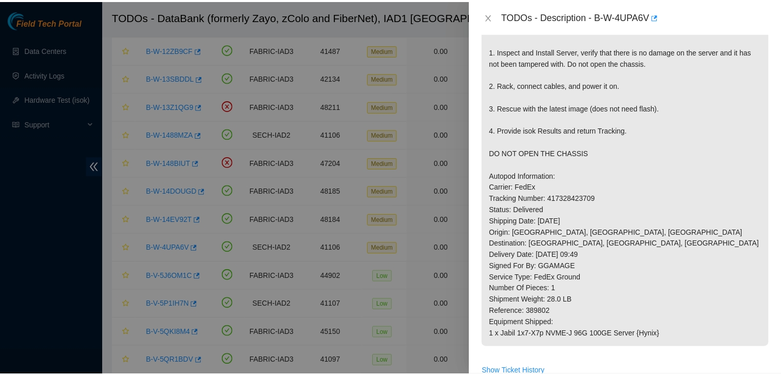
scroll to position [243, 0]
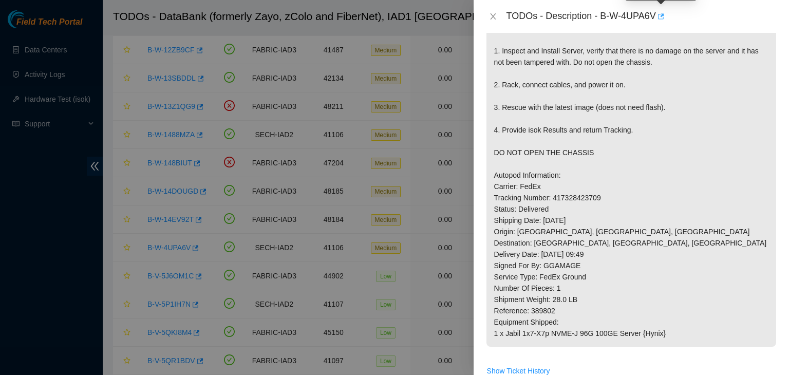
click at [663, 19] on icon "button" at bounding box center [660, 16] width 7 height 7
click at [493, 17] on icon "close" at bounding box center [493, 16] width 8 height 8
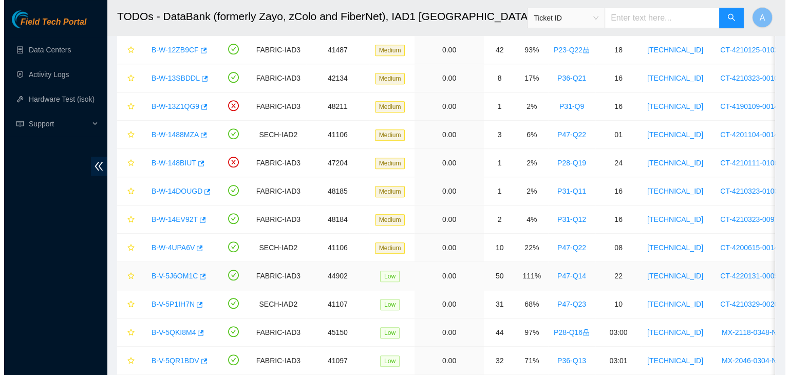
scroll to position [276, 0]
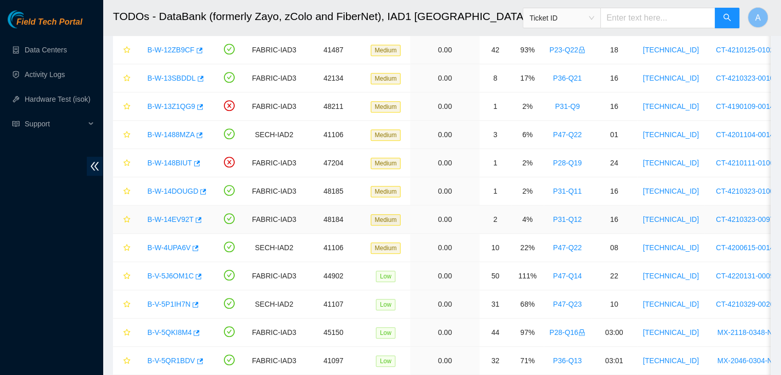
click at [176, 215] on link "B-W-14EV92T" at bounding box center [170, 219] width 46 height 8
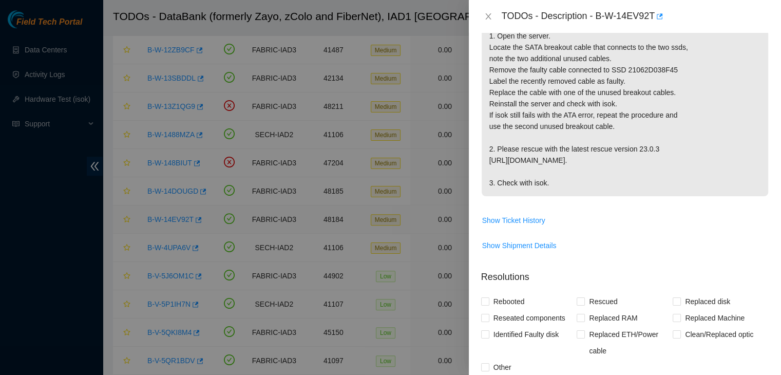
scroll to position [261, 0]
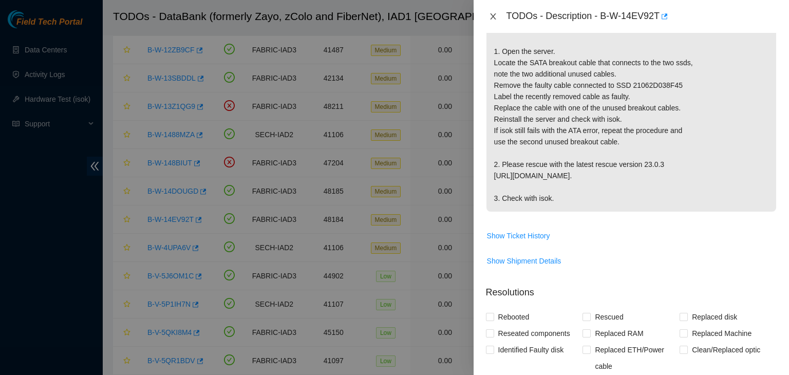
click at [493, 17] on icon "close" at bounding box center [493, 16] width 8 height 8
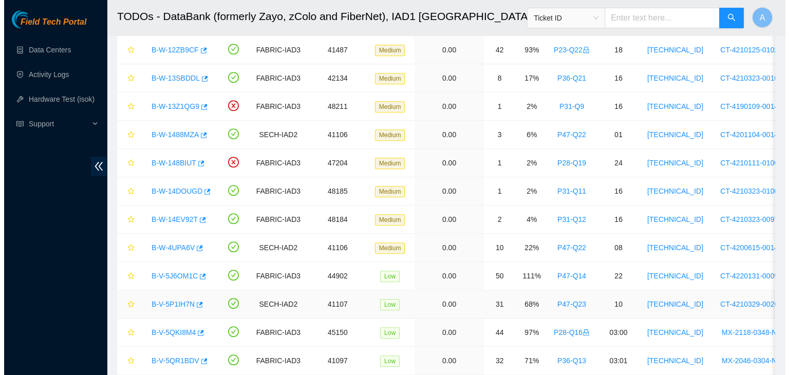
scroll to position [276, 0]
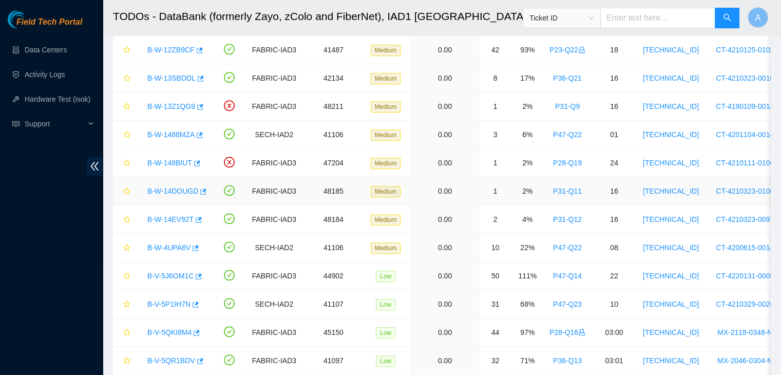
click at [177, 192] on link "B-W-14DOUGD" at bounding box center [172, 191] width 51 height 8
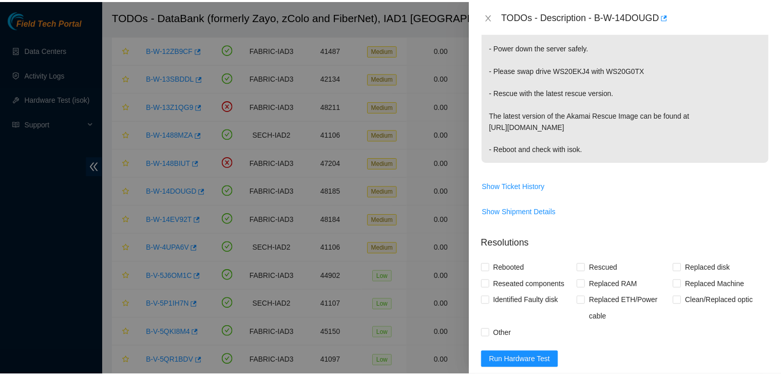
scroll to position [184, 0]
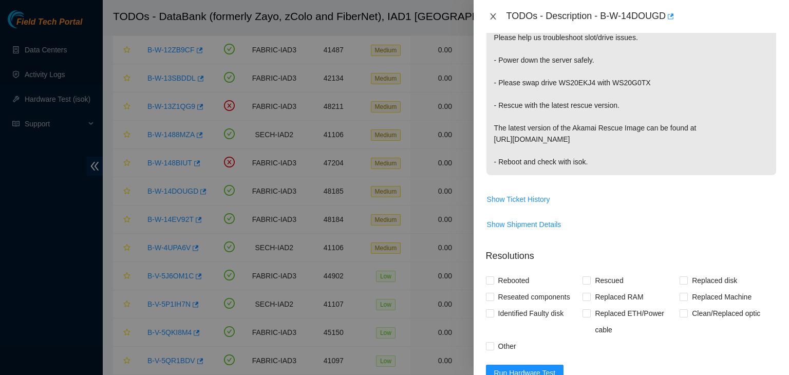
click at [496, 17] on icon "close" at bounding box center [493, 16] width 8 height 8
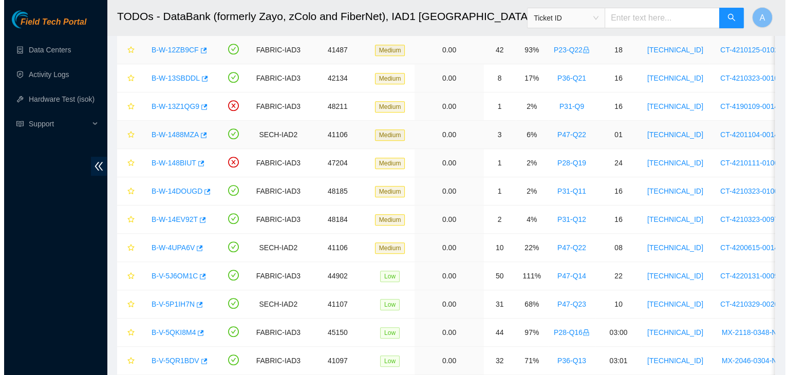
scroll to position [199, 0]
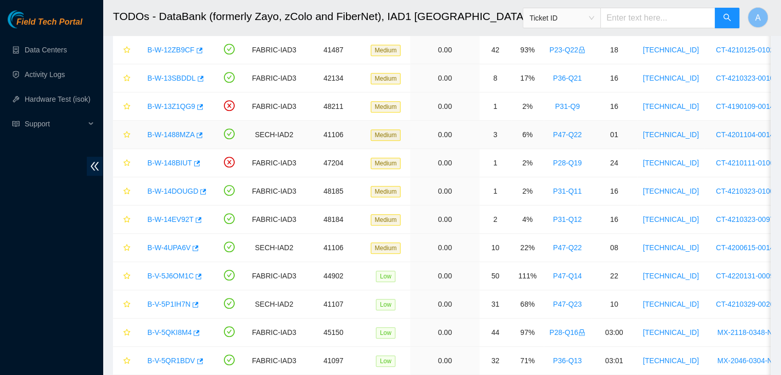
click at [156, 132] on link "B-W-1488MZA" at bounding box center [170, 134] width 47 height 8
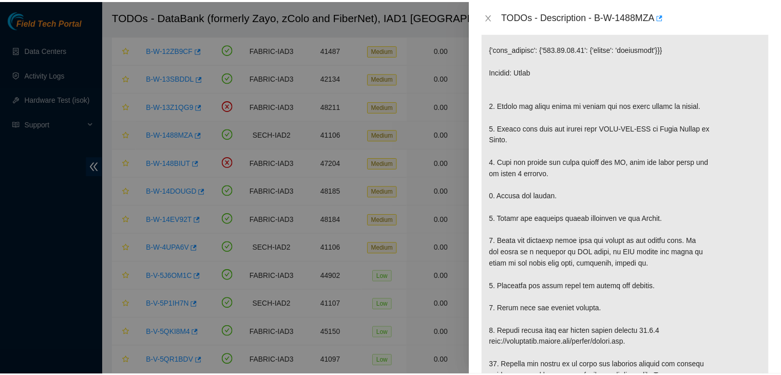
scroll to position [165, 0]
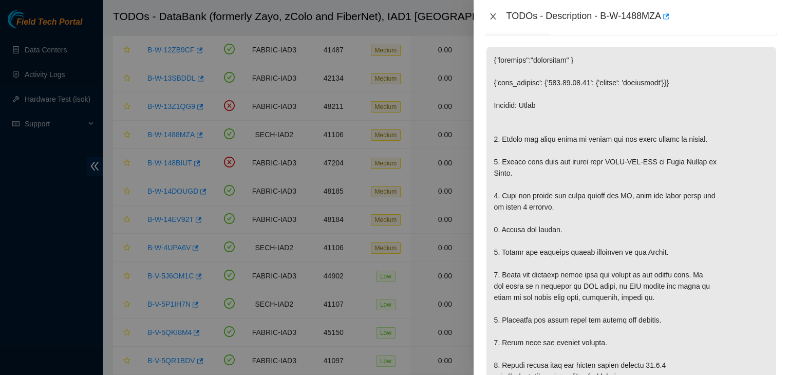
click at [495, 13] on icon "close" at bounding box center [493, 16] width 6 height 6
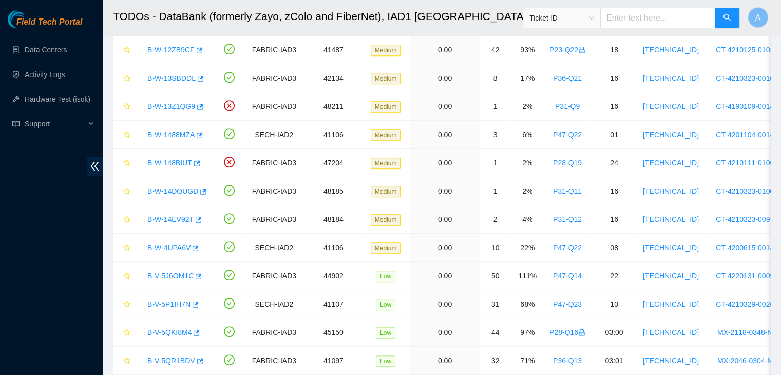
scroll to position [199, 0]
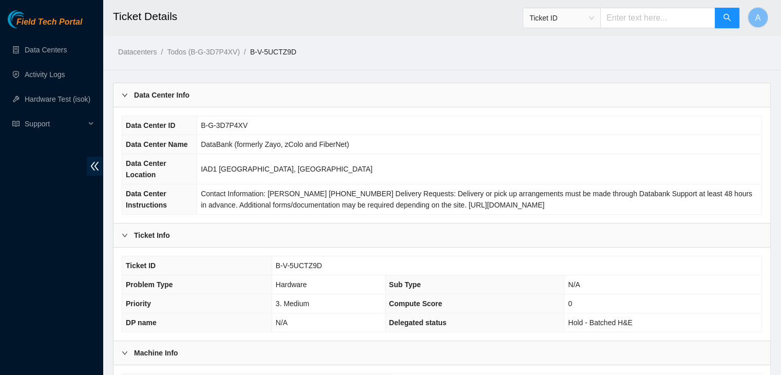
scroll to position [285, 0]
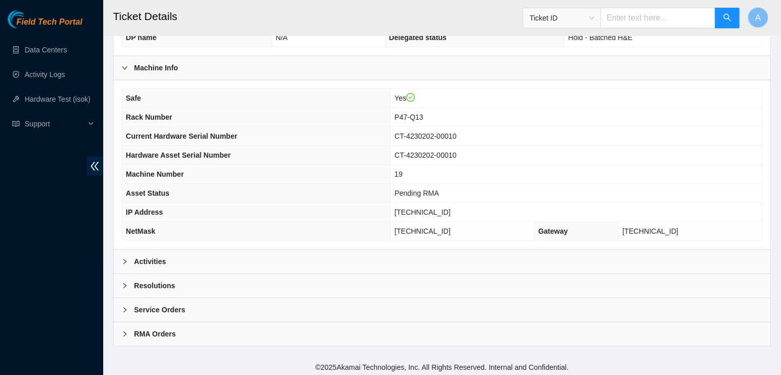
click at [448, 265] on div "Activities" at bounding box center [442, 262] width 657 height 24
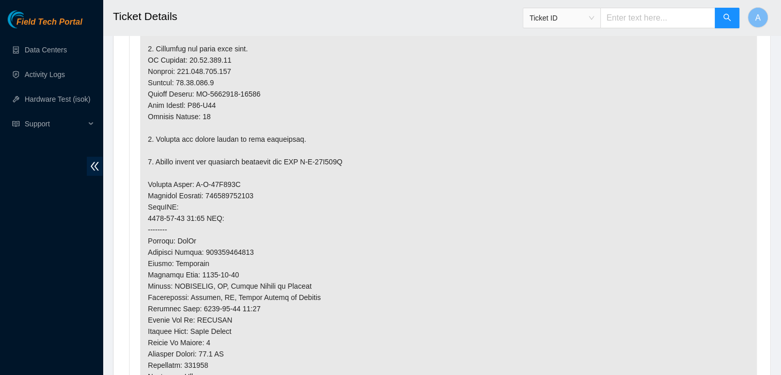
scroll to position [696, 0]
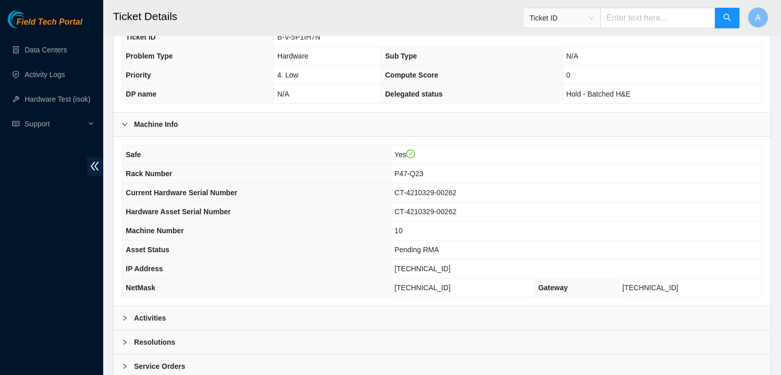
scroll to position [230, 0]
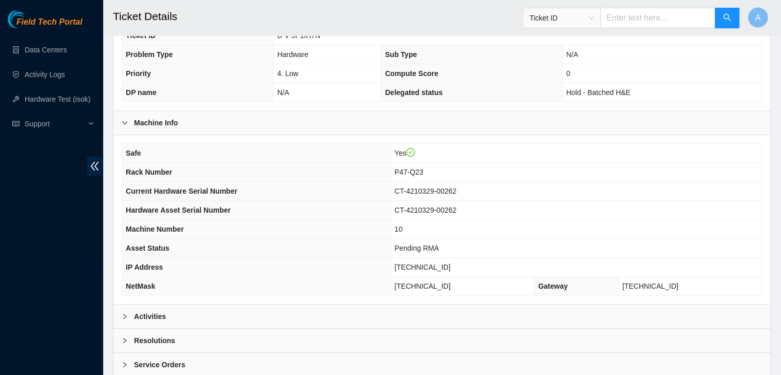
click at [408, 319] on div "Activities" at bounding box center [442, 317] width 657 height 24
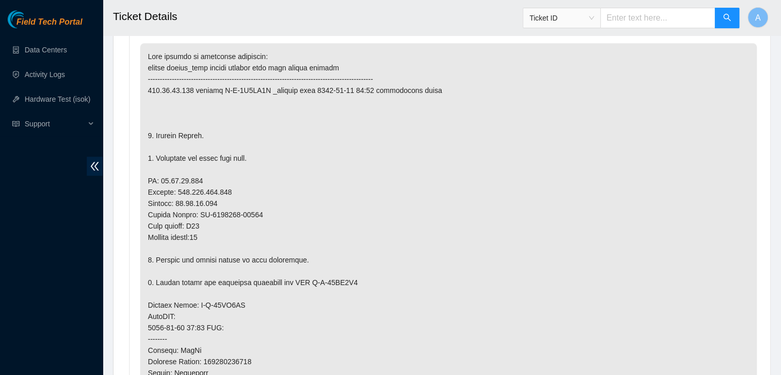
scroll to position [507, 0]
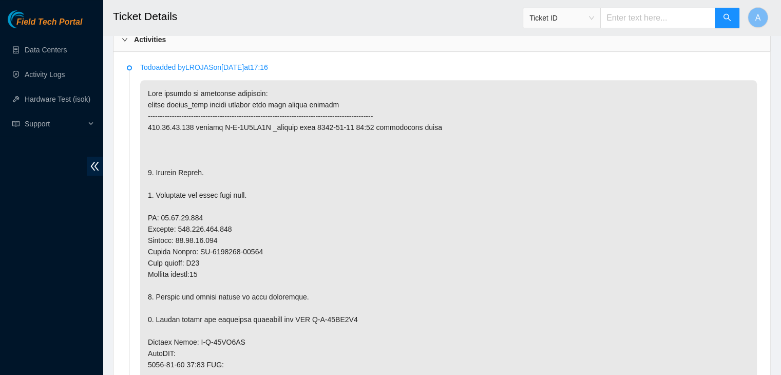
click at [477, 308] on p at bounding box center [448, 347] width 617 height 535
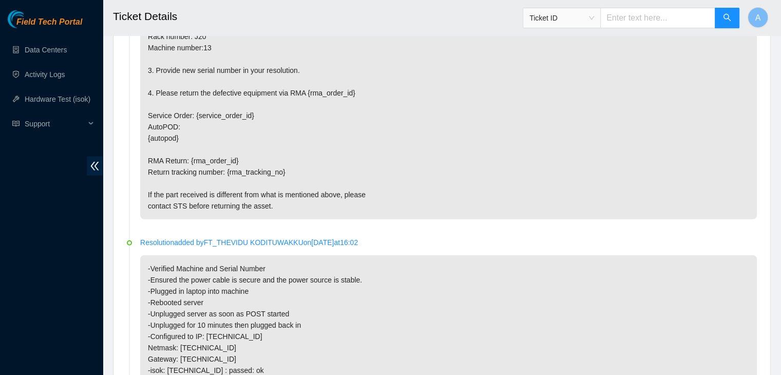
scroll to position [2990, 0]
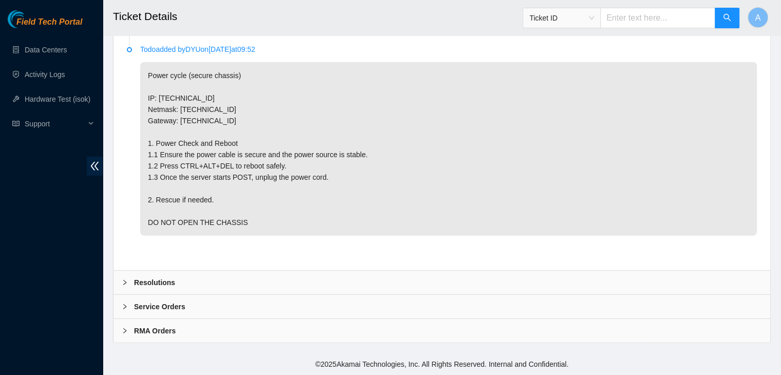
click at [251, 286] on div "Resolutions" at bounding box center [442, 283] width 657 height 24
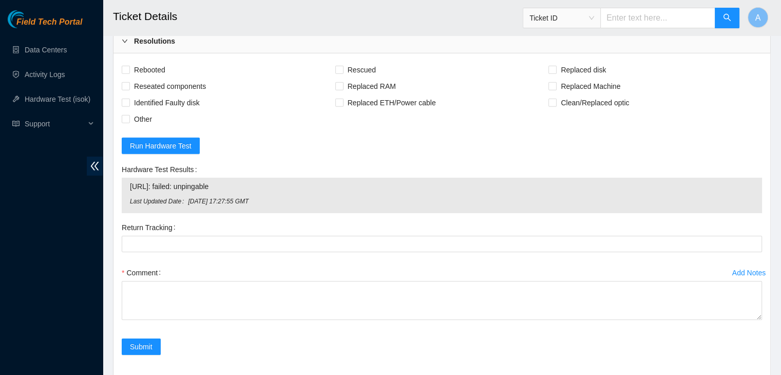
scroll to position [3213, 0]
drag, startPoint x: 757, startPoint y: 338, endPoint x: 744, endPoint y: 399, distance: 62.5
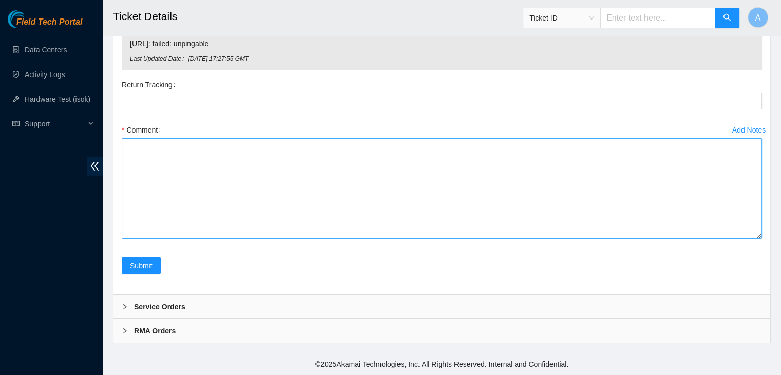
drag, startPoint x: 760, startPoint y: 235, endPoint x: 752, endPoint y: 343, distance: 108.2
click at [752, 239] on textarea "Comment" at bounding box center [442, 188] width 641 height 101
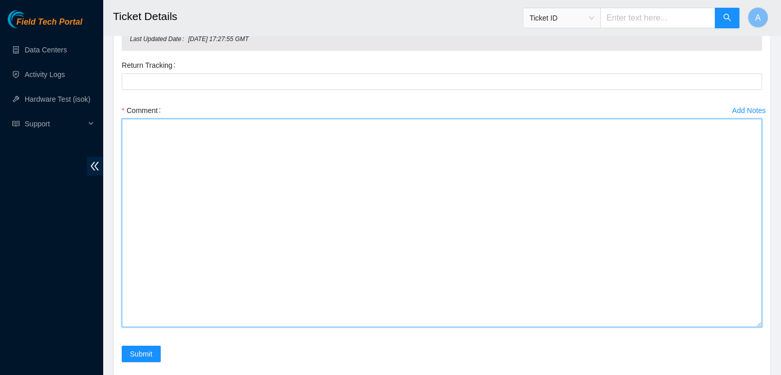
click at [694, 296] on textarea "Comment" at bounding box center [442, 223] width 641 height 209
paste textarea "verified machine sn safely powered down machine removed machine sn: replaced wi…"
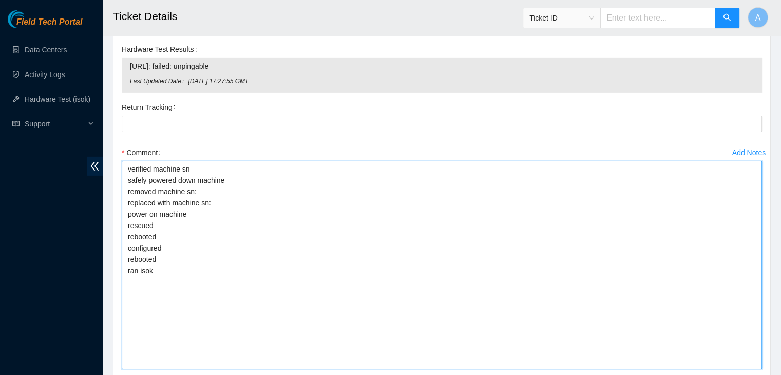
scroll to position [3331, 0]
type textarea "verified machine sn safely powered down machine removed machine sn: replaced wi…"
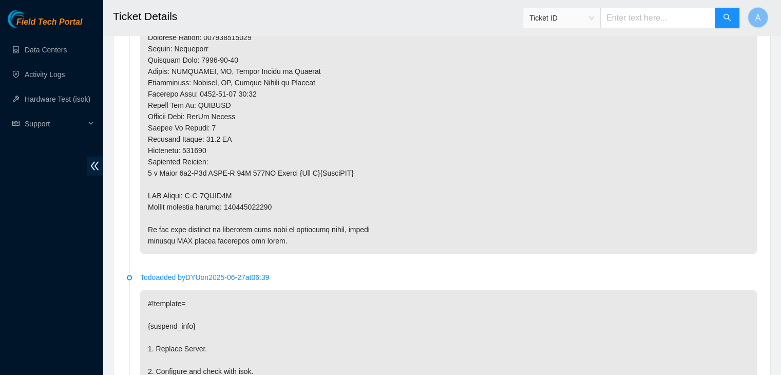
scroll to position [2199, 0]
copy p "417328414704"
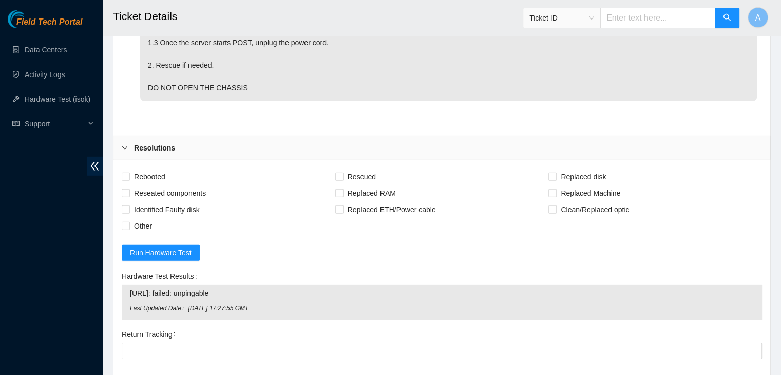
scroll to position [3231, 0]
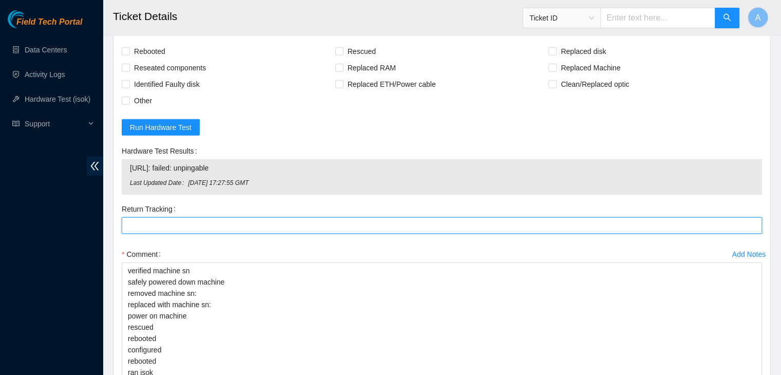
click at [253, 234] on Tracking "Return Tracking" at bounding box center [442, 225] width 641 height 16
paste Tracking "417328414704"
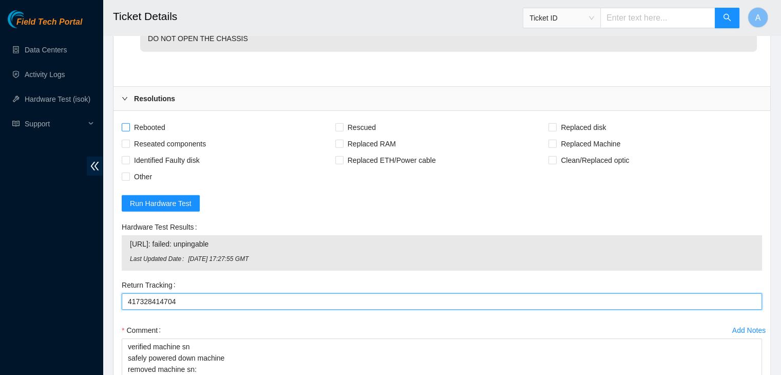
type Tracking "417328414704"
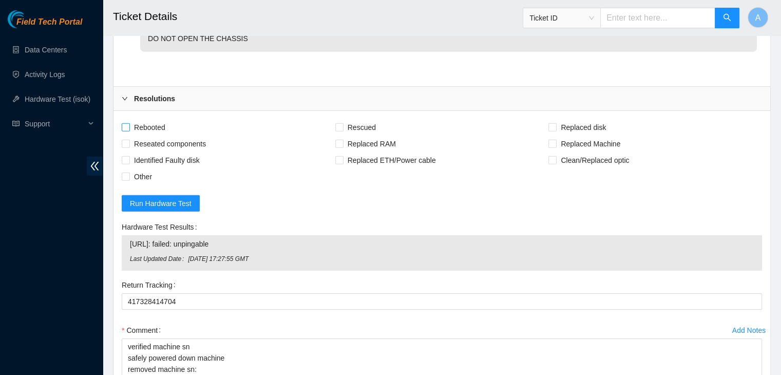
click at [148, 136] on span "Rebooted" at bounding box center [150, 127] width 40 height 16
click at [129, 130] on input "Rebooted" at bounding box center [125, 126] width 7 height 7
checkbox input "true"
click at [159, 152] on span "Reseated components" at bounding box center [170, 144] width 80 height 16
click at [129, 147] on input "Reseated components" at bounding box center [125, 143] width 7 height 7
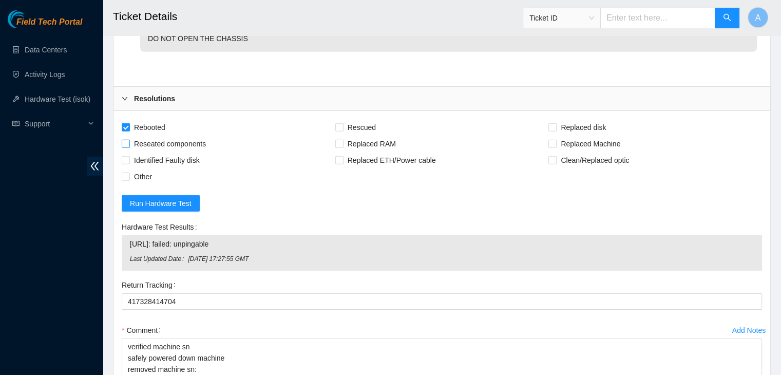
checkbox input "true"
click at [356, 136] on span "Rescued" at bounding box center [362, 127] width 36 height 16
click at [343, 130] on input "Rescued" at bounding box center [338, 126] width 7 height 7
checkbox input "true"
click at [566, 152] on span "Replaced Machine" at bounding box center [591, 144] width 68 height 16
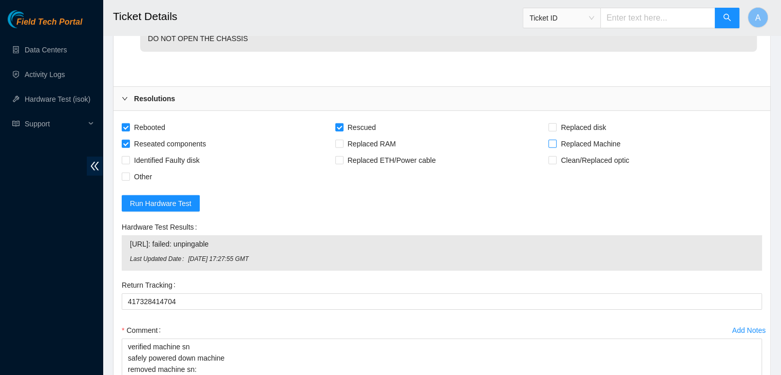
click at [556, 147] on input "Replaced Machine" at bounding box center [552, 143] width 7 height 7
checkbox input "true"
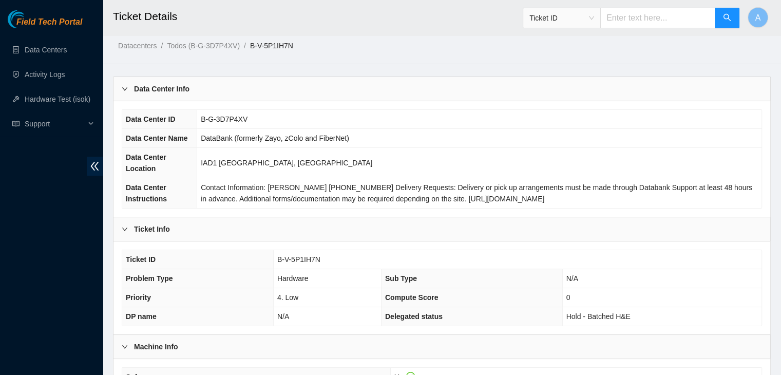
scroll to position [0, 0]
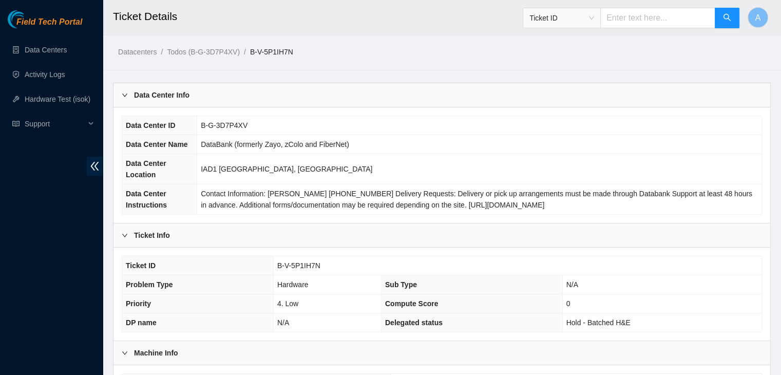
click at [300, 266] on span "B-V-5P1IH7N" at bounding box center [298, 266] width 43 height 8
copy span "B-V-5P1IH7N"
click at [300, 266] on span "B-V-5P1IH7N" at bounding box center [298, 266] width 43 height 8
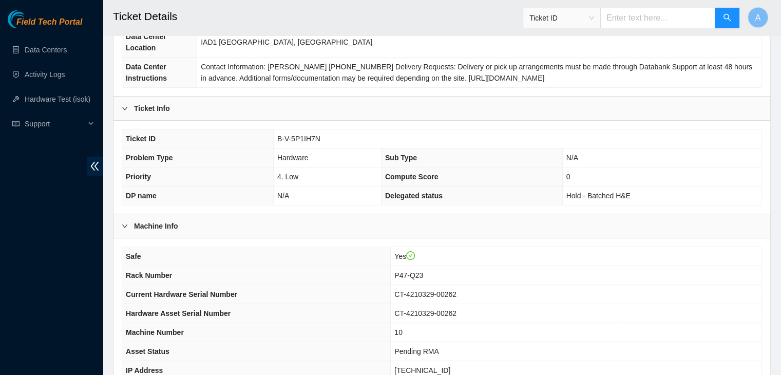
scroll to position [199, 0]
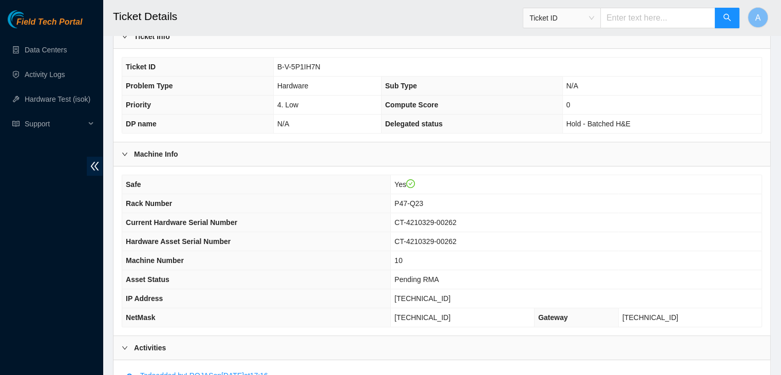
click at [423, 202] on span "P47-Q23" at bounding box center [409, 203] width 29 height 8
copy span "P47-Q23"
click at [423, 202] on span "P47-Q23" at bounding box center [409, 203] width 29 height 8
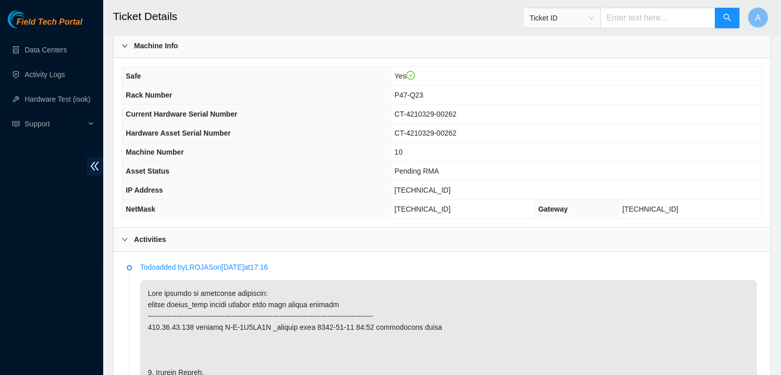
scroll to position [306, 0]
click at [436, 113] on span "CT-4210329-00262" at bounding box center [426, 115] width 62 height 8
copy span "CT-4210329-00262"
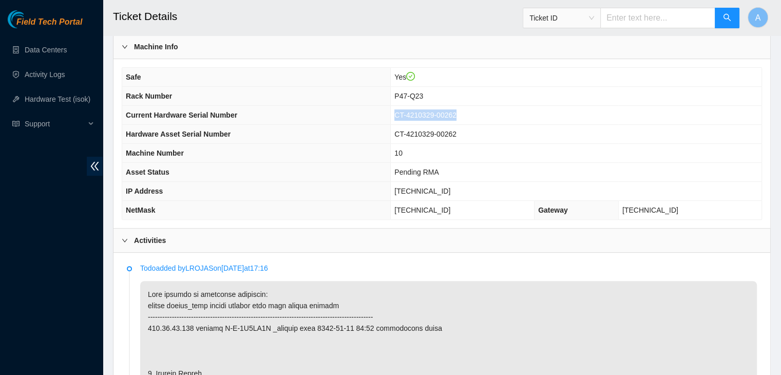
click at [436, 113] on span "CT-4210329-00262" at bounding box center [426, 115] width 62 height 8
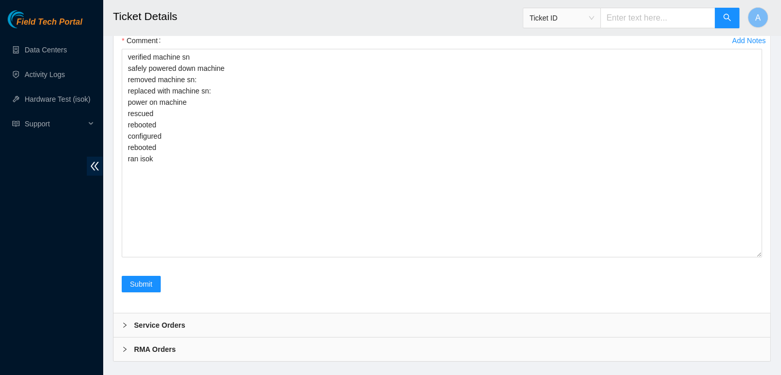
scroll to position [3443, 0]
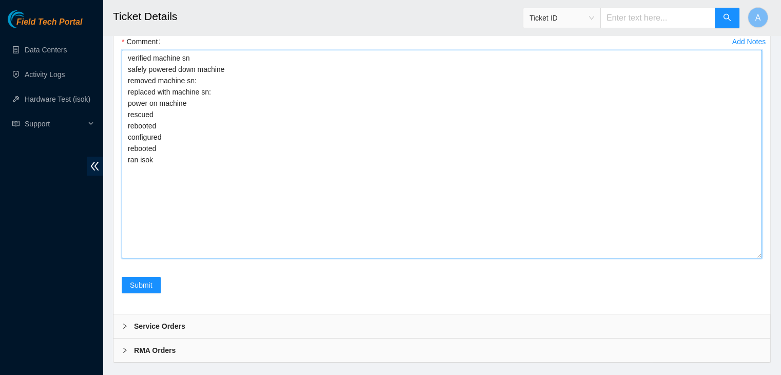
click at [422, 110] on textarea "verified machine sn safely powered down machine removed machine sn: replaced wi…" at bounding box center [442, 154] width 641 height 209
click at [429, 102] on textarea "verified machine sn safely powered down machine removed machine sn: replaced wi…" at bounding box center [442, 154] width 641 height 209
paste textarea "CT-4210329-00262"
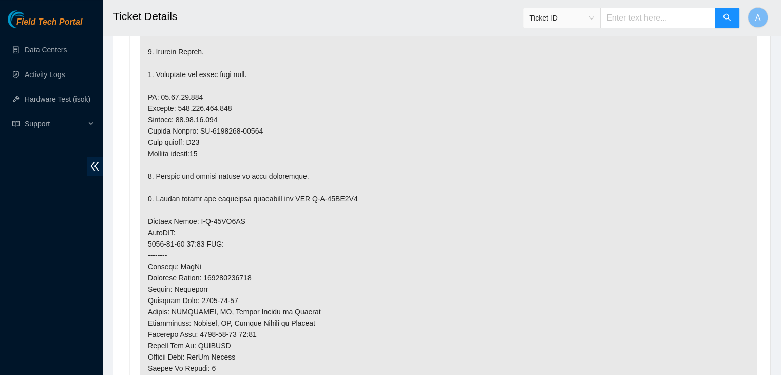
scroll to position [620, 0]
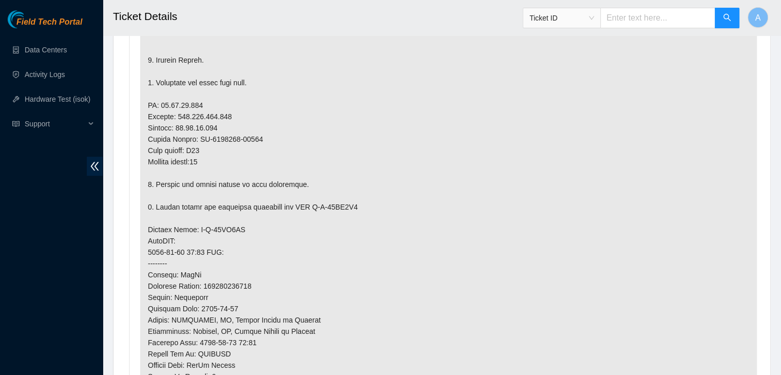
click at [232, 143] on p at bounding box center [448, 235] width 617 height 535
drag, startPoint x: 259, startPoint y: 153, endPoint x: 197, endPoint y: 150, distance: 62.2
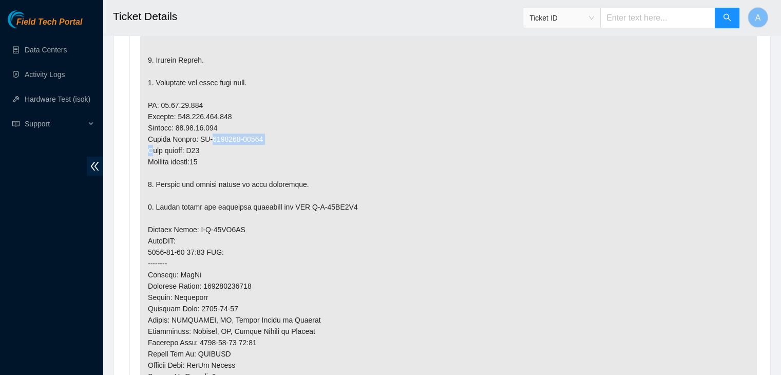
click at [197, 150] on p at bounding box center [448, 235] width 617 height 535
copy p "CT-4210406-00334"
click at [197, 150] on p at bounding box center [448, 235] width 617 height 535
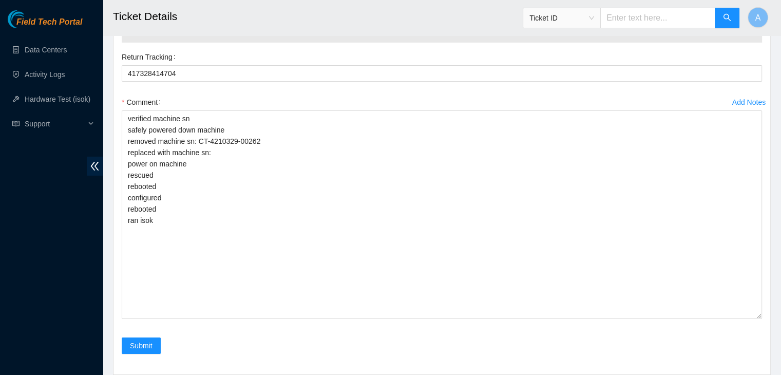
scroll to position [3384, 0]
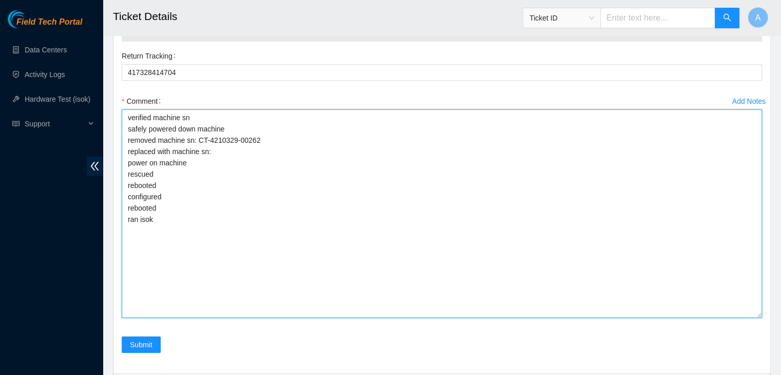
click at [219, 202] on textarea "verified machine sn safely powered down machine removed machine sn: CT-4210329-…" at bounding box center [442, 213] width 641 height 209
click at [241, 195] on textarea "verified machine sn safely powered down machine removed machine sn: CT-4210329-…" at bounding box center [442, 213] width 641 height 209
click at [274, 181] on textarea "verified machine sn safely powered down machine removed machine sn: CT-4210329-…" at bounding box center [442, 213] width 641 height 209
click at [276, 171] on textarea "verified machine sn safely powered down machine removed machine sn: CT-4210329-…" at bounding box center [442, 213] width 641 height 209
paste textarea "CT-4210406-00334"
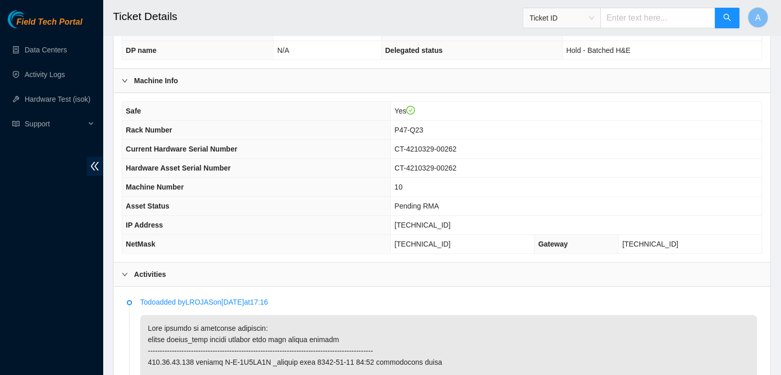
scroll to position [296, 0]
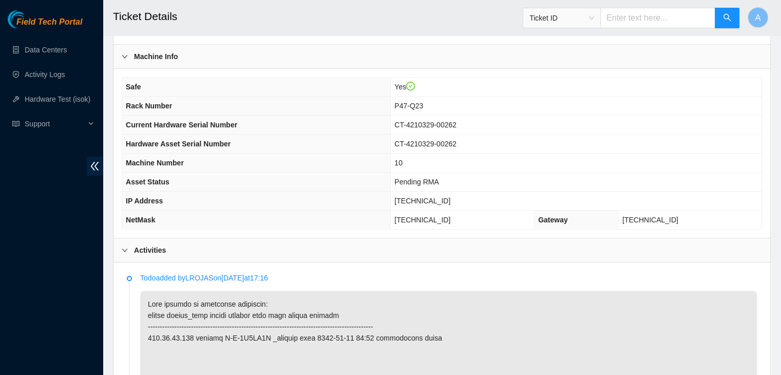
click at [435, 197] on span "104.86.70.149" at bounding box center [423, 201] width 56 height 8
copy span "104.86.70.149"
click at [435, 197] on span "104.86.70.149" at bounding box center [423, 201] width 56 height 8
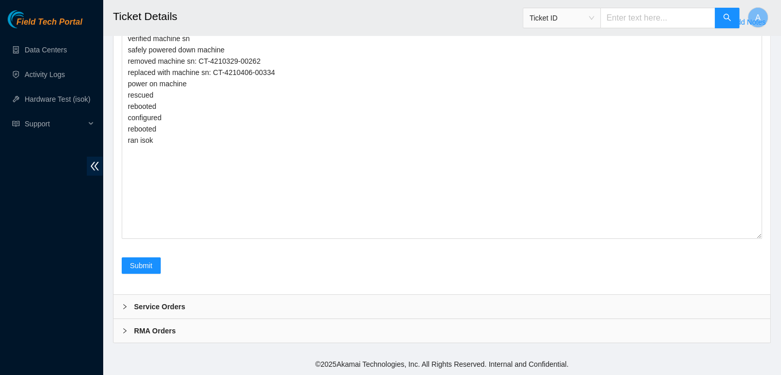
scroll to position [3482, 0]
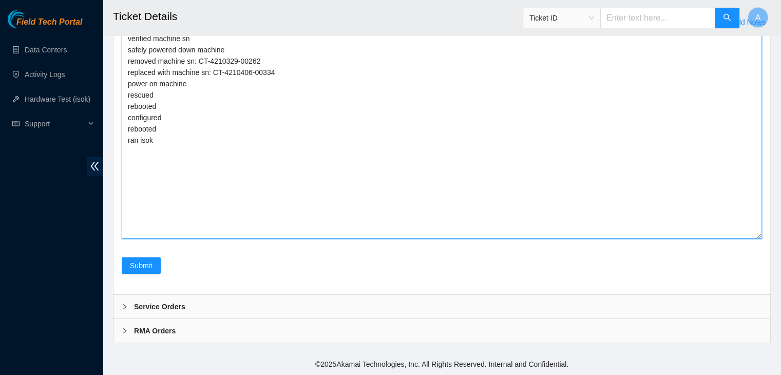
click at [331, 181] on textarea "verified machine sn safely powered down machine removed machine sn: CT-4210329-…" at bounding box center [442, 134] width 641 height 209
paste textarea "329148 30-08-2025 11:25:42 104.86.70.149 COMPLETE Result Detail Message Ticket …"
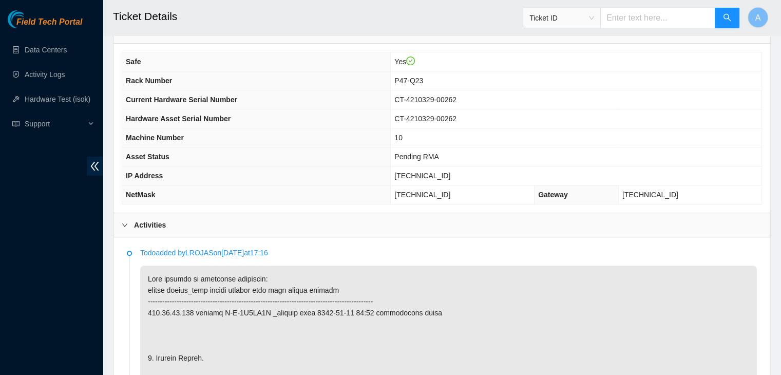
scroll to position [255, 0]
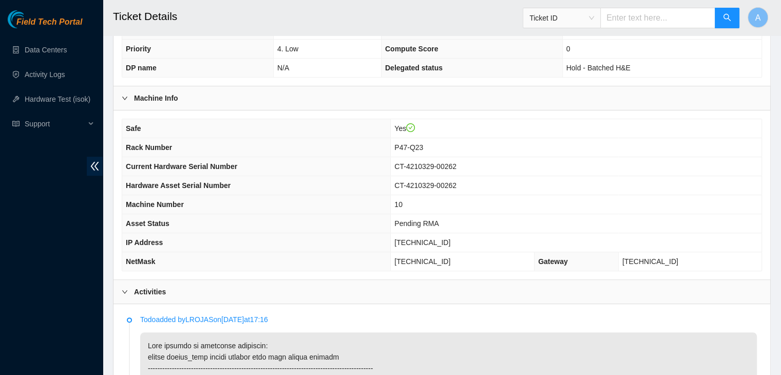
type textarea "verified machine sn safely powered down machine removed machine sn: CT-4210329-…"
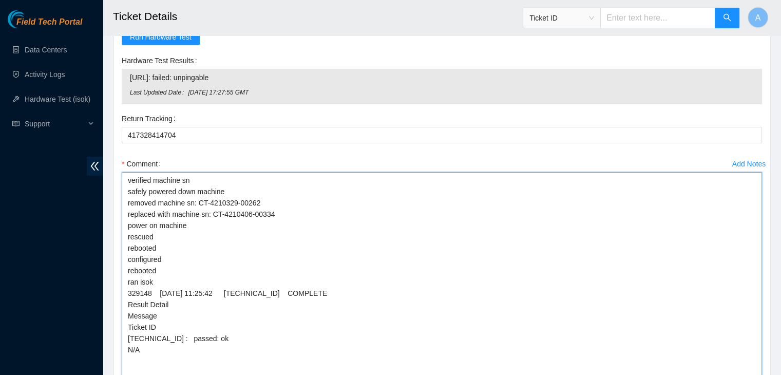
scroll to position [3322, 0]
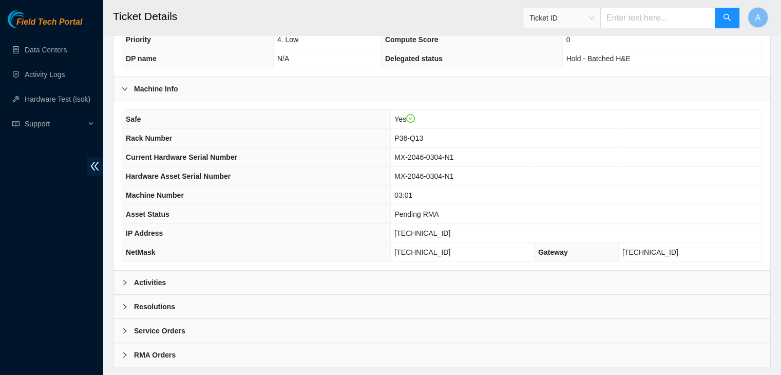
scroll to position [285, 0]
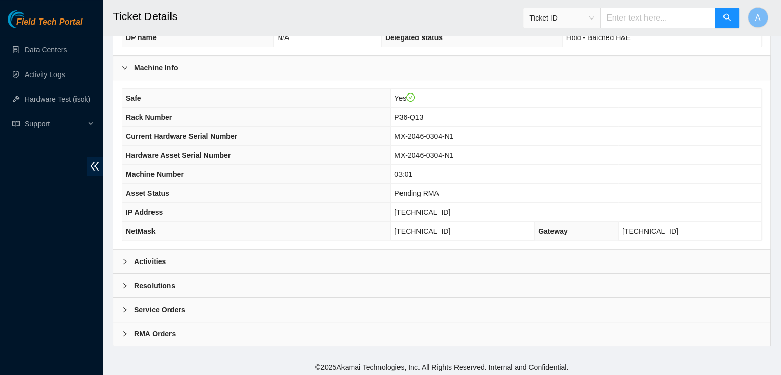
click at [474, 254] on div "Activities" at bounding box center [442, 262] width 657 height 24
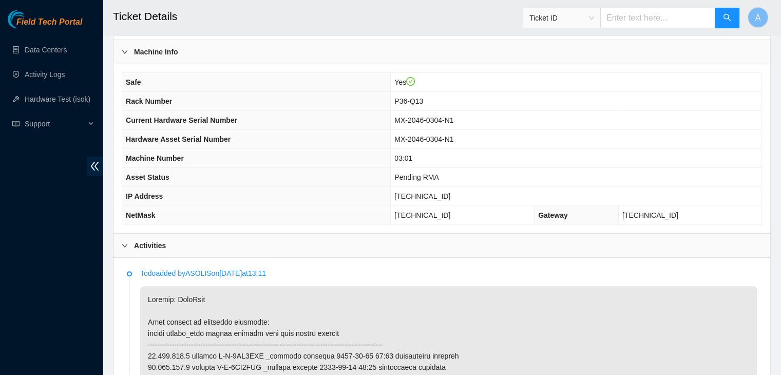
scroll to position [300, 0]
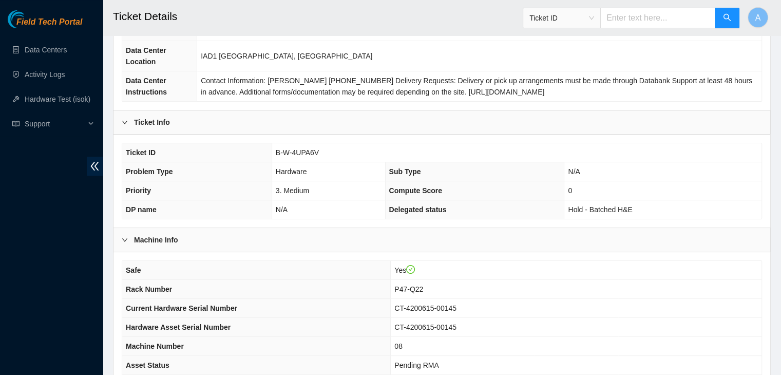
scroll to position [285, 0]
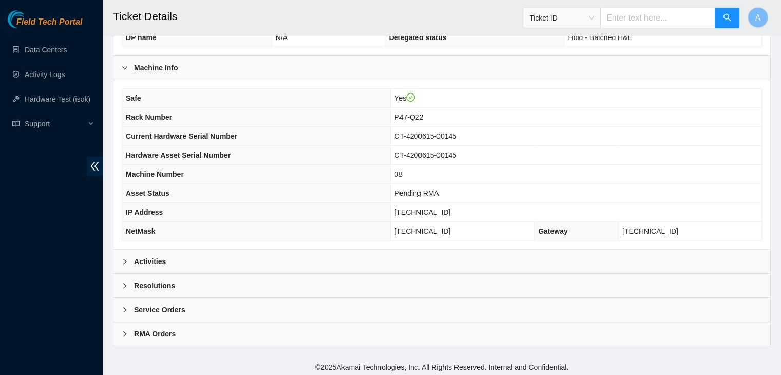
click at [697, 262] on div "Activities" at bounding box center [442, 262] width 657 height 24
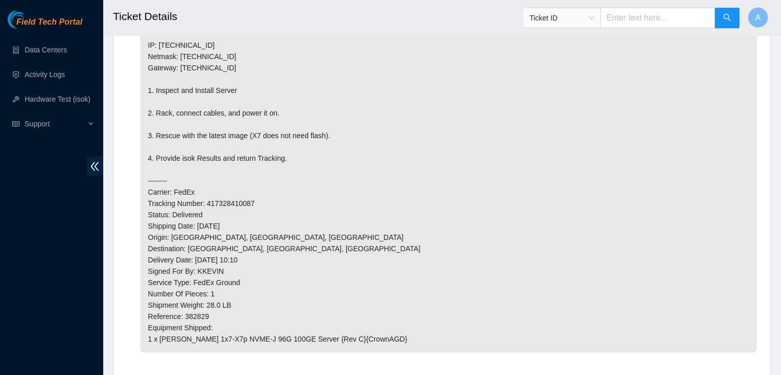
scroll to position [1575, 0]
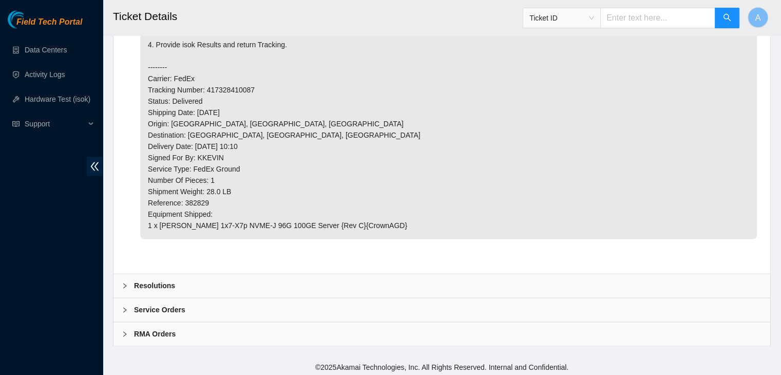
click at [680, 281] on div "Resolutions" at bounding box center [442, 286] width 657 height 24
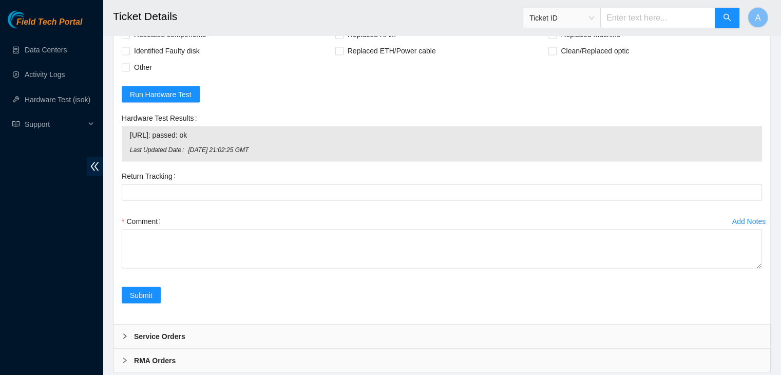
scroll to position [1897, 0]
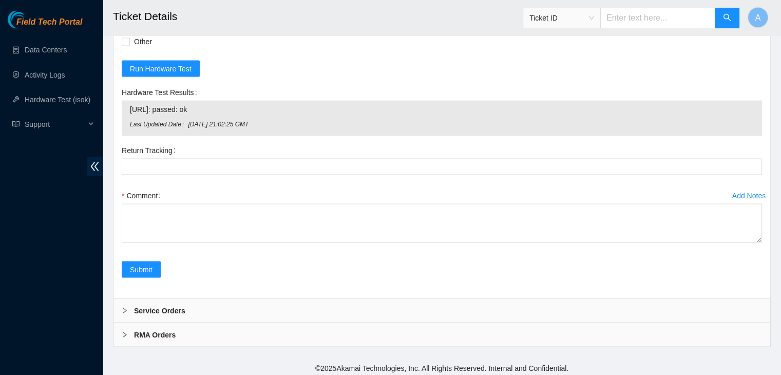
click at [680, 310] on div "Service Orders" at bounding box center [442, 311] width 657 height 24
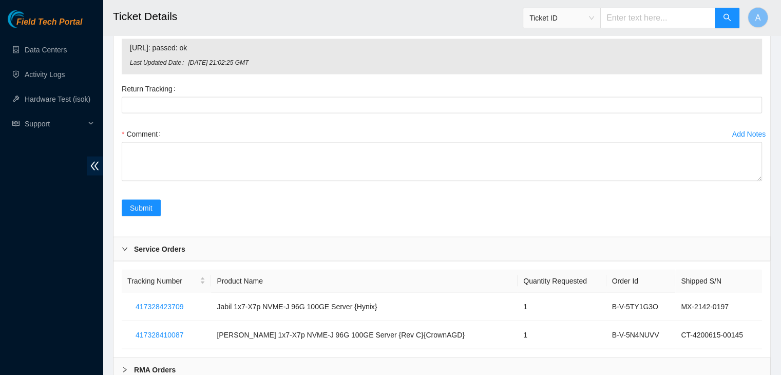
scroll to position [1960, 0]
click at [719, 245] on div "Service Orders" at bounding box center [442, 248] width 657 height 24
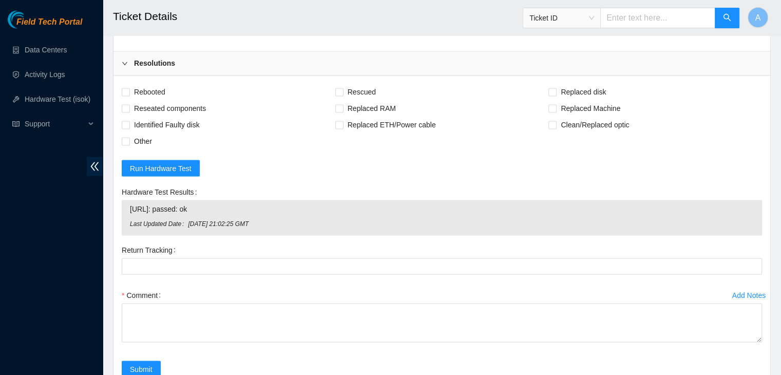
scroll to position [1897, 0]
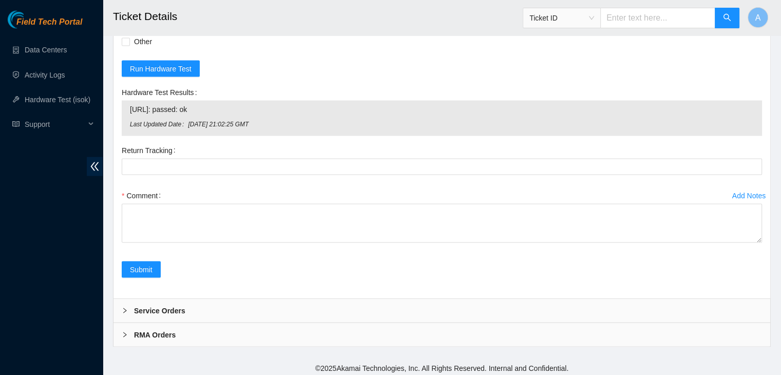
click at [520, 302] on div "Service Orders" at bounding box center [442, 311] width 657 height 24
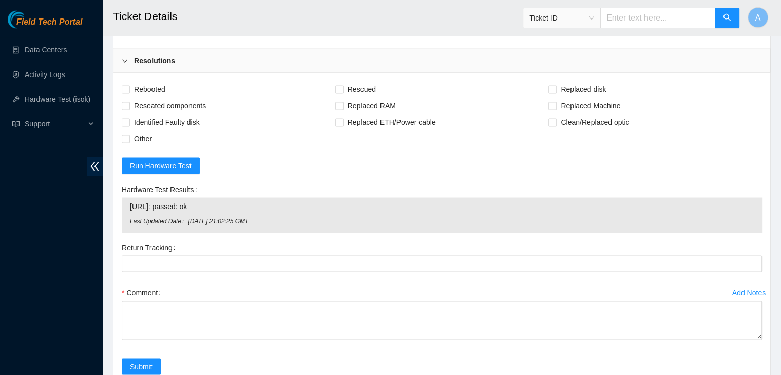
scroll to position [1993, 0]
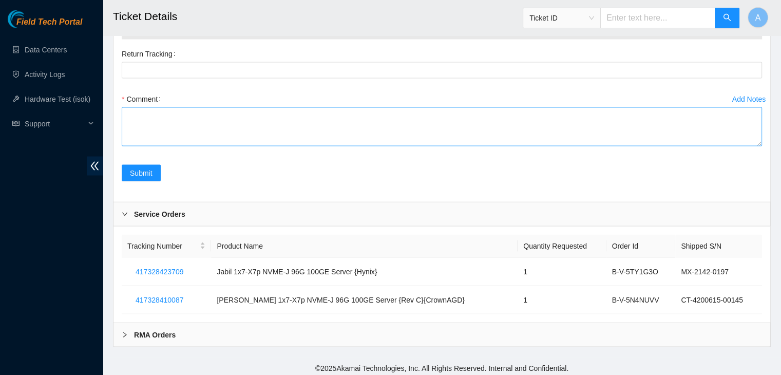
drag, startPoint x: 760, startPoint y: 139, endPoint x: 732, endPoint y: 275, distance: 138.5
click at [732, 146] on textarea "Comment" at bounding box center [442, 126] width 641 height 39
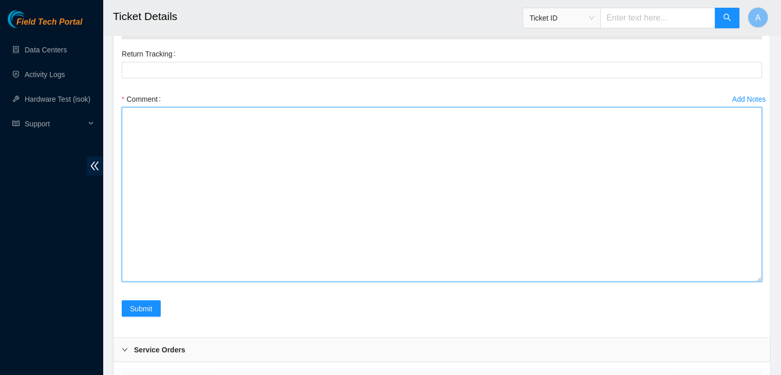
click at [651, 222] on textarea "Comment" at bounding box center [442, 194] width 641 height 175
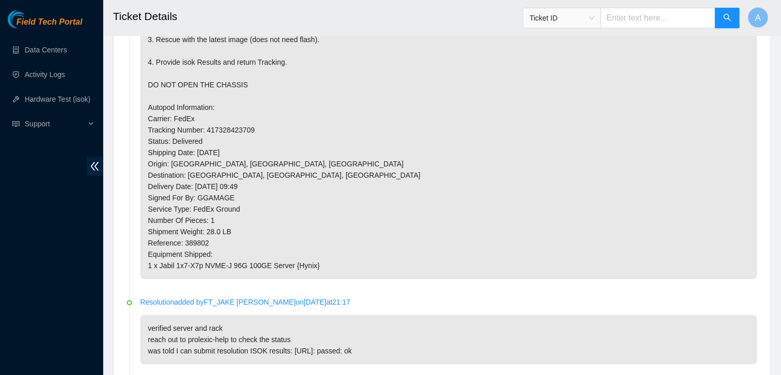
scroll to position [733, 0]
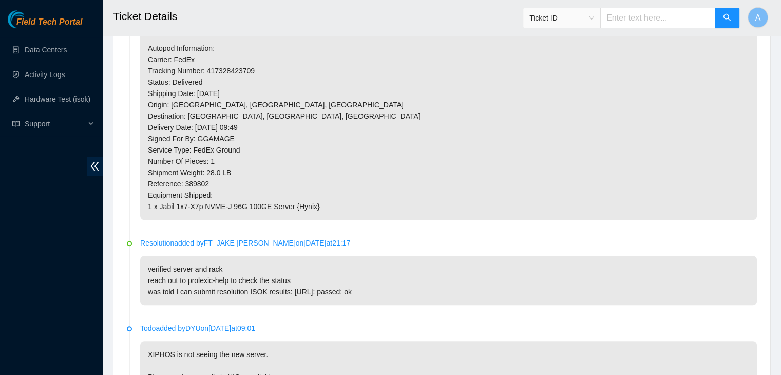
type textarea "verified machine sn safely powered down machine removed machine sn: replaced wi…"
click at [236, 71] on p "Server install and handoff IP: [TECHNICAL_ID] Netmask: [TECHNICAL_ID] Gateway: …" at bounding box center [448, 37] width 617 height 366
click at [306, 86] on p "Server install and handoff IP: [TECHNICAL_ID] Netmask: [TECHNICAL_ID] Gateway: …" at bounding box center [448, 37] width 617 height 366
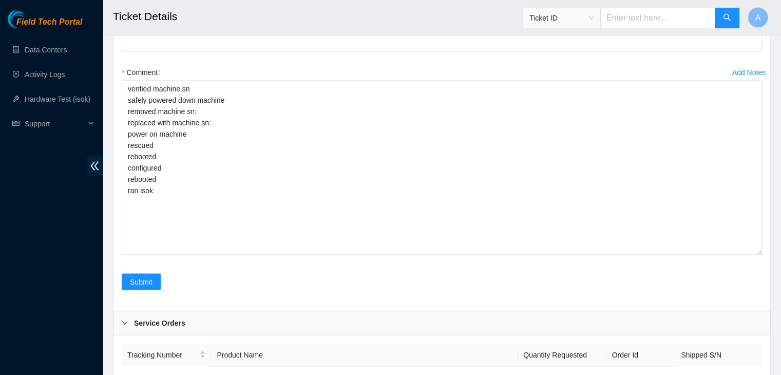
scroll to position [2129, 0]
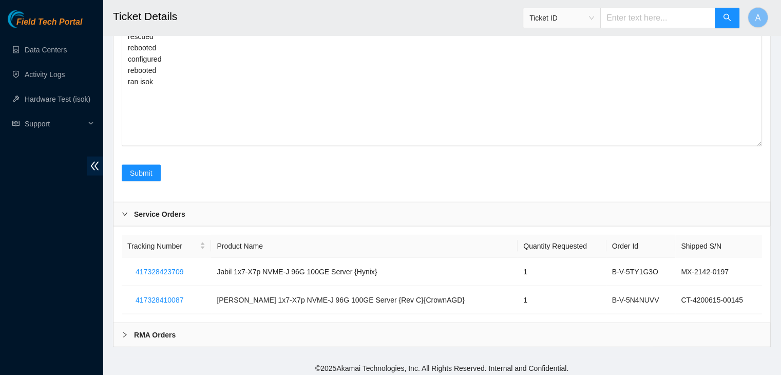
click at [177, 327] on div "RMA Orders" at bounding box center [442, 335] width 657 height 24
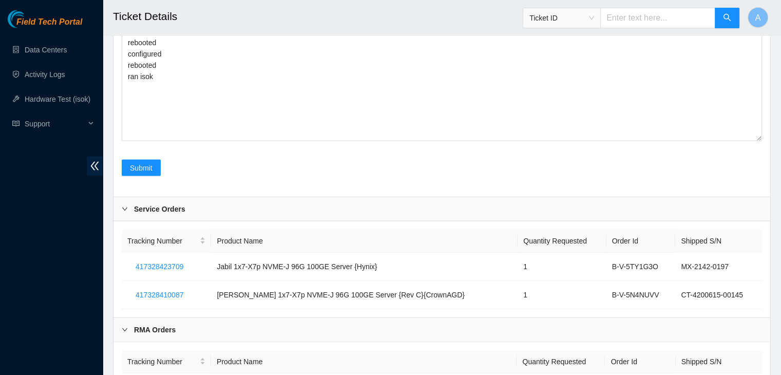
scroll to position [2226, 0]
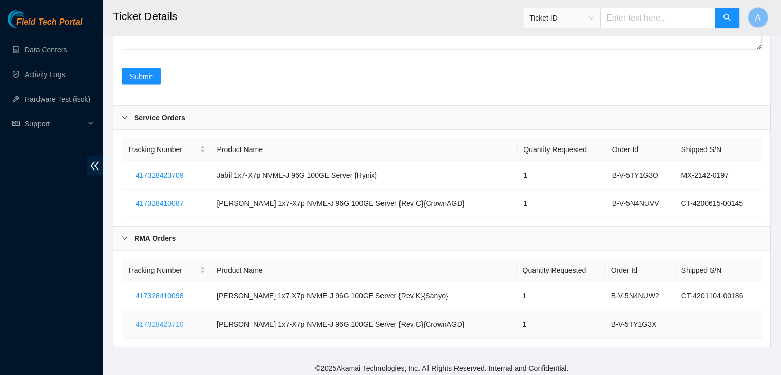
click at [170, 319] on span "417328423710" at bounding box center [160, 324] width 48 height 11
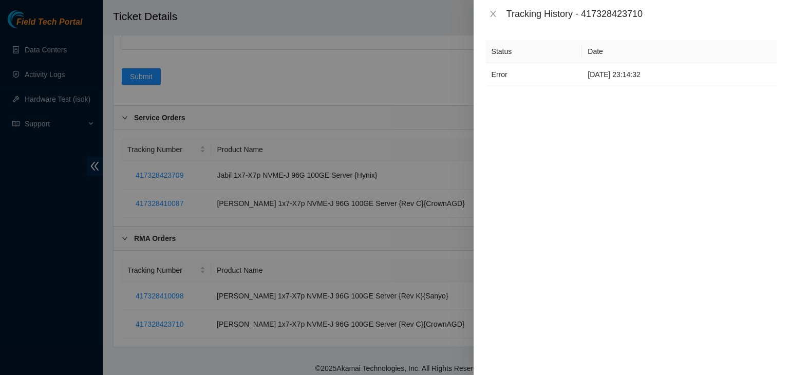
click at [616, 15] on div "Tracking History - 417328423710" at bounding box center [642, 13] width 270 height 11
copy div "417328423710"
click at [494, 15] on icon "close" at bounding box center [493, 14] width 6 height 6
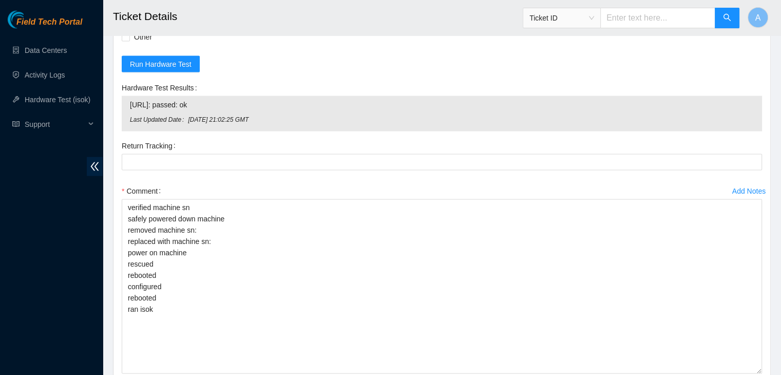
scroll to position [1906, 0]
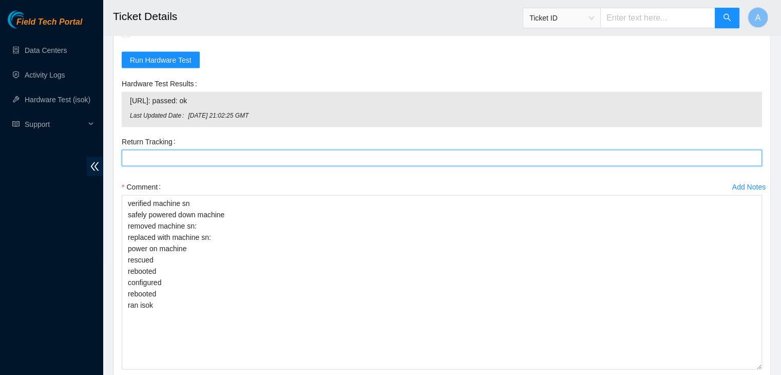
drag, startPoint x: 281, startPoint y: 162, endPoint x: 285, endPoint y: 155, distance: 8.7
click at [285, 155] on div at bounding box center [442, 158] width 641 height 16
click at [285, 155] on Tracking "Return Tracking" at bounding box center [442, 158] width 641 height 16
paste Tracking "417328423710"
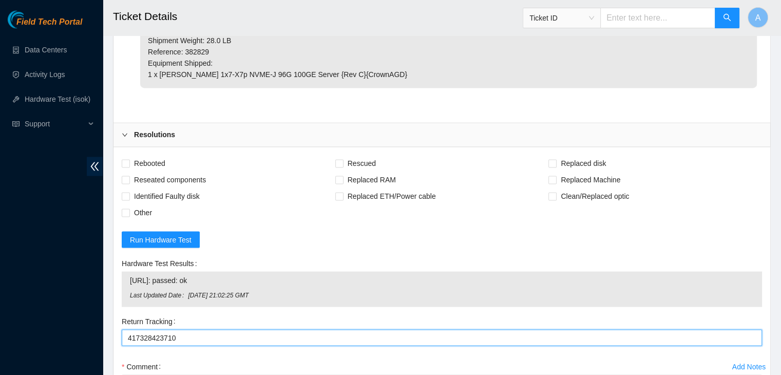
scroll to position [1718, 0]
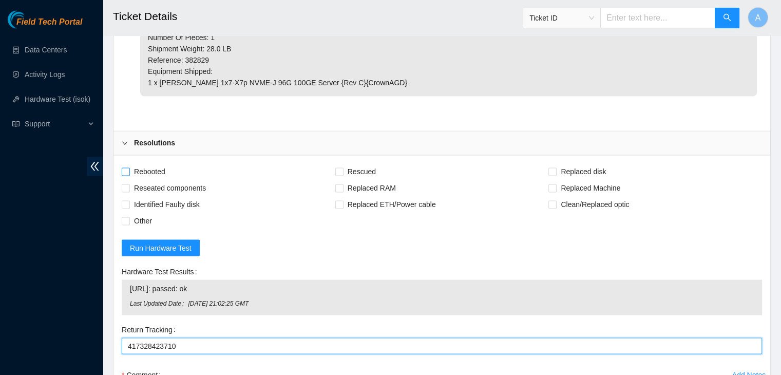
type Tracking "417328423710"
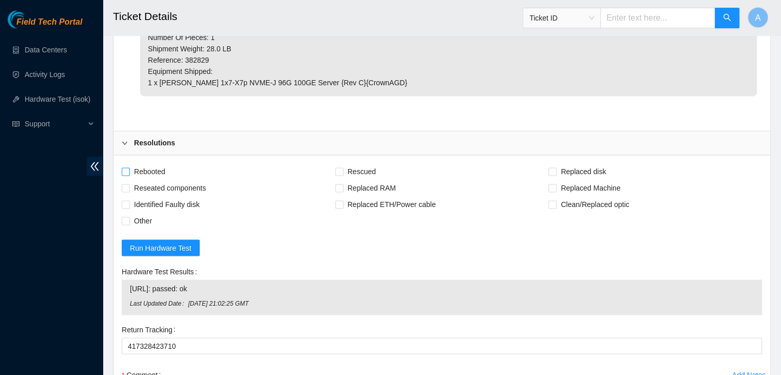
click at [150, 167] on span "Rebooted" at bounding box center [150, 171] width 40 height 16
click at [129, 167] on input "Rebooted" at bounding box center [125, 170] width 7 height 7
checkbox input "true"
click at [154, 180] on span "Reseated components" at bounding box center [170, 188] width 80 height 16
click at [129, 184] on input "Reseated components" at bounding box center [125, 187] width 7 height 7
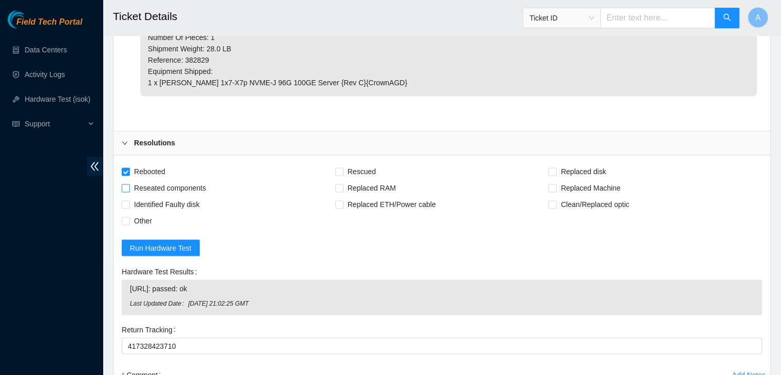
checkbox input "true"
click at [558, 182] on span "Replaced Machine" at bounding box center [591, 188] width 68 height 16
click at [556, 184] on input "Replaced Machine" at bounding box center [552, 187] width 7 height 7
checkbox input "true"
click at [371, 170] on span "Rescued" at bounding box center [362, 171] width 36 height 16
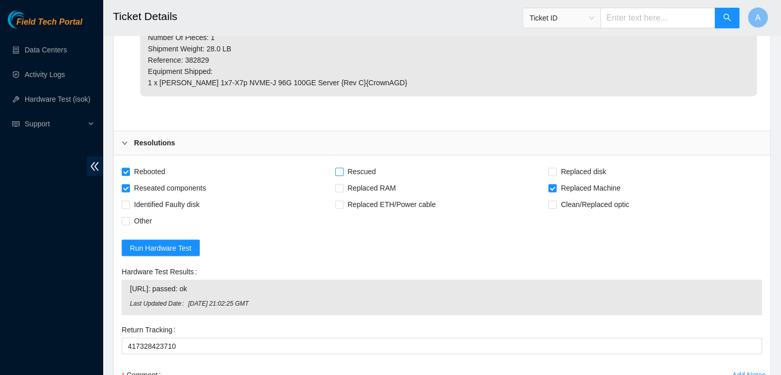
click at [343, 170] on input "Rescued" at bounding box center [338, 170] width 7 height 7
checkbox input "true"
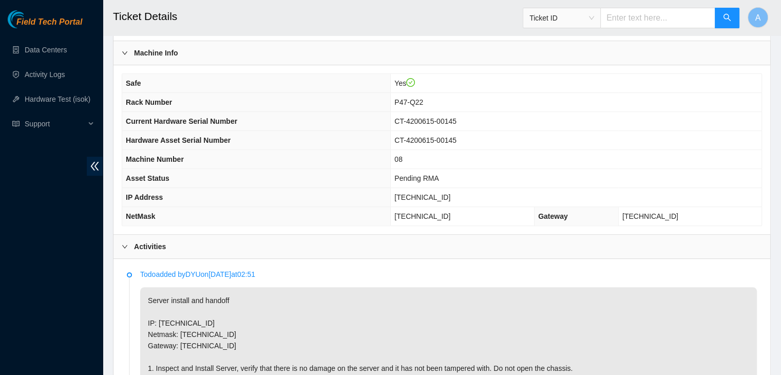
scroll to position [375, 0]
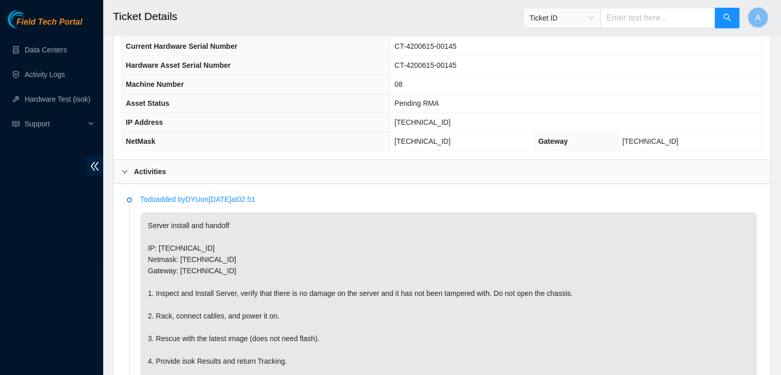
click at [440, 120] on span "104.86.70.79" at bounding box center [423, 122] width 56 height 8
copy span "104.86.70.79"
click at [440, 120] on span "104.86.70.79" at bounding box center [423, 122] width 56 height 8
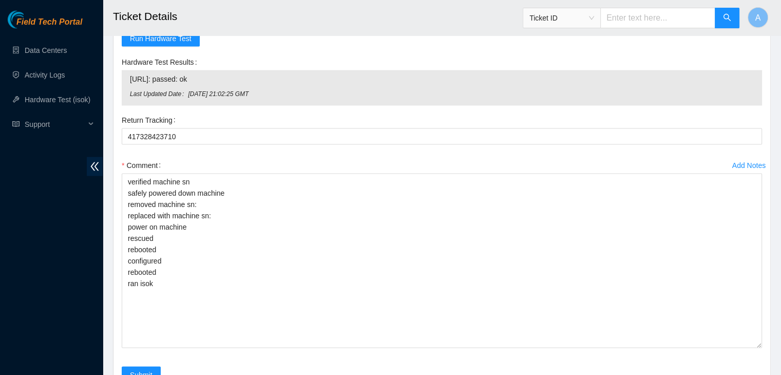
scroll to position [1903, 0]
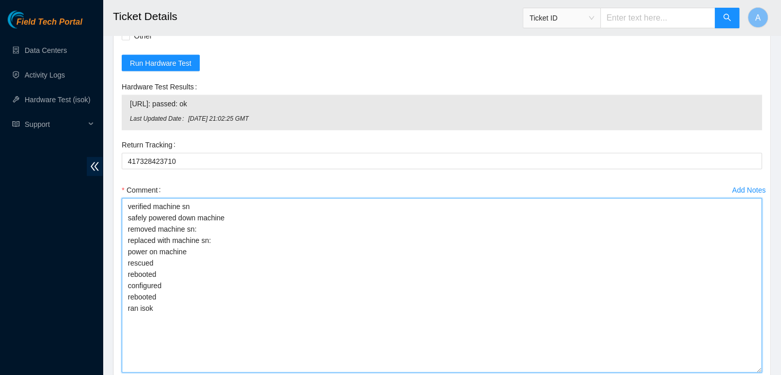
drag, startPoint x: 168, startPoint y: 300, endPoint x: 126, endPoint y: 206, distance: 103.3
click at [126, 206] on textarea "verified machine sn safely powered down machine removed machine sn: replaced wi…" at bounding box center [442, 285] width 641 height 175
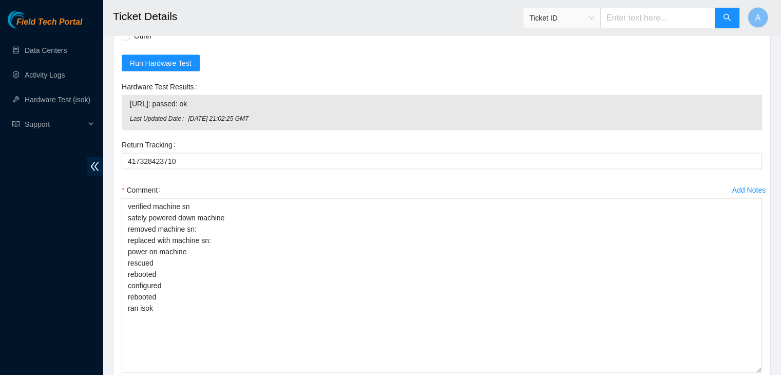
click at [238, 136] on div "Return Tracking" at bounding box center [442, 144] width 641 height 16
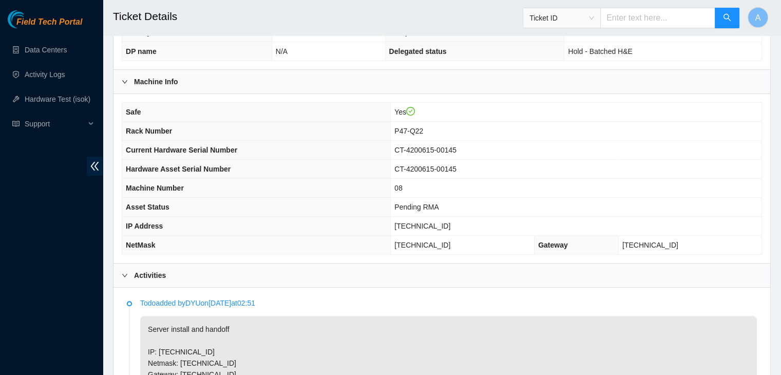
scroll to position [267, 0]
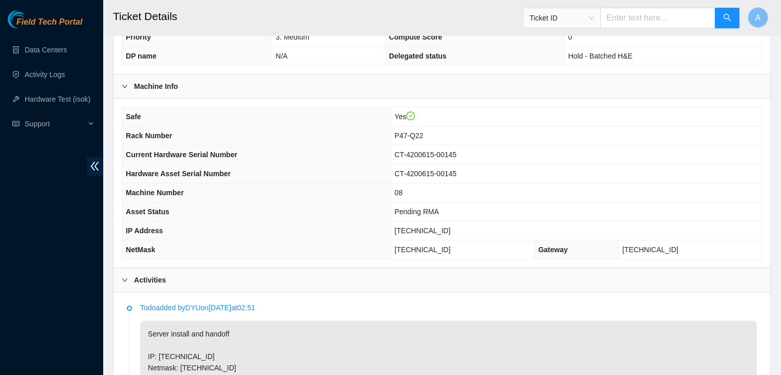
click at [443, 151] on span "CT-4200615-00145" at bounding box center [426, 155] width 62 height 8
copy span "CT-4200615-00145"
click at [443, 151] on span "CT-4200615-00145" at bounding box center [426, 155] width 62 height 8
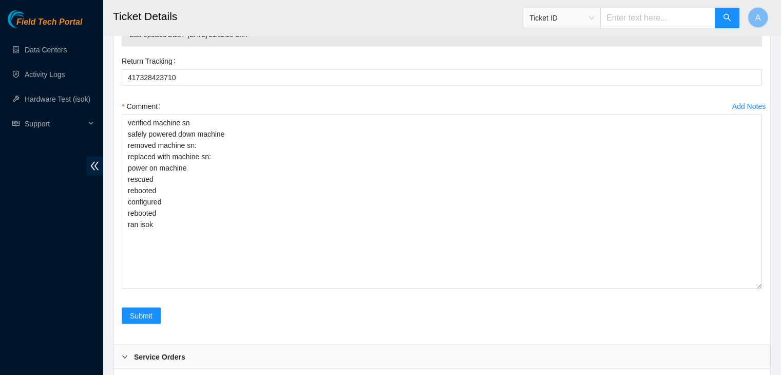
scroll to position [1985, 0]
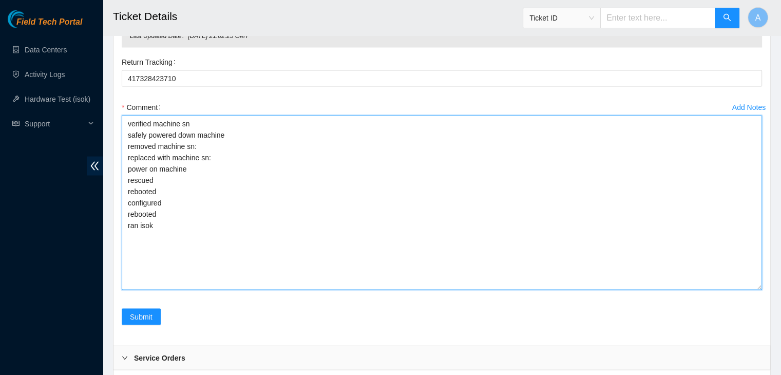
click at [443, 150] on textarea "verified machine sn safely powered down machine removed machine sn: replaced wi…" at bounding box center [442, 203] width 641 height 175
click at [458, 133] on textarea "verified machine sn safely powered down machine removed machine sn: replaced wi…" at bounding box center [442, 203] width 641 height 175
paste textarea "CT-4200615-00145"
click at [455, 154] on textarea "verified machine sn safely powered down machine removed machine sn: CT-4200615-…" at bounding box center [442, 203] width 641 height 175
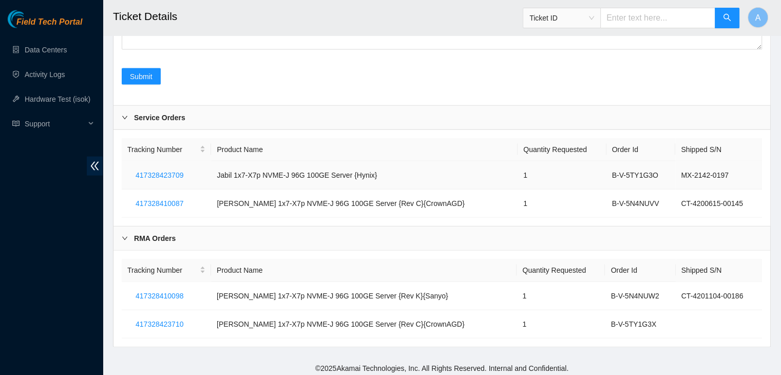
click at [691, 172] on td "MX-2142-0197" at bounding box center [719, 175] width 87 height 28
copy tbody "MX-2142-0197 417328410087"
click at [691, 172] on td "MX-2142-0197" at bounding box center [719, 175] width 87 height 28
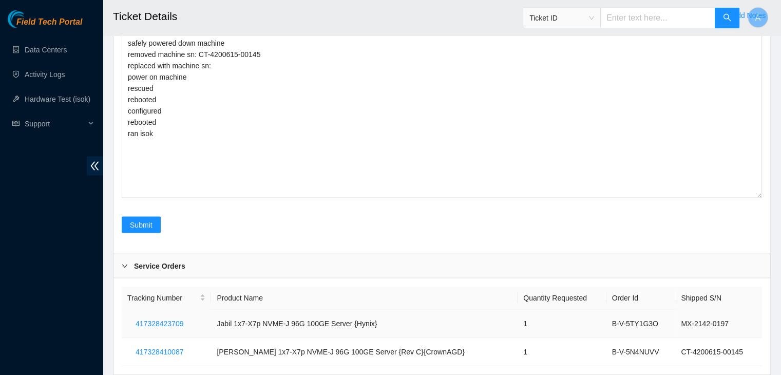
scroll to position [2014, 0]
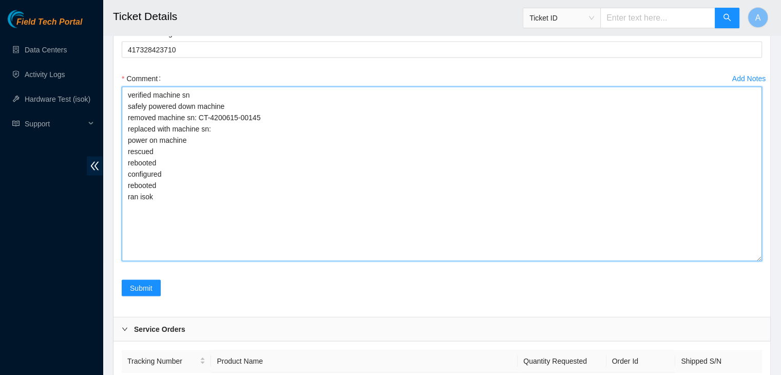
click at [386, 146] on textarea "verified machine sn safely powered down machine removed machine sn: CT-4200615-…" at bounding box center [442, 174] width 641 height 175
click at [403, 136] on textarea "verified machine sn safely powered down machine removed machine sn: CT-4200615-…" at bounding box center [442, 174] width 641 height 175
click at [412, 132] on textarea "verified machine sn safely powered down machine removed machine sn: CT-4200615-…" at bounding box center [442, 174] width 641 height 175
click at [427, 122] on textarea "verified machine sn safely powered down machine removed machine sn: CT-4200615-…" at bounding box center [442, 174] width 641 height 175
paste textarea "MX-2142-0197"
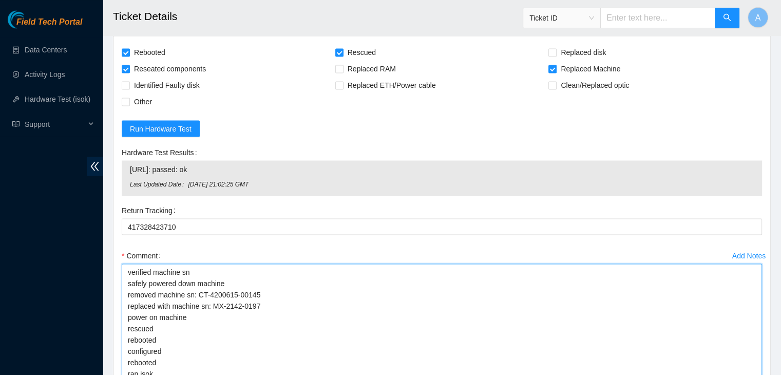
scroll to position [2045, 0]
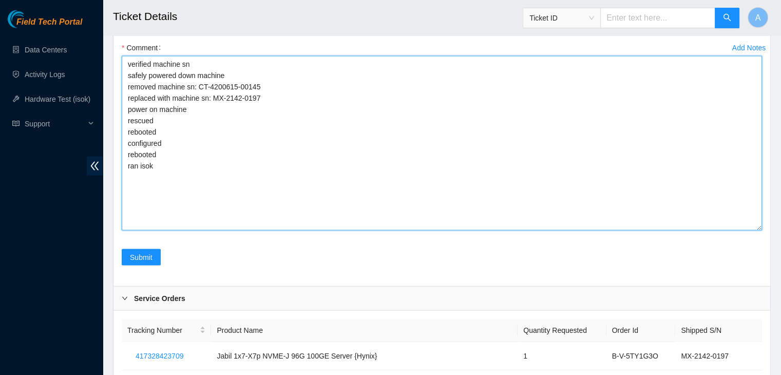
click at [275, 197] on textarea "verified machine sn safely powered down machine removed machine sn: CT-4200615-…" at bounding box center [442, 143] width 641 height 175
paste textarea "329147 30-08-2025 11:17:39 104.86.70.79 COMPLETE Result Detail Message Ticket I…"
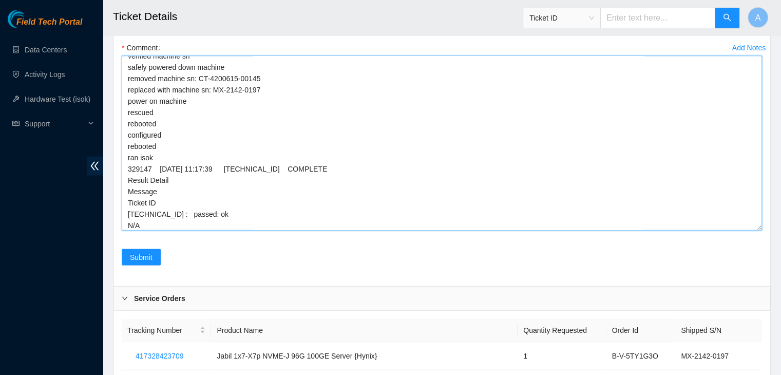
scroll to position [0, 0]
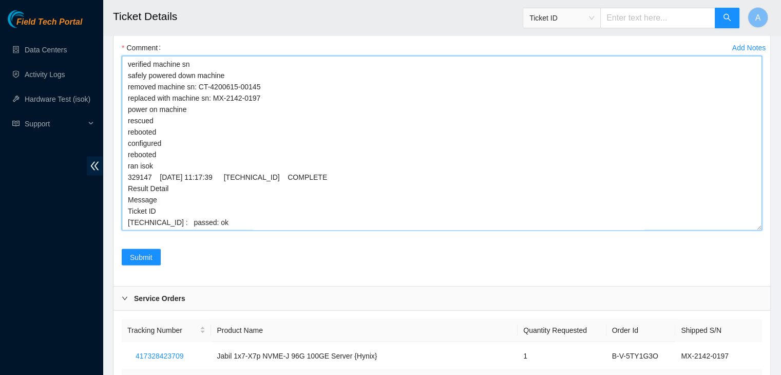
type textarea "verified machine sn safely powered down machine removed machine sn: CT-4200615-…"
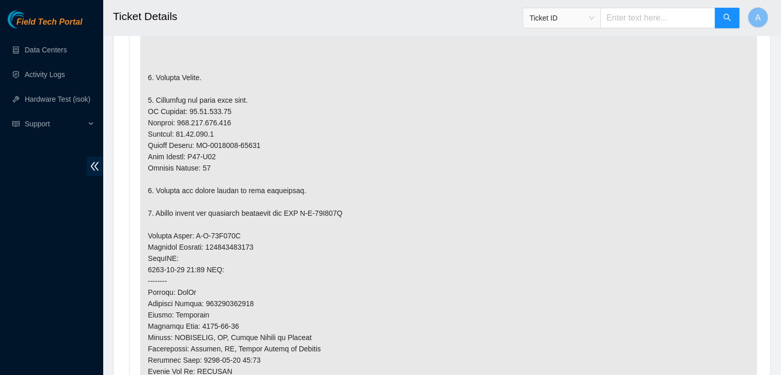
scroll to position [646, 0]
click at [440, 243] on p at bounding box center [448, 237] width 617 height 592
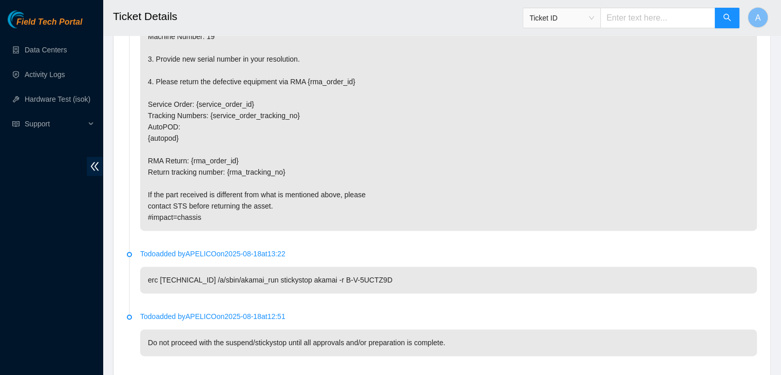
scroll to position [1479, 0]
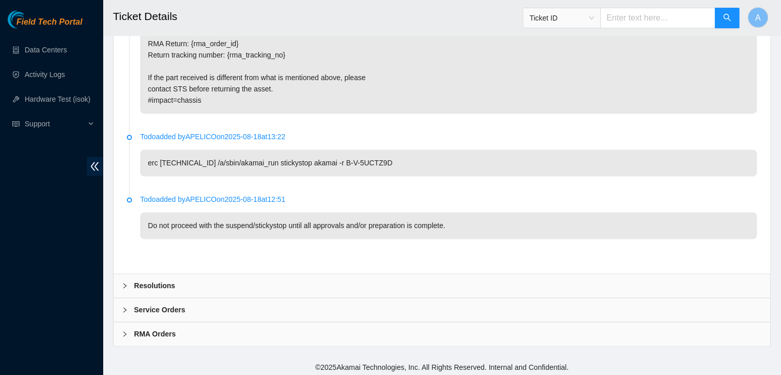
click at [705, 278] on div "Resolutions" at bounding box center [442, 286] width 657 height 24
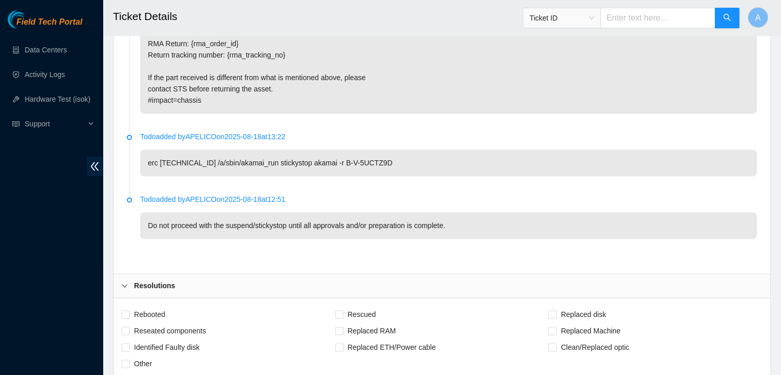
scroll to position [1743, 0]
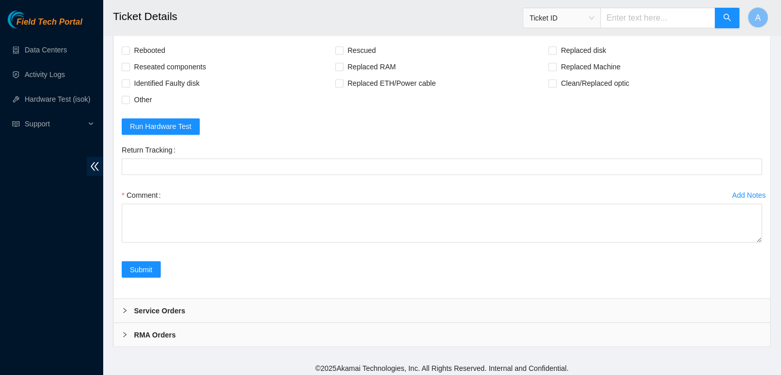
drag, startPoint x: 756, startPoint y: 235, endPoint x: 736, endPoint y: 399, distance: 164.7
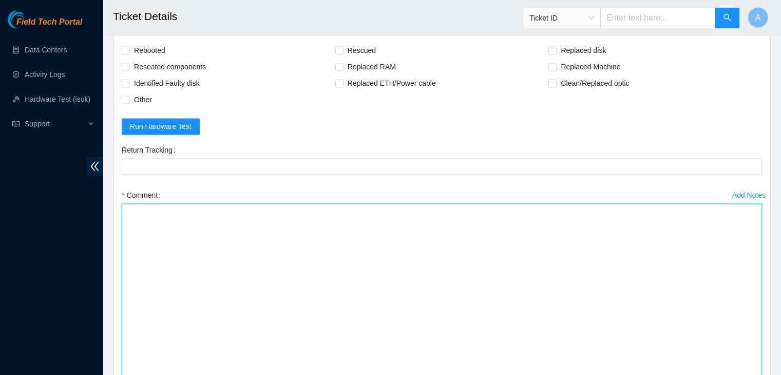
click at [663, 297] on textarea "Comment" at bounding box center [442, 304] width 641 height 202
paste textarea "verified machine sn safely powered down machine removed machine sn: replaced wi…"
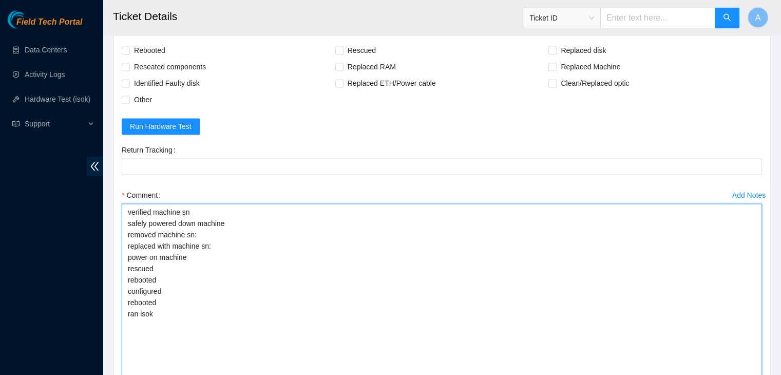
type textarea "verified machine sn safely powered down machine removed machine sn: replaced wi…"
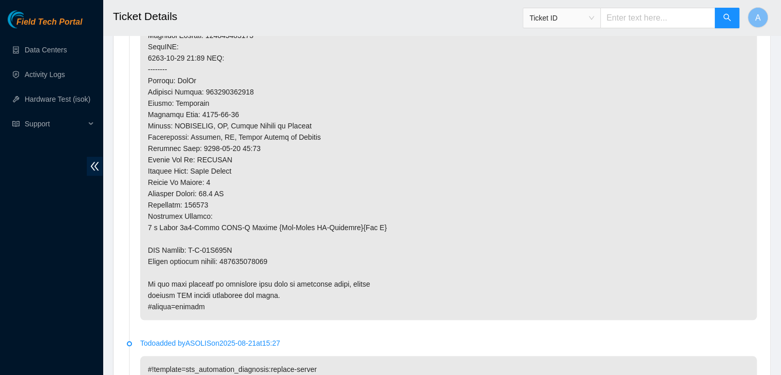
scroll to position [914, 0]
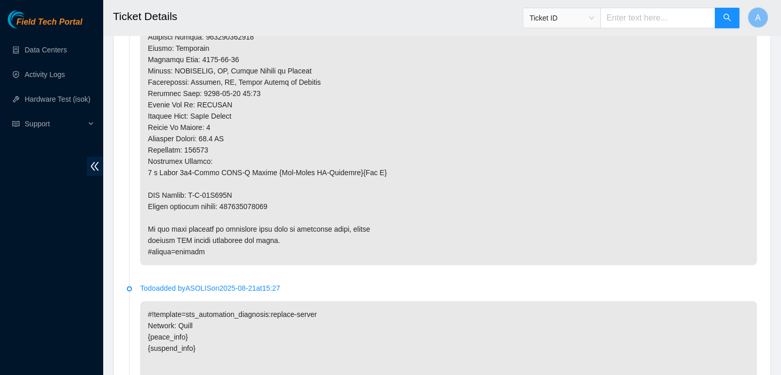
copy p "414739615083"
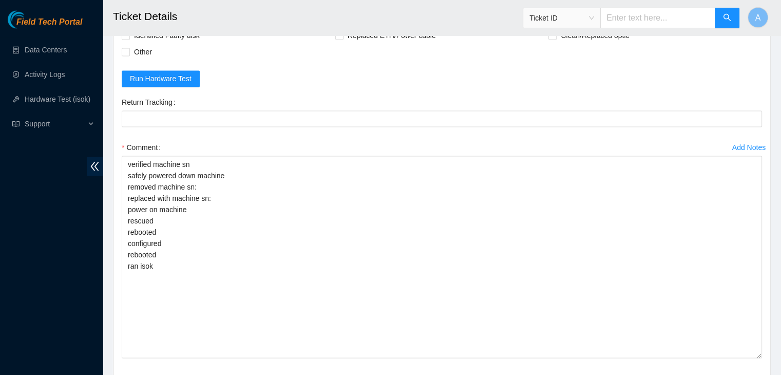
scroll to position [1789, 0]
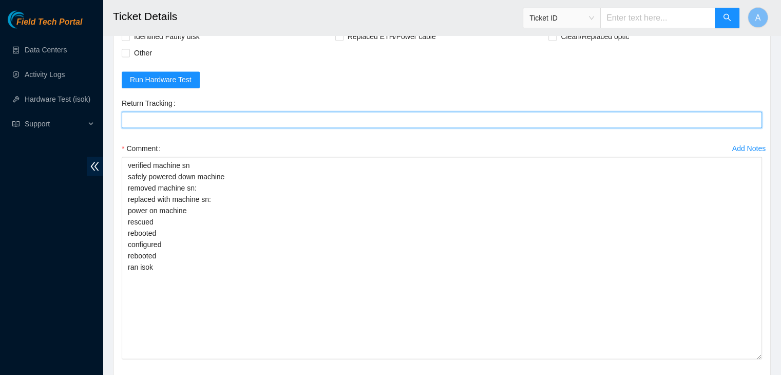
click at [268, 113] on Tracking "Return Tracking" at bounding box center [442, 119] width 641 height 16
paste Tracking "414739615083"
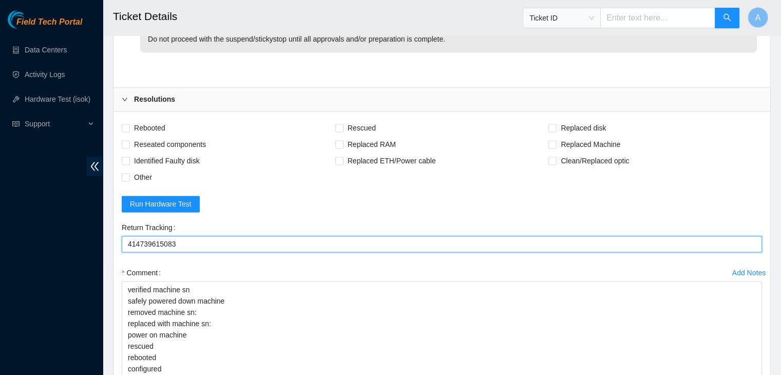
scroll to position [1665, 0]
type Tracking "414739615083"
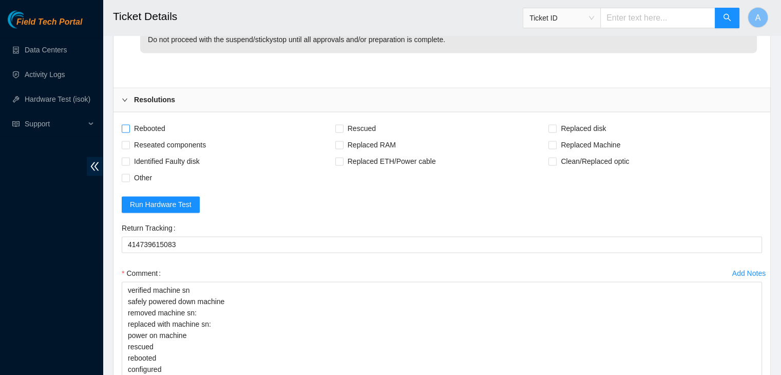
click at [147, 121] on span "Rebooted" at bounding box center [150, 128] width 40 height 16
click at [129, 124] on input "Rebooted" at bounding box center [125, 127] width 7 height 7
checkbox input "true"
click at [157, 137] on span "Reseated components" at bounding box center [170, 145] width 80 height 16
click at [129, 141] on input "Reseated components" at bounding box center [125, 144] width 7 height 7
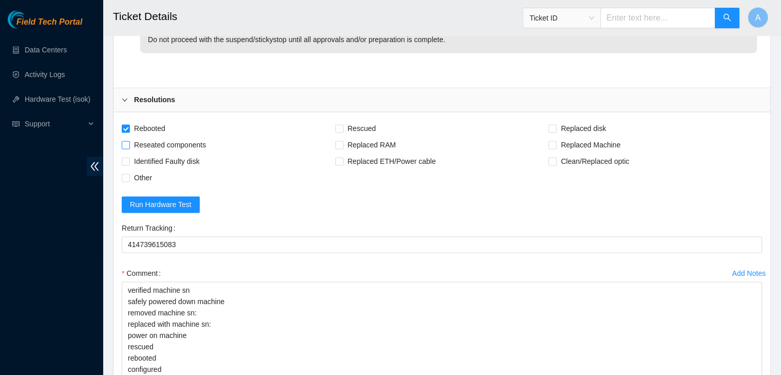
checkbox input "true"
click at [360, 129] on span "Rescued" at bounding box center [362, 128] width 36 height 16
click at [343, 129] on input "Rescued" at bounding box center [338, 127] width 7 height 7
checkbox input "true"
click at [555, 141] on input "Replaced Machine" at bounding box center [552, 144] width 7 height 7
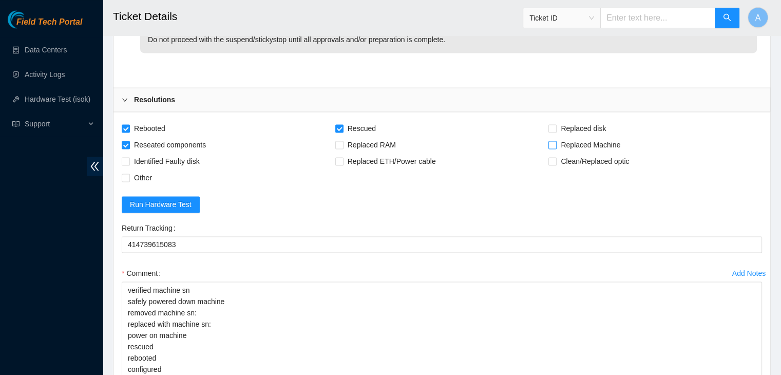
checkbox input "true"
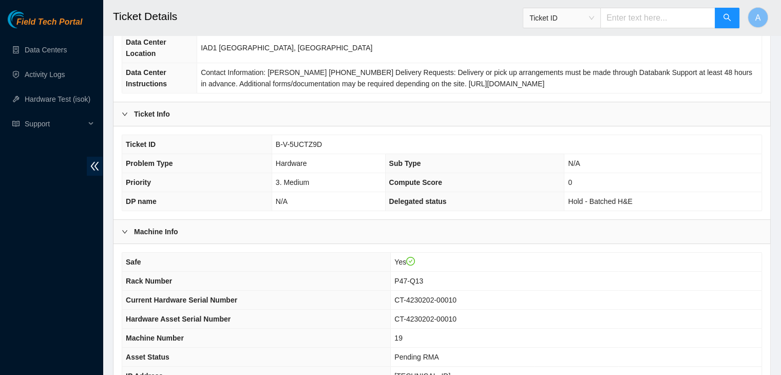
scroll to position [211, 0]
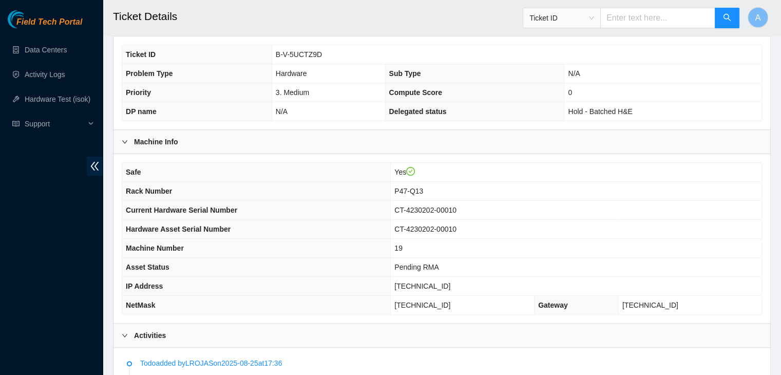
click at [436, 284] on span "[TECHNICAL_ID]" at bounding box center [423, 286] width 56 height 8
copy span "[TECHNICAL_ID]"
click at [436, 284] on span "23.36.178.22" at bounding box center [423, 286] width 56 height 8
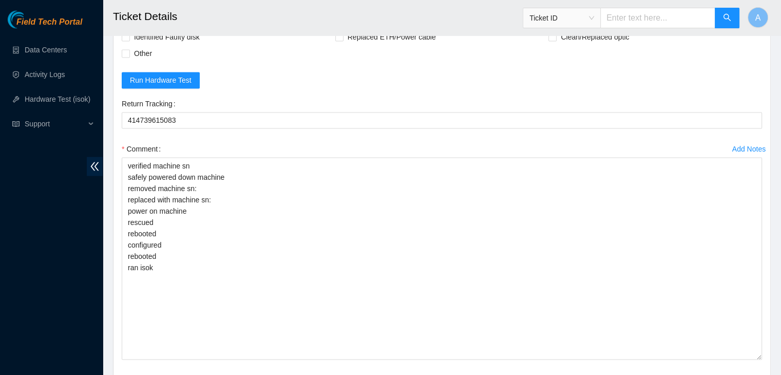
scroll to position [1907, 0]
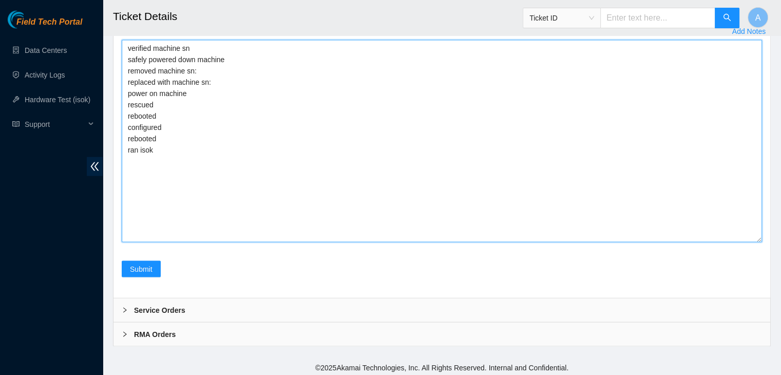
click at [359, 192] on textarea "verified machine sn safely powered down machine removed machine sn: replaced wi…" at bounding box center [442, 141] width 641 height 202
paste textarea "329149 30-08-2025 11:34:26 23.36.178.22 COMPLETE Result Detail Message Ticket I…"
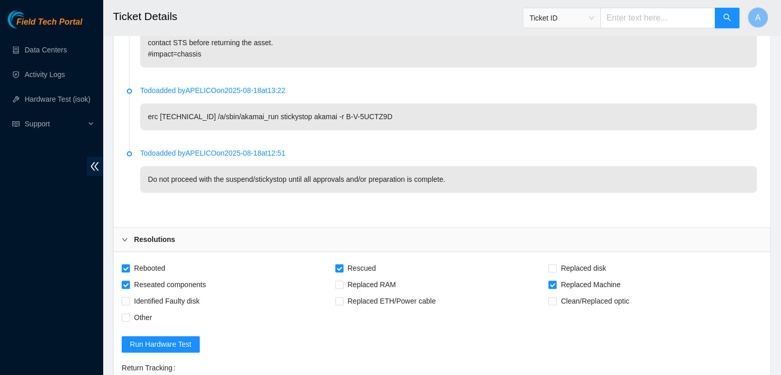
scroll to position [1759, 0]
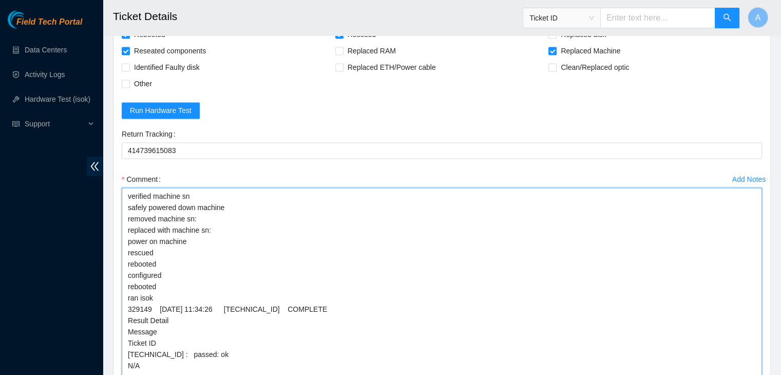
type textarea "verified machine sn safely powered down machine removed machine sn: replaced wi…"
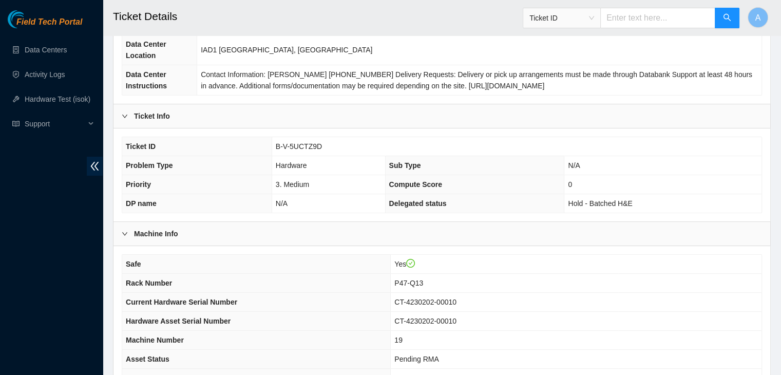
scroll to position [121, 0]
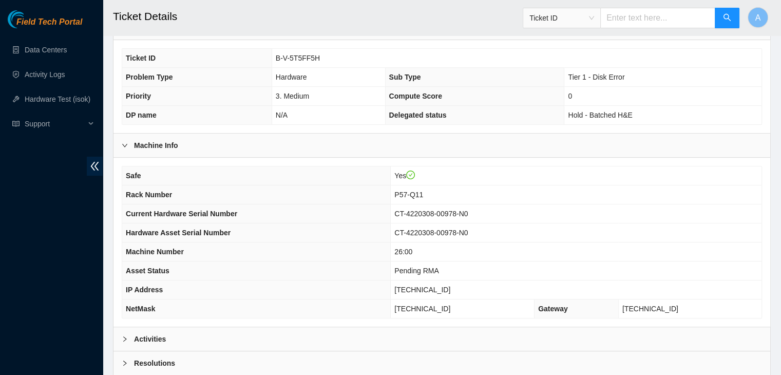
scroll to position [208, 0]
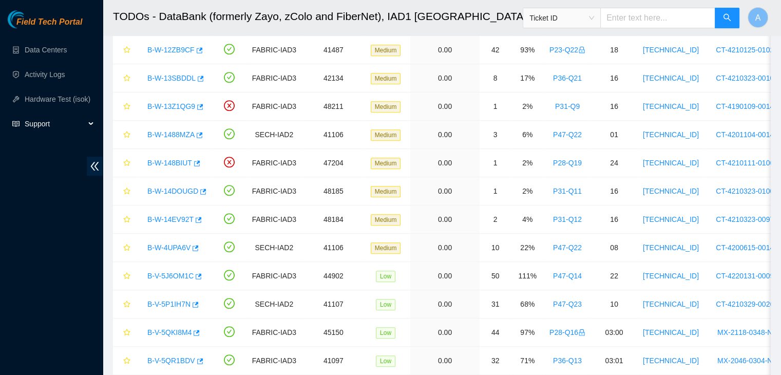
scroll to position [199, 0]
click at [67, 95] on link "Hardware Test (isok)" at bounding box center [58, 99] width 66 height 8
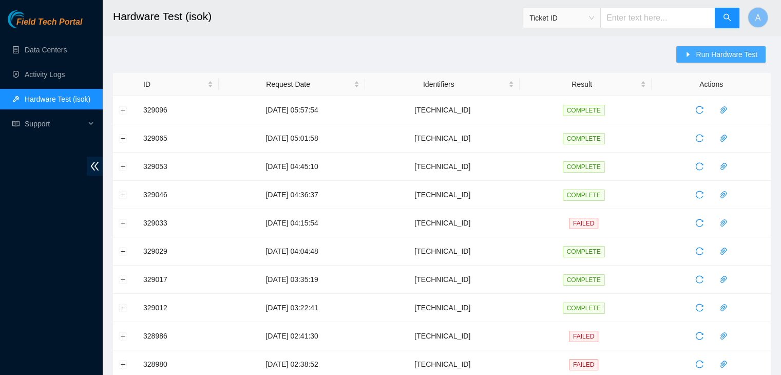
click at [747, 52] on span "Run Hardware Test" at bounding box center [727, 54] width 62 height 11
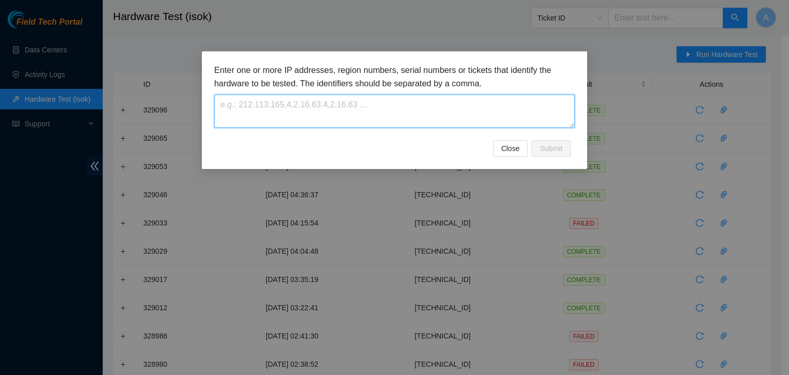
click at [466, 126] on textarea at bounding box center [394, 111] width 361 height 33
paste textarea "104.86.70.79"
type textarea "104.86.70.79"
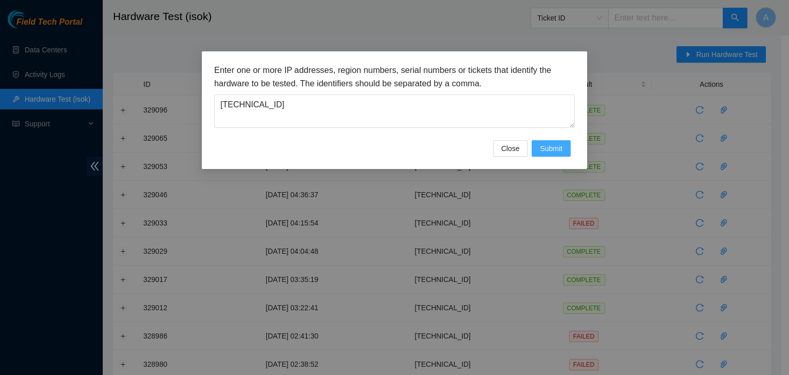
click at [552, 144] on span "Submit" at bounding box center [551, 148] width 23 height 11
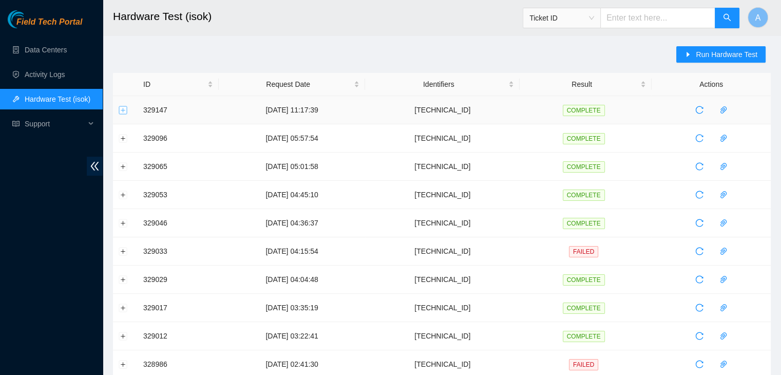
click at [124, 107] on button "Expand row" at bounding box center [123, 110] width 8 height 8
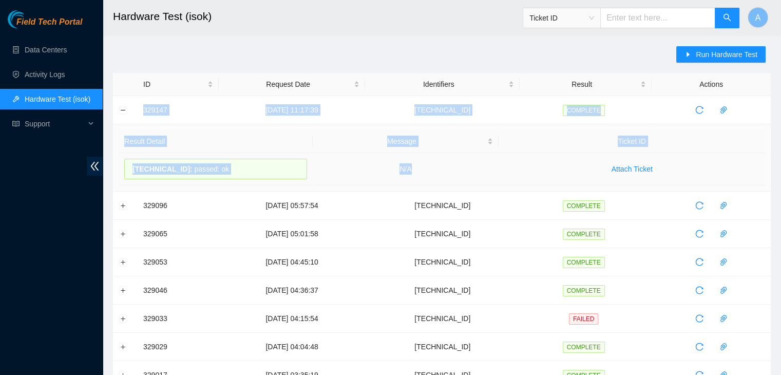
drag, startPoint x: 144, startPoint y: 108, endPoint x: 464, endPoint y: 161, distance: 324.3
copy tbody "329147 30-08-2025 11:17:39 104.86.70.79 COMPLETE Result Detail Message Ticket I…"
click at [464, 161] on td "N/A" at bounding box center [406, 169] width 186 height 32
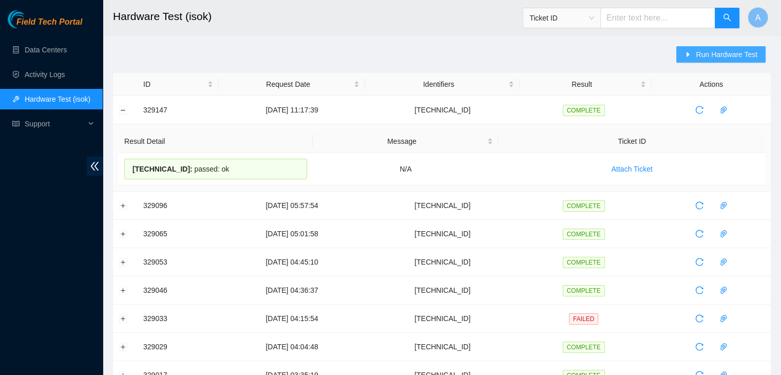
click at [689, 56] on icon "caret-right" at bounding box center [688, 54] width 3 height 5
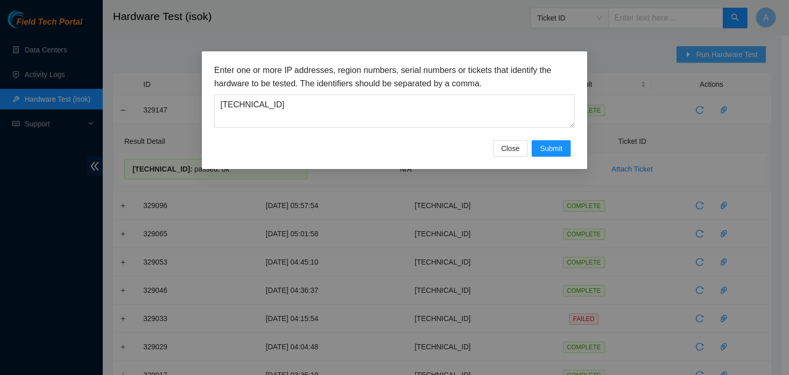
click at [689, 56] on div "Enter one or more IP addresses, region numbers, serial numbers or tickets that …" at bounding box center [394, 187] width 789 height 375
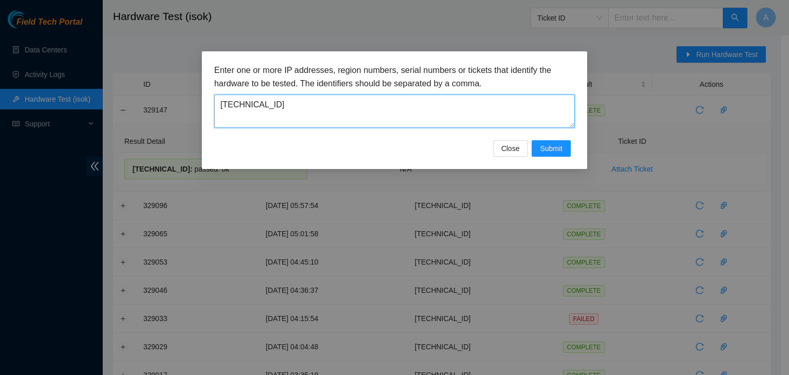
click at [504, 111] on textarea "104.86.70.79" at bounding box center [394, 111] width 361 height 33
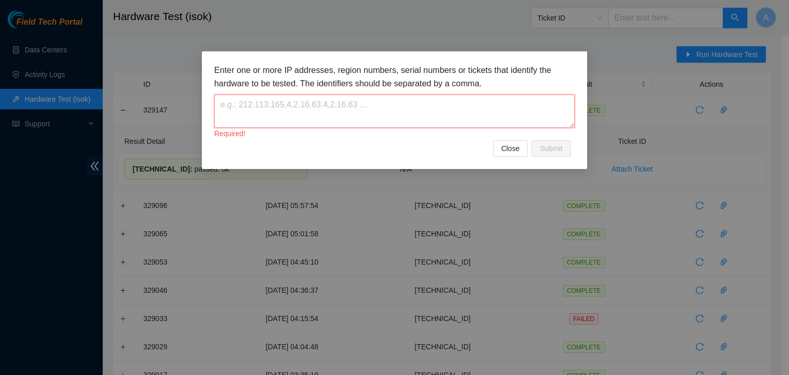
paste textarea "104.86.70.149"
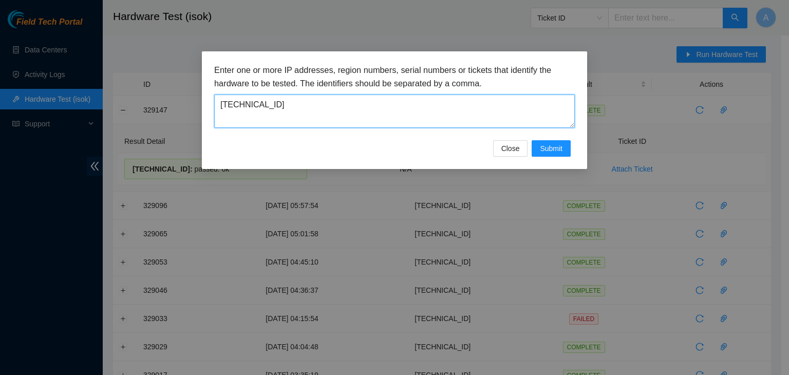
type textarea "104.86.70.149"
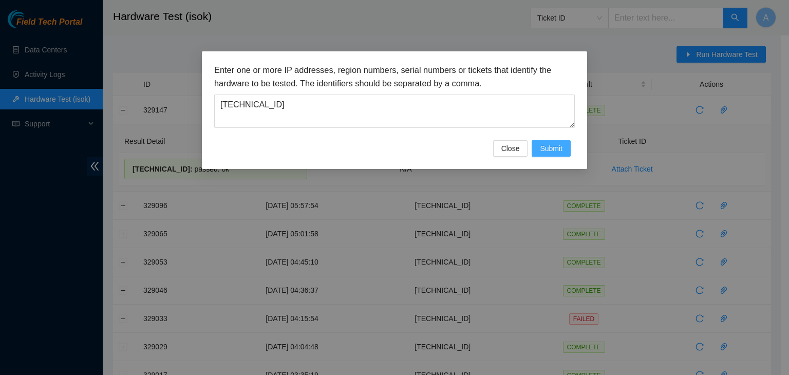
click at [544, 148] on span "Submit" at bounding box center [551, 148] width 23 height 11
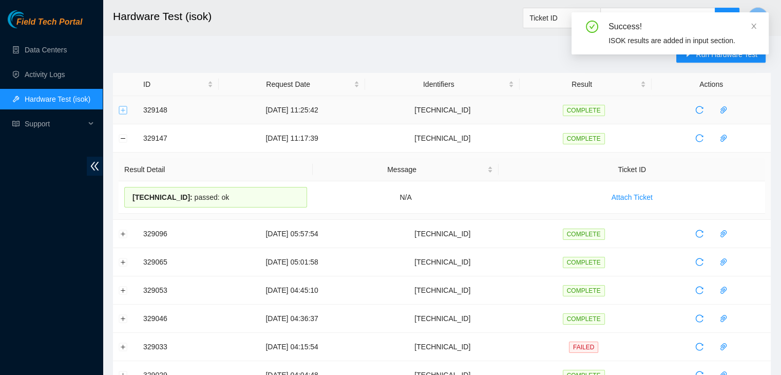
click at [122, 109] on button "Expand row" at bounding box center [123, 110] width 8 height 8
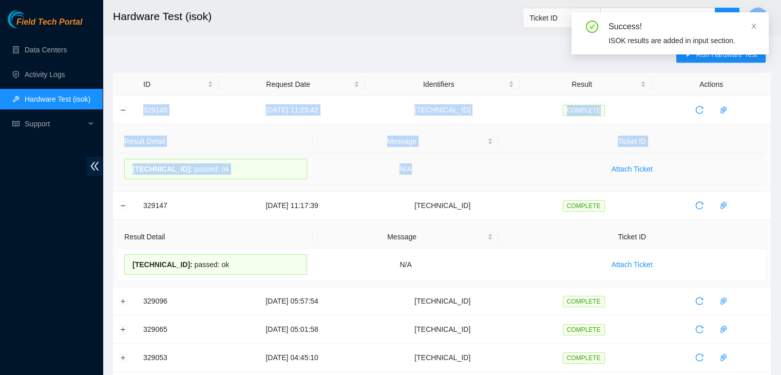
drag, startPoint x: 139, startPoint y: 109, endPoint x: 443, endPoint y: 172, distance: 310.1
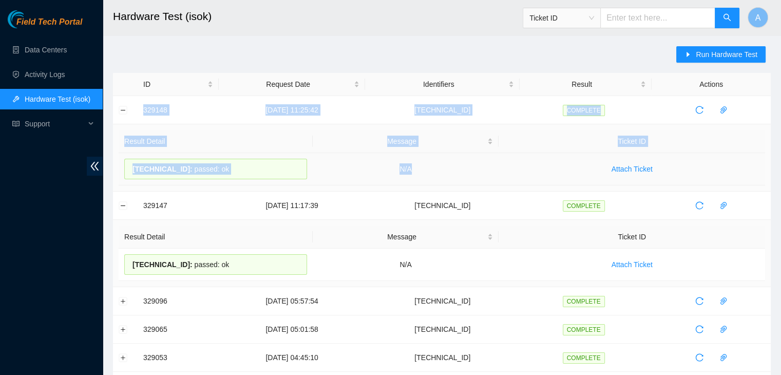
copy tbody "329148 30-08-2025 11:25:42 104.86.70.149 COMPLETE Result Detail Message Ticket …"
click at [443, 172] on td "N/A" at bounding box center [406, 169] width 186 height 32
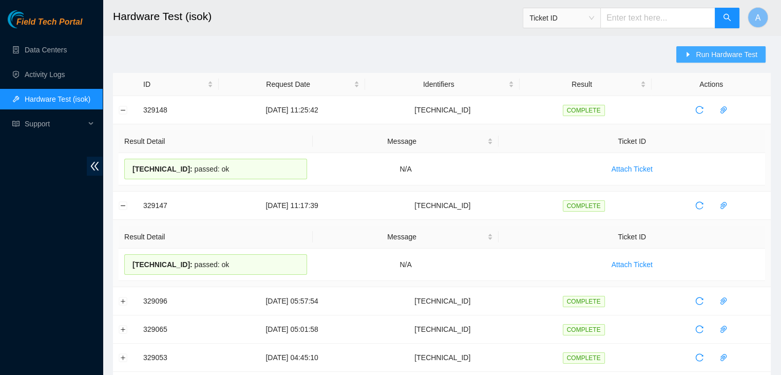
click at [710, 57] on span "Run Hardware Test" at bounding box center [727, 54] width 62 height 11
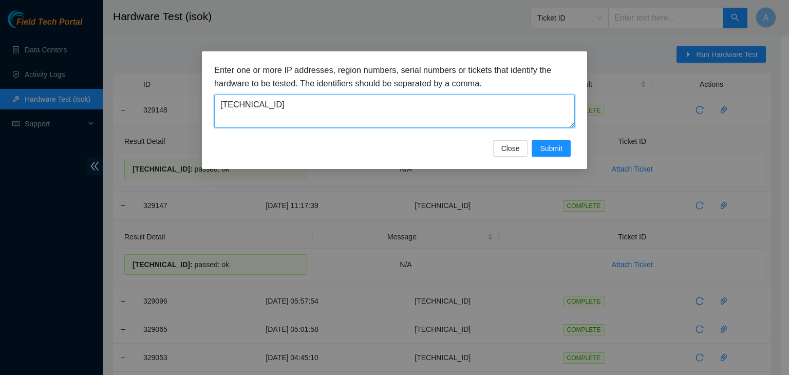
click at [456, 118] on textarea "104.86.70.149" at bounding box center [394, 111] width 361 height 33
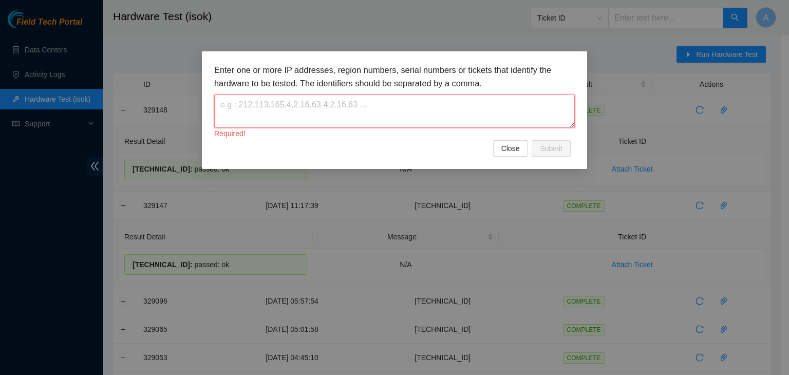
paste textarea "23.36.178.22"
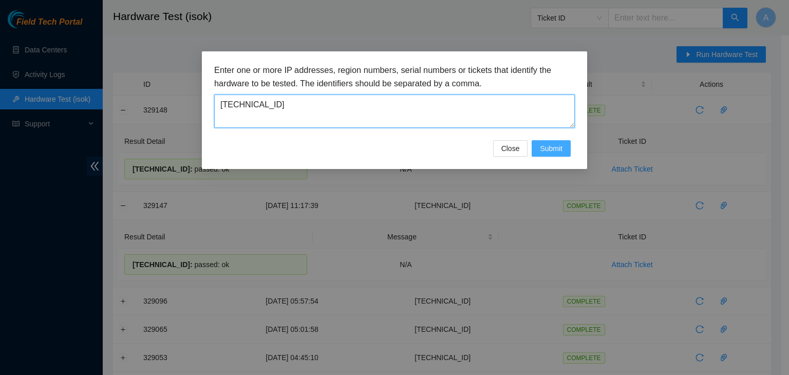
type textarea "23.36.178.22"
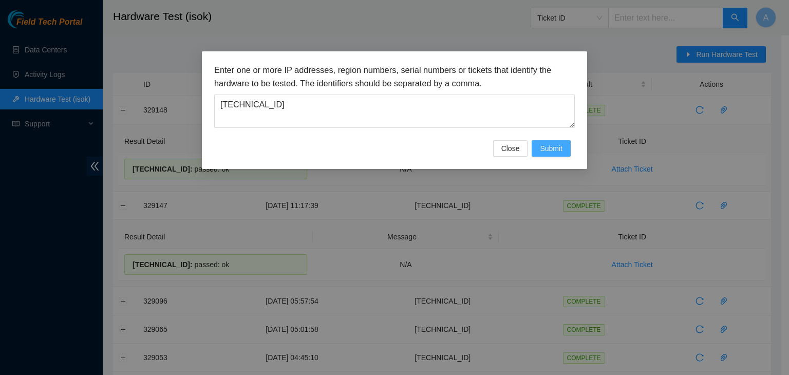
click at [552, 148] on span "Submit" at bounding box center [551, 148] width 23 height 11
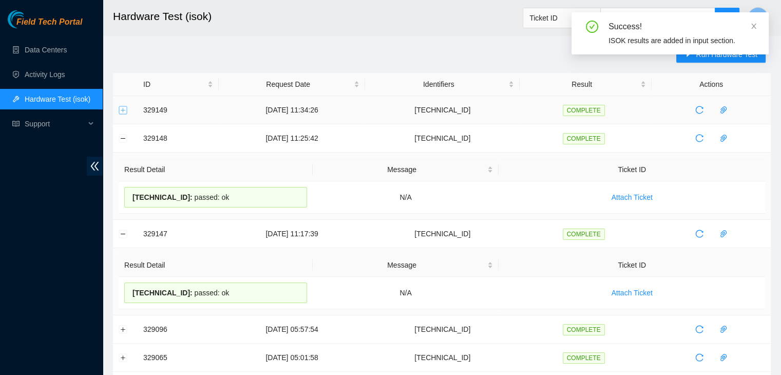
click at [122, 109] on button "Expand row" at bounding box center [123, 110] width 8 height 8
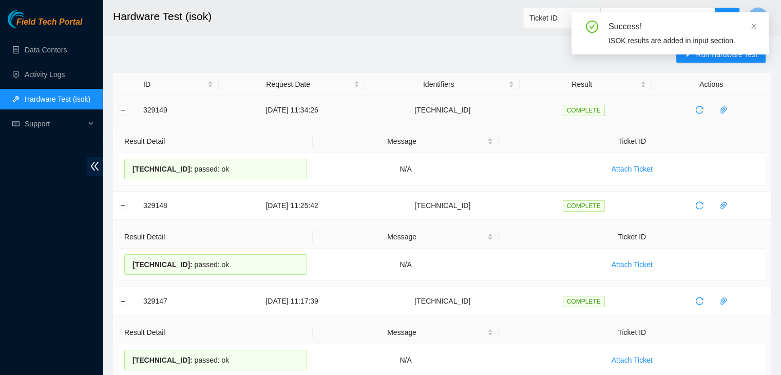
click at [147, 111] on td "329149" at bounding box center [178, 110] width 81 height 28
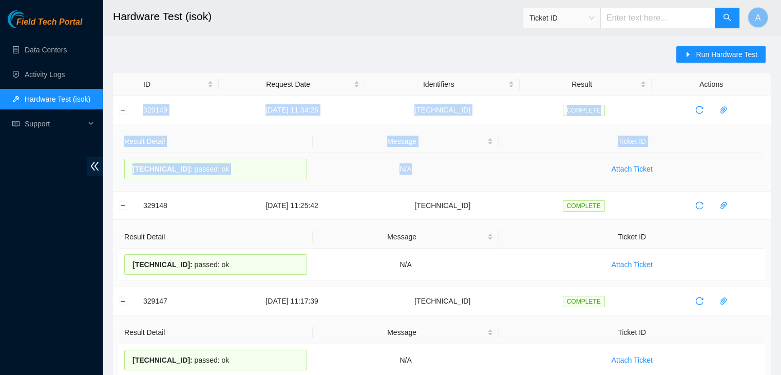
drag, startPoint x: 144, startPoint y: 108, endPoint x: 446, endPoint y: 164, distance: 307.2
copy tbody "329149 30-08-2025 11:34:26 23.36.178.22 COMPLETE Result Detail Message Ticket I…"
click at [446, 164] on td "N/A" at bounding box center [406, 169] width 186 height 32
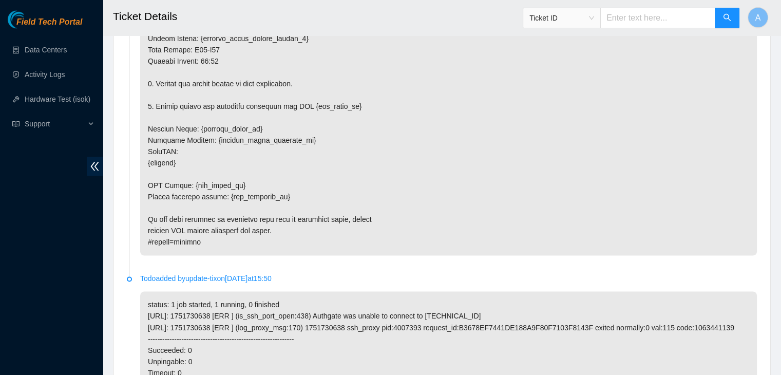
scroll to position [1818, 0]
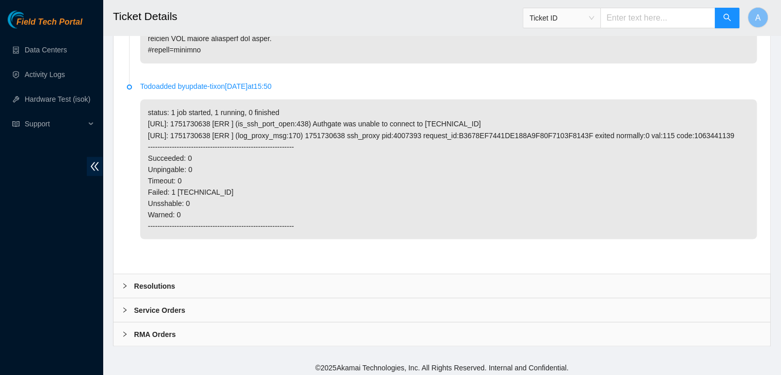
click at [620, 280] on div "Resolutions" at bounding box center [442, 286] width 657 height 24
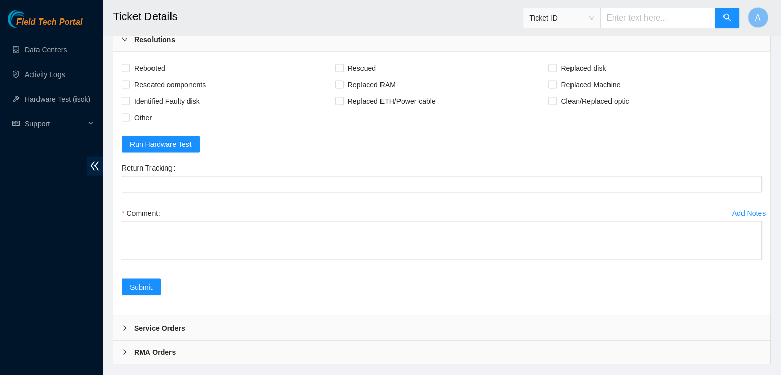
scroll to position [2082, 0]
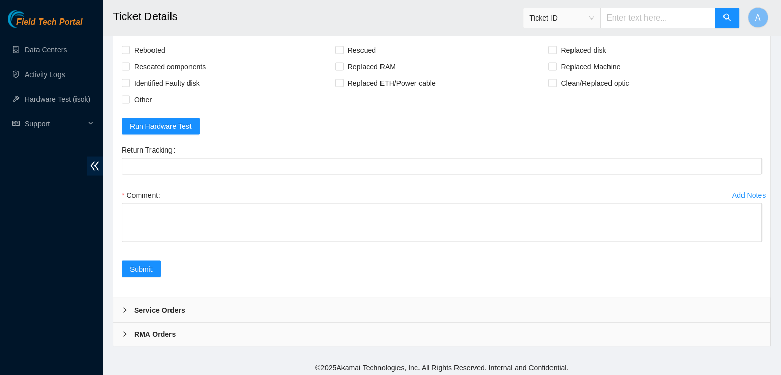
drag, startPoint x: 762, startPoint y: 236, endPoint x: 718, endPoint y: 399, distance: 168.3
click at [757, 261] on div "Submit" at bounding box center [442, 275] width 649 height 29
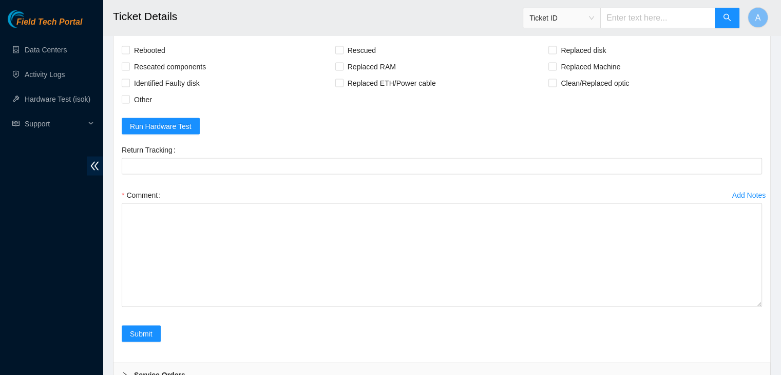
drag, startPoint x: 758, startPoint y: 235, endPoint x: 752, endPoint y: 346, distance: 110.7
click at [752, 307] on textarea "Comment" at bounding box center [442, 255] width 641 height 104
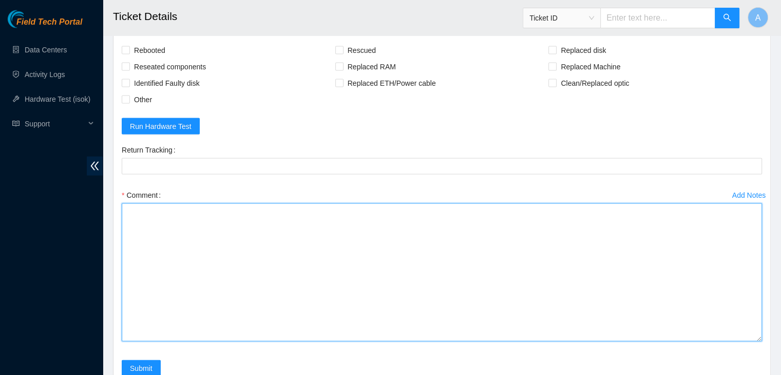
click at [502, 249] on textarea "Comment" at bounding box center [442, 272] width 641 height 138
paste textarea "verified machine sn safely powered down machine removed machine sn: replaced wi…"
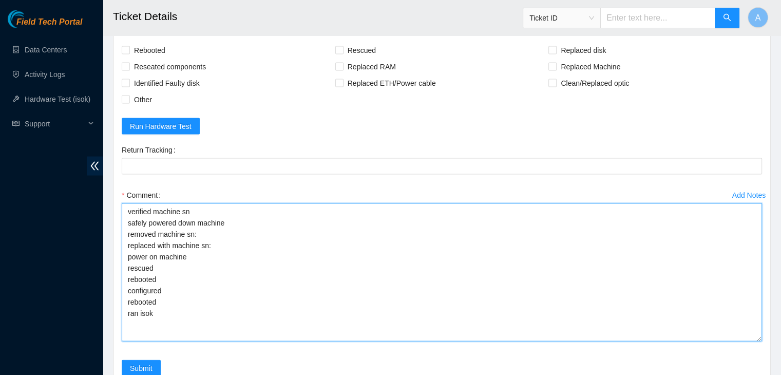
type textarea "verified machine sn safely powered down machine removed machine sn: replaced wi…"
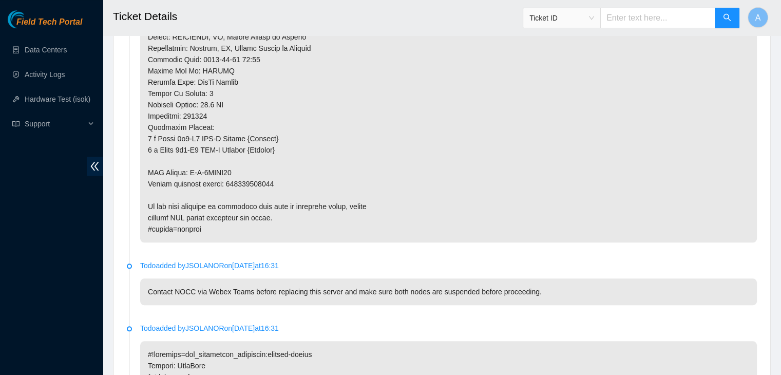
scroll to position [1016, 0]
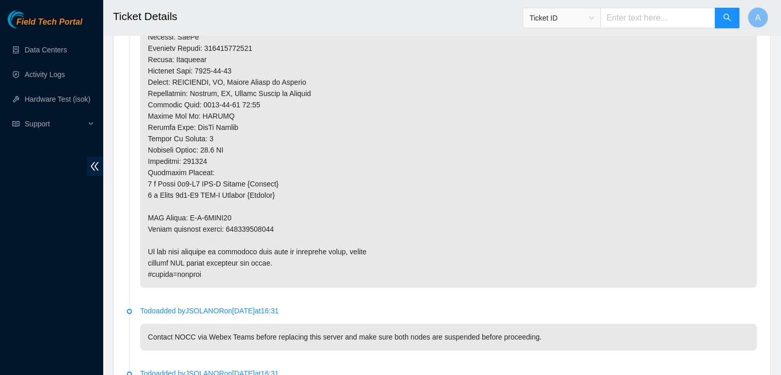
copy p "417328418136"
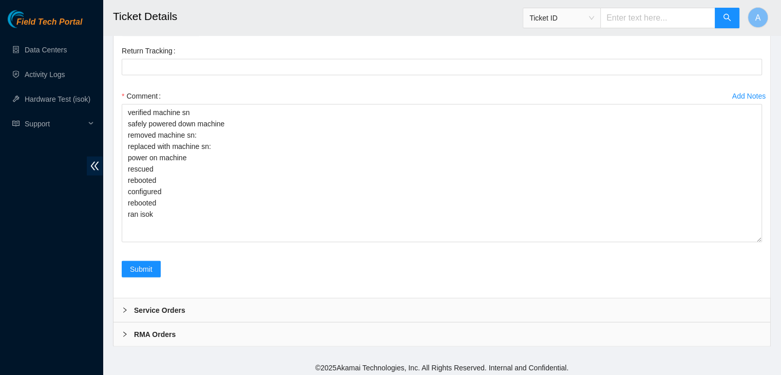
scroll to position [2134, 0]
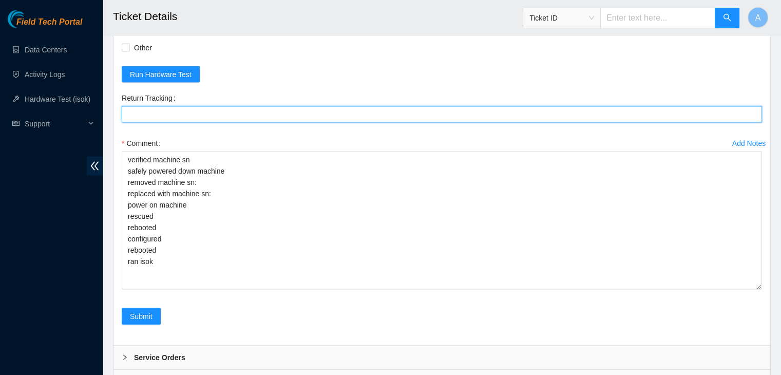
click at [283, 107] on Tracking "Return Tracking" at bounding box center [442, 114] width 641 height 16
paste Tracking "417328418136"
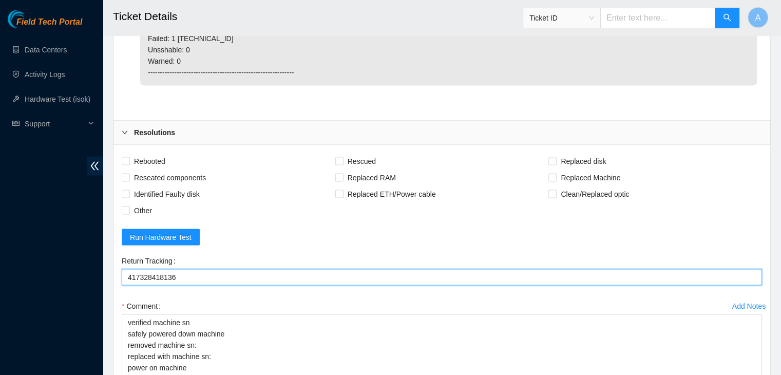
scroll to position [1965, 0]
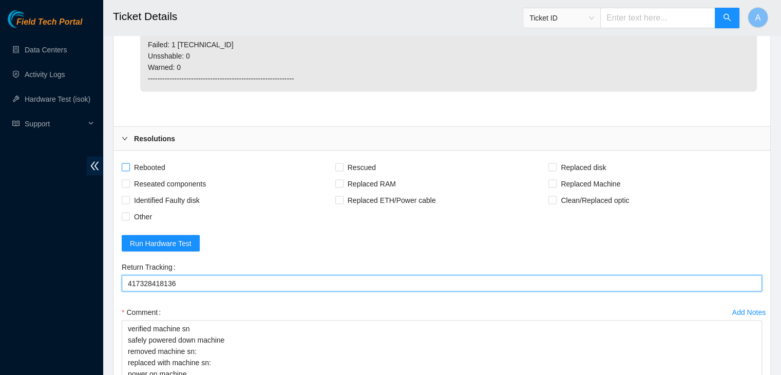
type Tracking "417328418136"
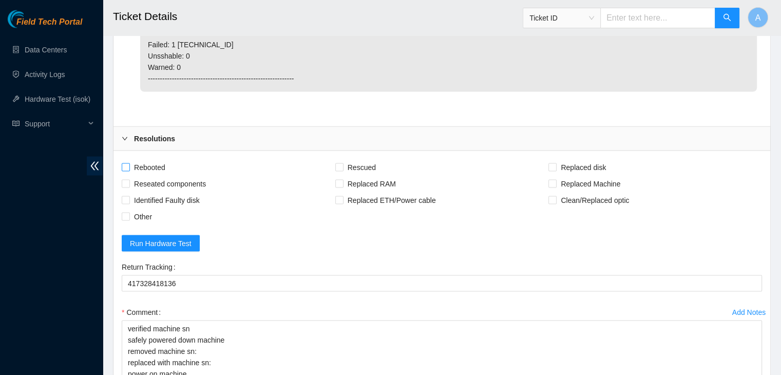
click at [155, 160] on span "Rebooted" at bounding box center [150, 167] width 40 height 16
click at [129, 163] on input "Rebooted" at bounding box center [125, 166] width 7 height 7
checkbox input "true"
click at [174, 179] on span "Reseated components" at bounding box center [170, 184] width 80 height 16
click at [129, 180] on input "Reseated components" at bounding box center [125, 183] width 7 height 7
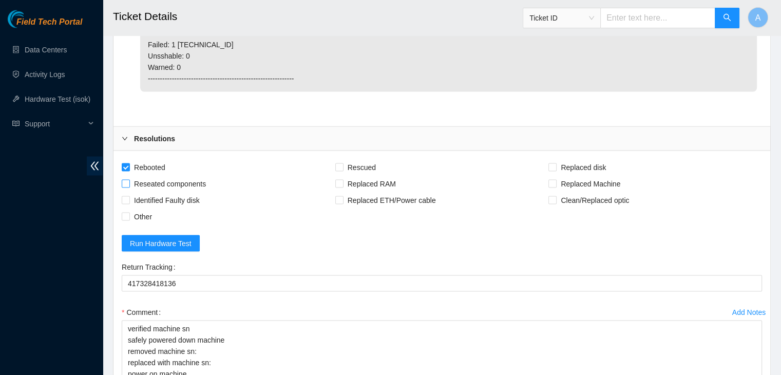
checkbox input "true"
click at [347, 167] on span "Rescued" at bounding box center [362, 167] width 36 height 16
click at [343, 167] on input "Rescued" at bounding box center [338, 166] width 7 height 7
checkbox input "true"
click at [573, 179] on span "Replaced Machine" at bounding box center [591, 184] width 68 height 16
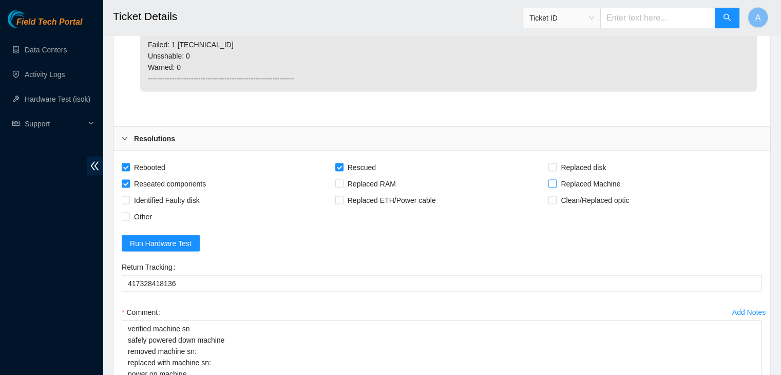
click at [556, 180] on input "Replaced Machine" at bounding box center [552, 183] width 7 height 7
checkbox input "true"
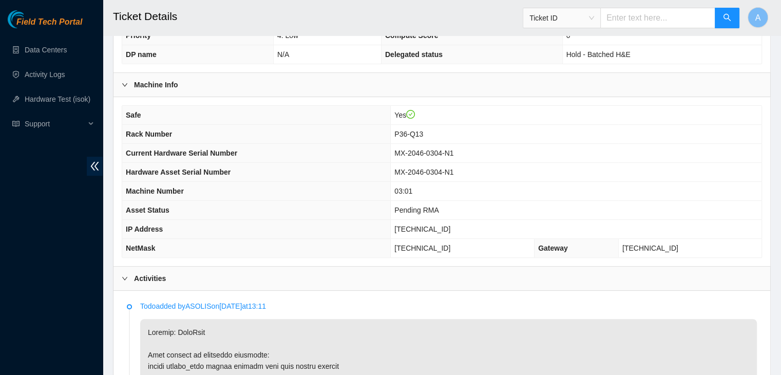
scroll to position [268, 0]
drag, startPoint x: 464, startPoint y: 149, endPoint x: 419, endPoint y: 151, distance: 45.3
click at [419, 151] on span "MX-2046-0304-N1" at bounding box center [424, 154] width 59 height 8
copy span "MX-2046-0304"
click at [419, 151] on span "MX-2046-0304-N1" at bounding box center [424, 154] width 59 height 8
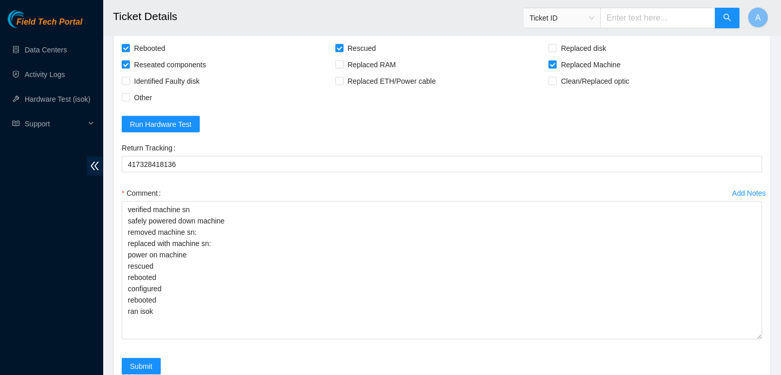
scroll to position [2084, 0]
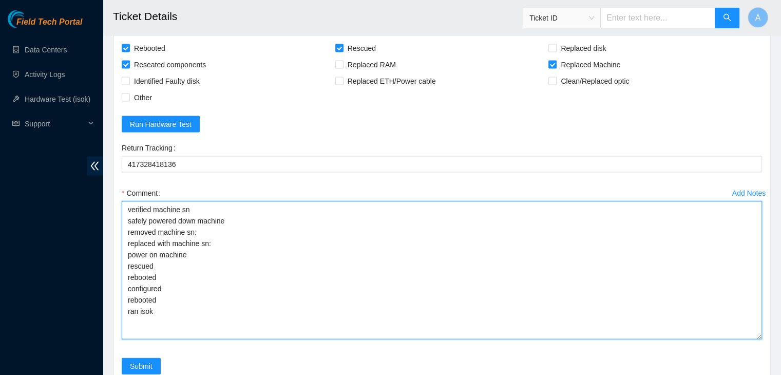
click at [383, 252] on textarea "verified machine sn safely powered down machine removed machine sn: replaced wi…" at bounding box center [442, 270] width 641 height 138
click at [405, 234] on textarea "verified machine sn safely powered down machine removed machine sn: replaced wi…" at bounding box center [442, 270] width 641 height 138
paste textarea "MX-2046-0304"
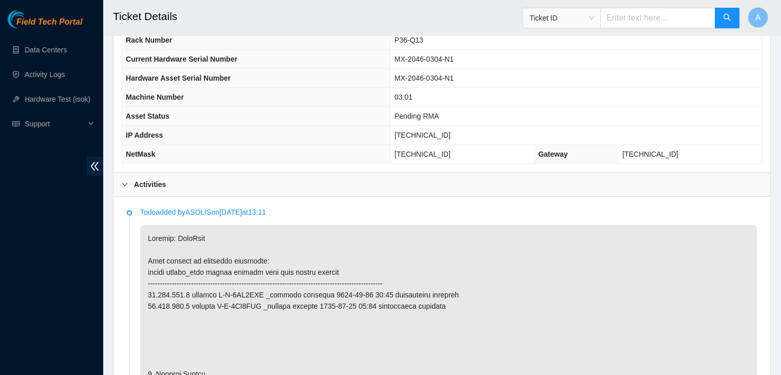
scroll to position [591, 0]
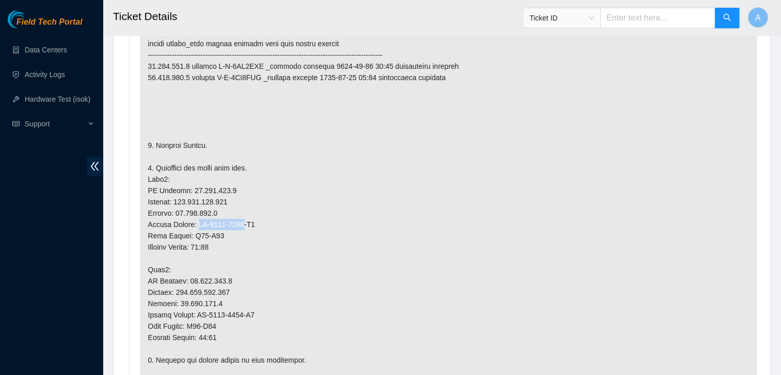
drag, startPoint x: 244, startPoint y: 222, endPoint x: 197, endPoint y: 221, distance: 47.3
click at [197, 221] on p at bounding box center [448, 354] width 617 height 716
copy p "MX-2110-0262"
click at [197, 221] on p at bounding box center [448, 354] width 617 height 716
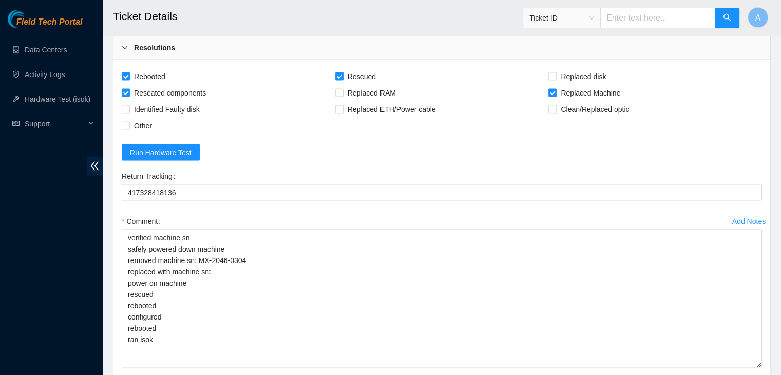
scroll to position [2057, 0]
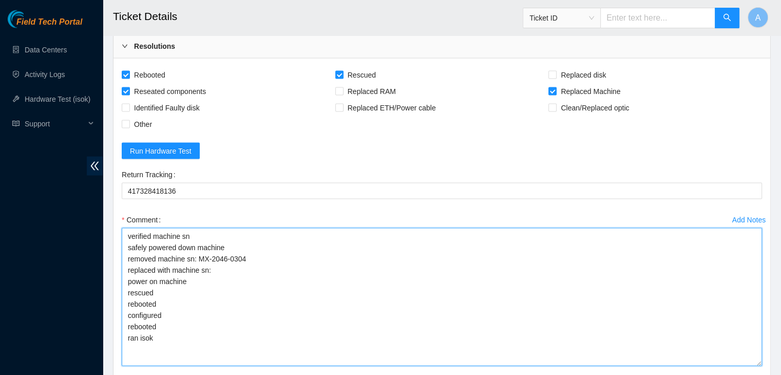
click at [224, 289] on textarea "verified machine sn safely powered down machine removed machine sn: MX-2046-030…" at bounding box center [442, 297] width 641 height 138
click at [264, 275] on textarea "verified machine sn safely powered down machine removed machine sn: MX-2046-030…" at bounding box center [442, 297] width 641 height 138
click at [286, 265] on textarea "verified machine sn safely powered down machine removed machine sn: MX-2046-030…" at bounding box center [442, 297] width 641 height 138
paste textarea "MX-2110-0262"
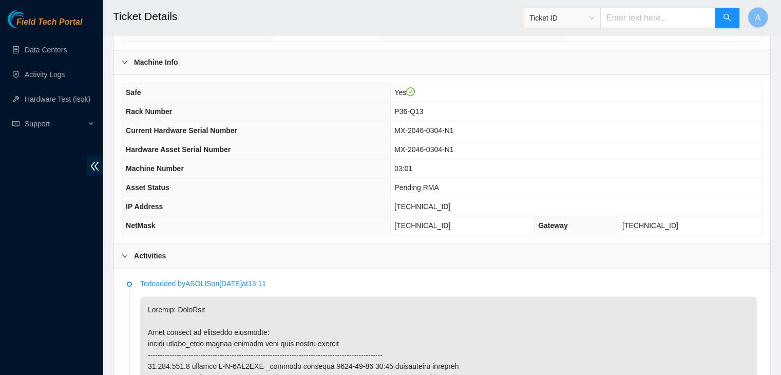
scroll to position [292, 0]
click at [440, 201] on span "23.218.219.9" at bounding box center [423, 205] width 56 height 8
copy span "23.218.219.9"
click at [440, 201] on span "23.218.219.9" at bounding box center [423, 205] width 56 height 8
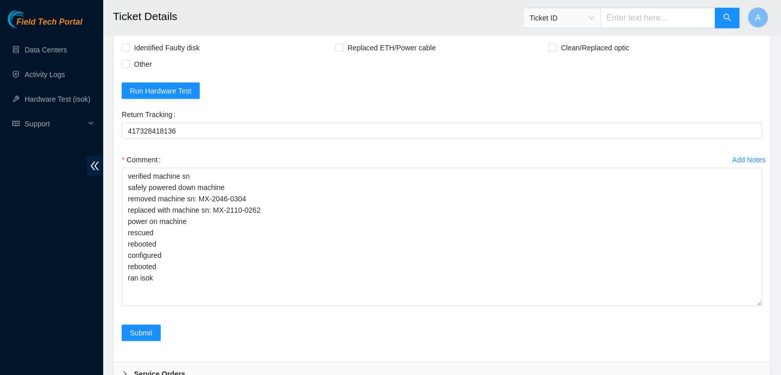
scroll to position [2181, 0]
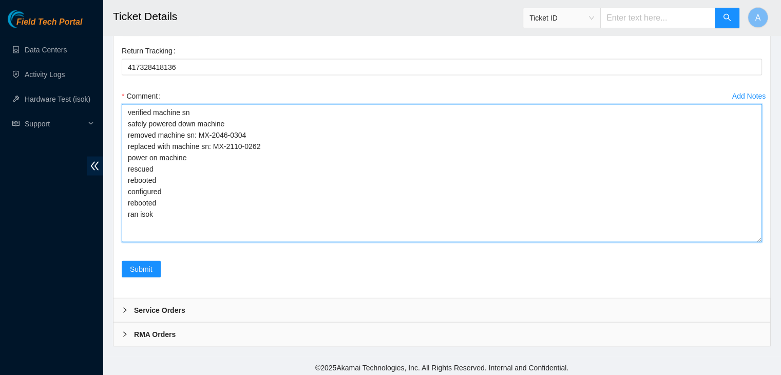
click at [372, 224] on textarea "verified machine sn safely powered down machine removed machine sn: MX-2046-030…" at bounding box center [442, 173] width 641 height 138
paste textarea "329152 30-08-2025 12:09:54 23.218.219.9 COMPLETE Result Detail Message Ticket I…"
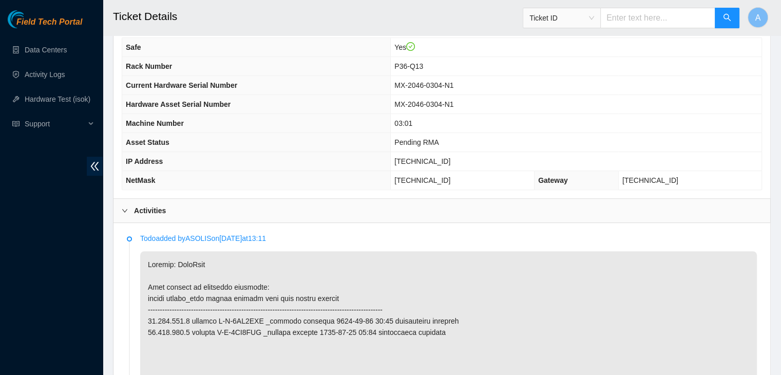
scroll to position [335, 0]
type textarea "verified machine sn safely powered down machine removed machine sn: MX-2046-030…"
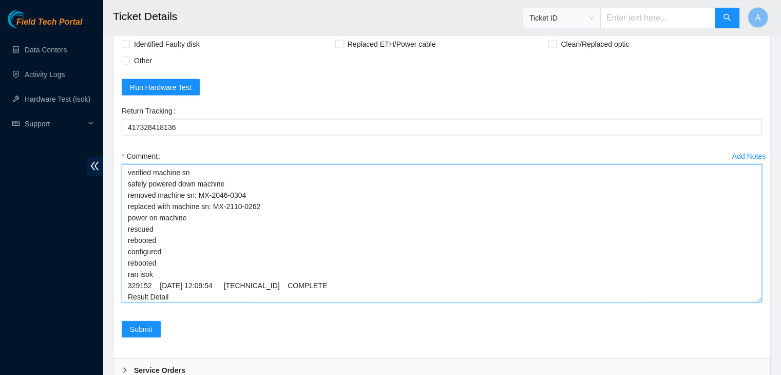
scroll to position [2122, 0]
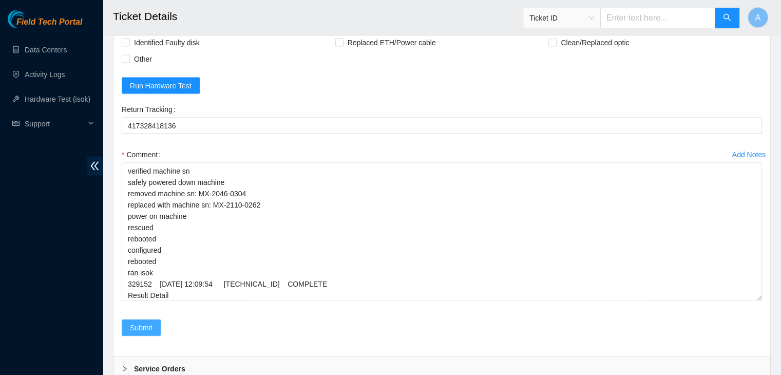
click at [156, 329] on button "Submit" at bounding box center [141, 328] width 39 height 16
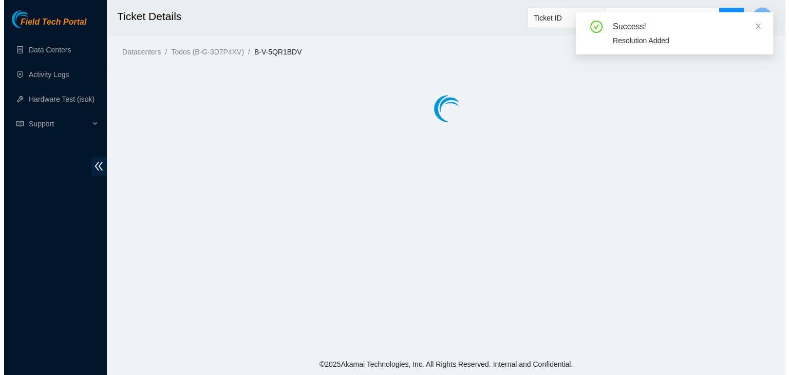
scroll to position [0, 0]
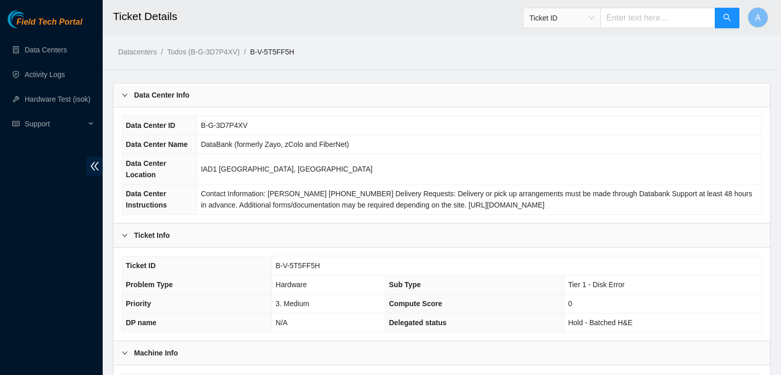
scroll to position [285, 0]
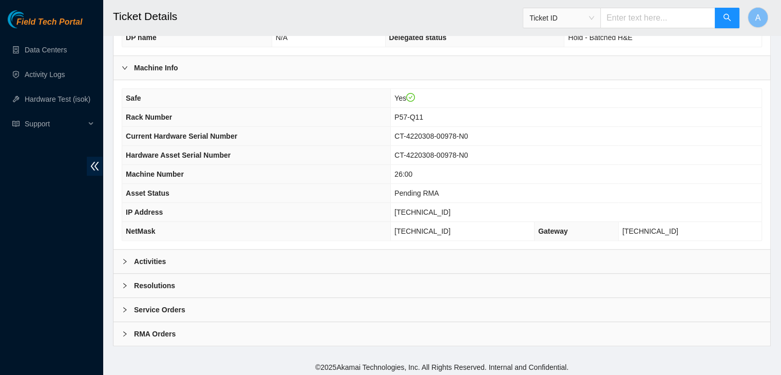
click at [608, 267] on div "Activities" at bounding box center [442, 262] width 657 height 24
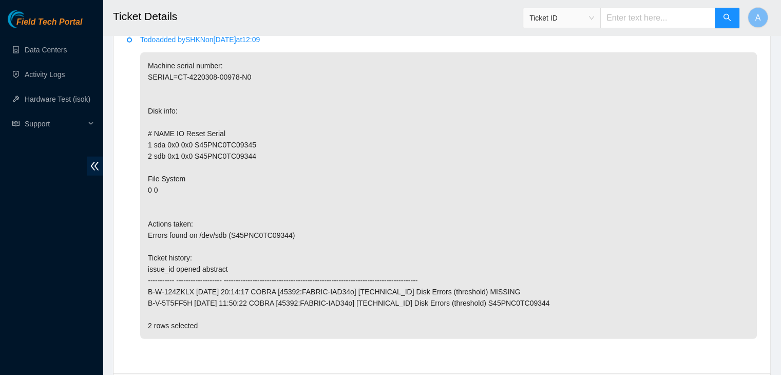
scroll to position [2763, 0]
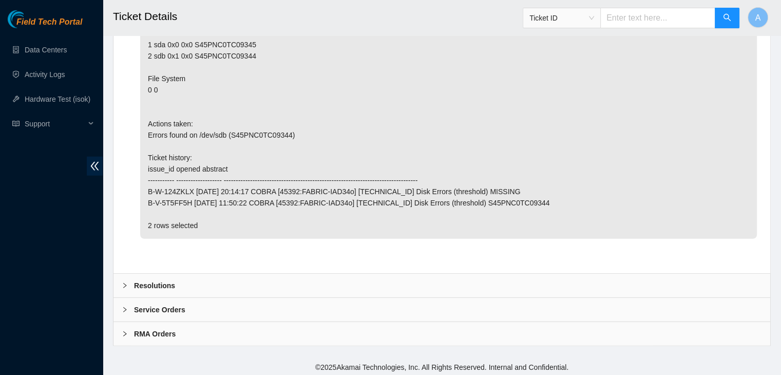
click at [657, 299] on div "Service Orders" at bounding box center [442, 310] width 657 height 24
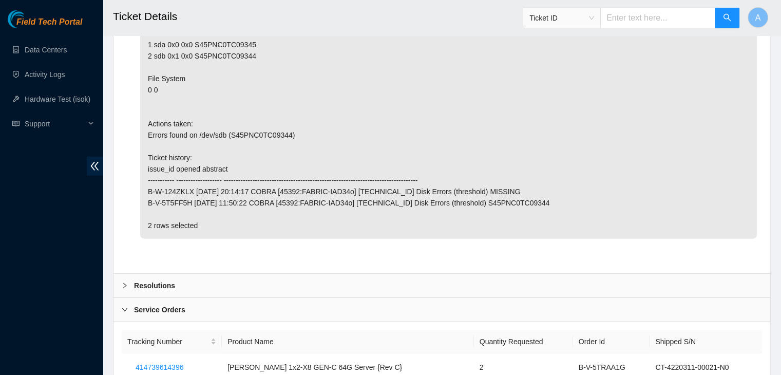
click at [655, 302] on div "Service Orders" at bounding box center [442, 310] width 657 height 24
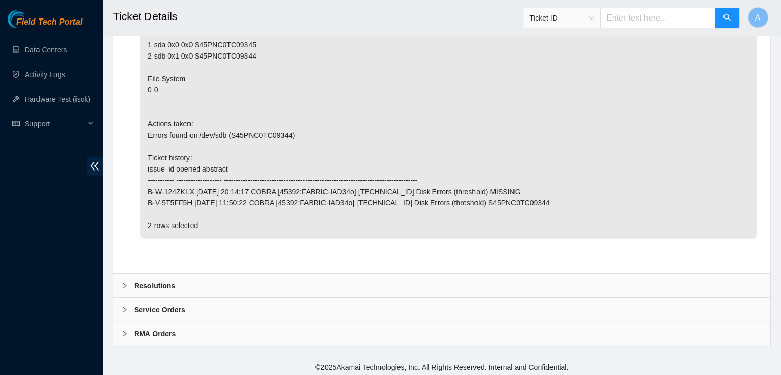
click at [655, 282] on div "Resolutions" at bounding box center [442, 286] width 657 height 24
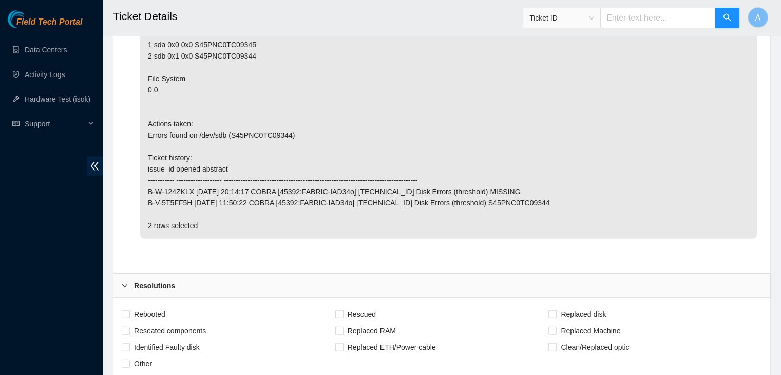
scroll to position [3027, 0]
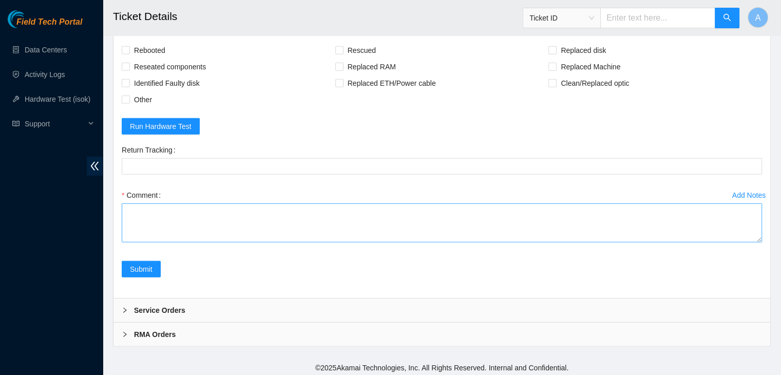
drag, startPoint x: 760, startPoint y: 234, endPoint x: 740, endPoint y: 329, distance: 96.6
click at [740, 243] on textarea "Comment" at bounding box center [442, 222] width 641 height 39
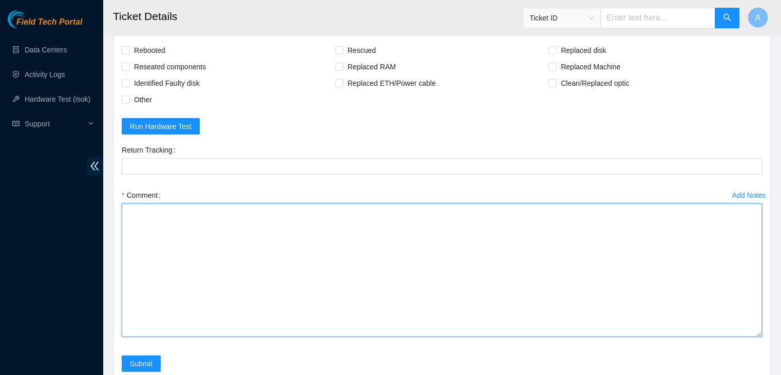
click at [717, 283] on textarea "Comment" at bounding box center [442, 270] width 641 height 134
paste textarea "verified machine sn safely powered down machine removed machine sn: replaced wi…"
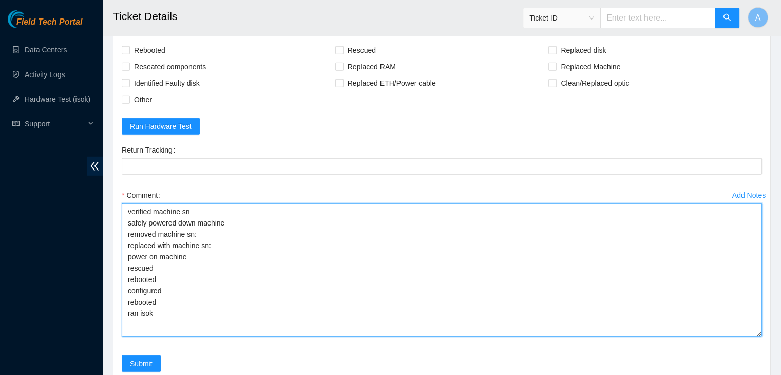
type textarea "verified machine sn safely powered down machine removed machine sn: replaced wi…"
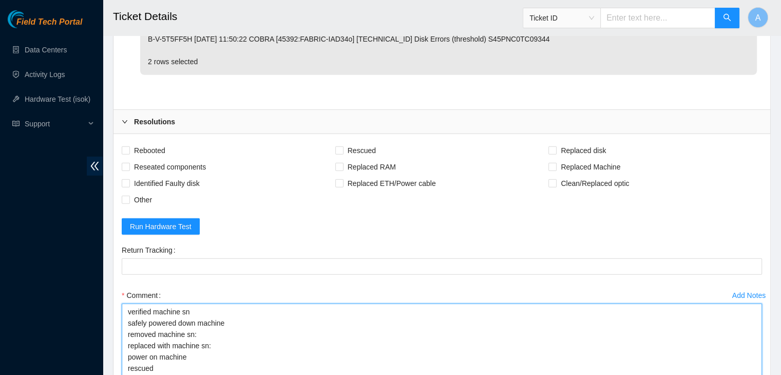
scroll to position [2926, 0]
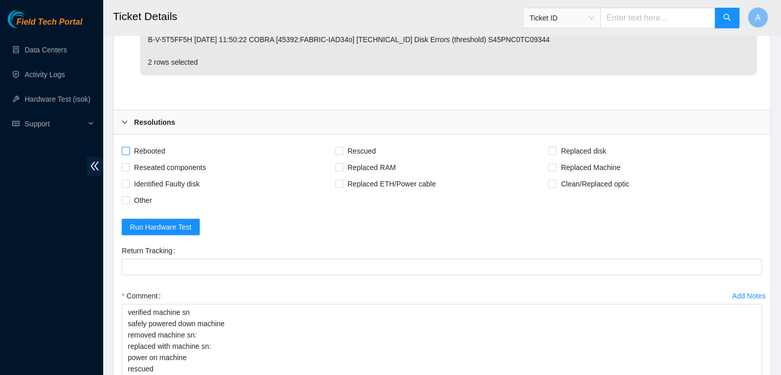
click at [156, 146] on span "Rebooted" at bounding box center [150, 151] width 40 height 16
click at [129, 147] on input "Rebooted" at bounding box center [125, 150] width 7 height 7
checkbox input "true"
click at [160, 161] on span "Reseated components" at bounding box center [170, 167] width 80 height 16
click at [129, 163] on input "Reseated components" at bounding box center [125, 166] width 7 height 7
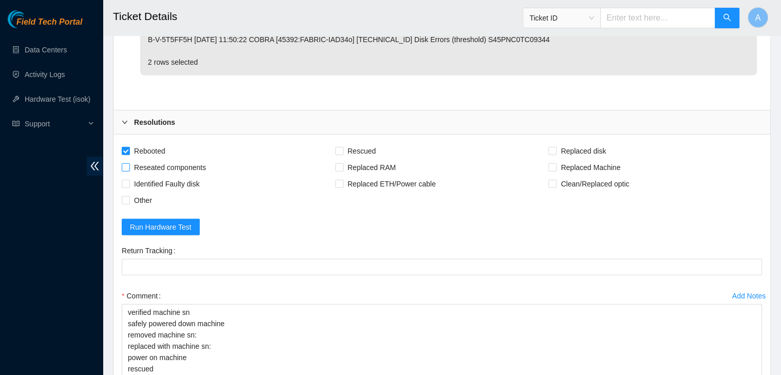
checkbox input "true"
click at [361, 143] on span "Rescued" at bounding box center [362, 151] width 36 height 16
click at [343, 147] on input "Rescued" at bounding box center [338, 150] width 7 height 7
checkbox input "true"
click at [551, 164] on input "Replaced Machine" at bounding box center [552, 166] width 7 height 7
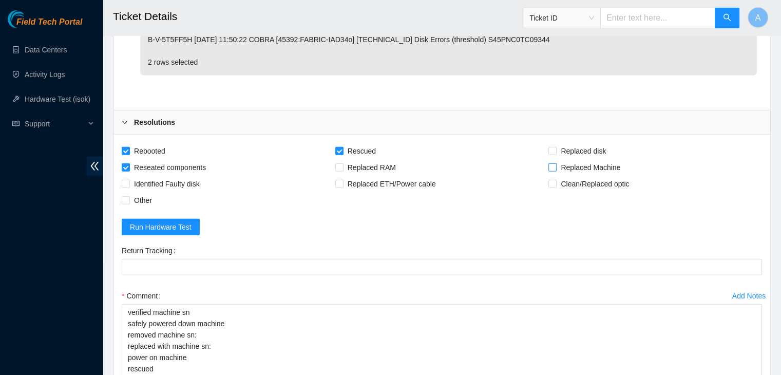
checkbox input "true"
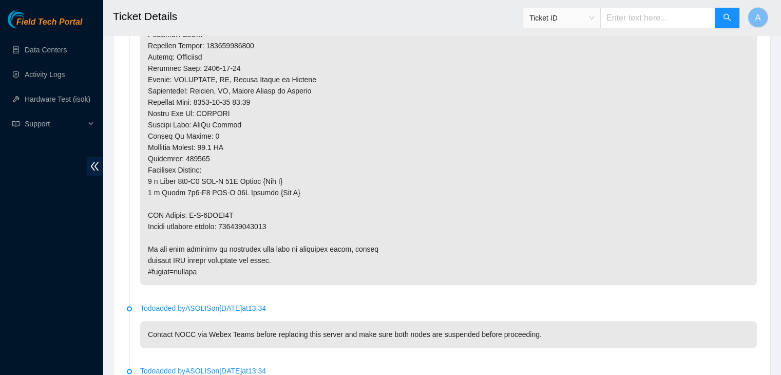
scroll to position [1007, 0]
copy p "414739614400"
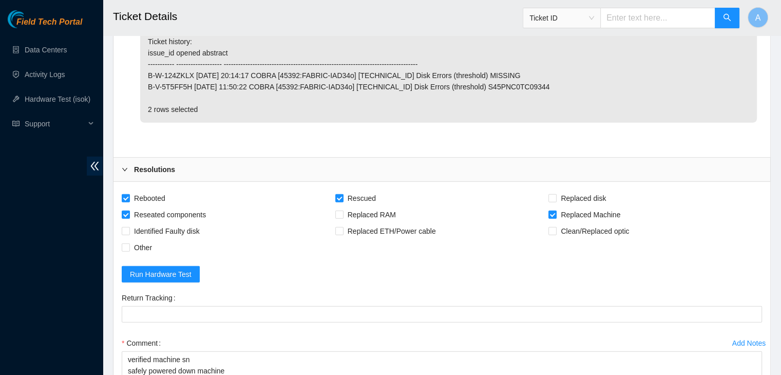
scroll to position [2922, 0]
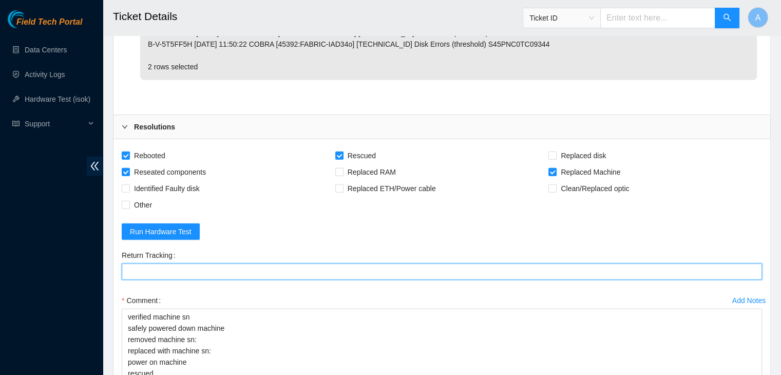
click at [258, 264] on Tracking "Return Tracking" at bounding box center [442, 272] width 641 height 16
paste Tracking "414739614400"
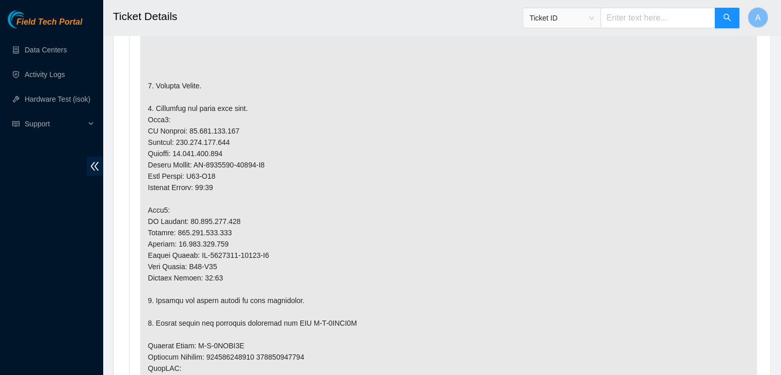
scroll to position [639, 0]
type Tracking "414739614400"
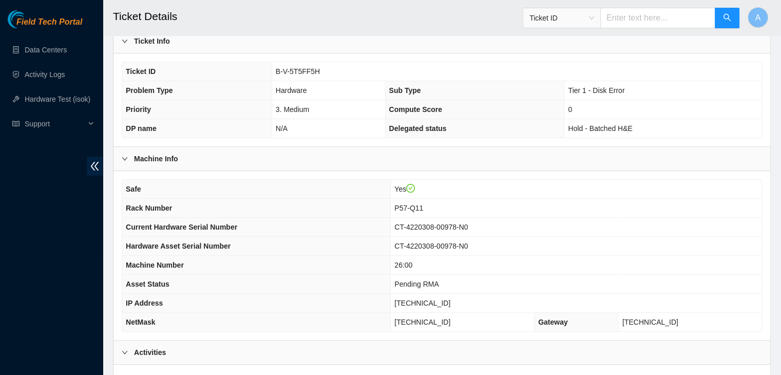
scroll to position [193, 0]
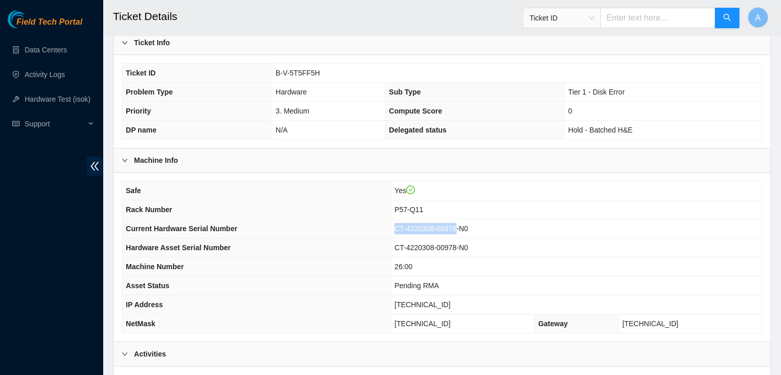
drag, startPoint x: 468, startPoint y: 226, endPoint x: 409, endPoint y: 225, distance: 58.6
click at [409, 225] on span "CT-4220308-00978-N0" at bounding box center [431, 229] width 73 height 8
copy span "CT-4220308-00978"
click at [409, 225] on span "CT-4220308-00978-N0" at bounding box center [431, 229] width 73 height 8
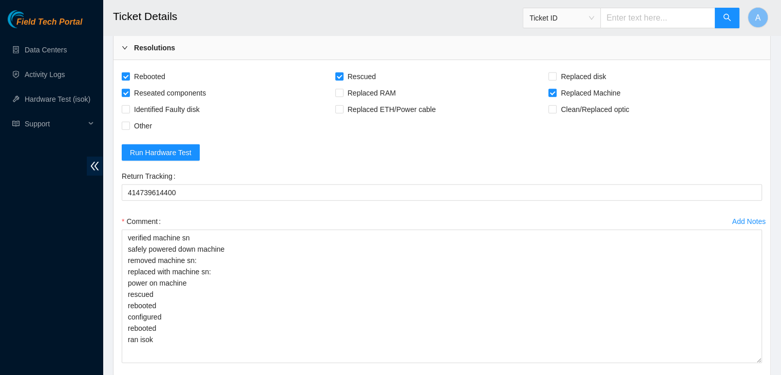
scroll to position [3001, 0]
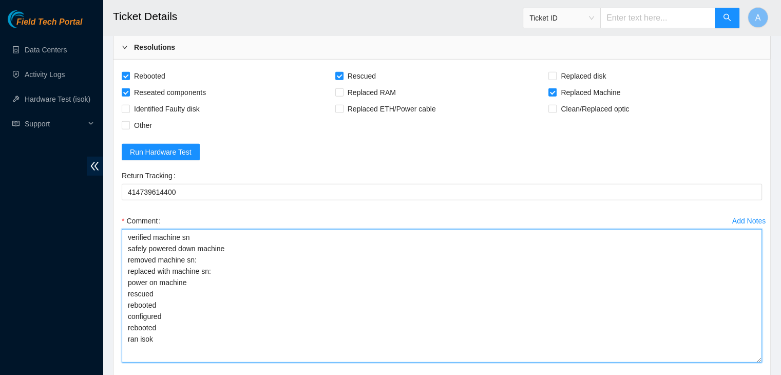
click at [382, 266] on textarea "verified machine sn safely powered down machine removed machine sn: replaced wi…" at bounding box center [442, 296] width 641 height 134
click at [404, 251] on textarea "verified machine sn safely powered down machine removed machine sn: replaced wi…" at bounding box center [442, 296] width 641 height 134
paste textarea "CT-4220308-00978"
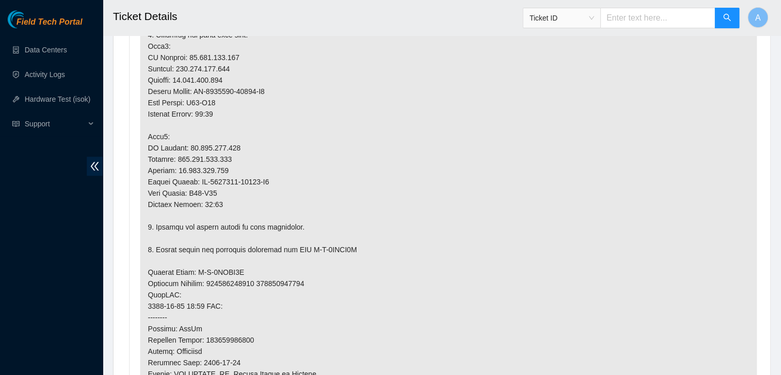
scroll to position [540, 0]
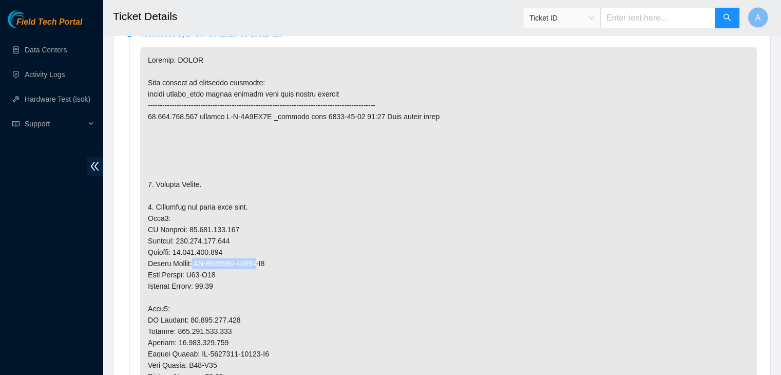
drag, startPoint x: 257, startPoint y: 262, endPoint x: 195, endPoint y: 263, distance: 62.2
copy p "CT-4220311-00021"
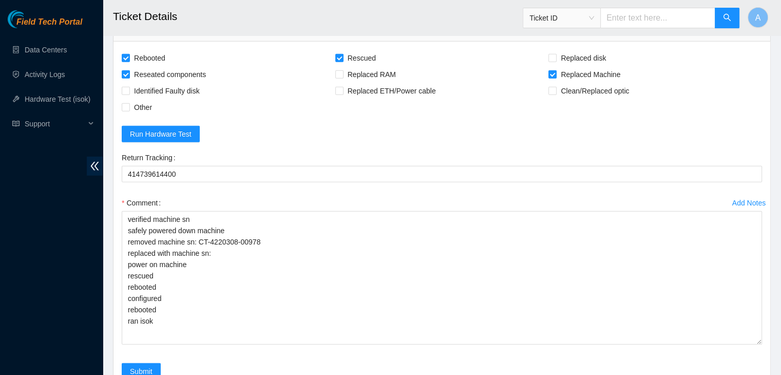
scroll to position [3032, 0]
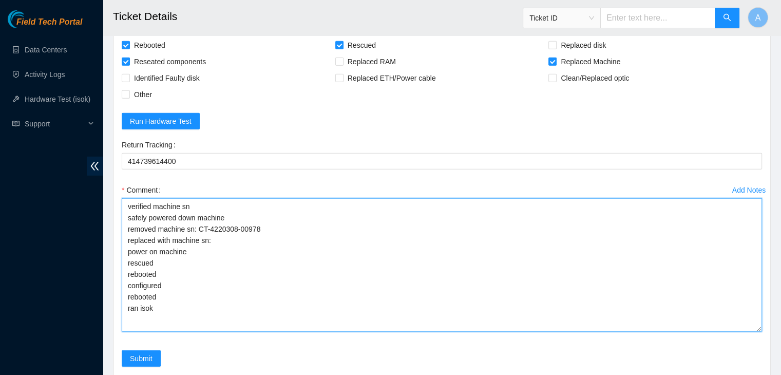
click at [214, 258] on textarea "verified machine sn safely powered down machine removed machine sn: CT-4220308-…" at bounding box center [442, 265] width 641 height 134
click at [234, 256] on textarea "verified machine sn safely powered down machine removed machine sn: CT-4220308-…" at bounding box center [442, 265] width 641 height 134
click at [247, 252] on textarea "verified machine sn safely powered down machine removed machine sn: CT-4220308-…" at bounding box center [442, 265] width 641 height 134
click at [277, 235] on textarea "verified machine sn safely powered down machine removed machine sn: CT-4220308-…" at bounding box center [442, 265] width 641 height 134
paste textarea "CT-4220311-00021"
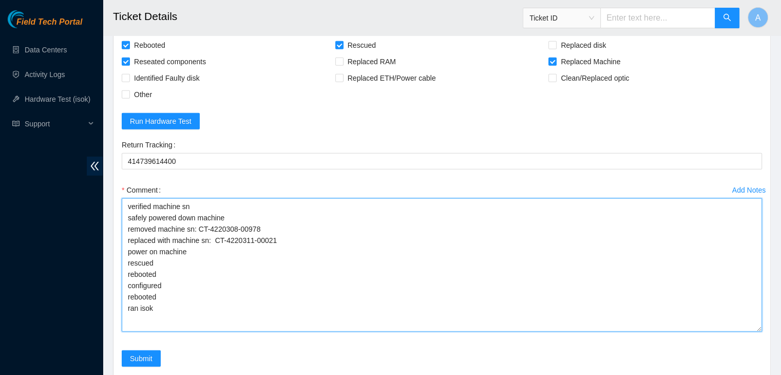
click at [214, 236] on textarea "verified machine sn safely powered down machine removed machine sn: CT-4220308-…" at bounding box center [442, 265] width 641 height 134
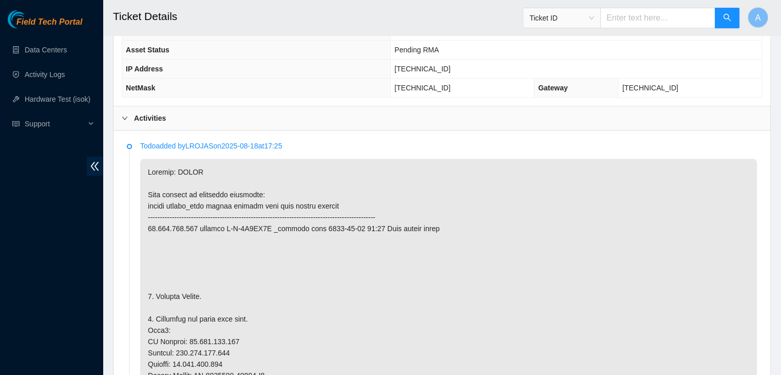
scroll to position [427, 0]
drag, startPoint x: 391, startPoint y: 139, endPoint x: 427, endPoint y: 67, distance: 80.7
click at [427, 67] on span "23.202.112.160" at bounding box center [423, 70] width 56 height 8
copy span "23.202.112.160"
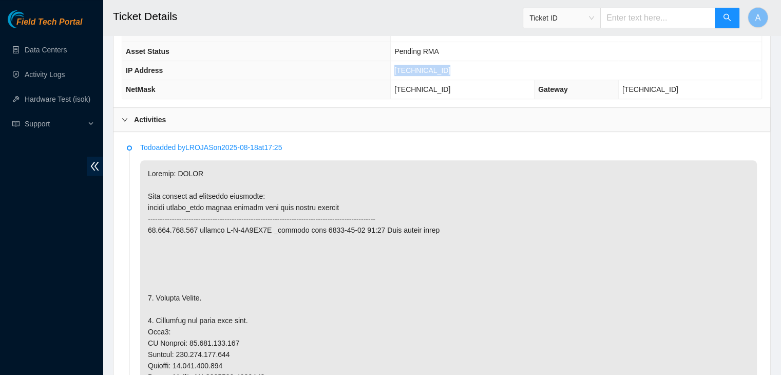
click at [427, 67] on span "23.202.112.160" at bounding box center [423, 70] width 56 height 8
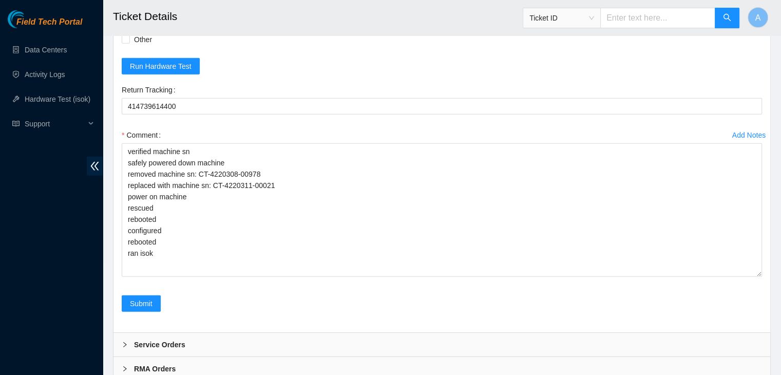
scroll to position [3090, 0]
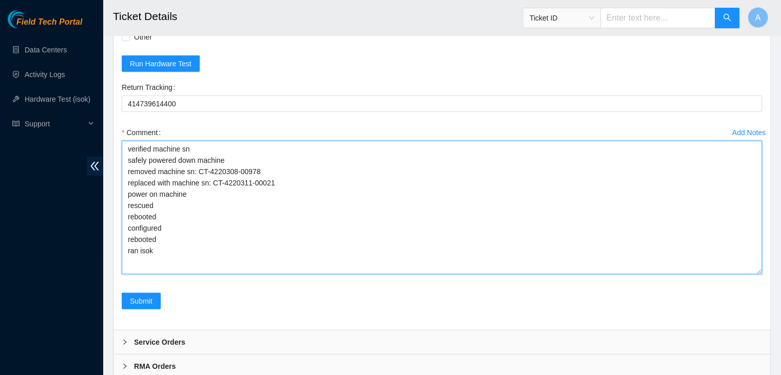
click at [461, 206] on textarea "verified machine sn safely powered down machine removed machine sn: CT-4220308-…" at bounding box center [442, 208] width 641 height 134
paste textarea "329153 30-08-2025 12:18:15 23.202.112.160 COMPLETE Result Detail Message Ticket…"
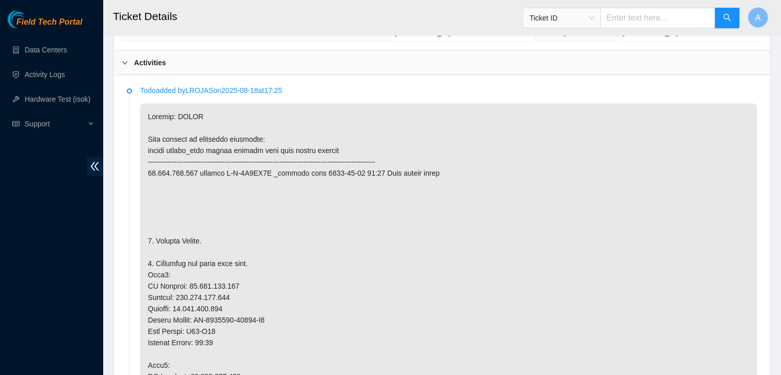
scroll to position [0, 0]
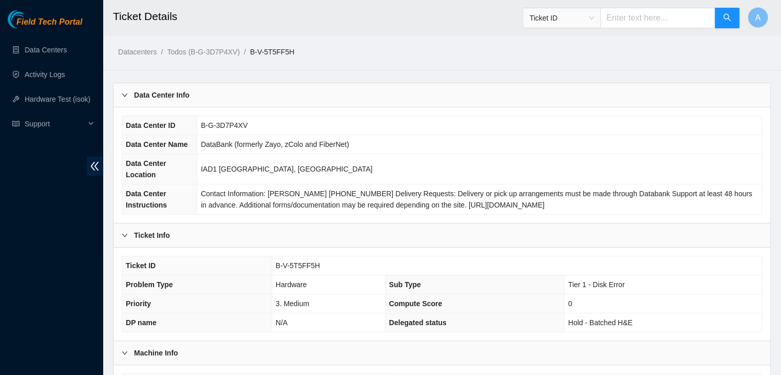
type textarea "verified machine sn safely powered down machine removed machine sn: CT-4220308-…"
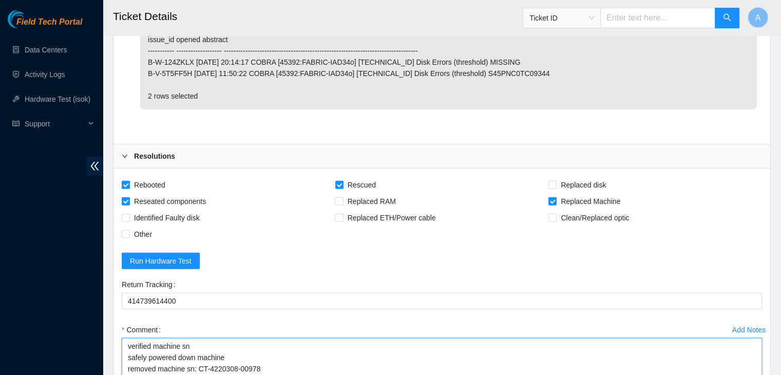
scroll to position [3122, 0]
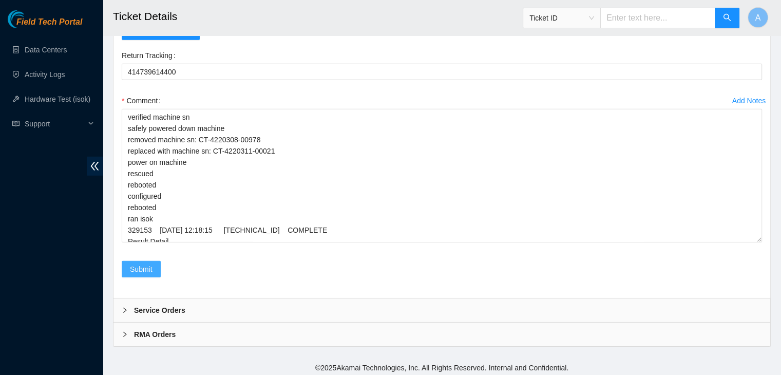
click at [158, 267] on button "Submit" at bounding box center [141, 269] width 39 height 16
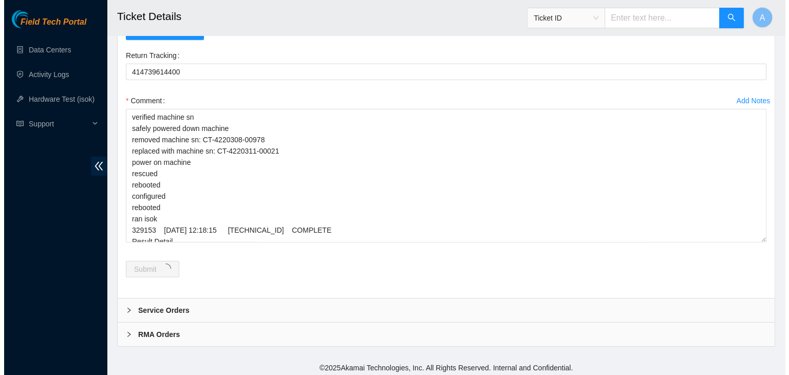
scroll to position [0, 0]
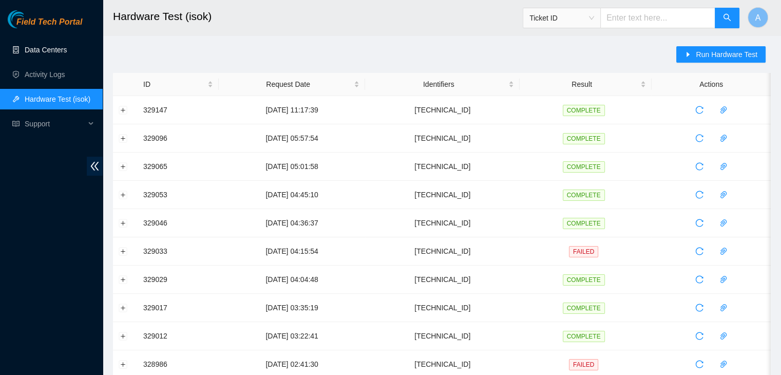
click at [65, 54] on link "Data Centers" at bounding box center [46, 50] width 42 height 8
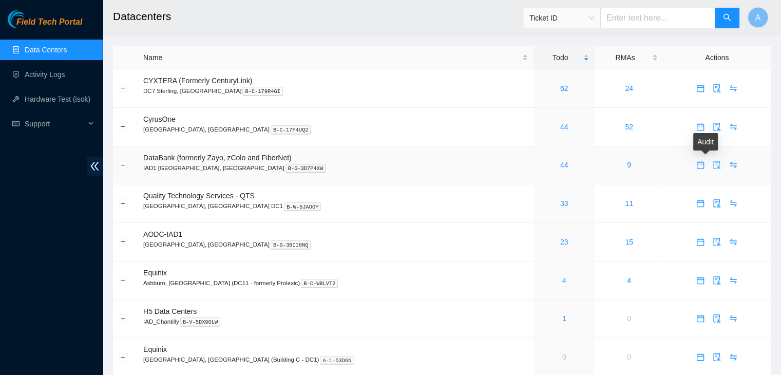
click at [714, 167] on icon "audit" at bounding box center [717, 165] width 7 height 8
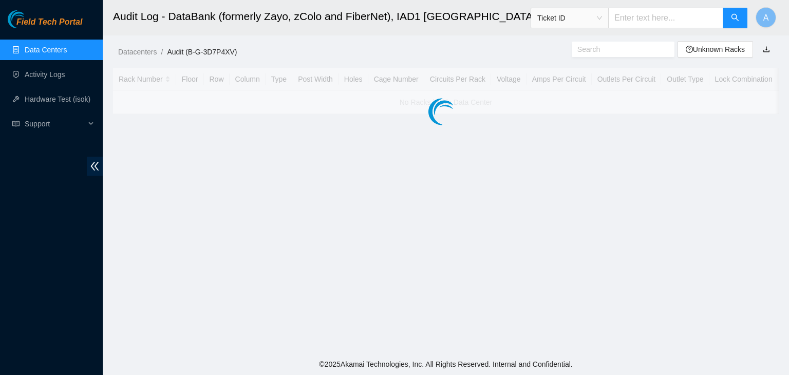
click at [654, 20] on input "text" at bounding box center [665, 18] width 115 height 21
paste input "B-V-5P1IH7N"
type input "B-V-5P1IH7N"
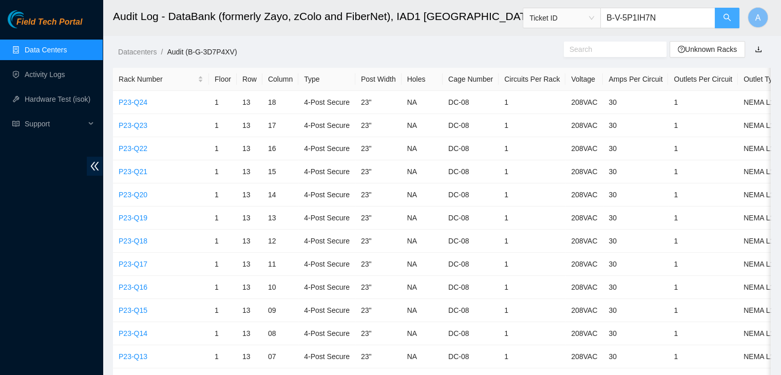
click at [731, 13] on icon "search" at bounding box center [727, 17] width 8 height 8
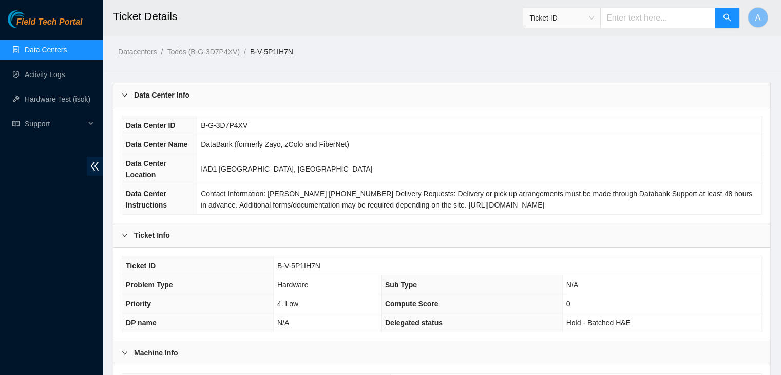
scroll to position [285, 0]
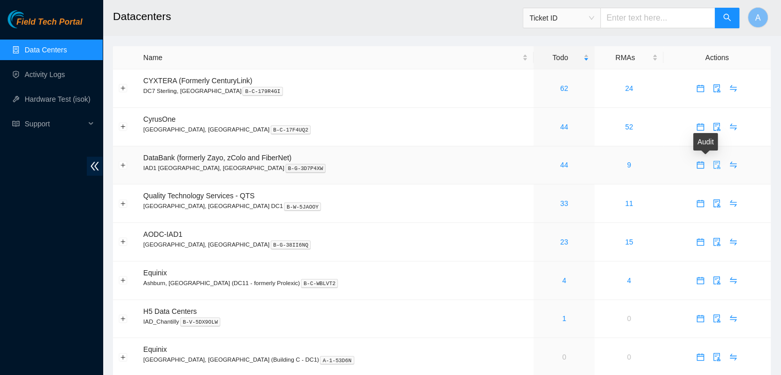
click at [714, 166] on icon "audit" at bounding box center [717, 165] width 7 height 8
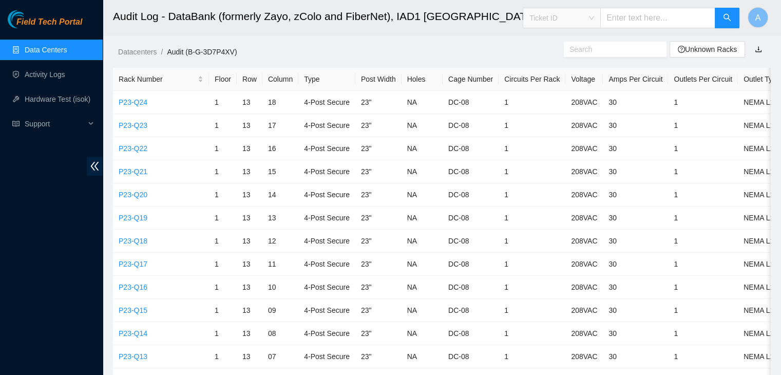
click at [594, 18] on span "Ticket ID" at bounding box center [562, 17] width 65 height 15
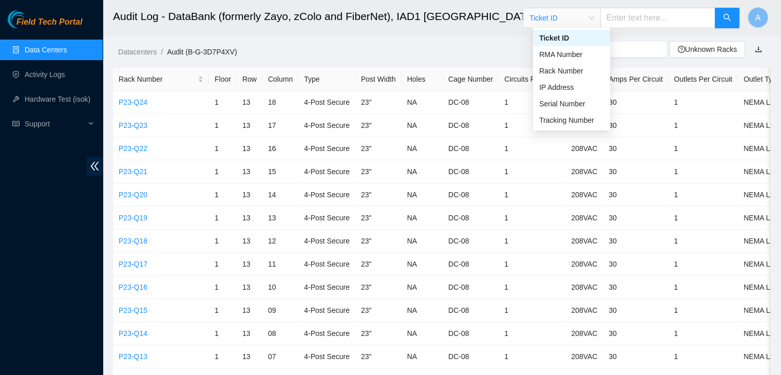
click at [594, 18] on span "Ticket ID" at bounding box center [562, 17] width 65 height 15
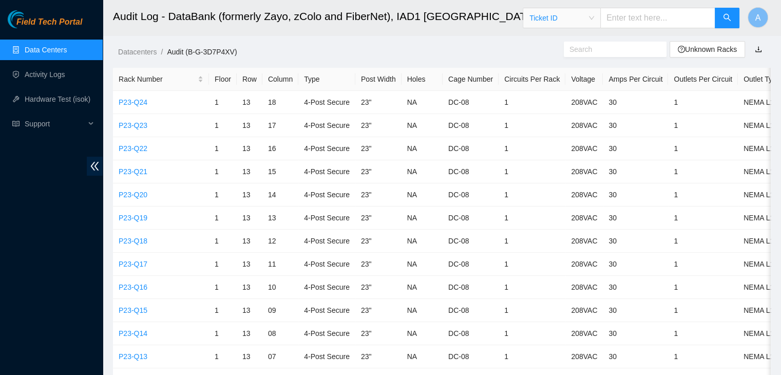
click at [624, 17] on input "text" at bounding box center [658, 18] width 115 height 21
paste input "P47-Q23"
click at [594, 17] on span "Ticket ID" at bounding box center [562, 17] width 65 height 15
type input "P47-Q23"
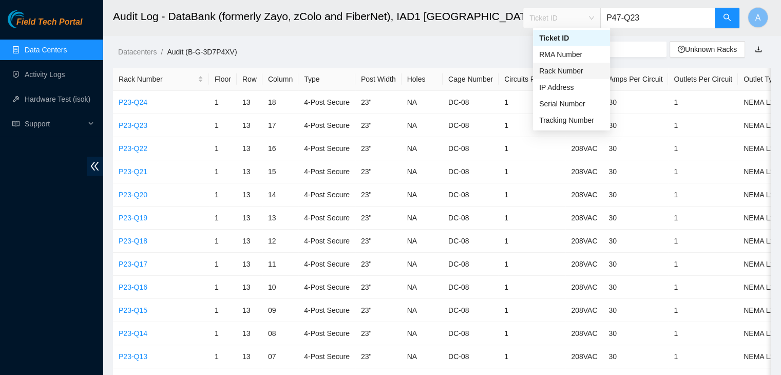
click at [575, 74] on div "Rack Number" at bounding box center [571, 70] width 65 height 11
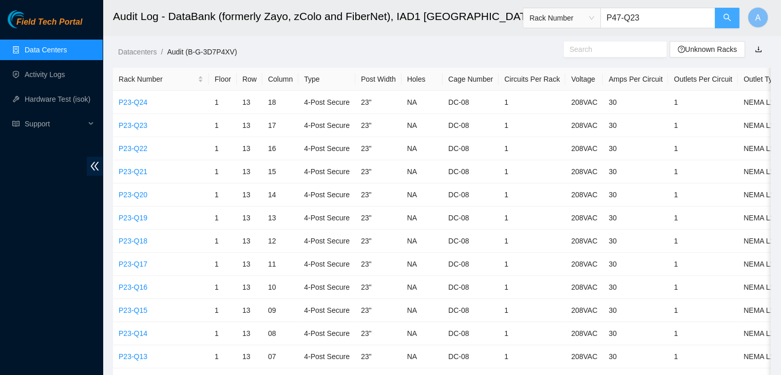
click at [726, 17] on icon "search" at bounding box center [727, 17] width 8 height 8
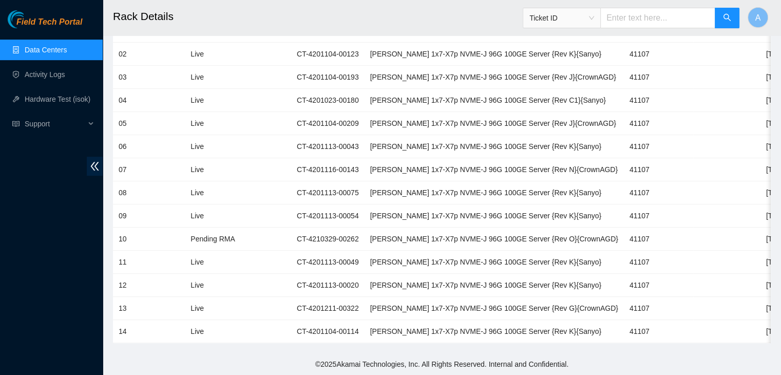
click at [39, 54] on link "Data Centers" at bounding box center [46, 50] width 42 height 8
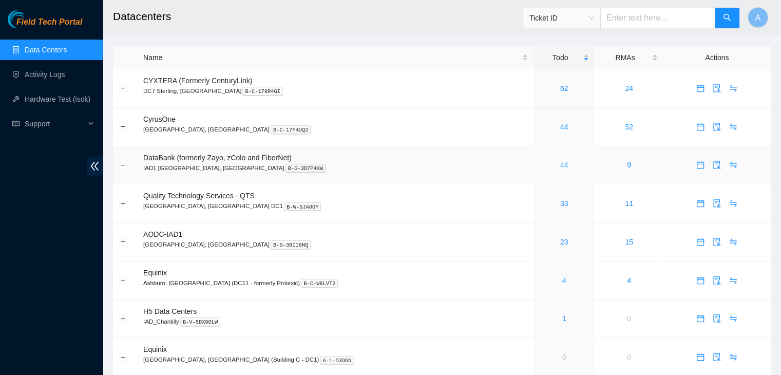
click at [561, 161] on link "44" at bounding box center [565, 165] width 8 height 8
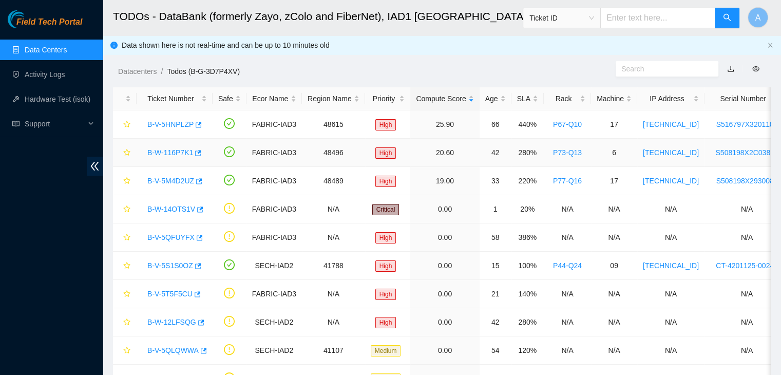
click at [176, 153] on link "B-W-116P7K1" at bounding box center [170, 152] width 46 height 8
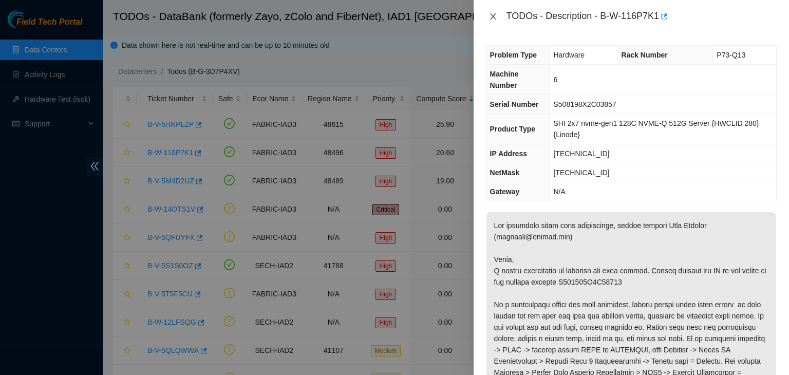
click at [491, 15] on icon "close" at bounding box center [493, 16] width 8 height 8
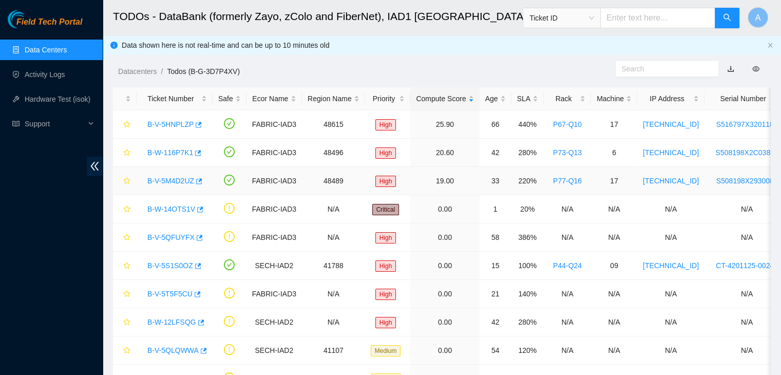
click at [167, 180] on link "B-V-5M4D2UZ" at bounding box center [170, 181] width 47 height 8
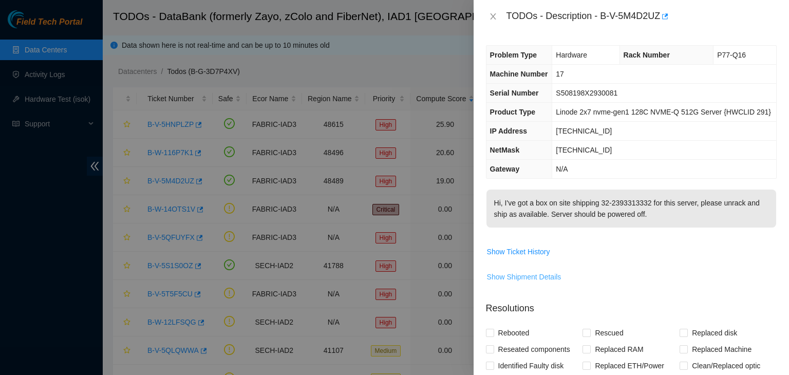
click at [545, 275] on span "Show Shipment Details" at bounding box center [524, 276] width 74 height 11
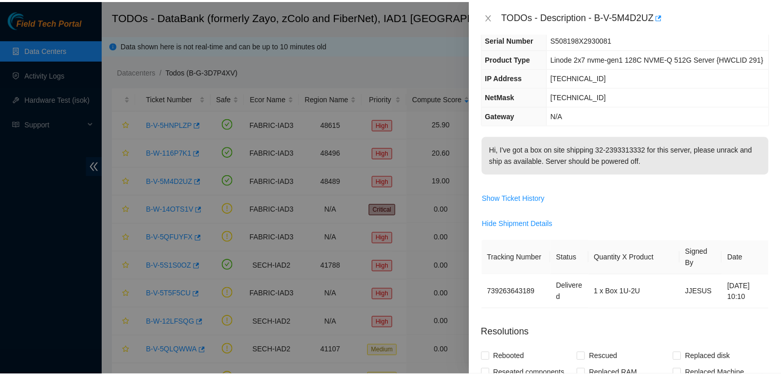
scroll to position [105, 0]
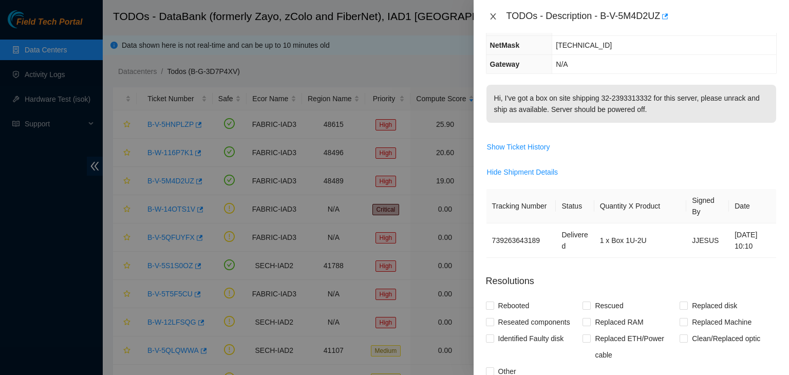
click at [494, 18] on icon "close" at bounding box center [493, 16] width 6 height 6
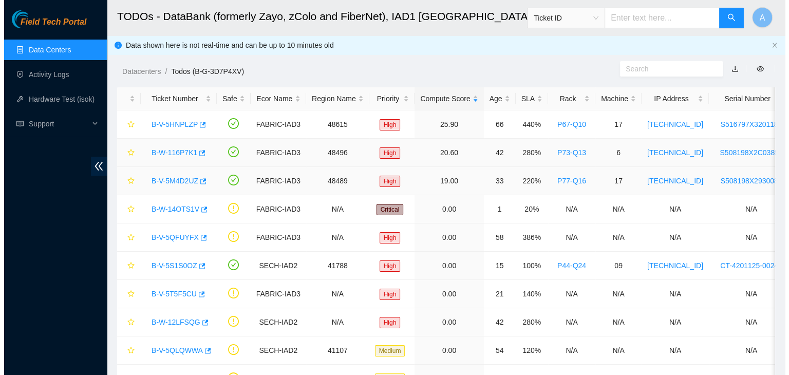
scroll to position [138, 0]
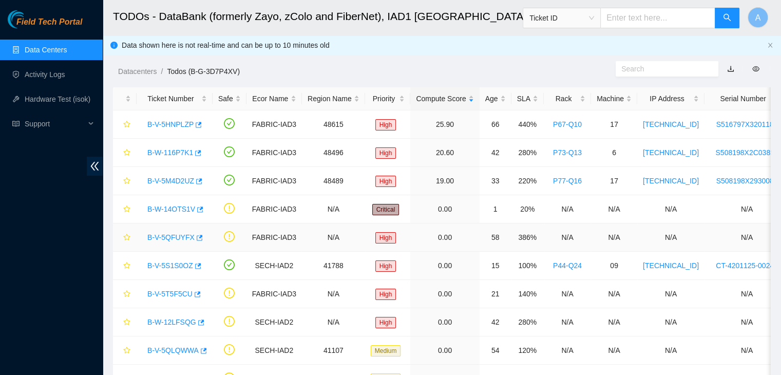
click at [173, 236] on link "B-V-5QFUYFX" at bounding box center [170, 237] width 47 height 8
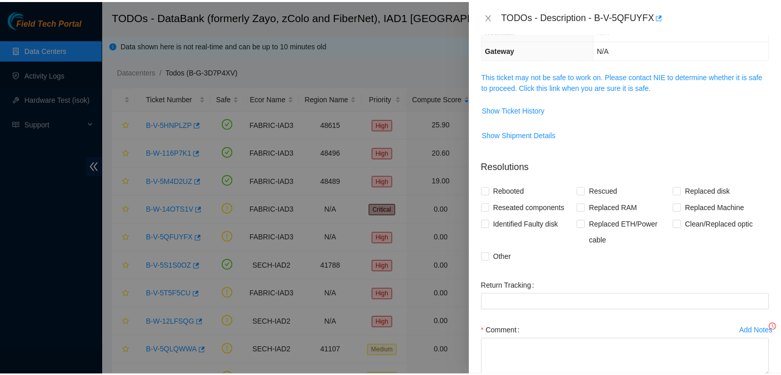
scroll to position [105, 0]
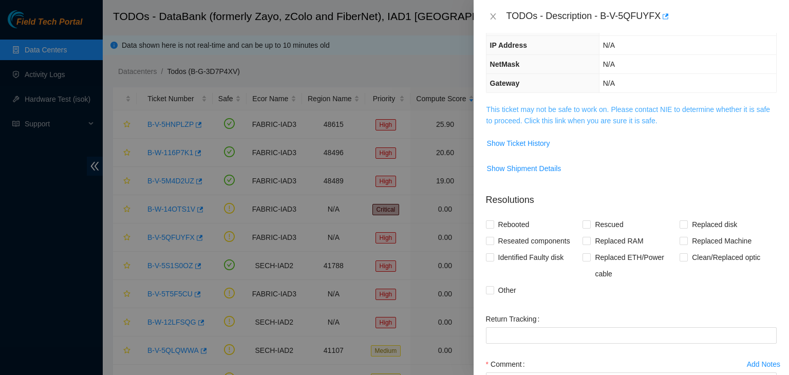
click at [582, 120] on link "This ticket may not be safe to work on. Please contact NIE to determine whether…" at bounding box center [629, 115] width 284 height 20
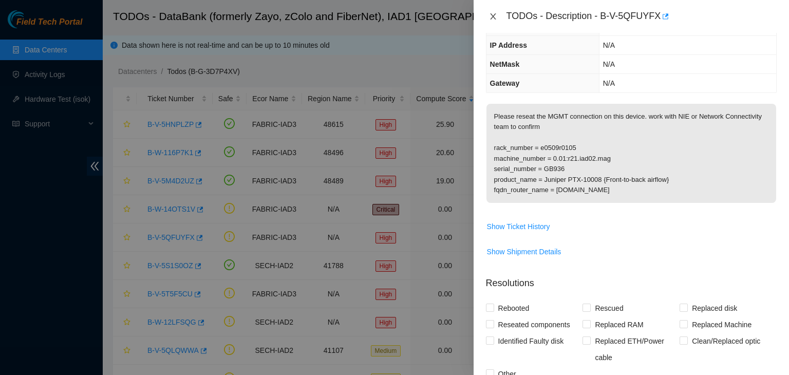
click at [491, 17] on icon "close" at bounding box center [493, 16] width 8 height 8
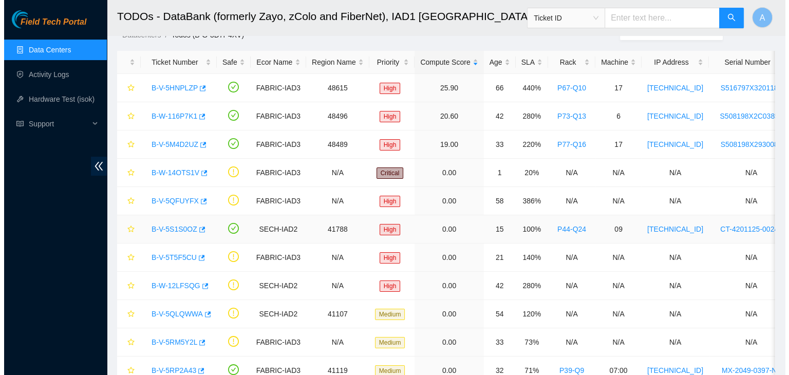
scroll to position [37, 0]
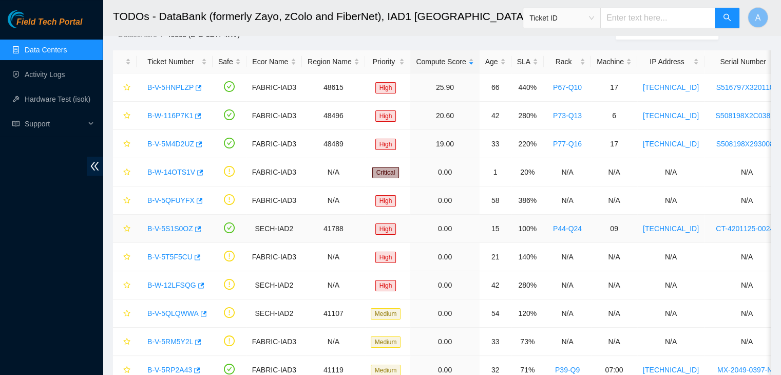
click at [177, 228] on link "B-V-5S1S0OZ" at bounding box center [170, 229] width 46 height 8
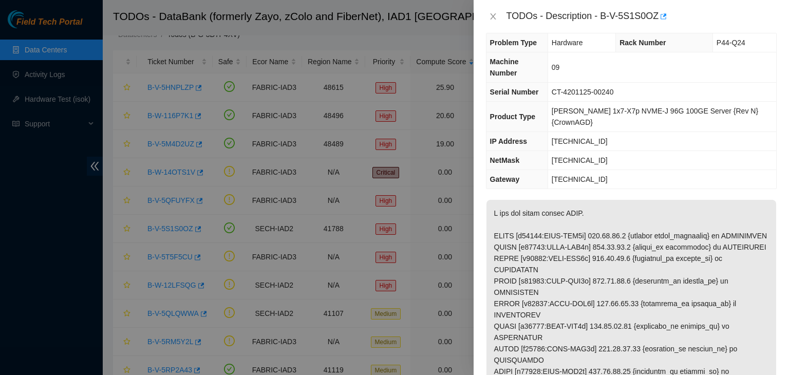
scroll to position [0, 0]
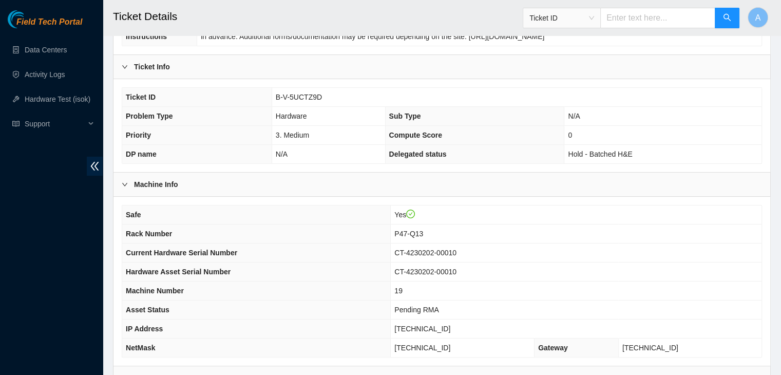
scroll to position [170, 0]
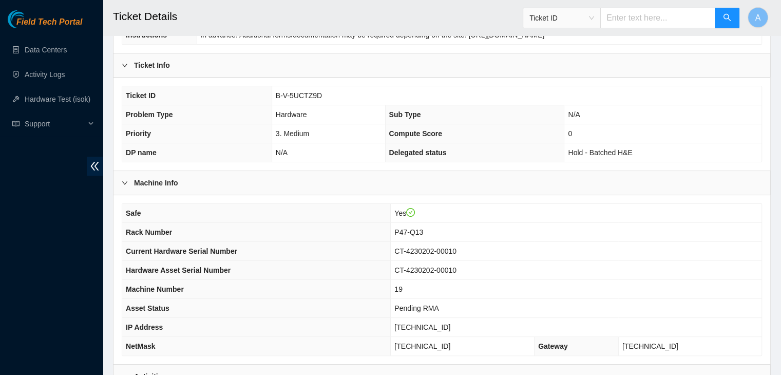
click at [448, 249] on span "CT-4230202-00010" at bounding box center [426, 251] width 62 height 8
copy span "CT-4230202-00010"
click at [448, 249] on span "CT-4230202-00010" at bounding box center [426, 251] width 62 height 8
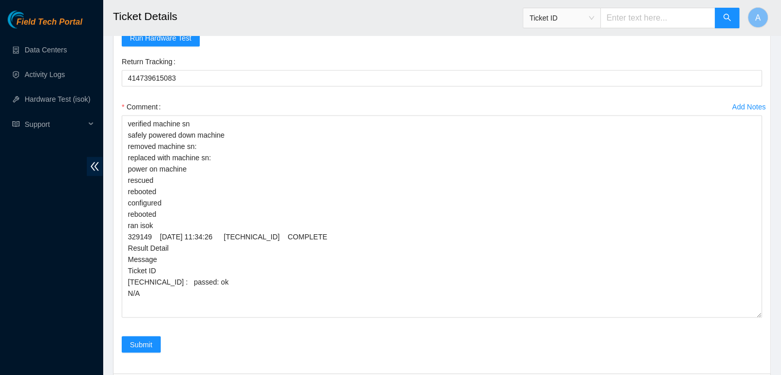
scroll to position [1837, 0]
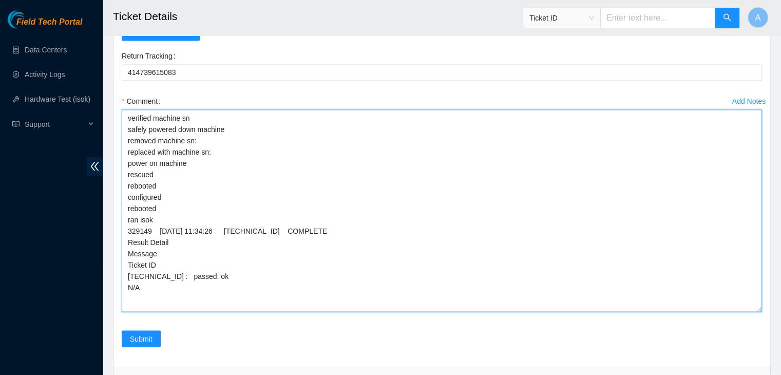
click at [378, 140] on textarea "verified machine sn safely powered down machine removed machine sn: replaced wi…" at bounding box center [442, 210] width 641 height 202
paste textarea "CT-4230202-00010"
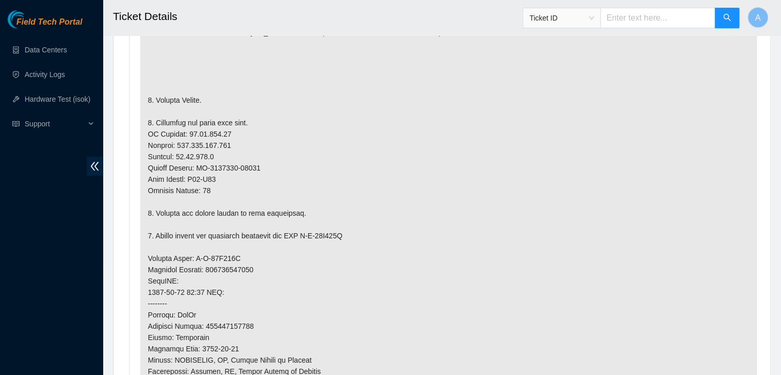
scroll to position [624, 0]
drag, startPoint x: 255, startPoint y: 167, endPoint x: 197, endPoint y: 166, distance: 58.6
click at [197, 166] on p at bounding box center [448, 259] width 617 height 592
copy p "CT-4220617-00042"
click at [197, 166] on p at bounding box center [448, 259] width 617 height 592
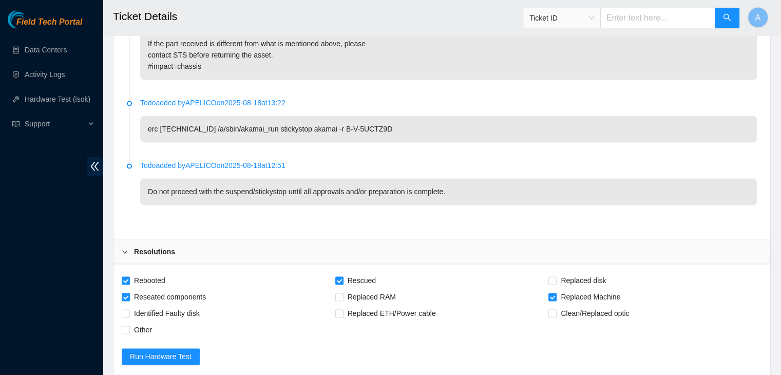
scroll to position [1907, 0]
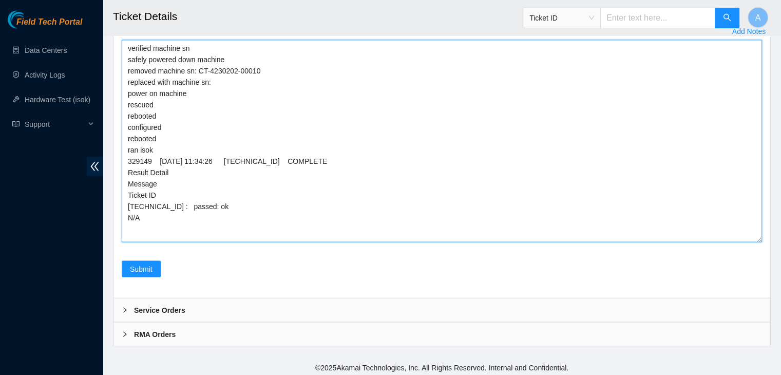
click at [262, 54] on textarea "verified machine sn safely powered down machine removed machine sn: CT-4230202-…" at bounding box center [442, 141] width 641 height 202
click at [275, 72] on textarea "verified machine sn safely powered down machine removed machine sn: CT-4230202-…" at bounding box center [442, 141] width 641 height 202
click at [281, 78] on textarea "verified machine sn safely powered down machine removed machine sn: CT-4230202-…" at bounding box center [442, 141] width 641 height 202
paste textarea "CT-4220617-00042"
type textarea "verified machine sn safely powered down machine removed machine sn: CT-4230202-…"
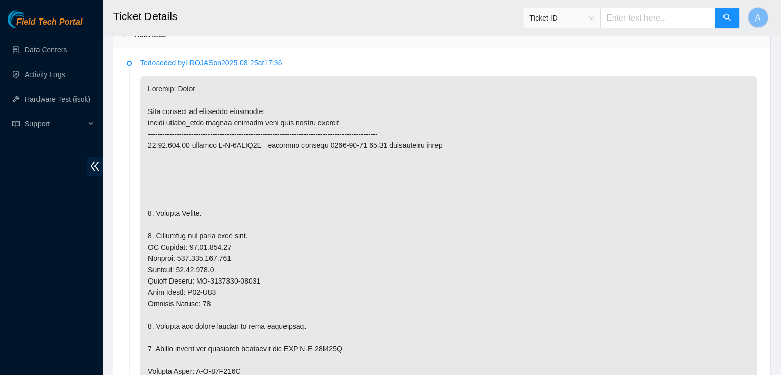
scroll to position [516, 0]
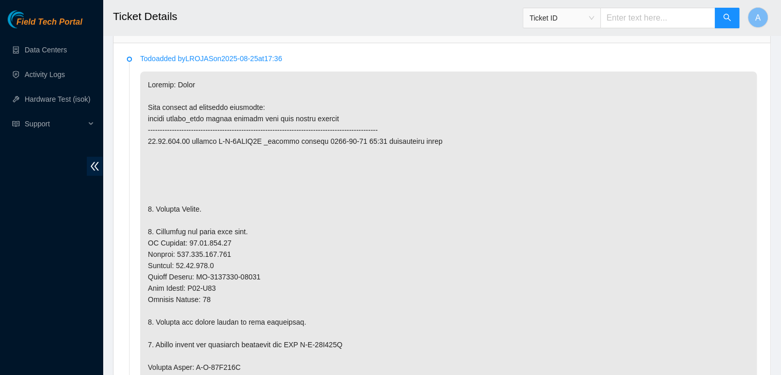
click at [417, 203] on p at bounding box center [448, 367] width 617 height 592
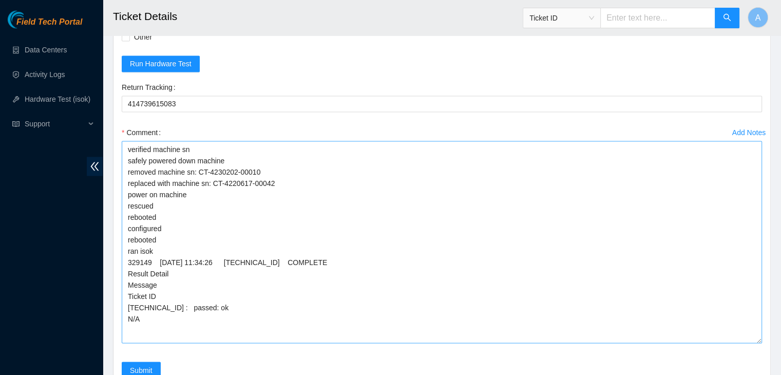
scroll to position [1907, 0]
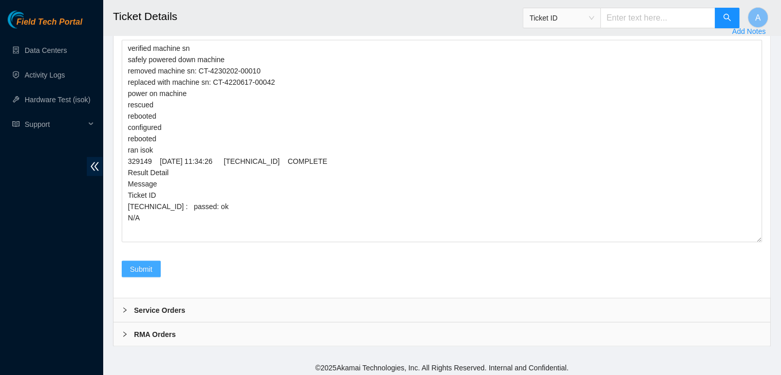
click at [154, 267] on button "Submit" at bounding box center [141, 268] width 39 height 16
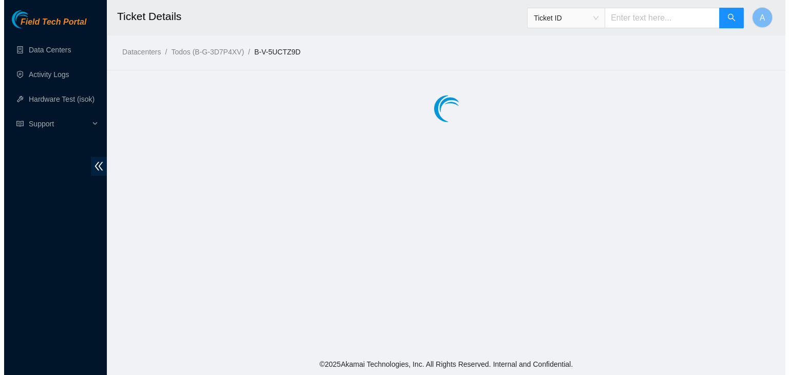
scroll to position [0, 0]
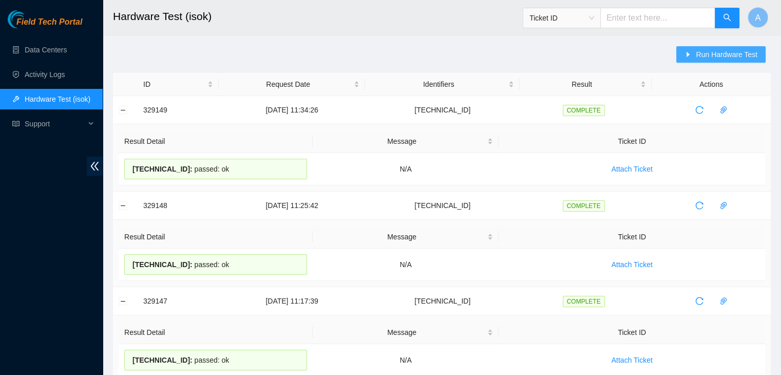
click at [692, 53] on icon "caret-right" at bounding box center [688, 54] width 7 height 7
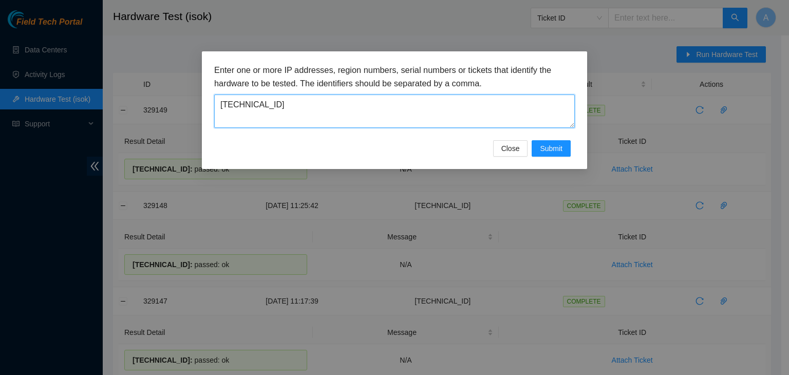
click at [432, 96] on textarea "[TECHNICAL_ID]" at bounding box center [394, 111] width 361 height 33
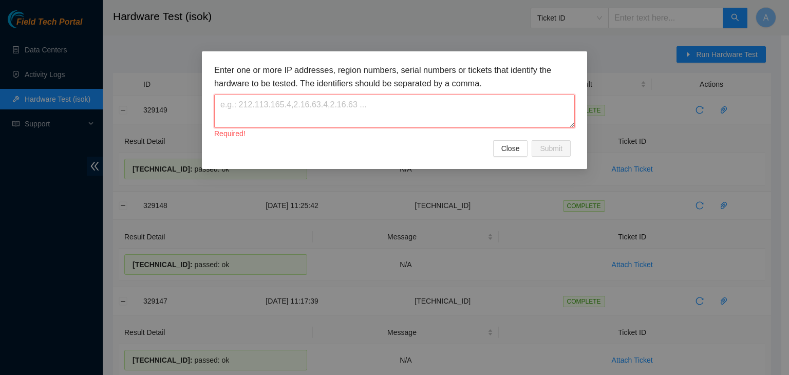
paste textarea "[TECHNICAL_ID]"
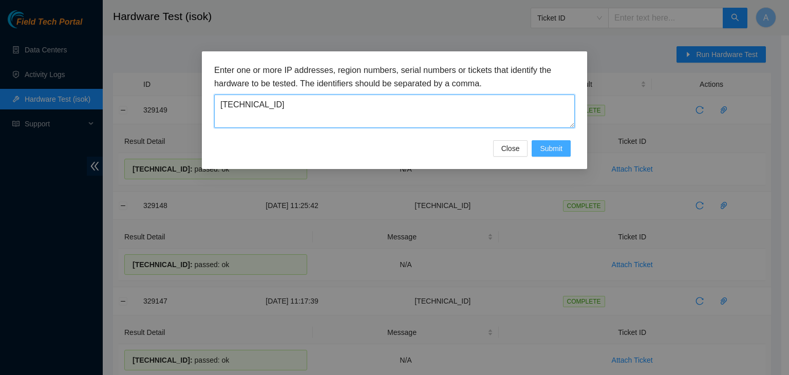
type textarea "[TECHNICAL_ID]"
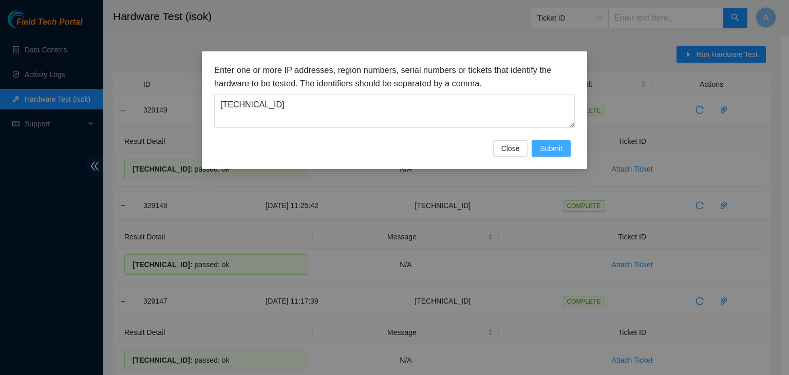
click at [553, 145] on span "Submit" at bounding box center [551, 148] width 23 height 11
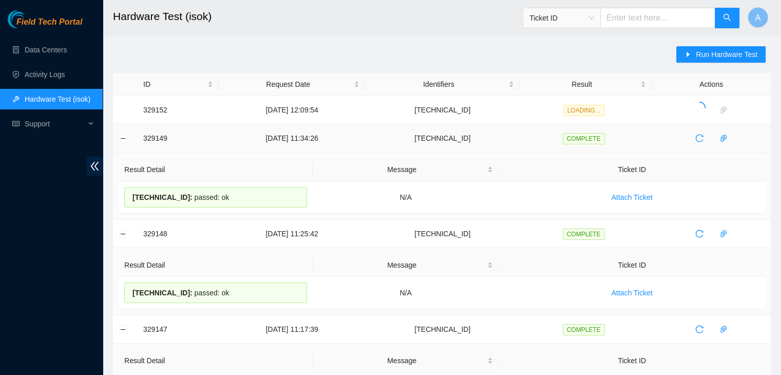
click at [553, 145] on td "COMPLETE" at bounding box center [586, 138] width 132 height 28
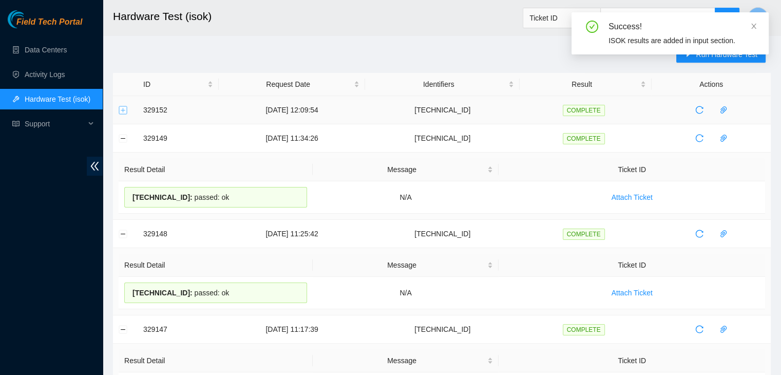
click at [125, 109] on button "Expand row" at bounding box center [123, 110] width 8 height 8
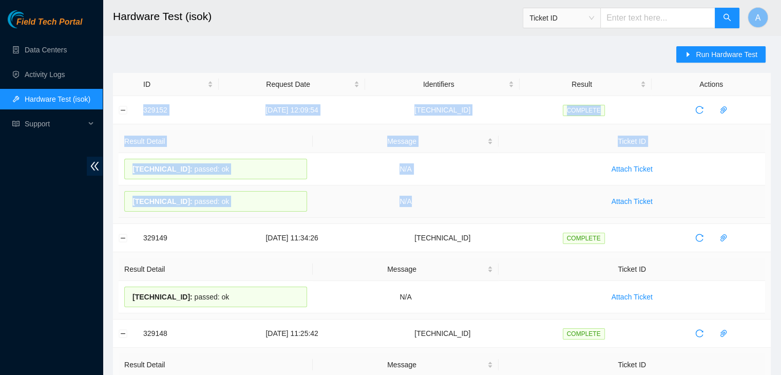
drag, startPoint x: 142, startPoint y: 110, endPoint x: 481, endPoint y: 208, distance: 353.5
copy tbody "329152 [DATE] 12:09:54 [TECHNICAL_ID] COMPLETE Result Detail Message Ticket ID …"
click at [481, 208] on td "N/A" at bounding box center [406, 201] width 186 height 32
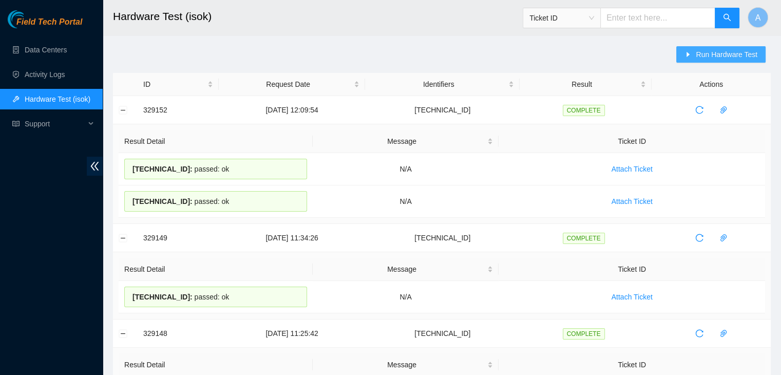
click at [737, 52] on span "Run Hardware Test" at bounding box center [727, 54] width 62 height 11
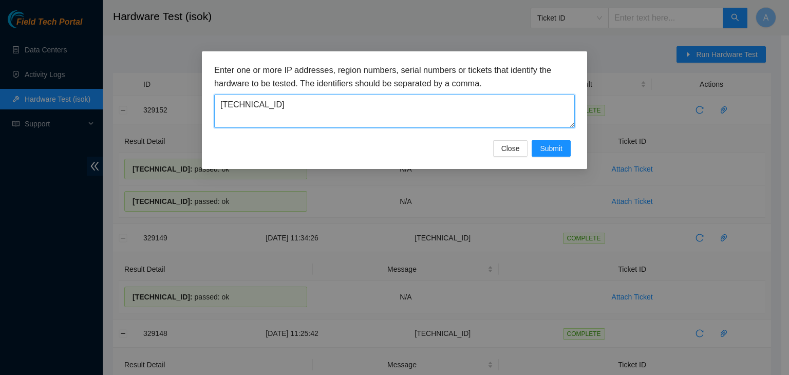
click at [520, 121] on textarea "[TECHNICAL_ID]" at bounding box center [394, 111] width 361 height 33
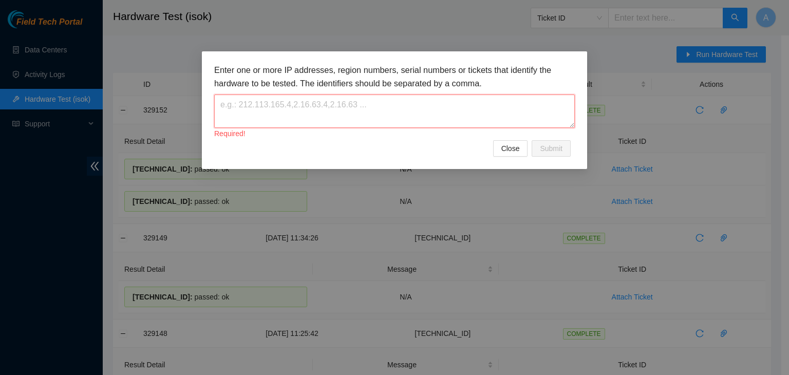
paste textarea "[TECHNICAL_ID]"
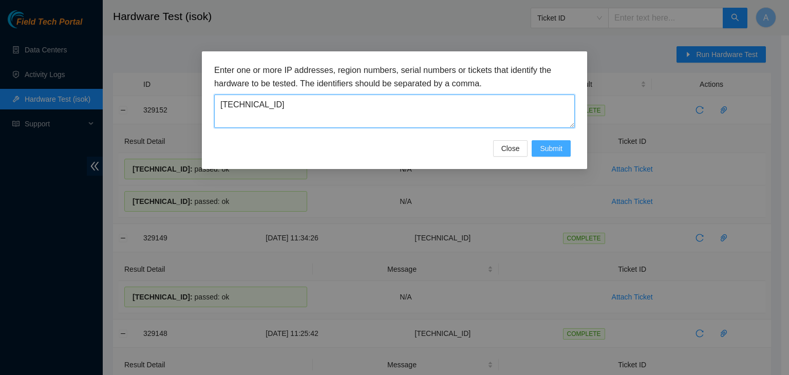
type textarea "[TECHNICAL_ID]"
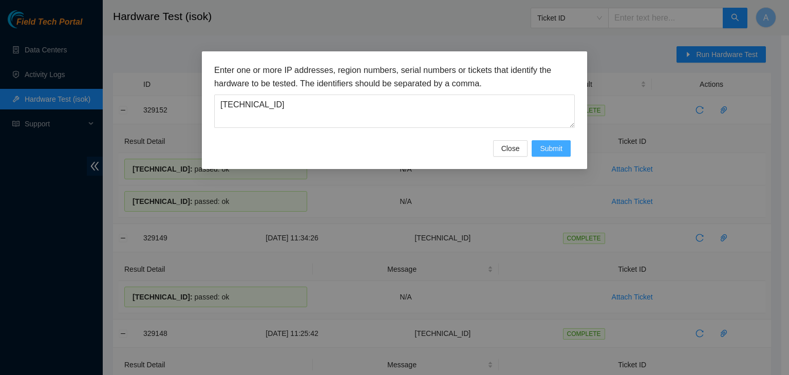
click at [569, 141] on button "Submit" at bounding box center [551, 148] width 39 height 16
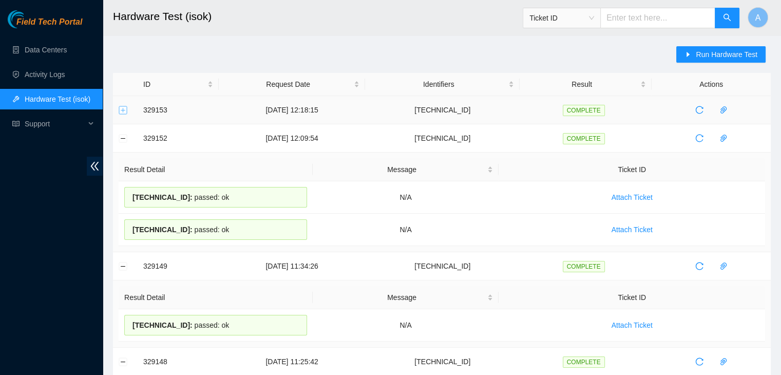
click at [126, 109] on button "Expand row" at bounding box center [123, 110] width 8 height 8
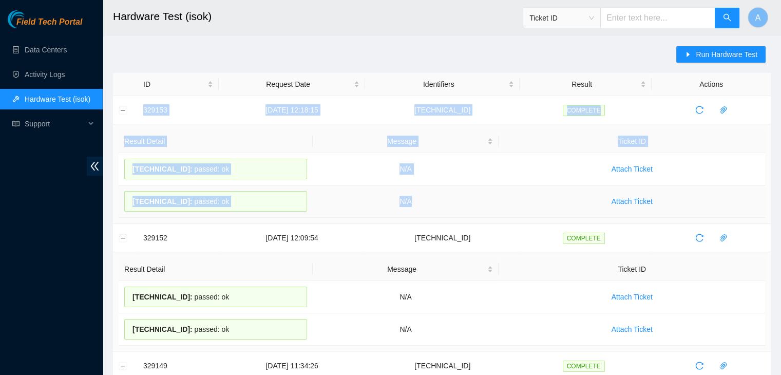
drag, startPoint x: 141, startPoint y: 109, endPoint x: 441, endPoint y: 198, distance: 312.9
copy tbody "329153 [DATE] 12:18:15 [TECHNICAL_ID] COMPLETE Result Detail Message Ticket ID …"
click at [441, 198] on td "N/A" at bounding box center [406, 201] width 186 height 32
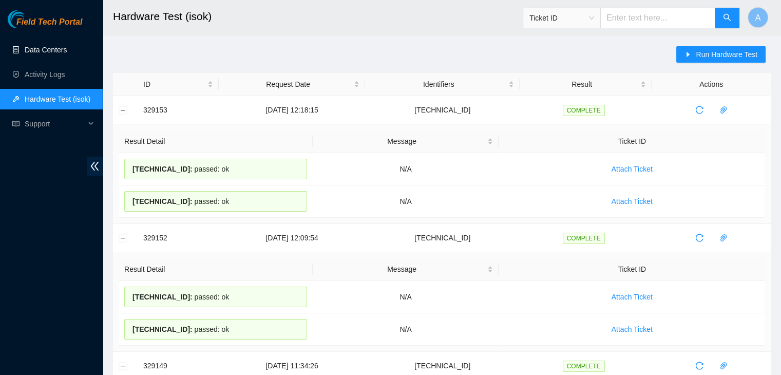
click at [67, 51] on link "Data Centers" at bounding box center [46, 50] width 42 height 8
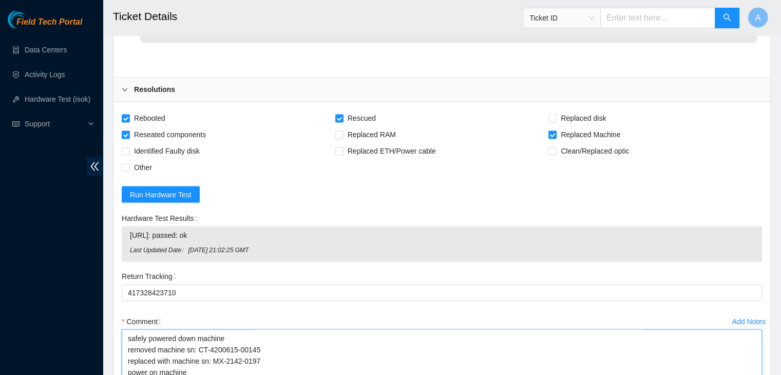
scroll to position [2226, 0]
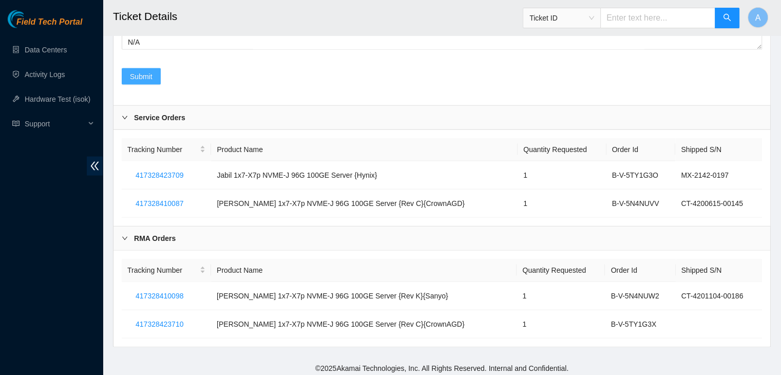
click at [152, 79] on span "Submit" at bounding box center [141, 76] width 23 height 11
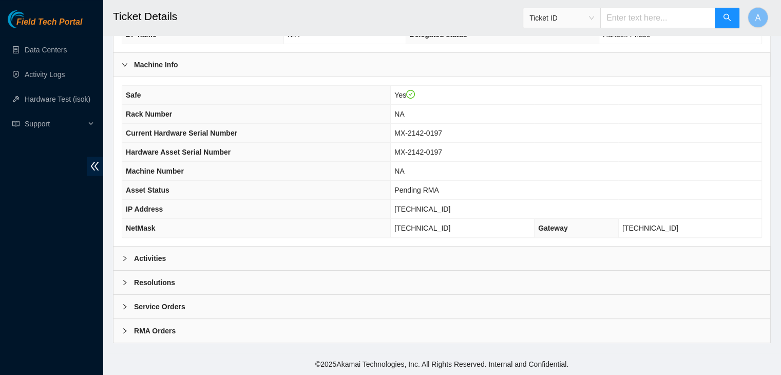
scroll to position [285, 0]
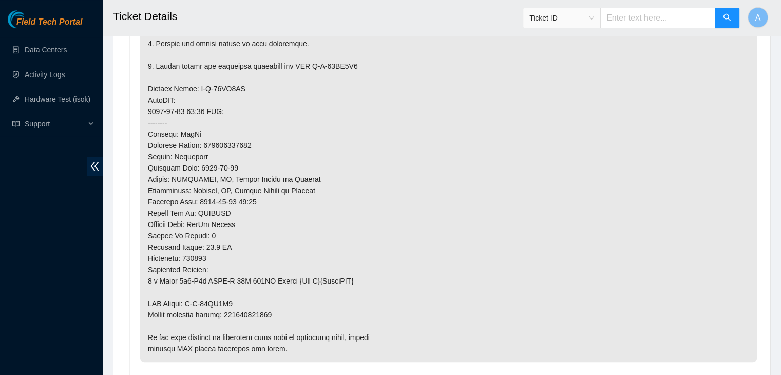
scroll to position [762, 0]
click at [250, 322] on p at bounding box center [448, 92] width 617 height 535
copy p "450826211700"
click at [250, 322] on p at bounding box center [448, 92] width 617 height 535
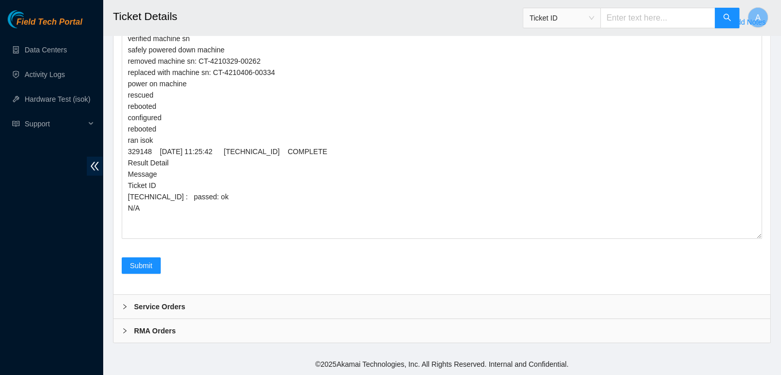
scroll to position [3239, 0]
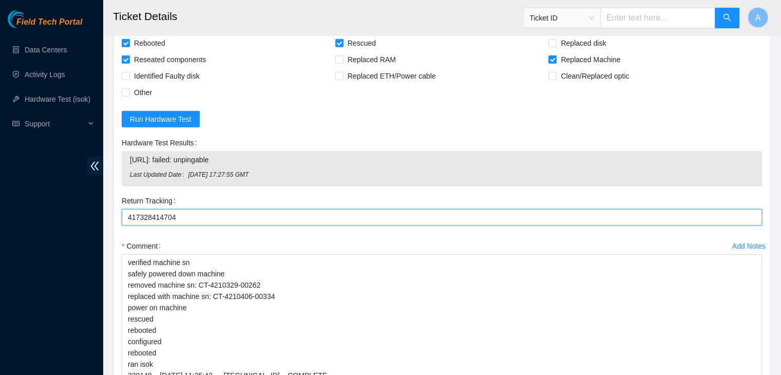
click at [183, 226] on Tracking "417328414704" at bounding box center [442, 217] width 641 height 16
paste Tracking "450826211700"
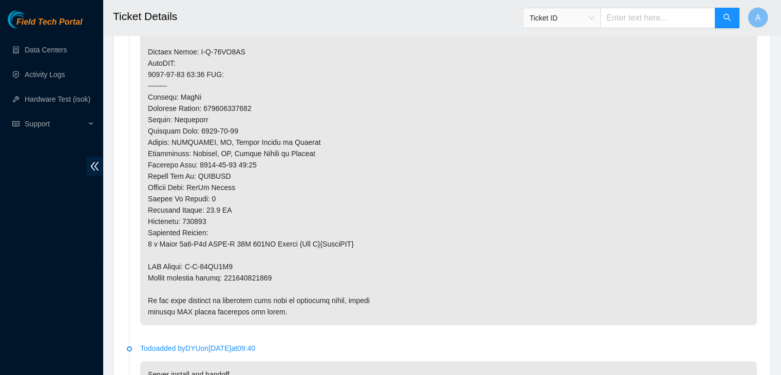
scroll to position [798, 0]
type Tracking "450826211700"
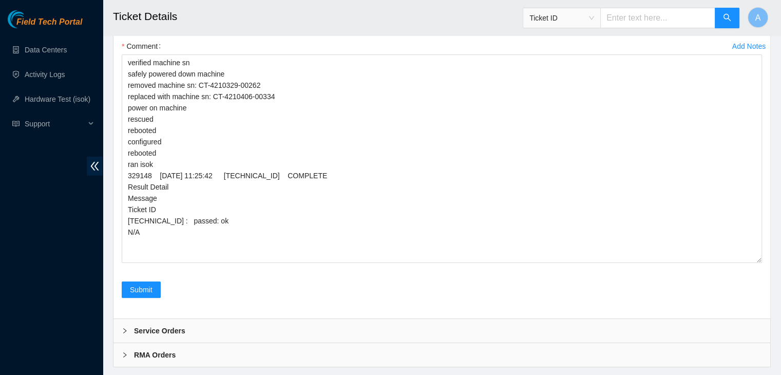
scroll to position [3482, 0]
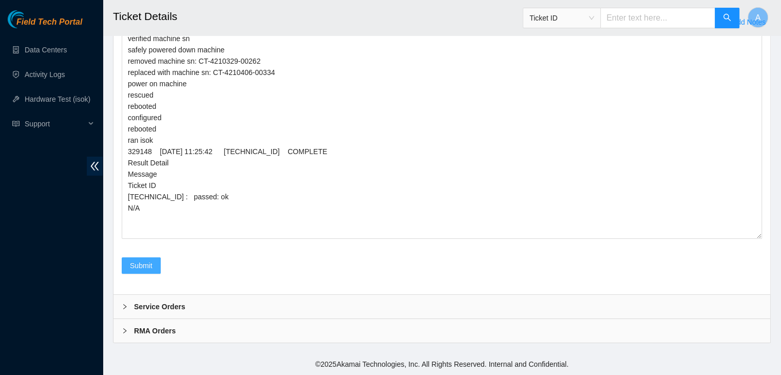
click at [153, 269] on button "Submit" at bounding box center [141, 265] width 39 height 16
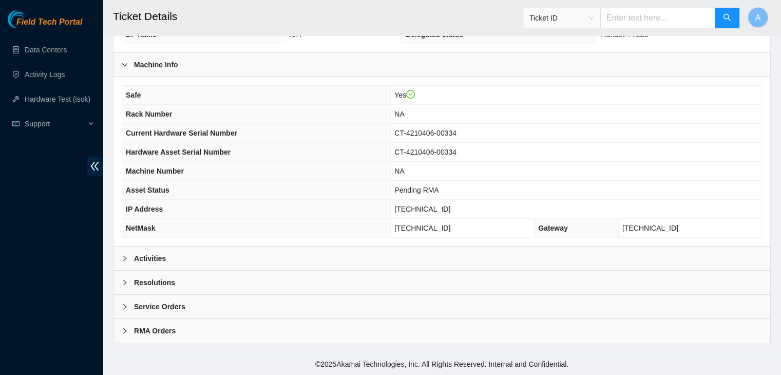
scroll to position [285, 0]
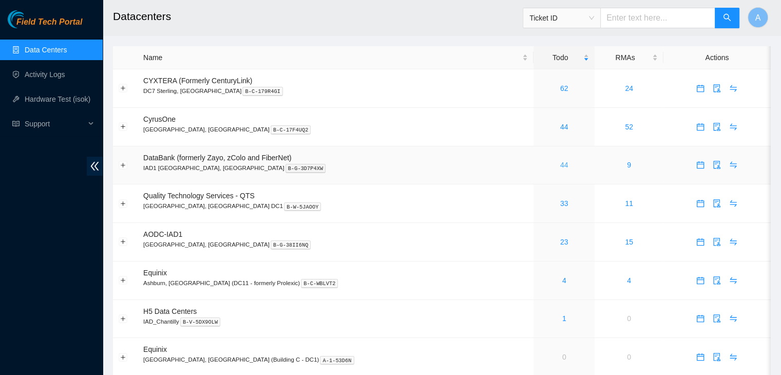
click at [561, 165] on link "44" at bounding box center [565, 165] width 8 height 8
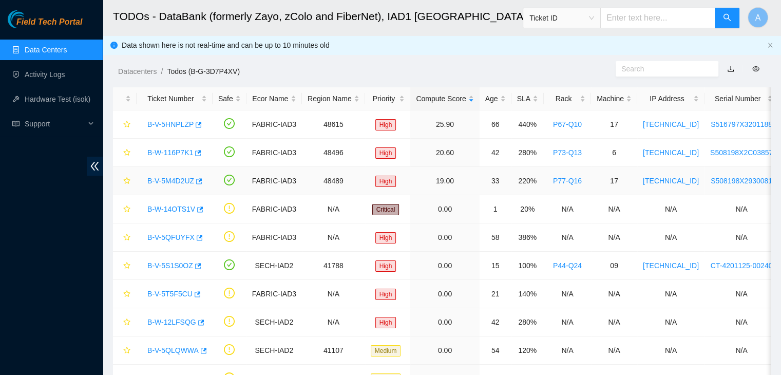
click at [171, 182] on link "B-V-5M4D2UZ" at bounding box center [170, 181] width 47 height 8
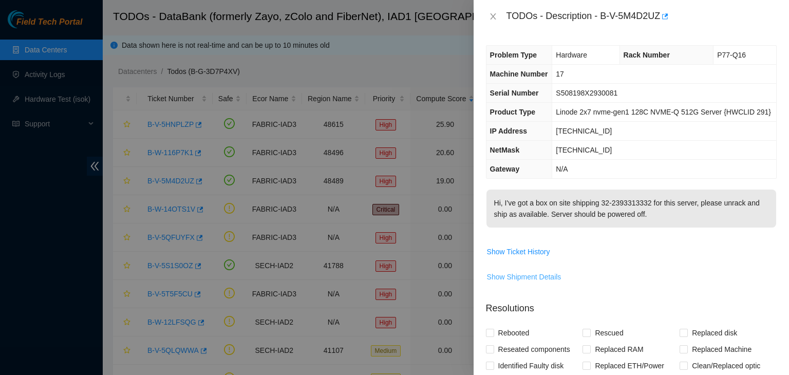
click at [537, 274] on span "Show Shipment Details" at bounding box center [524, 276] width 74 height 11
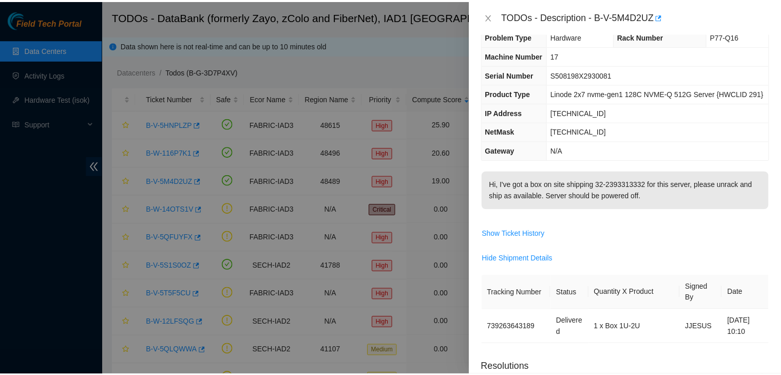
scroll to position [18, 0]
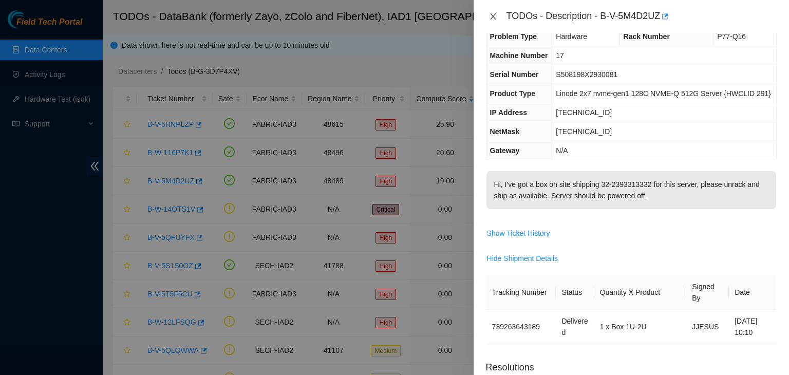
click at [491, 17] on icon "close" at bounding box center [493, 16] width 8 height 8
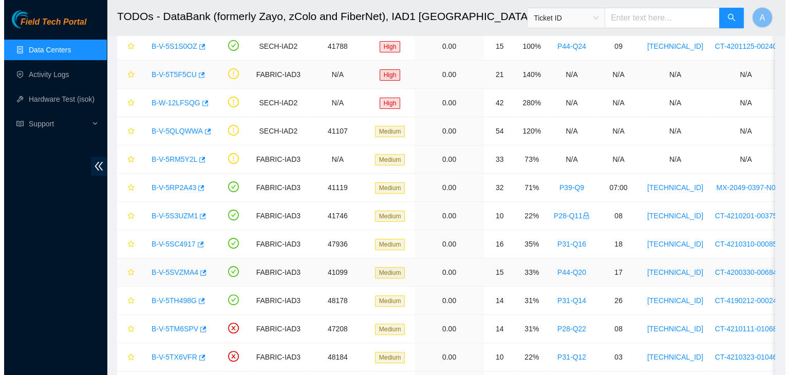
scroll to position [220, 0]
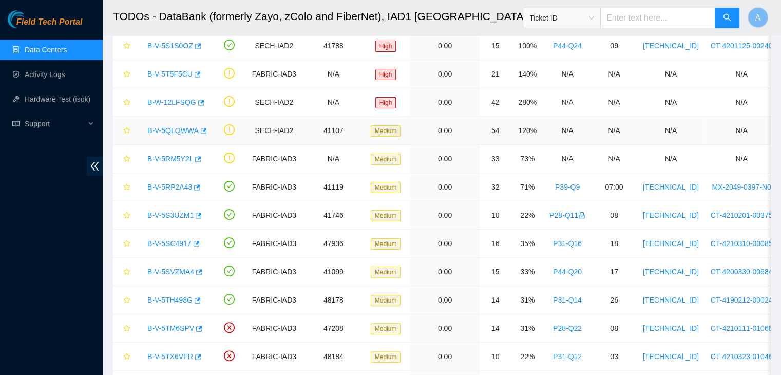
click at [175, 128] on link "B-V-5QLQWWA" at bounding box center [172, 130] width 51 height 8
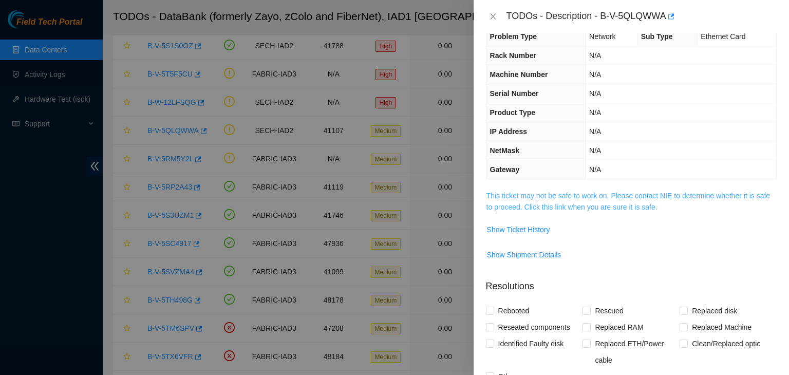
click at [550, 194] on link "This ticket may not be safe to work on. Please contact NIE to determine whether…" at bounding box center [629, 202] width 284 height 20
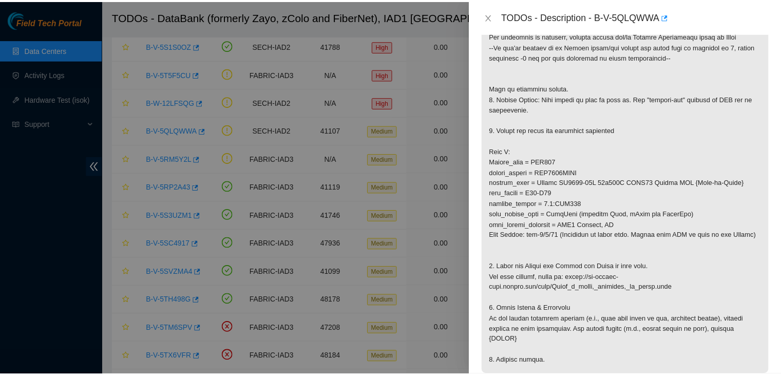
scroll to position [238, 0]
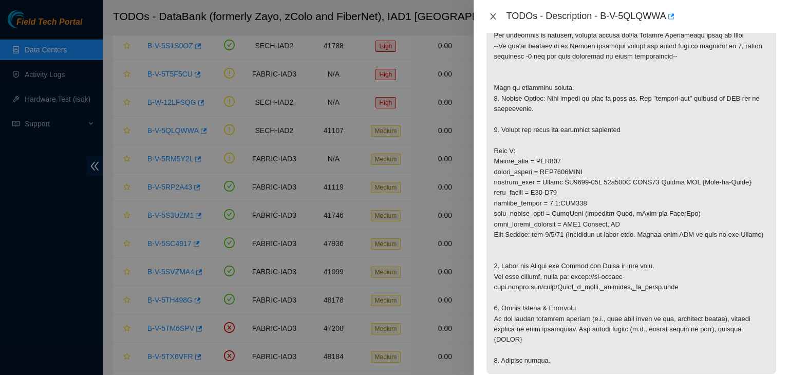
click at [493, 17] on icon "close" at bounding box center [493, 16] width 6 height 6
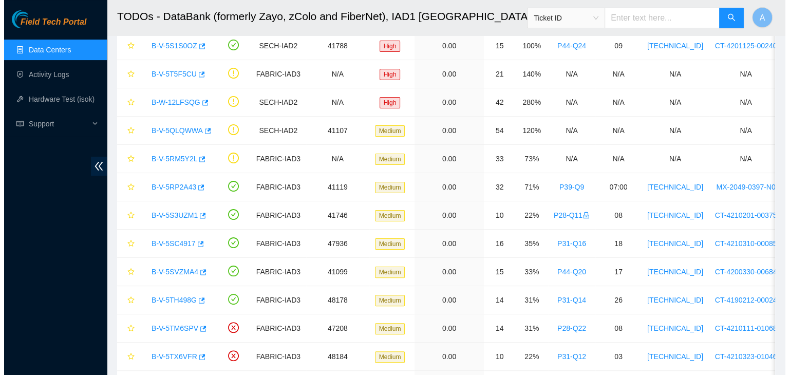
scroll to position [215, 0]
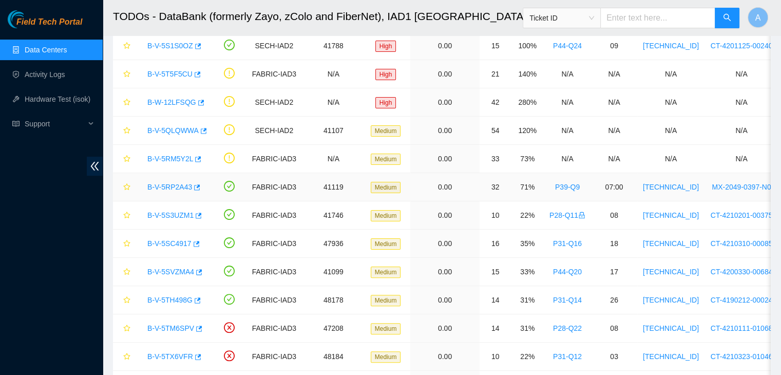
click at [176, 187] on link "B-V-5RP2A43" at bounding box center [169, 187] width 45 height 8
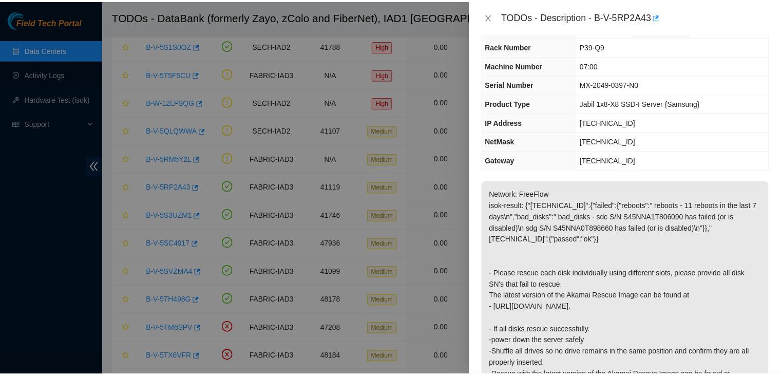
scroll to position [103, 0]
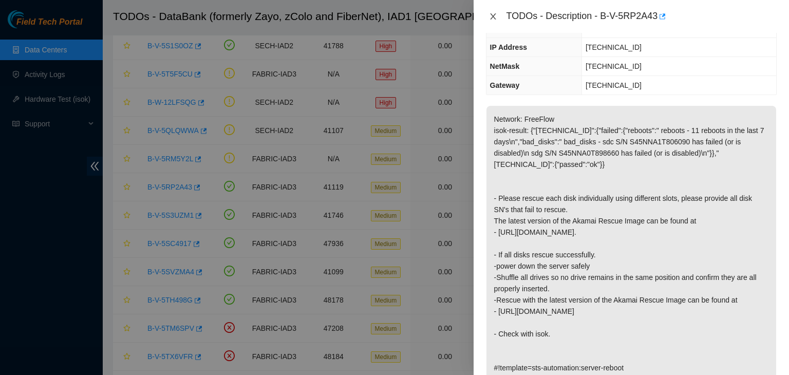
click at [493, 15] on icon "close" at bounding box center [493, 16] width 8 height 8
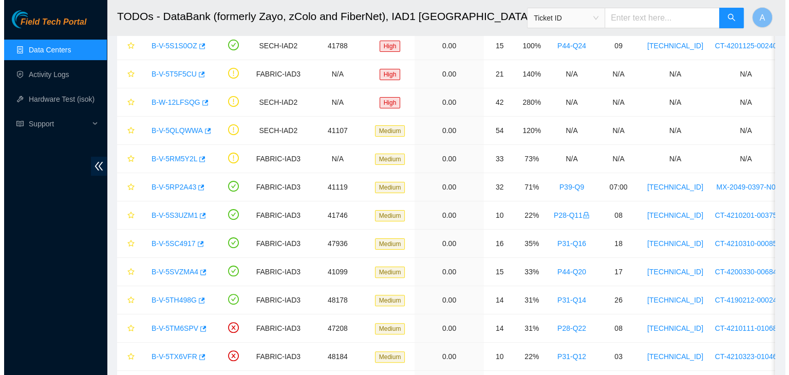
scroll to position [136, 0]
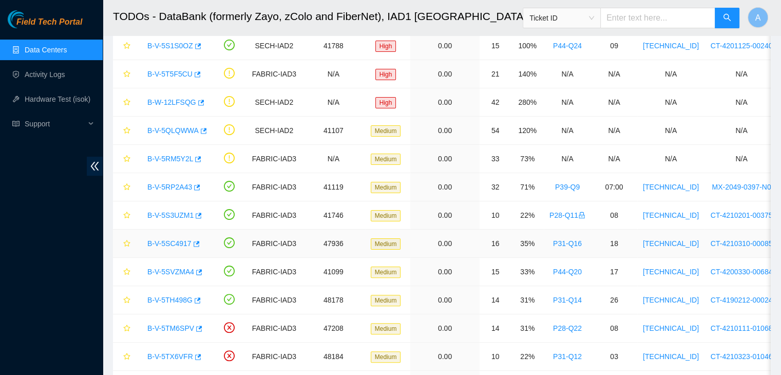
click at [169, 241] on link "B-V-5SC4917" at bounding box center [169, 243] width 44 height 8
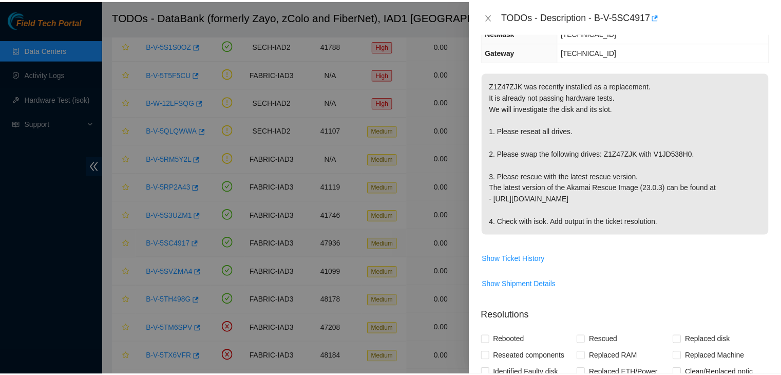
scroll to position [103, 0]
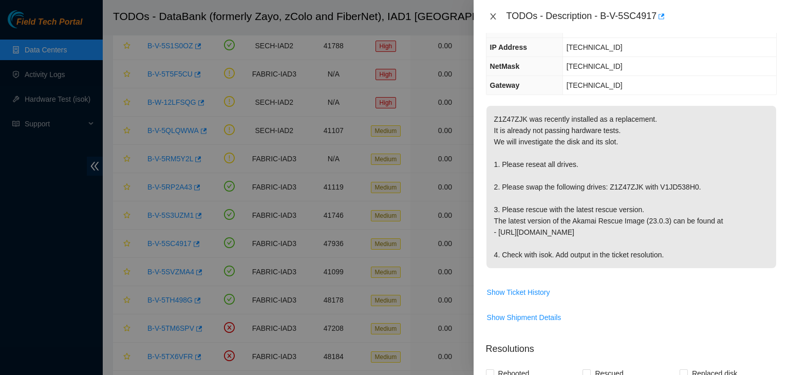
click at [493, 16] on icon "close" at bounding box center [493, 16] width 6 height 6
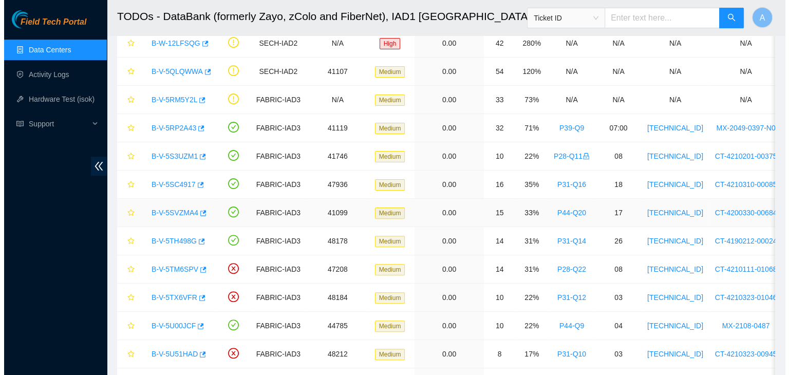
scroll to position [279, 0]
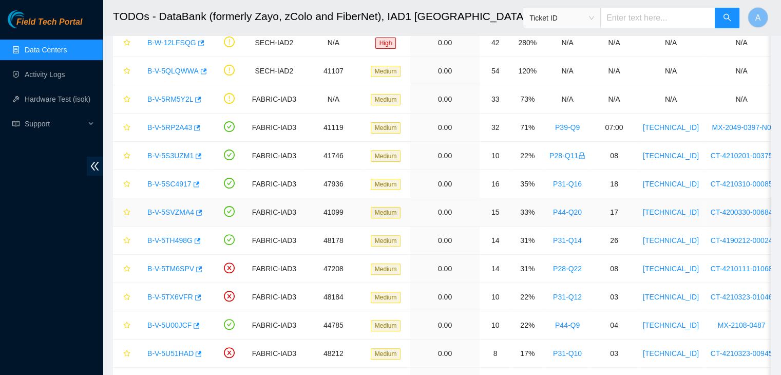
click at [184, 213] on link "B-V-5SVZMA4" at bounding box center [170, 212] width 47 height 8
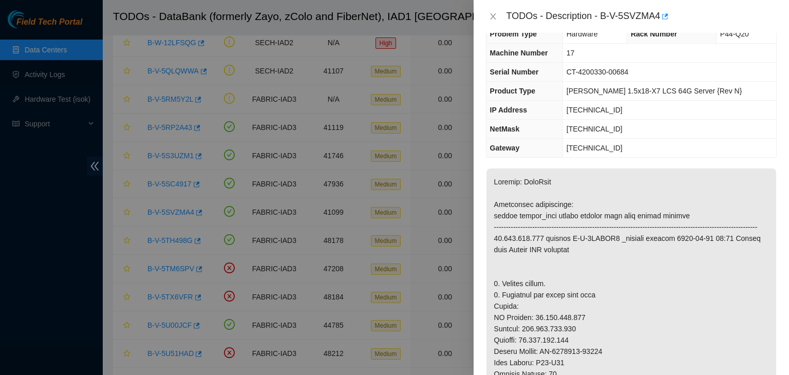
scroll to position [21, 0]
click at [494, 16] on icon "close" at bounding box center [493, 16] width 8 height 8
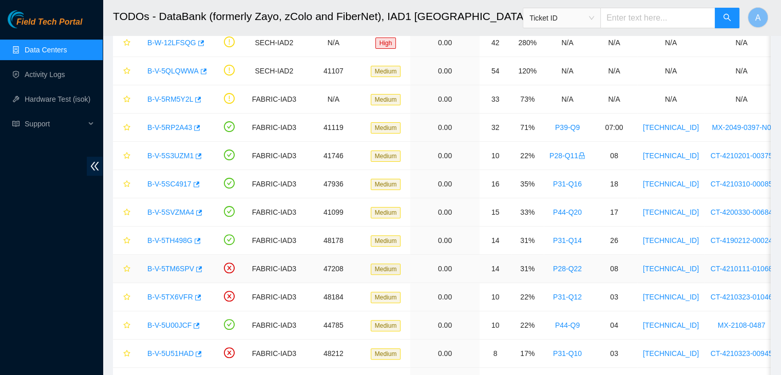
click at [171, 265] on link "B-V-5TM6SPV" at bounding box center [170, 269] width 47 height 8
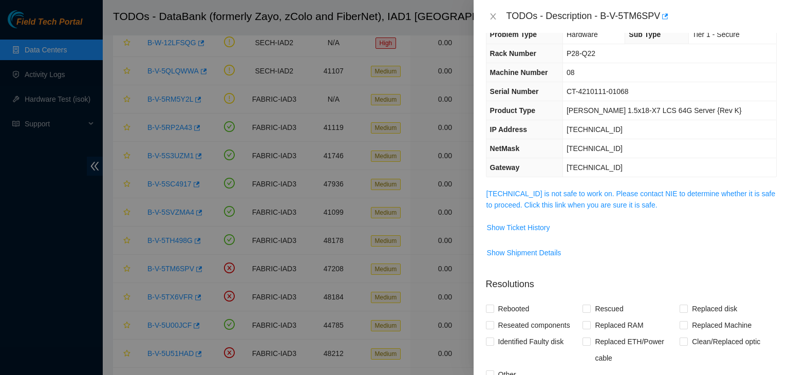
click at [574, 197] on span "23.73.204.75 is not safe to work on. Please contact NIE to determine whether it…" at bounding box center [632, 199] width 290 height 23
click at [582, 192] on link "23.73.204.75 is not safe to work on. Please contact NIE to determine whether it…" at bounding box center [631, 200] width 289 height 20
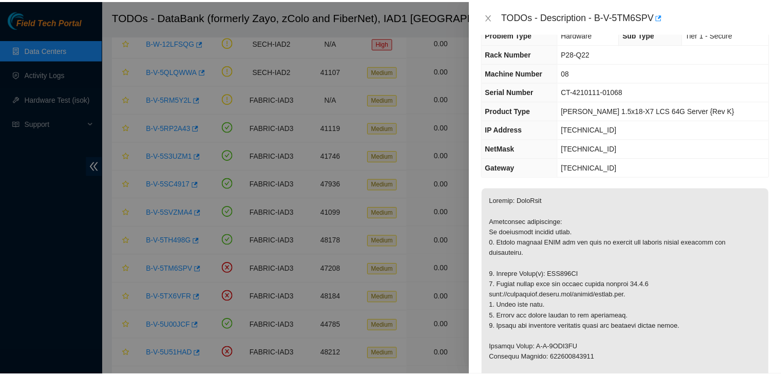
scroll to position [206, 0]
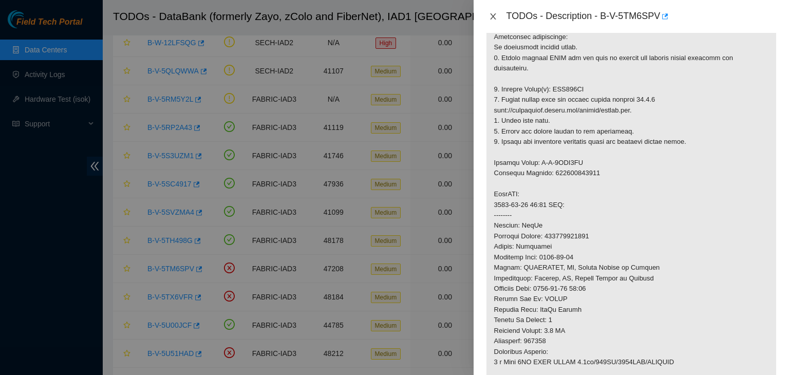
click at [492, 14] on icon "close" at bounding box center [493, 16] width 8 height 8
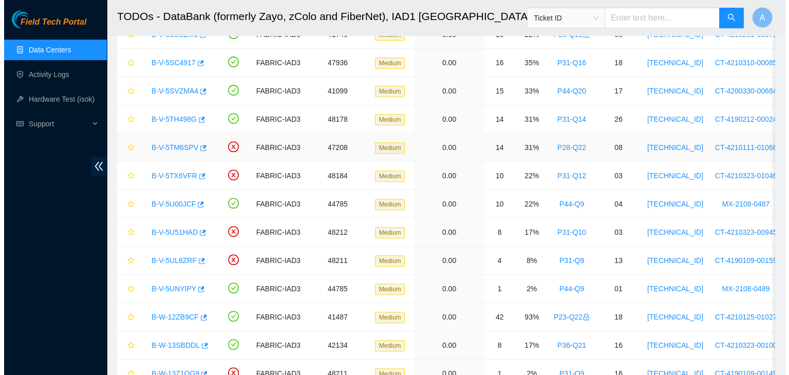
scroll to position [401, 0]
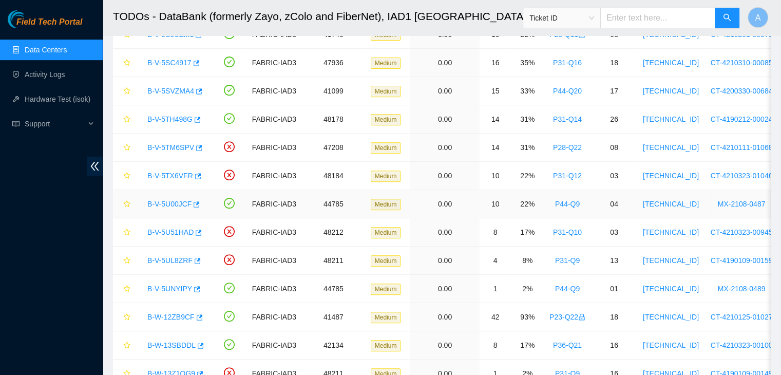
click at [180, 206] on link "B-V-5U00JCF" at bounding box center [169, 204] width 44 height 8
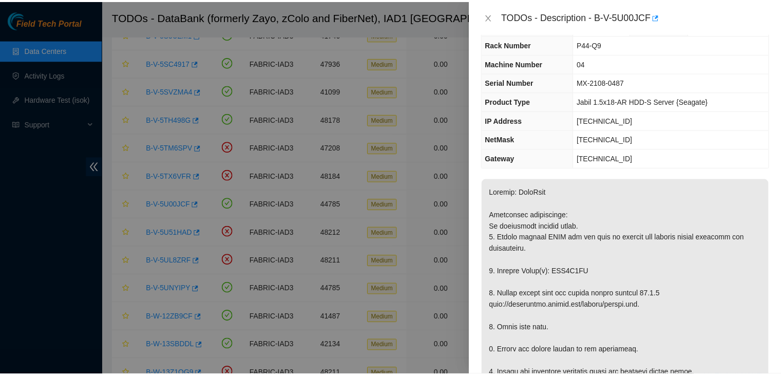
scroll to position [29, 0]
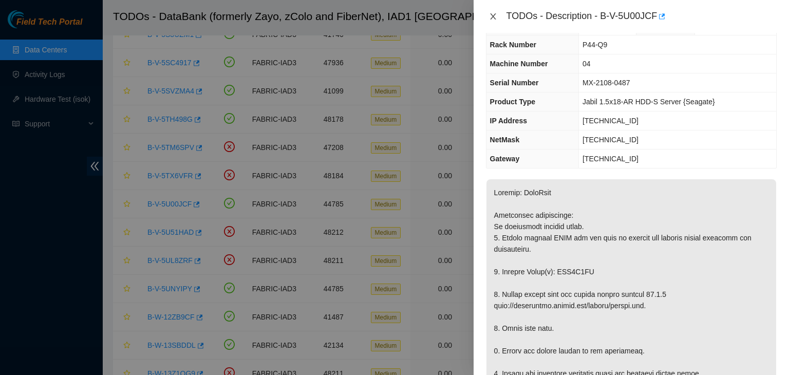
click at [491, 13] on icon "close" at bounding box center [493, 16] width 8 height 8
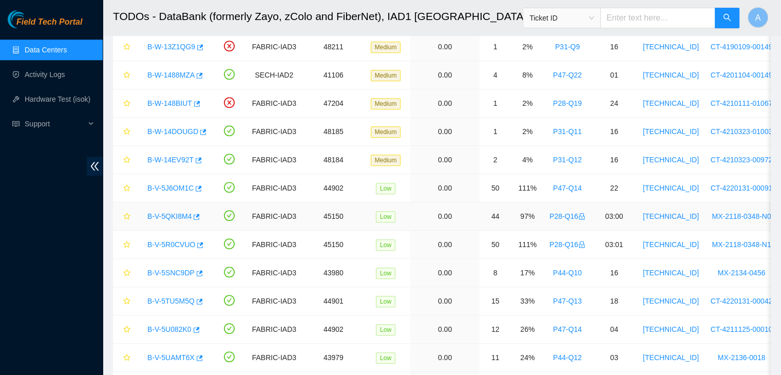
scroll to position [732, 0]
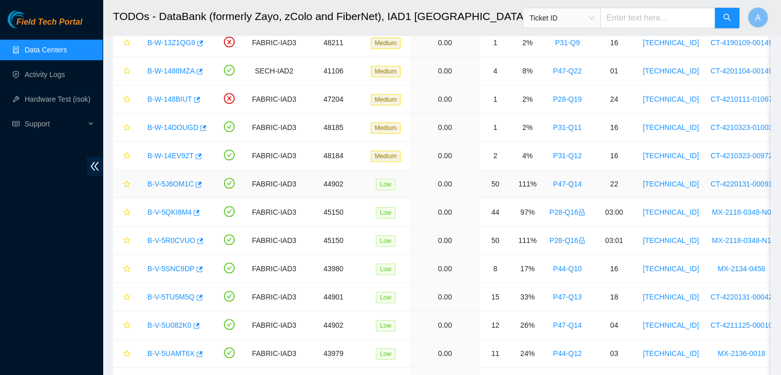
click at [180, 183] on link "B-V-5J6OM1C" at bounding box center [170, 184] width 46 height 8
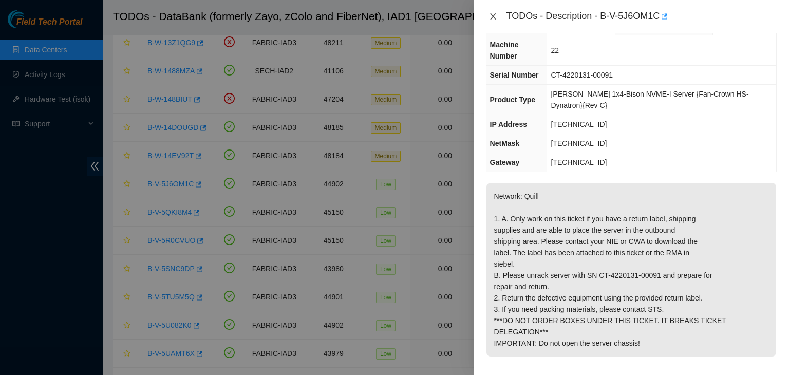
click at [490, 18] on icon "close" at bounding box center [493, 16] width 8 height 8
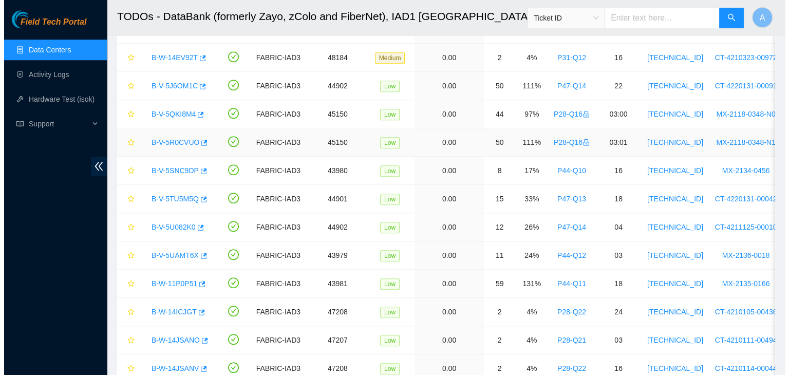
scroll to position [856, 0]
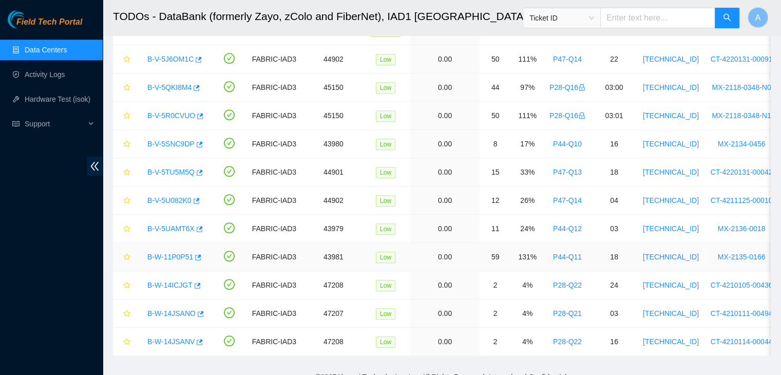
click at [160, 253] on link "B-W-11P0P51" at bounding box center [170, 257] width 46 height 8
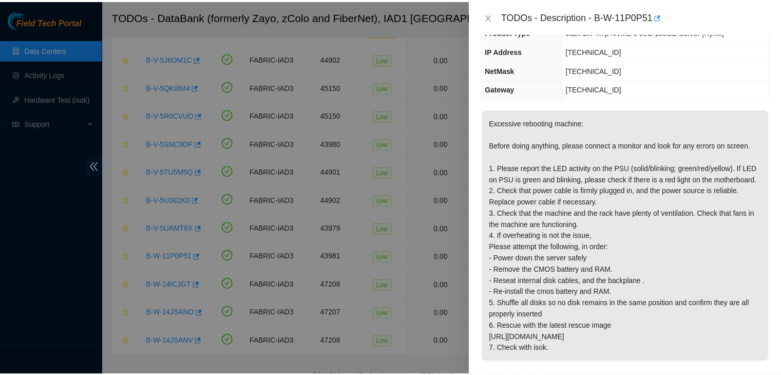
scroll to position [95, 0]
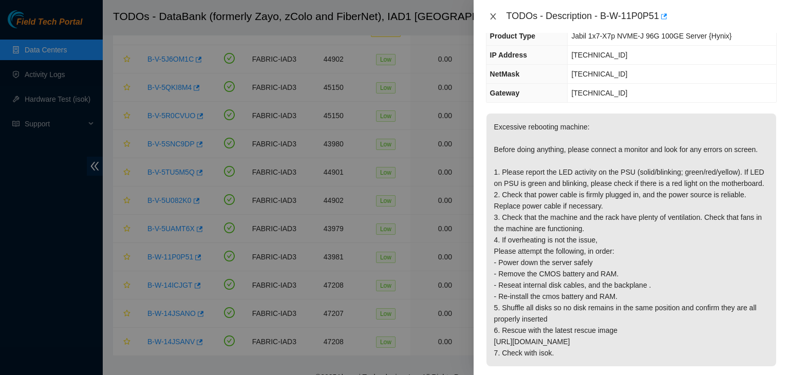
click at [489, 13] on icon "close" at bounding box center [493, 16] width 8 height 8
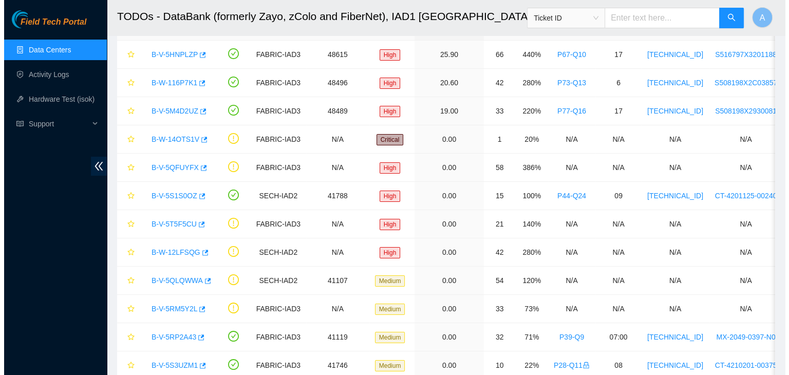
scroll to position [0, 0]
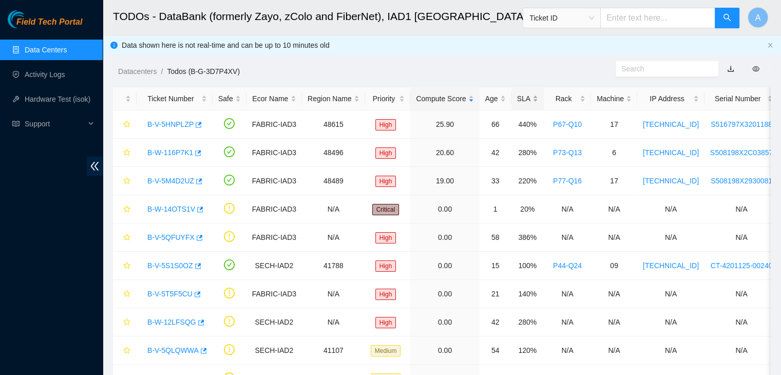
click at [525, 96] on div "SLA" at bounding box center [527, 98] width 21 height 11
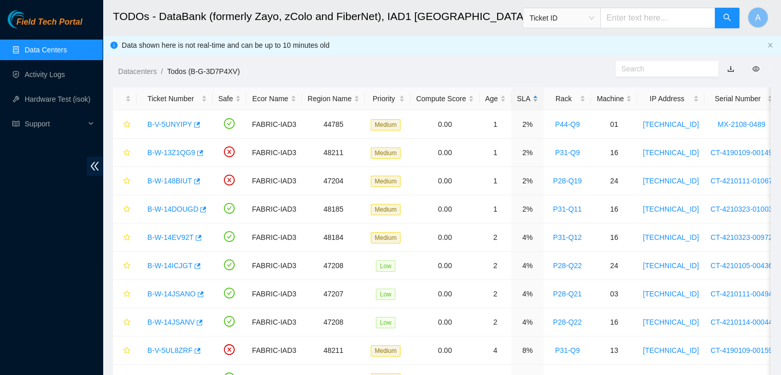
click at [525, 96] on div "SLA" at bounding box center [527, 98] width 21 height 11
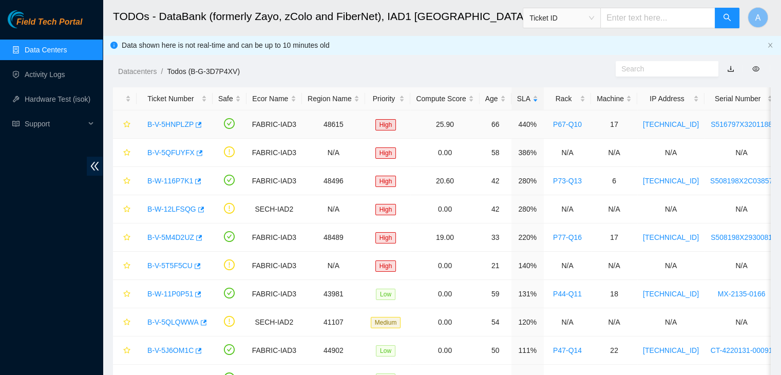
click at [180, 127] on link "B-V-5HNPLZP" at bounding box center [170, 124] width 46 height 8
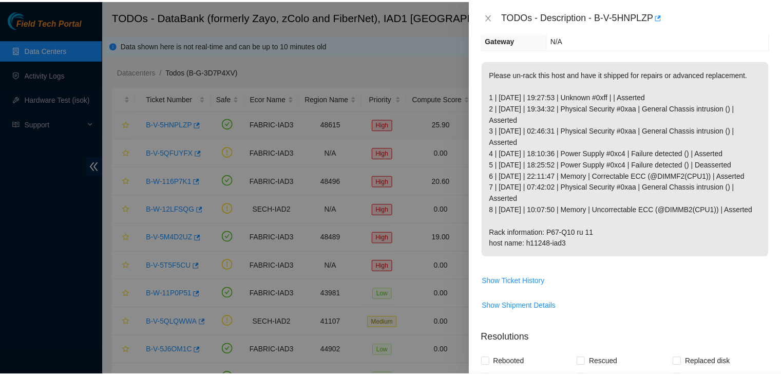
scroll to position [95, 0]
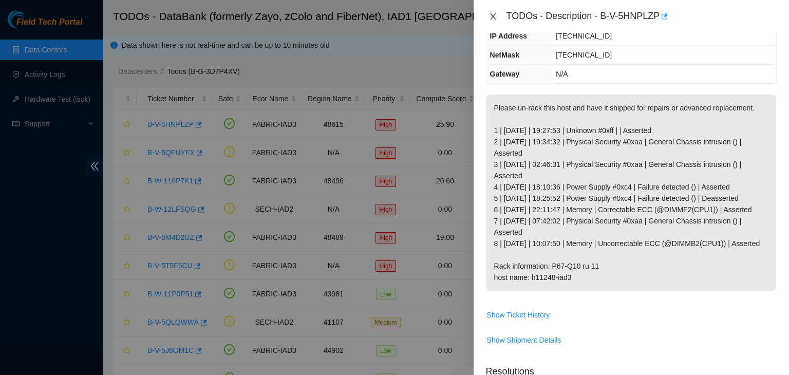
click at [495, 15] on icon "close" at bounding box center [493, 16] width 8 height 8
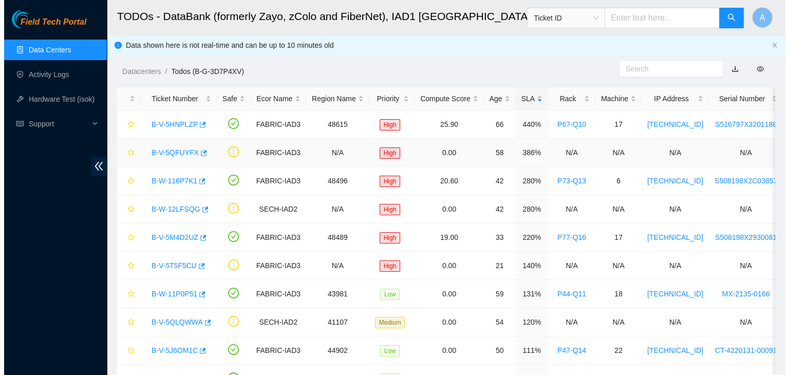
scroll to position [129, 0]
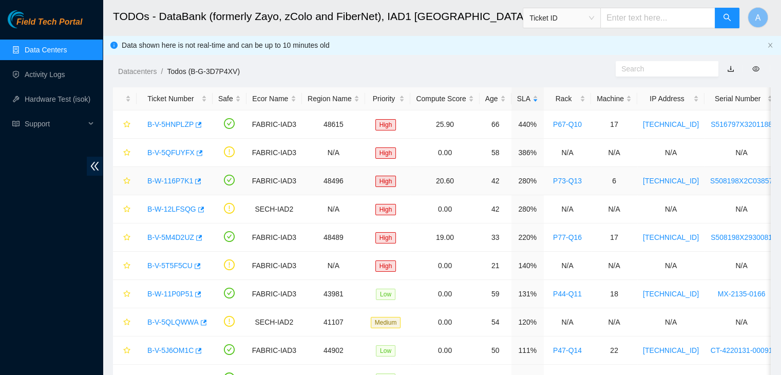
click at [181, 181] on link "B-W-116P7K1" at bounding box center [170, 181] width 46 height 8
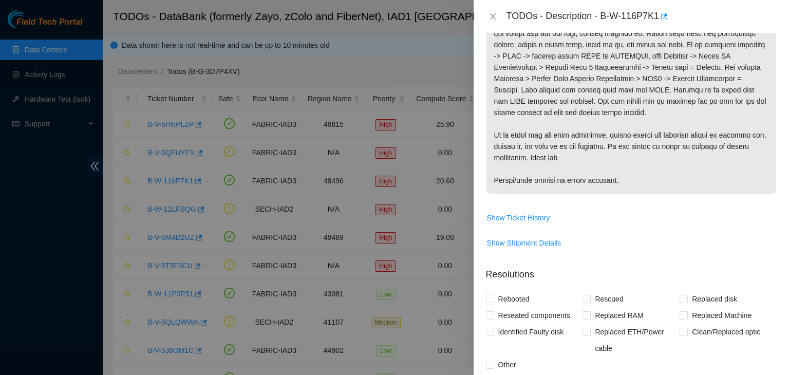
scroll to position [294, 0]
click at [536, 222] on button "Show Ticket History" at bounding box center [519, 217] width 64 height 16
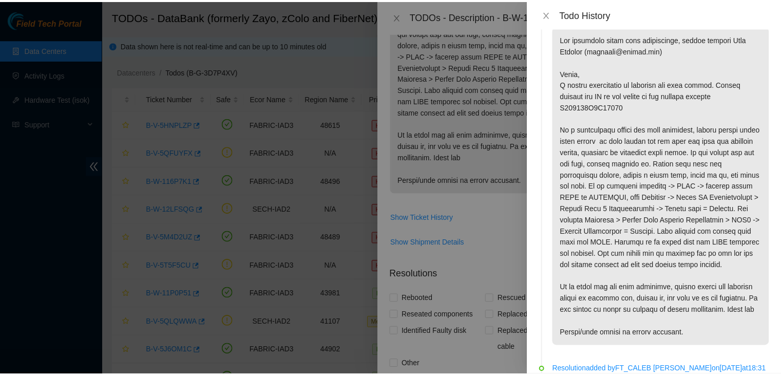
scroll to position [0, 0]
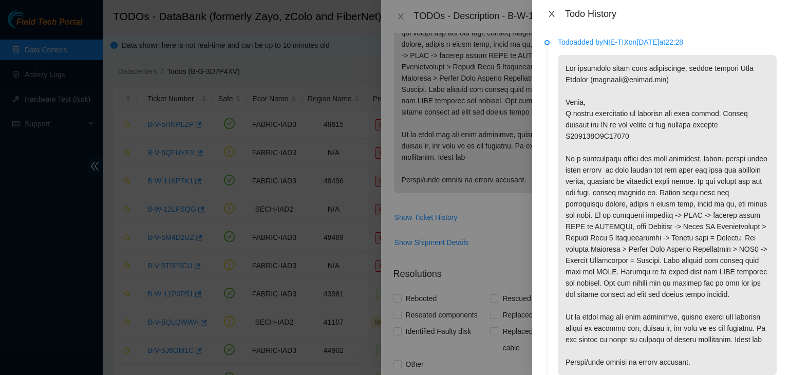
click at [553, 10] on icon "close" at bounding box center [552, 14] width 8 height 8
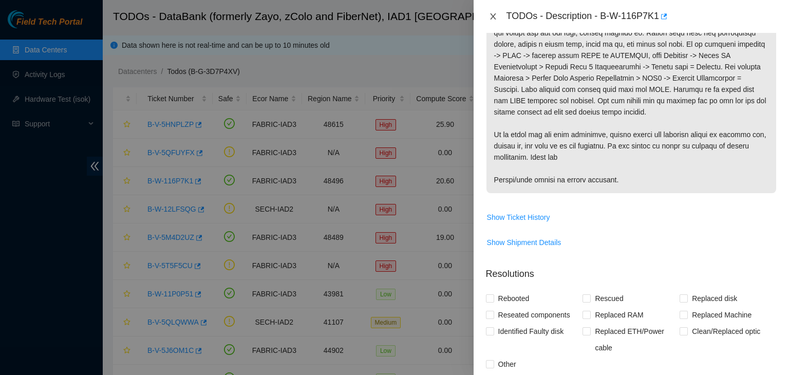
click at [491, 13] on icon "close" at bounding box center [493, 16] width 8 height 8
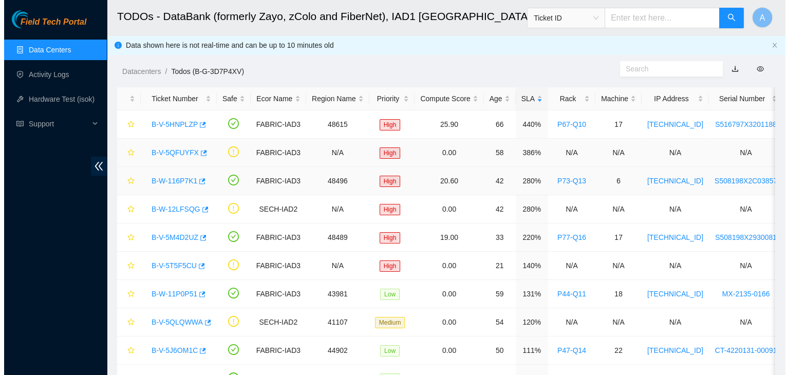
scroll to position [302, 0]
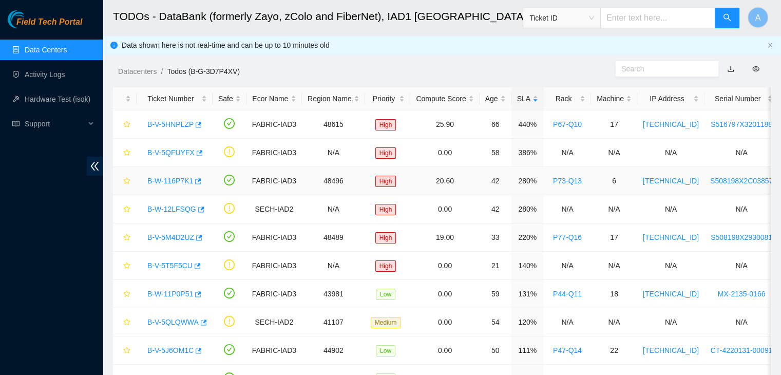
click at [179, 178] on link "B-W-116P7K1" at bounding box center [170, 181] width 46 height 8
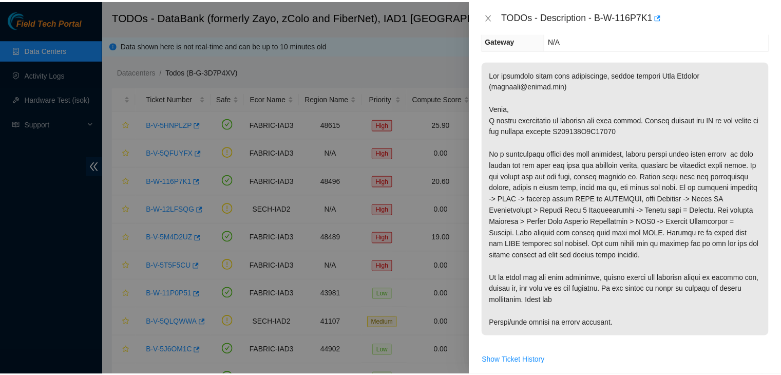
scroll to position [157, 0]
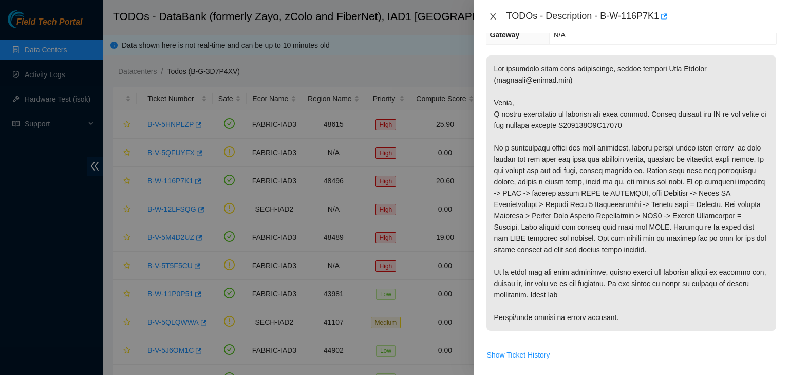
click at [496, 20] on icon "close" at bounding box center [493, 16] width 8 height 8
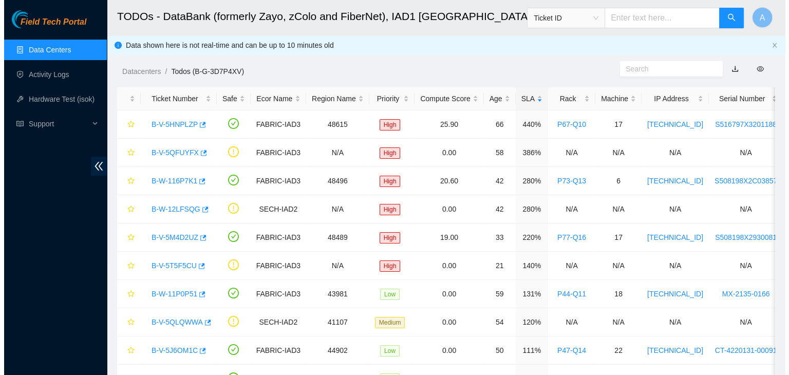
scroll to position [168, 0]
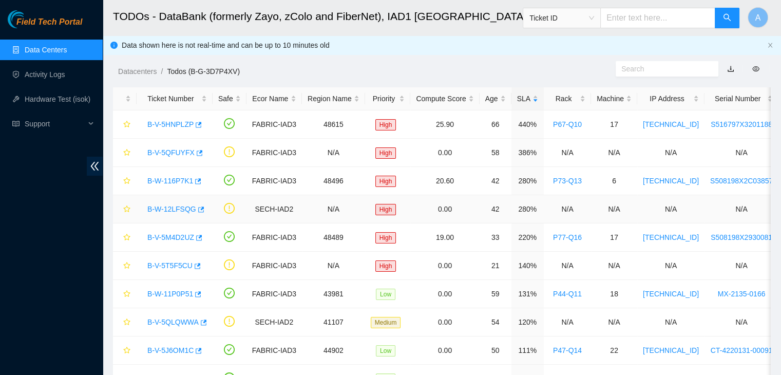
click at [172, 207] on link "B-W-12LFSQG" at bounding box center [171, 209] width 49 height 8
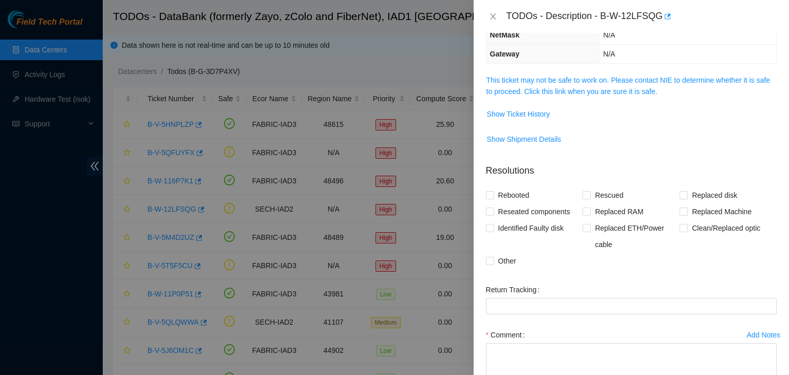
scroll to position [36, 0]
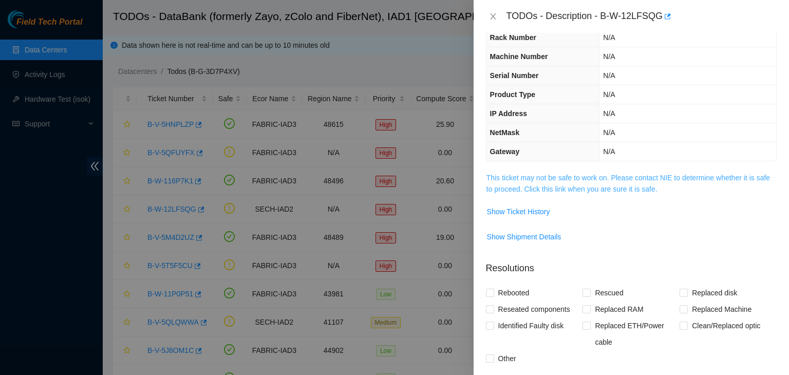
click at [528, 179] on link "This ticket may not be safe to work on. Please contact NIE to determine whether…" at bounding box center [629, 184] width 284 height 20
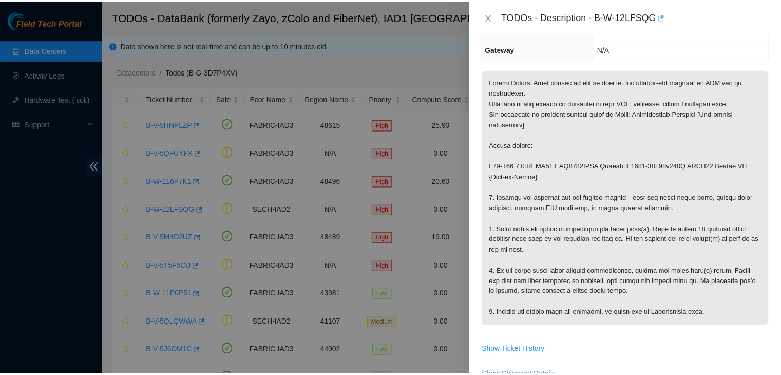
scroll to position [140, 0]
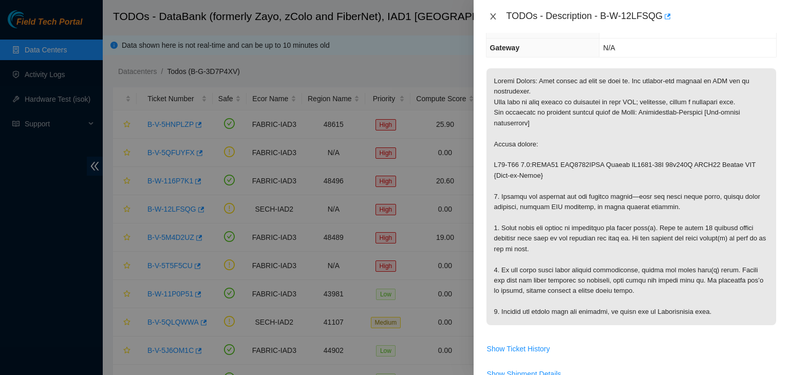
click at [496, 15] on icon "close" at bounding box center [493, 16] width 8 height 8
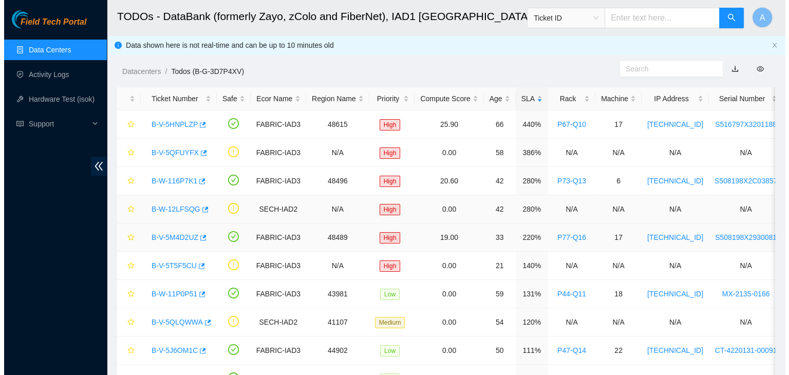
scroll to position [174, 0]
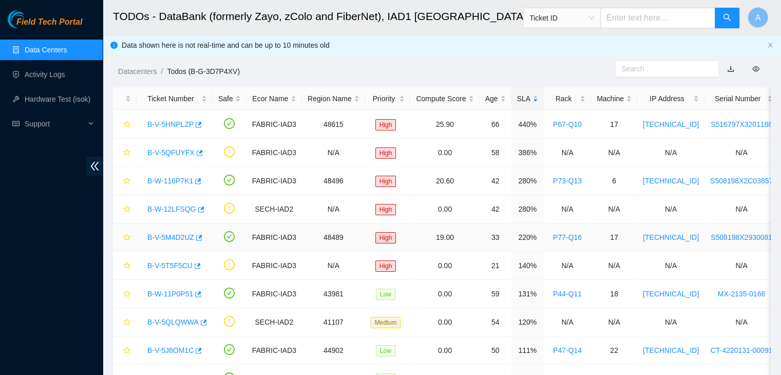
click at [181, 239] on link "B-V-5M4D2UZ" at bounding box center [170, 237] width 47 height 8
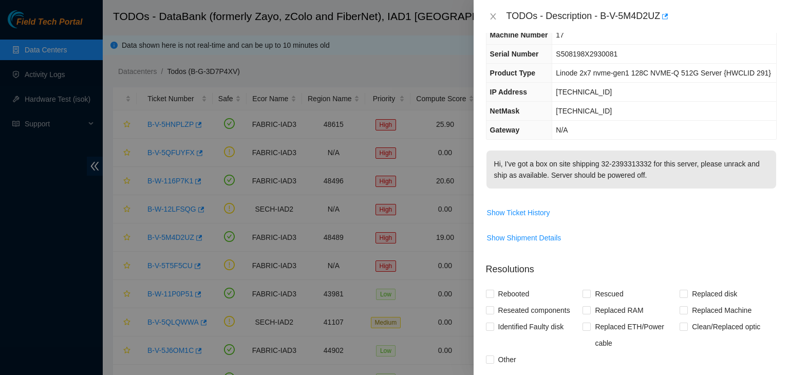
scroll to position [39, 0]
click at [536, 239] on span "Show Shipment Details" at bounding box center [524, 238] width 74 height 11
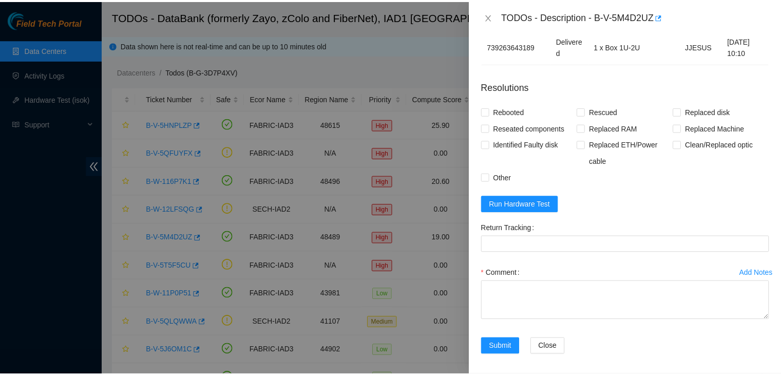
scroll to position [34, 0]
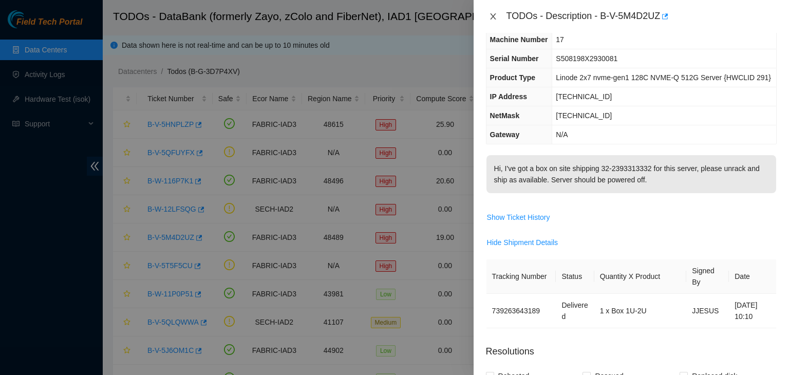
click at [491, 15] on icon "close" at bounding box center [493, 16] width 6 height 6
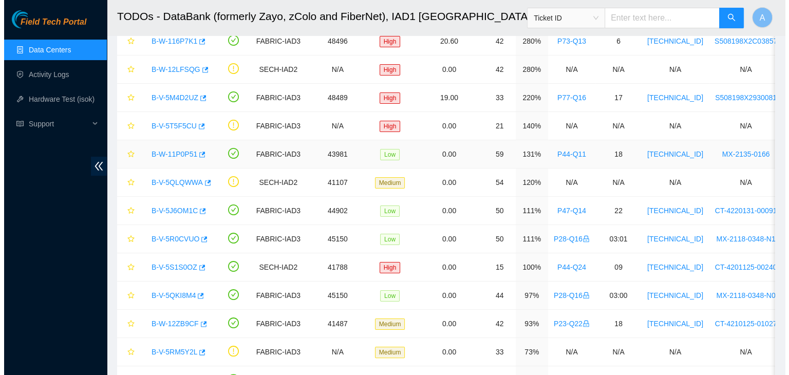
scroll to position [144, 0]
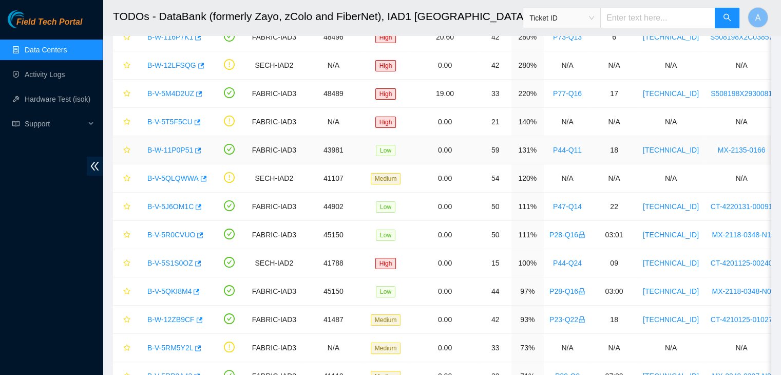
click at [181, 151] on link "B-W-11P0P51" at bounding box center [170, 150] width 46 height 8
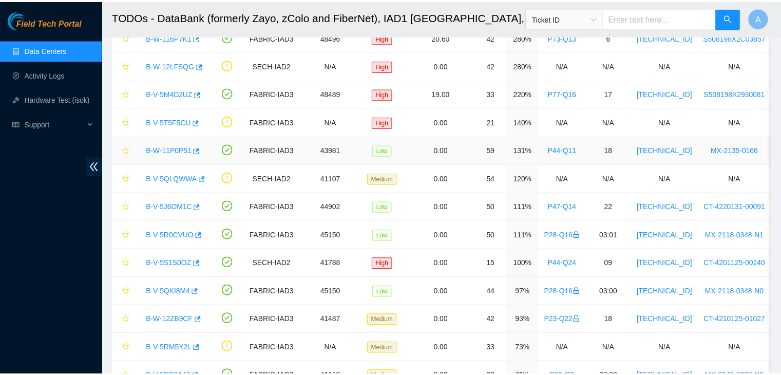
scroll to position [34, 0]
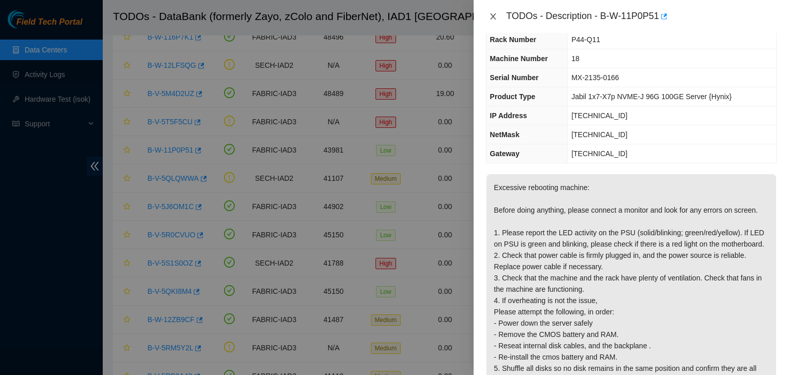
click at [493, 16] on icon "close" at bounding box center [493, 16] width 6 height 6
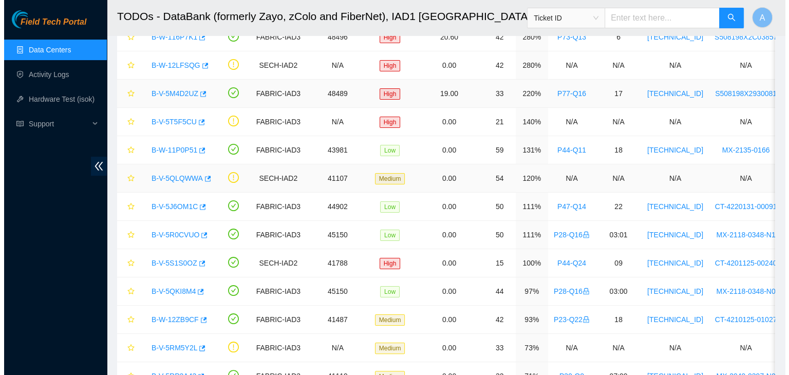
scroll to position [45, 0]
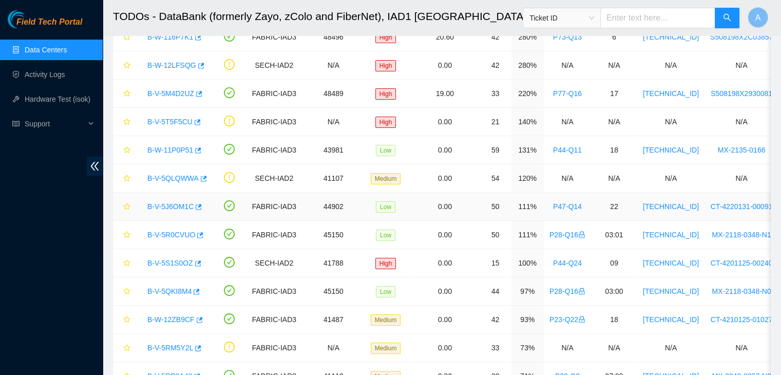
click at [162, 207] on link "B-V-5J6OM1C" at bounding box center [170, 206] width 46 height 8
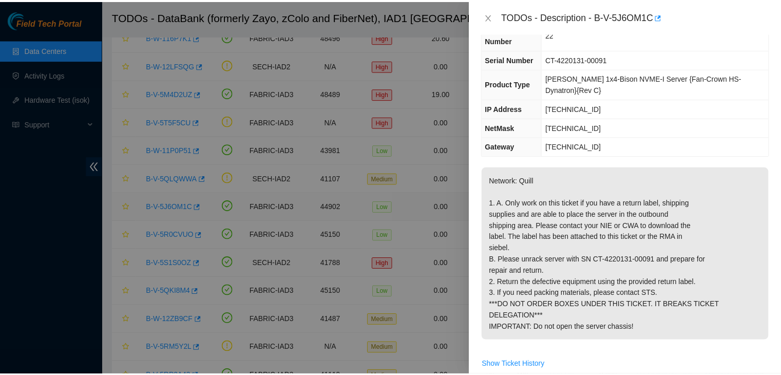
scroll to position [34, 0]
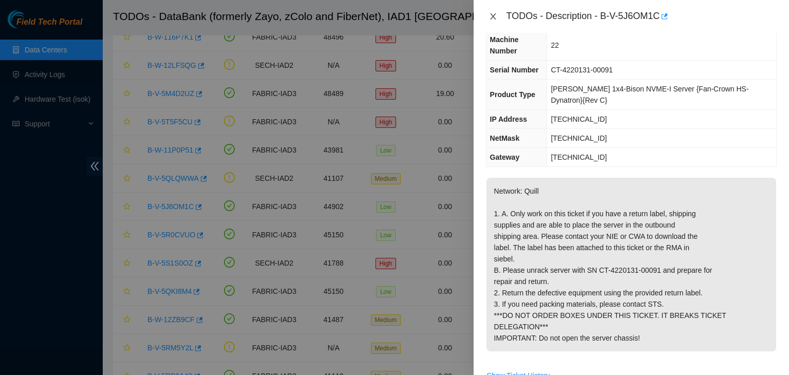
click at [490, 17] on icon "close" at bounding box center [493, 16] width 8 height 8
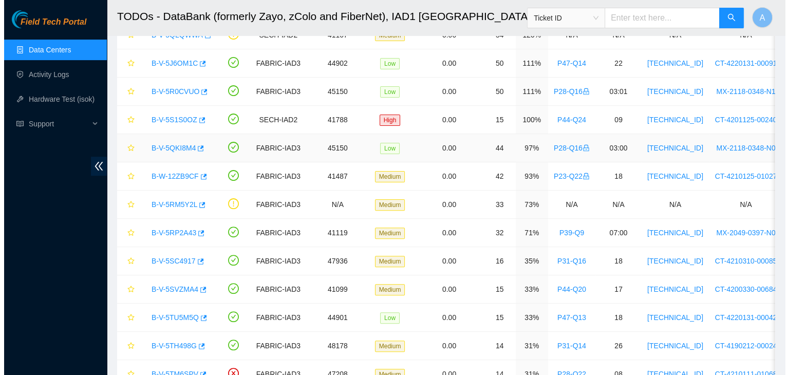
scroll to position [293, 0]
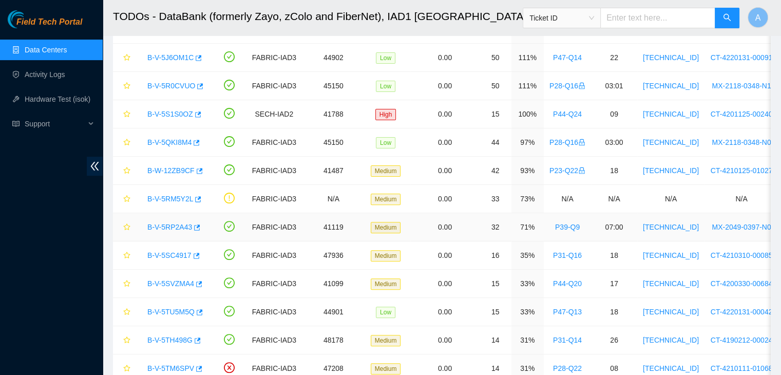
click at [180, 226] on link "B-V-5RP2A43" at bounding box center [169, 227] width 45 height 8
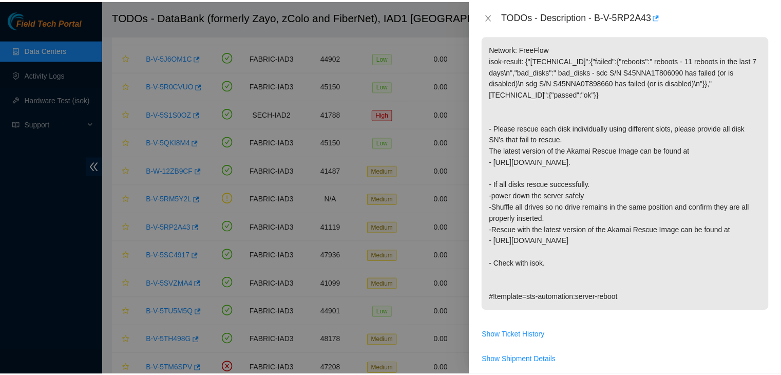
scroll to position [174, 0]
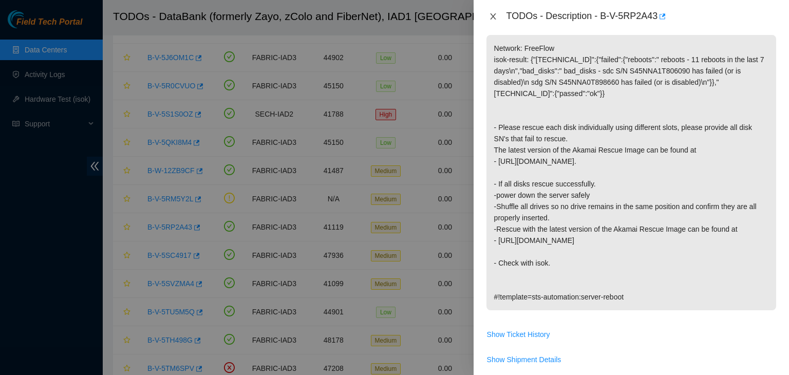
click at [492, 13] on icon "close" at bounding box center [493, 16] width 8 height 8
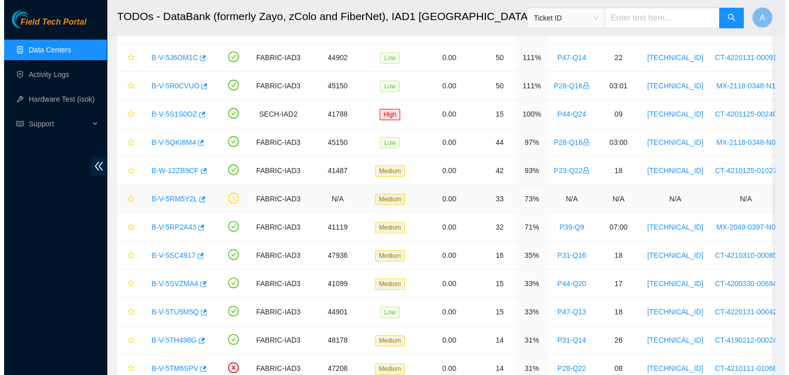
scroll to position [189, 0]
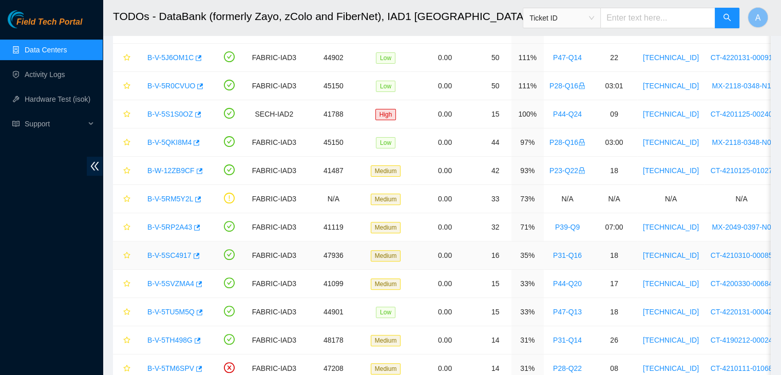
click at [178, 254] on link "B-V-5SC4917" at bounding box center [169, 255] width 44 height 8
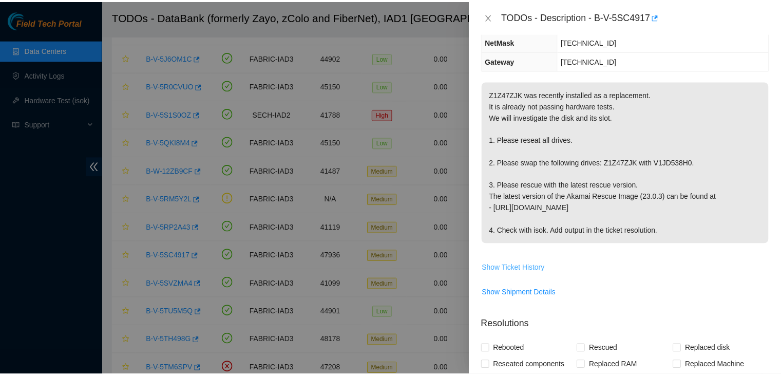
scroll to position [127, 0]
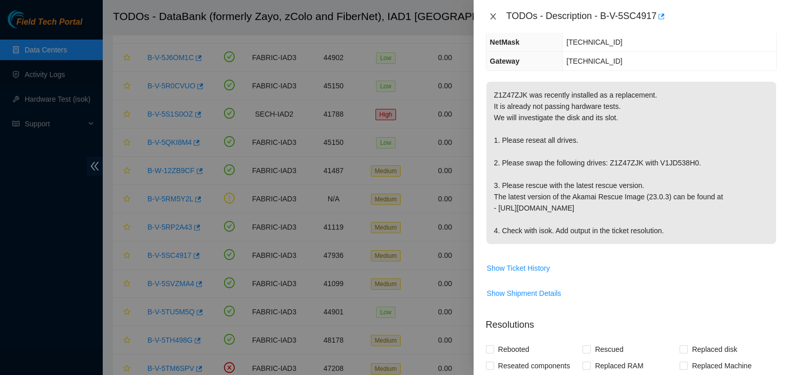
click at [493, 17] on icon "close" at bounding box center [493, 16] width 6 height 6
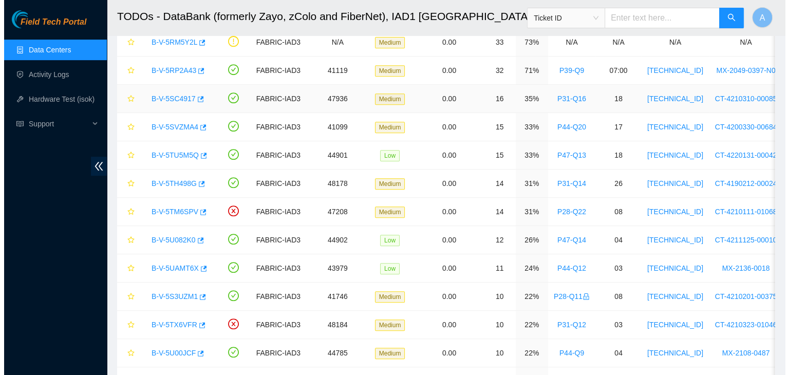
scroll to position [450, 0]
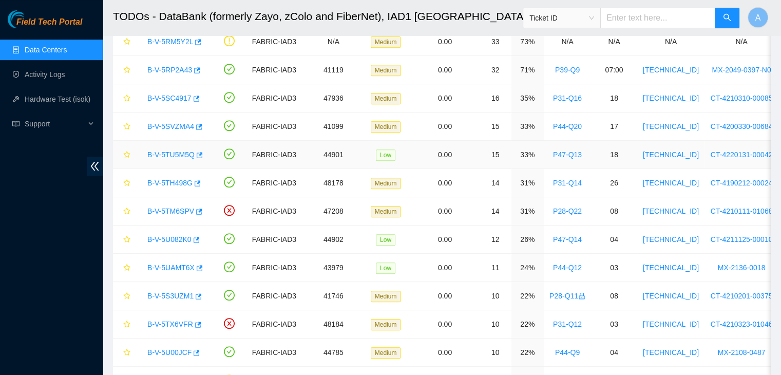
click at [156, 151] on link "B-V-5TU5M5Q" at bounding box center [170, 155] width 47 height 8
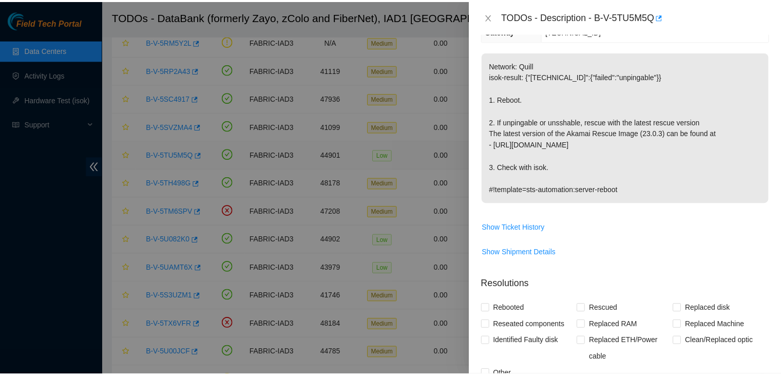
scroll to position [127, 0]
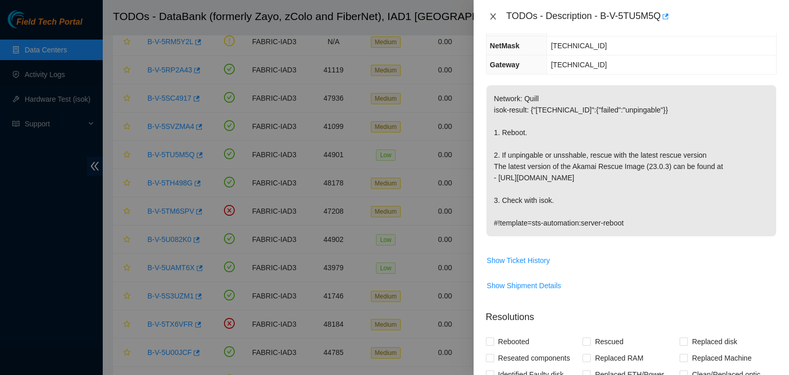
click at [493, 21] on button "Close" at bounding box center [493, 17] width 14 height 10
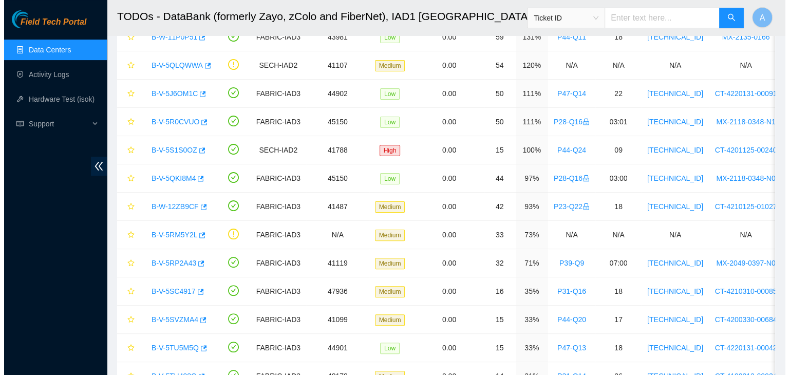
scroll to position [268, 0]
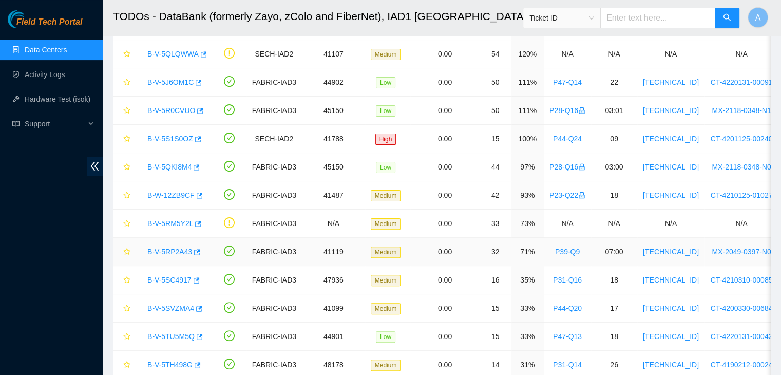
click at [175, 249] on link "B-V-5RP2A43" at bounding box center [169, 252] width 45 height 8
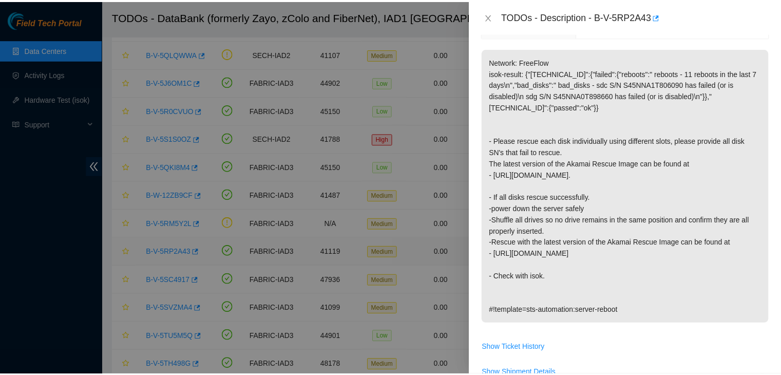
scroll to position [127, 0]
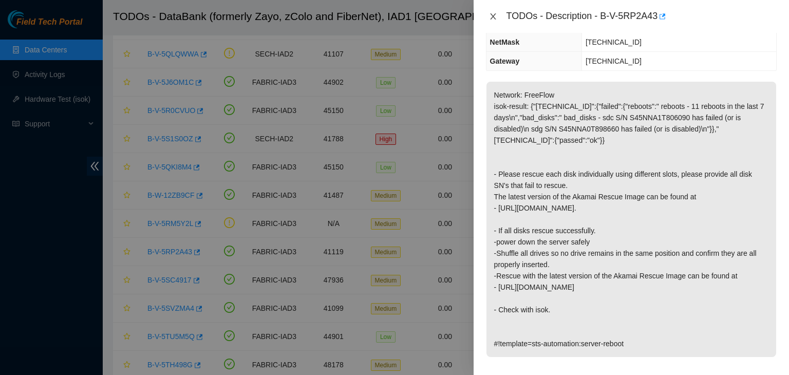
click at [493, 18] on icon "close" at bounding box center [493, 16] width 8 height 8
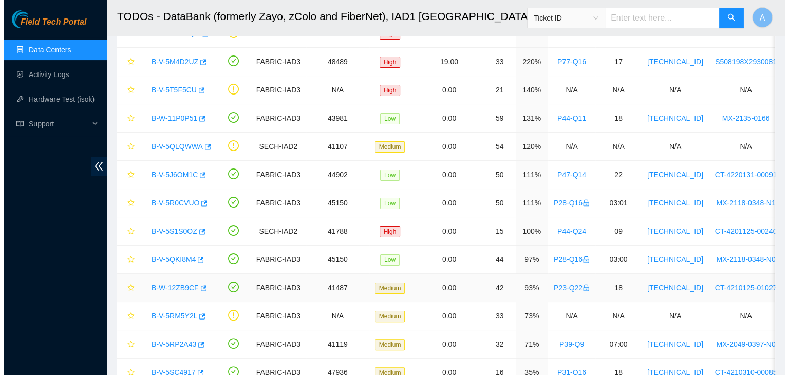
scroll to position [175, 0]
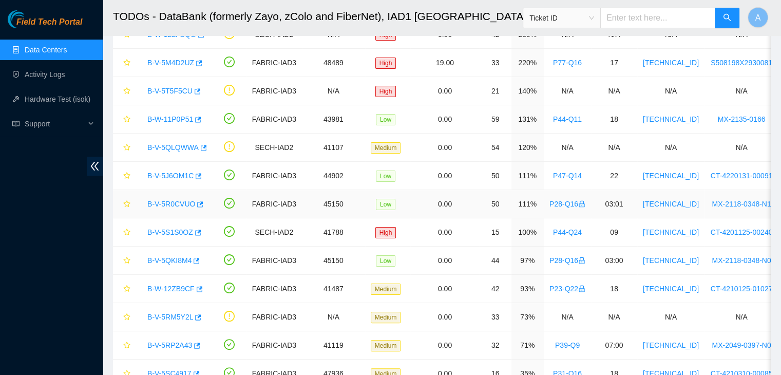
click at [181, 204] on link "B-V-5R0CVUO" at bounding box center [171, 204] width 48 height 8
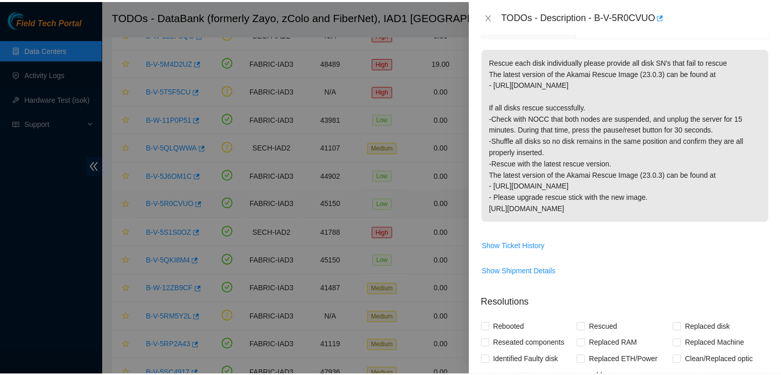
scroll to position [127, 0]
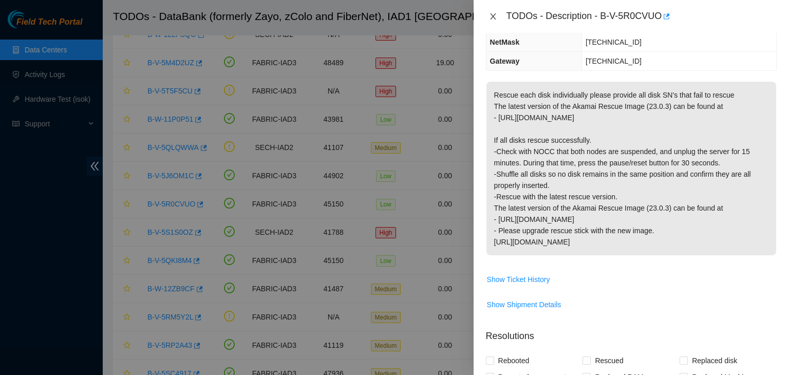
click at [495, 19] on icon "close" at bounding box center [493, 16] width 6 height 6
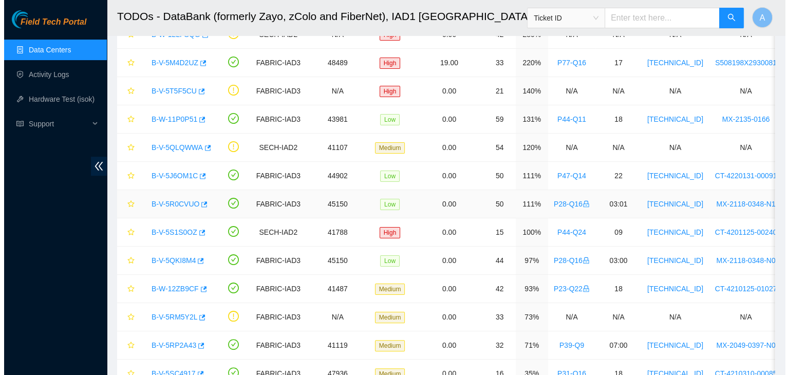
scroll to position [160, 0]
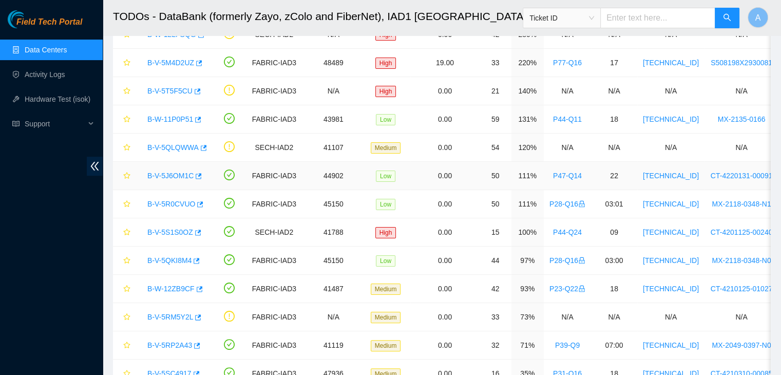
click at [172, 175] on link "B-V-5J6OM1C" at bounding box center [170, 176] width 46 height 8
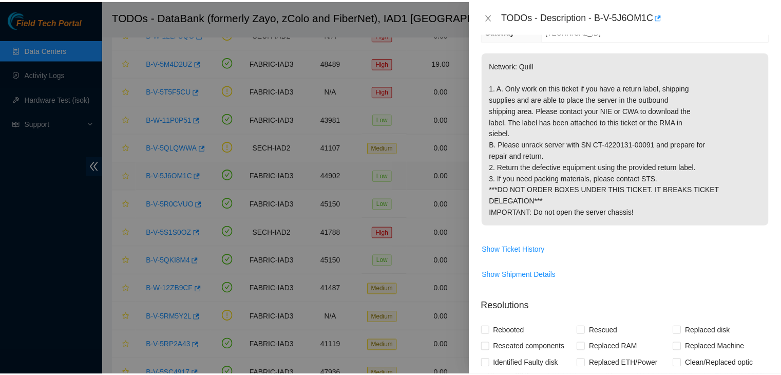
scroll to position [127, 0]
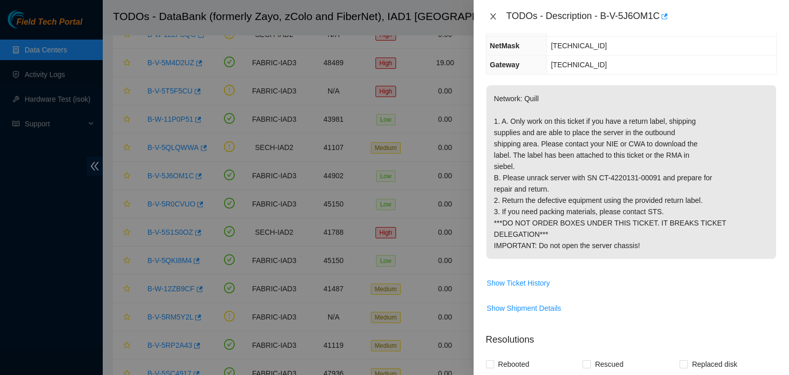
click at [493, 15] on icon "close" at bounding box center [493, 16] width 8 height 8
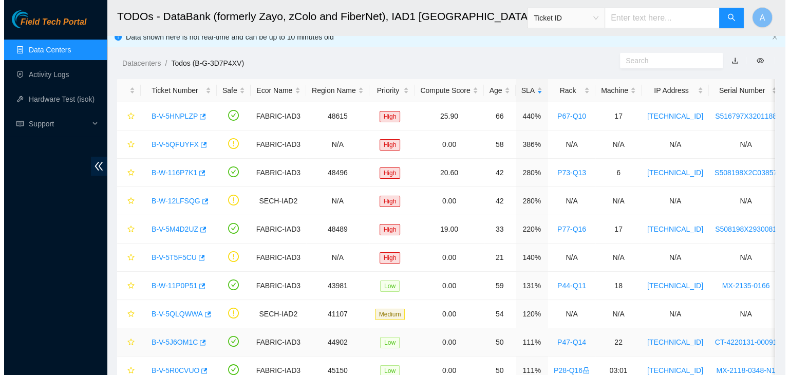
scroll to position [0, 0]
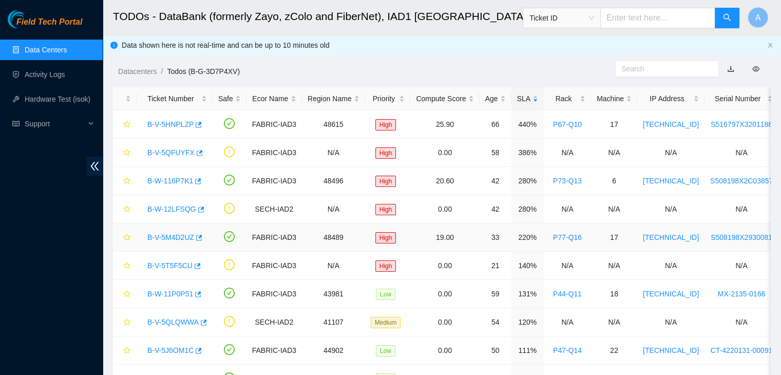
click at [166, 235] on link "B-V-5M4D2UZ" at bounding box center [170, 237] width 47 height 8
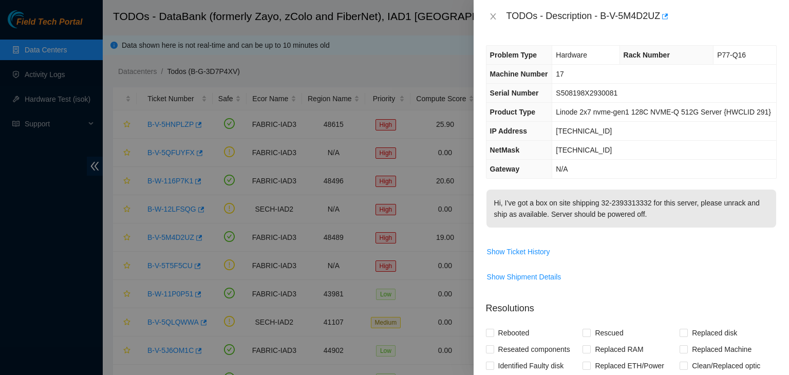
click at [492, 10] on div "TODOs - Description - B-V-5M4D2UZ" at bounding box center [631, 16] width 291 height 16
click at [492, 12] on button "Close" at bounding box center [493, 17] width 14 height 10
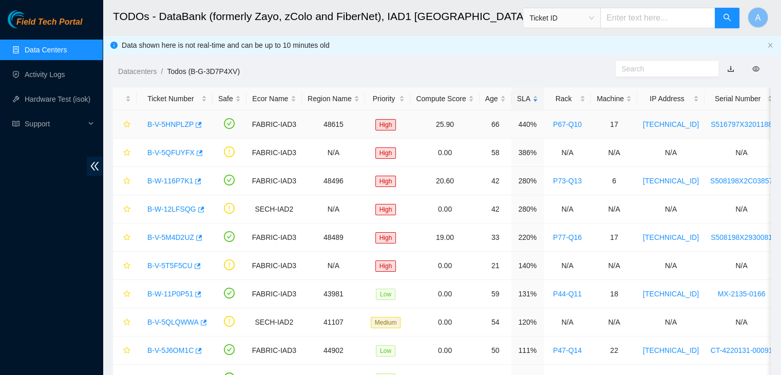
click at [175, 127] on link "B-V-5HNPLZP" at bounding box center [170, 124] width 46 height 8
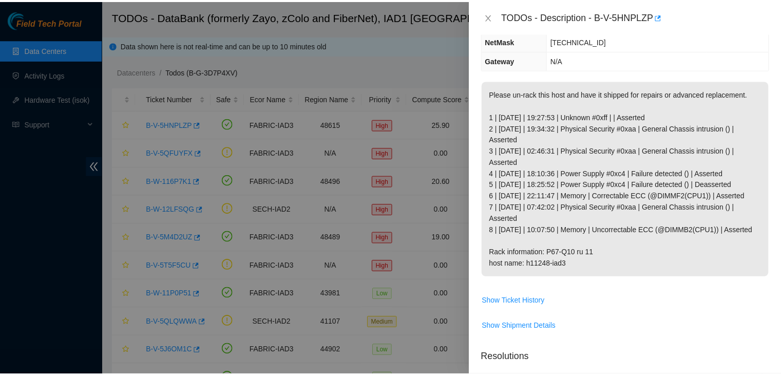
scroll to position [109, 0]
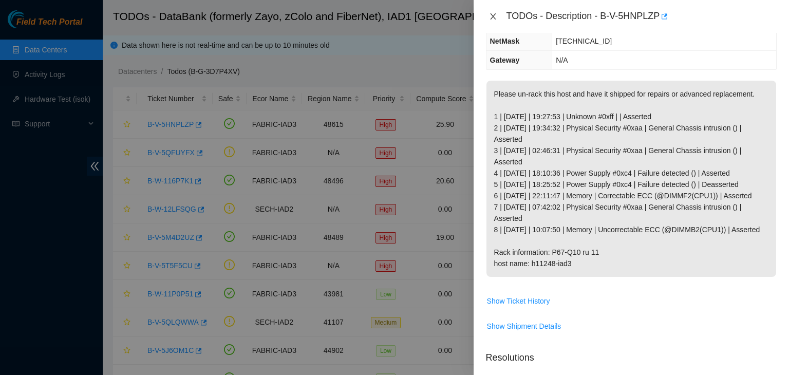
click at [496, 19] on icon "close" at bounding box center [493, 16] width 8 height 8
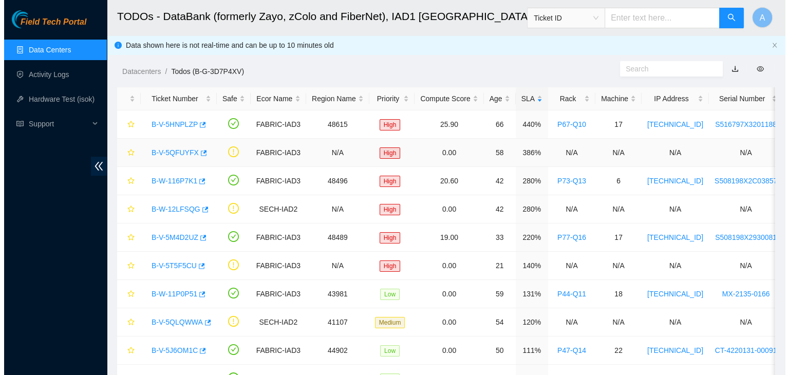
scroll to position [143, 0]
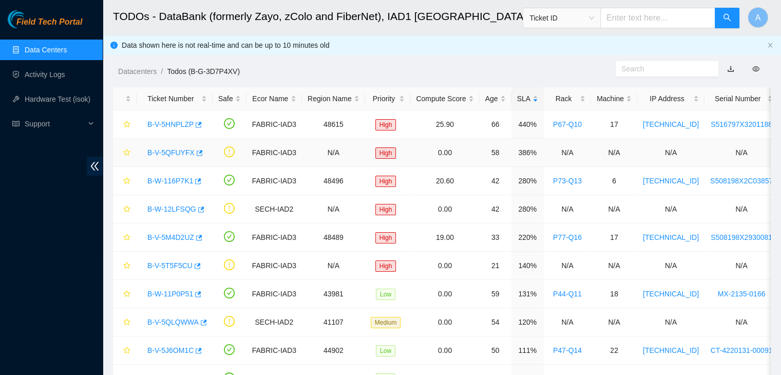
click at [176, 148] on link "B-V-5QFUYFX" at bounding box center [170, 152] width 47 height 8
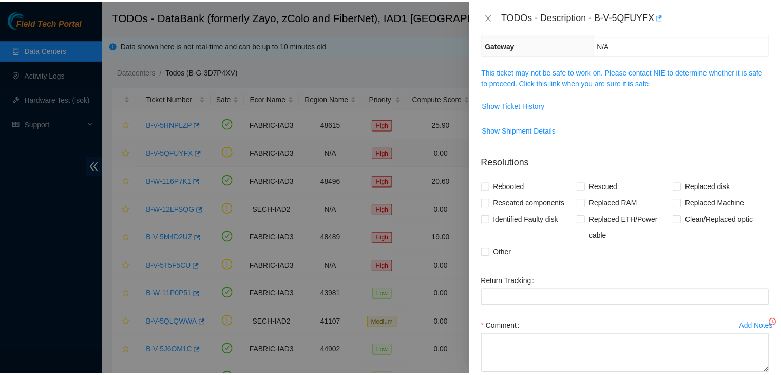
scroll to position [109, 0]
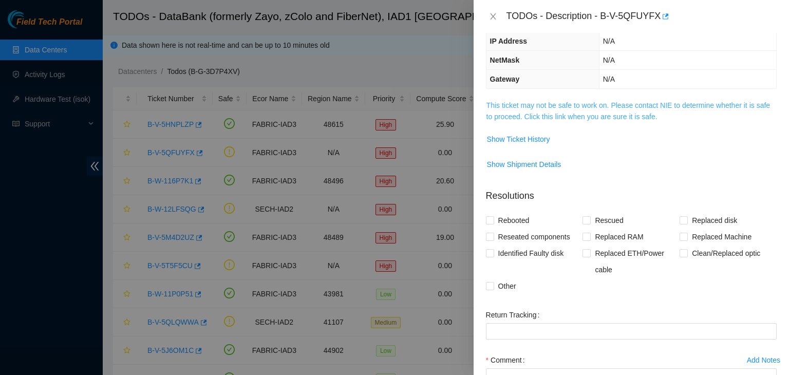
click at [565, 111] on link "This ticket may not be safe to work on. Please contact NIE to determine whether…" at bounding box center [629, 111] width 284 height 20
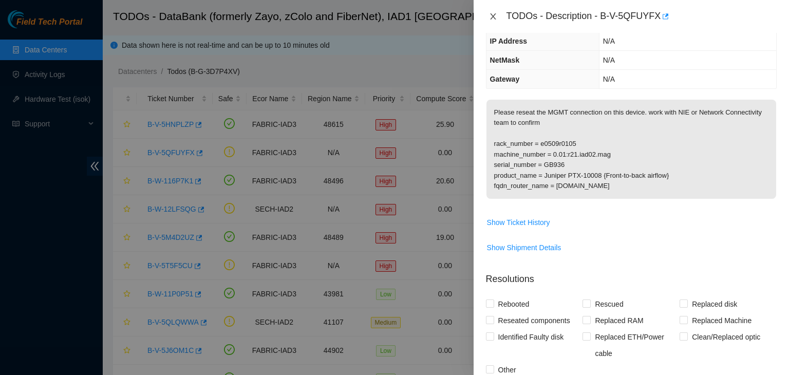
click at [495, 18] on icon "close" at bounding box center [493, 16] width 8 height 8
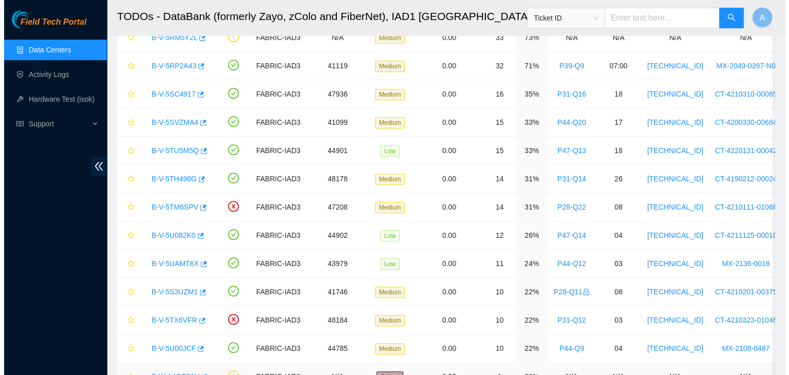
scroll to position [454, 0]
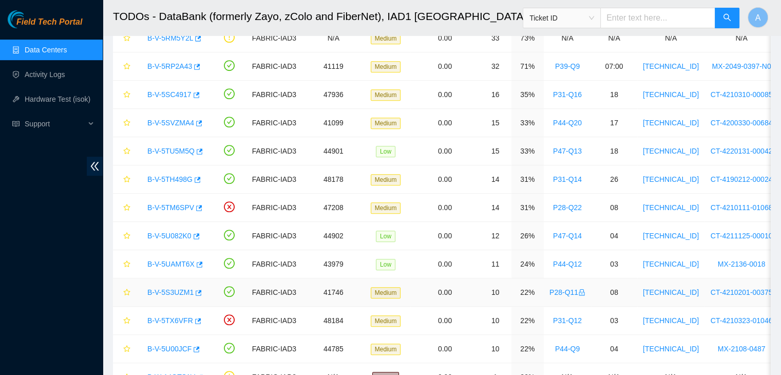
click at [161, 291] on link "B-V-5S3UZM1" at bounding box center [170, 292] width 46 height 8
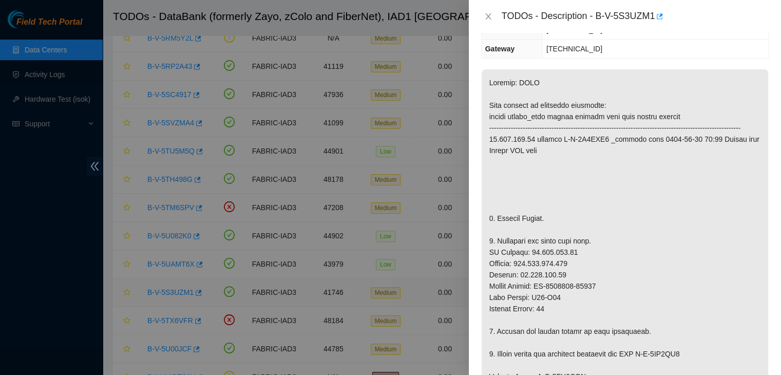
scroll to position [109, 0]
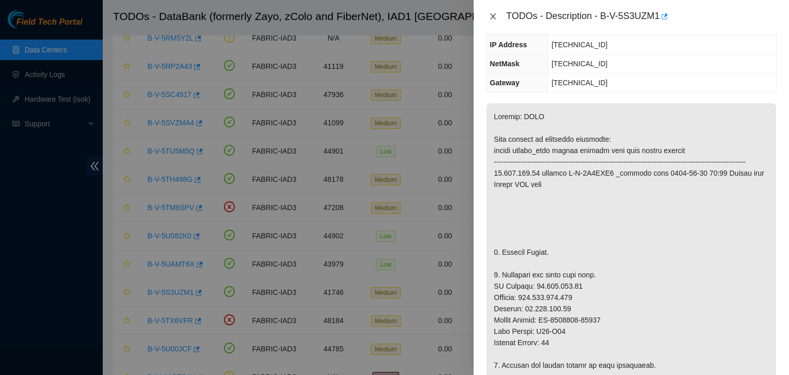
click at [490, 13] on icon "close" at bounding box center [493, 16] width 8 height 8
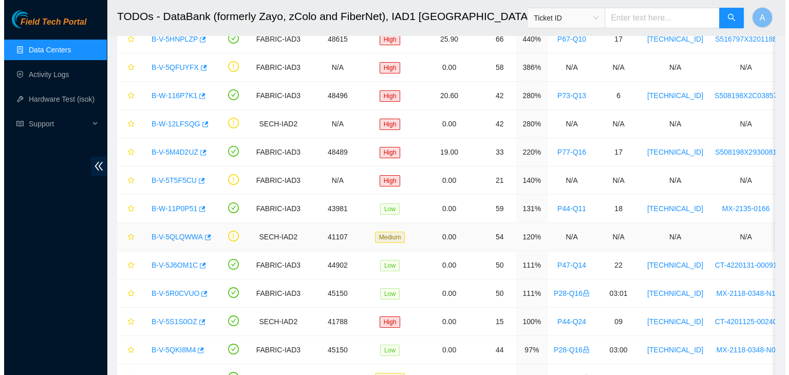
scroll to position [86, 0]
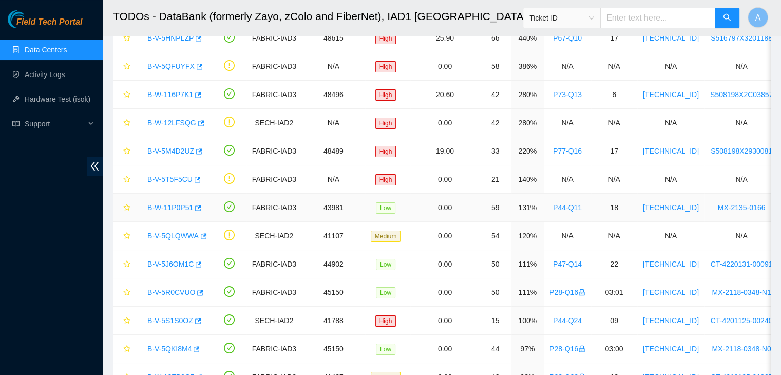
click at [162, 204] on link "B-W-11P0P51" at bounding box center [170, 207] width 46 height 8
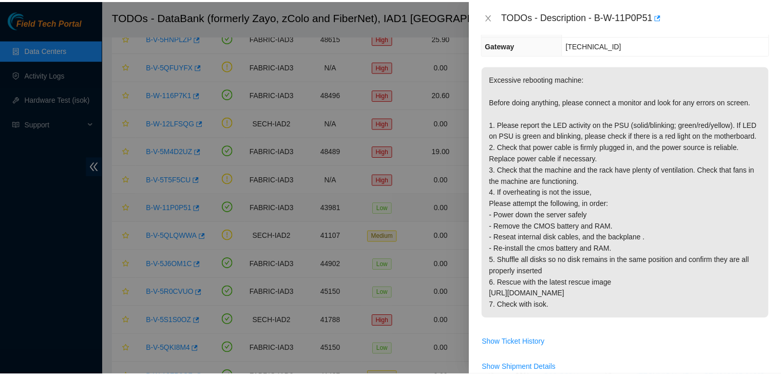
scroll to position [109, 0]
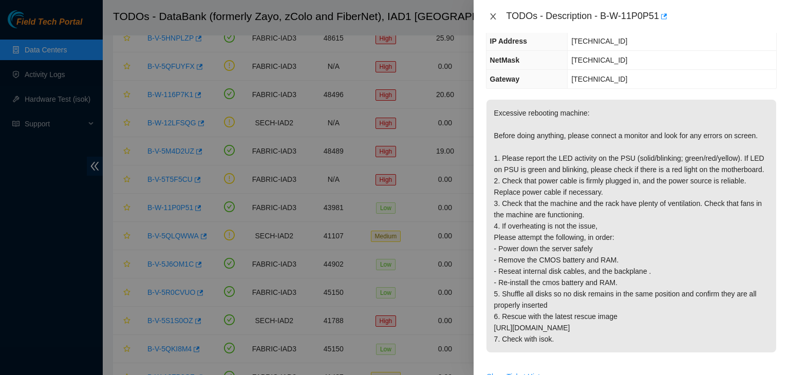
click at [487, 16] on button "Close" at bounding box center [493, 17] width 14 height 10
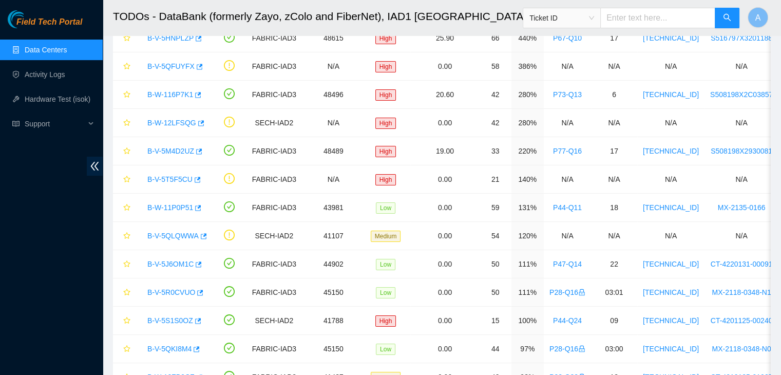
scroll to position [143, 0]
click at [195, 205] on icon "button" at bounding box center [198, 208] width 6 height 6
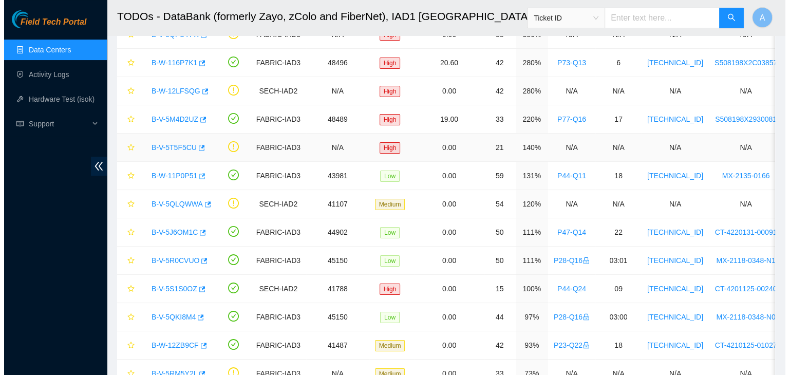
scroll to position [119, 0]
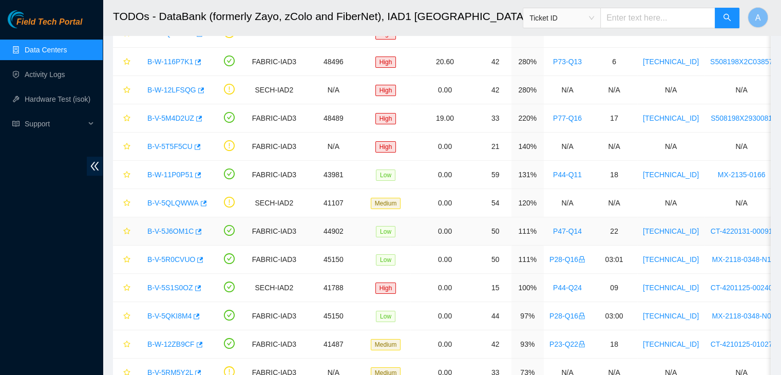
click at [186, 232] on link "B-V-5J6OM1C" at bounding box center [170, 231] width 46 height 8
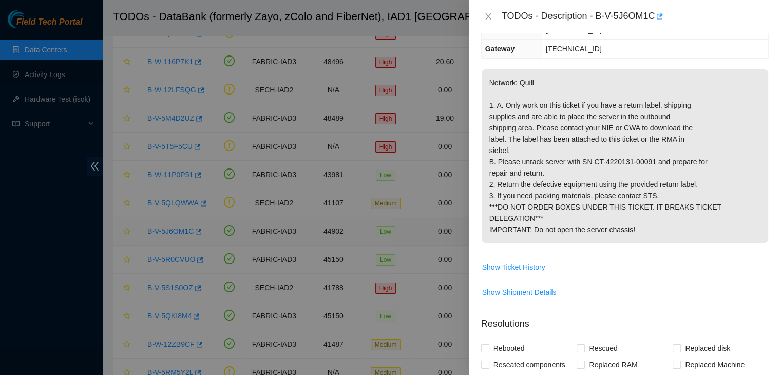
scroll to position [109, 0]
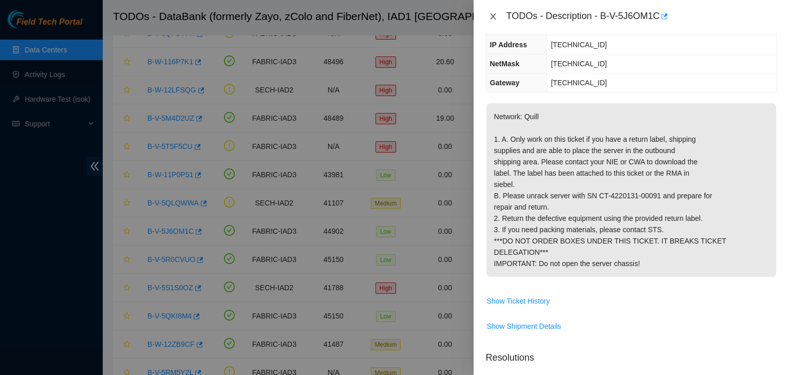
click at [493, 14] on icon "close" at bounding box center [493, 16] width 8 height 8
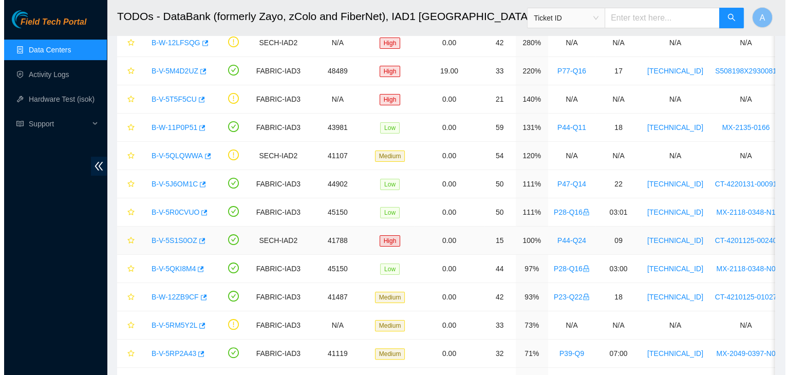
scroll to position [166, 0]
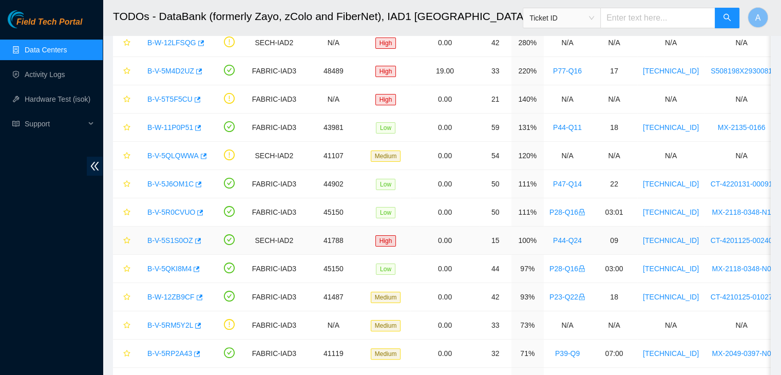
click at [163, 239] on link "B-V-5S1S0OZ" at bounding box center [170, 240] width 46 height 8
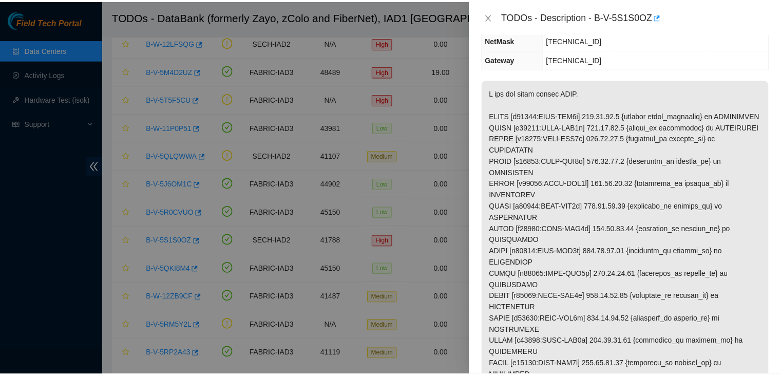
scroll to position [133, 0]
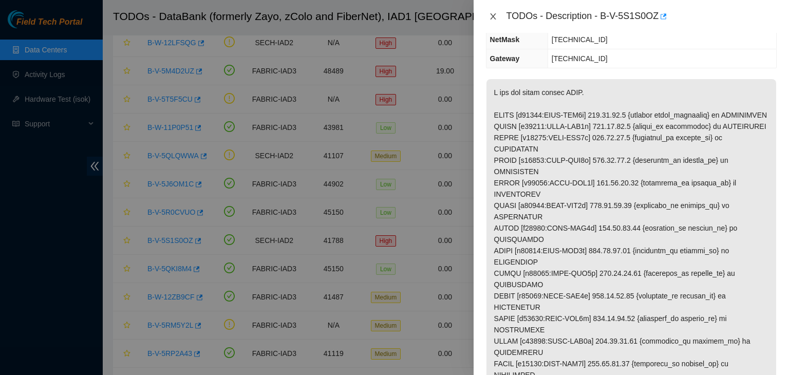
click at [497, 17] on button "Close" at bounding box center [493, 17] width 14 height 10
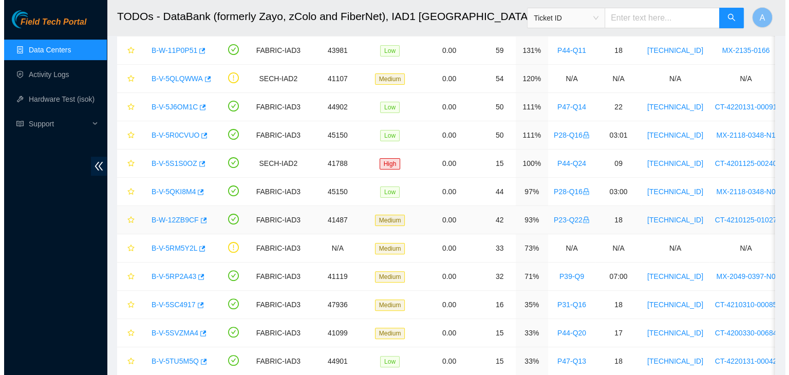
scroll to position [244, 0]
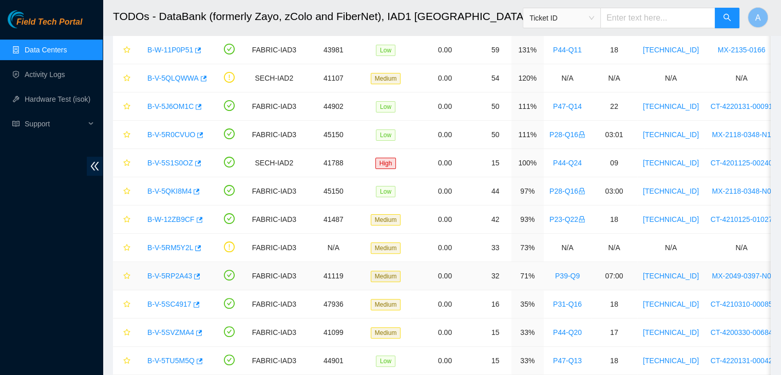
click at [179, 275] on link "B-V-5RP2A43" at bounding box center [169, 276] width 45 height 8
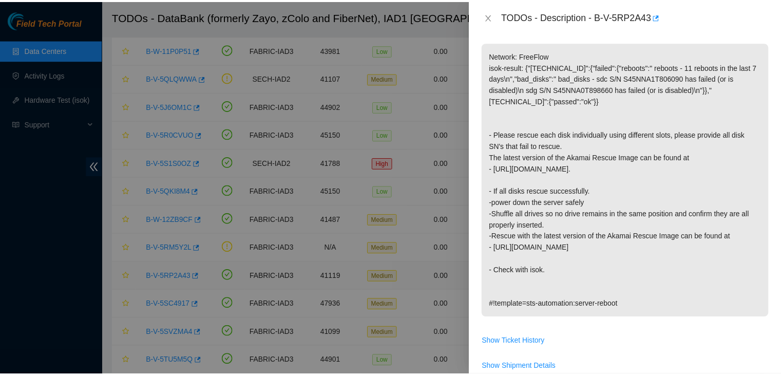
scroll to position [133, 0]
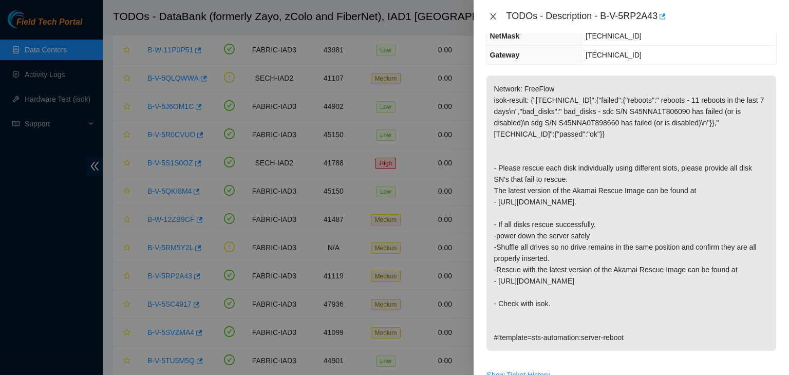
click at [493, 16] on icon "close" at bounding box center [493, 16] width 6 height 6
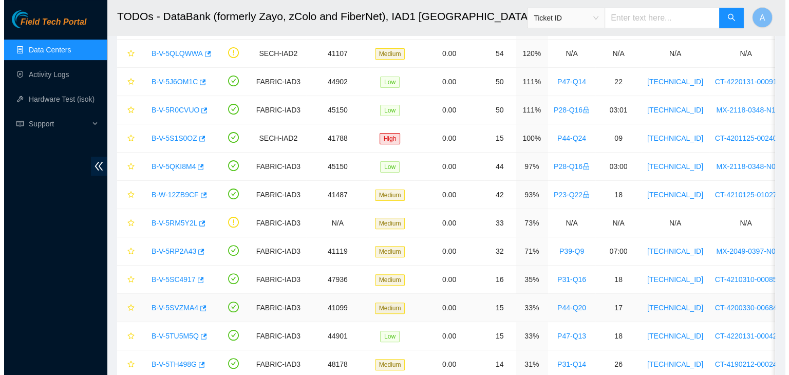
scroll to position [269, 0]
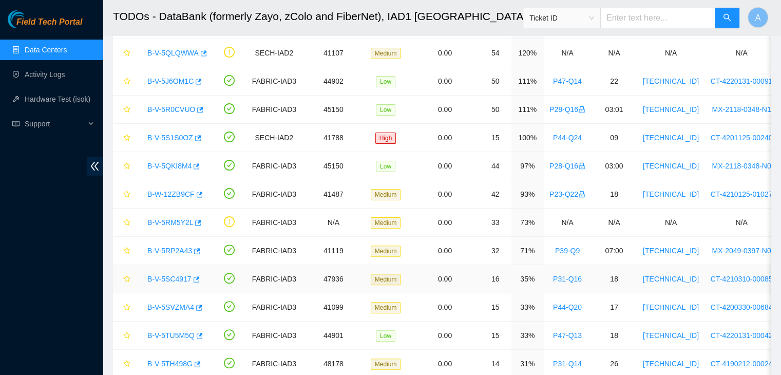
click at [183, 278] on link "B-V-5SC4917" at bounding box center [169, 279] width 44 height 8
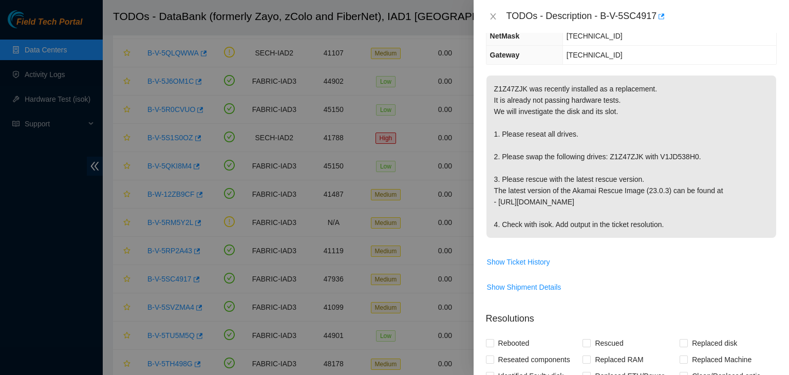
scroll to position [0, 0]
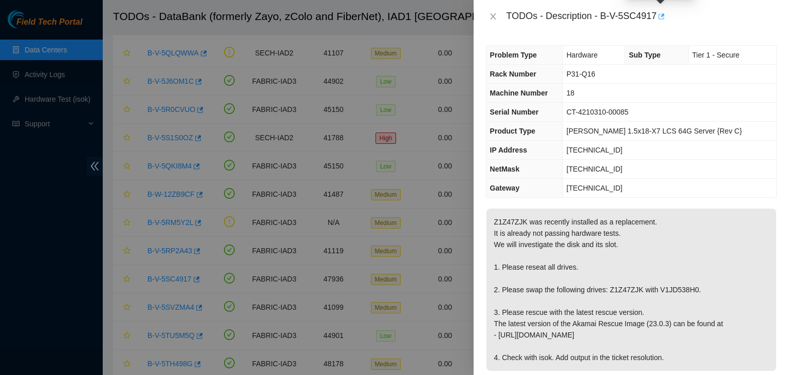
click at [664, 14] on icon "button" at bounding box center [662, 16] width 6 height 6
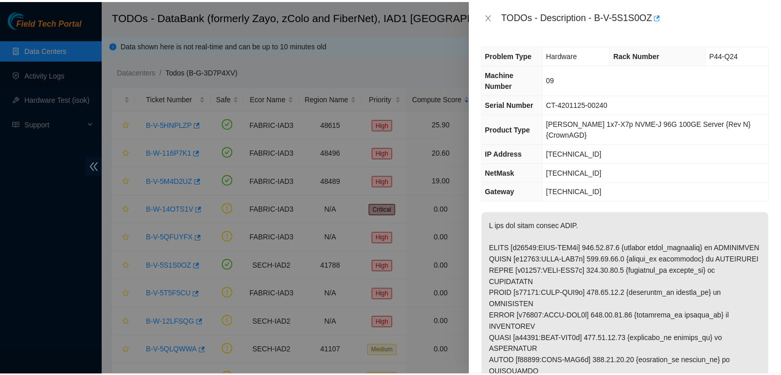
scroll to position [37, 0]
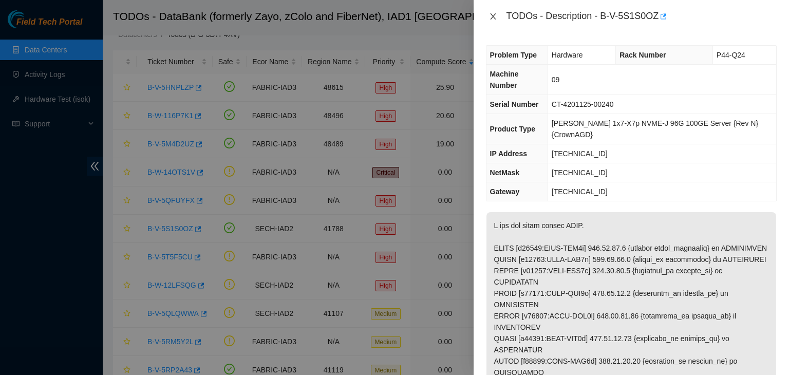
click at [489, 15] on icon "close" at bounding box center [493, 16] width 8 height 8
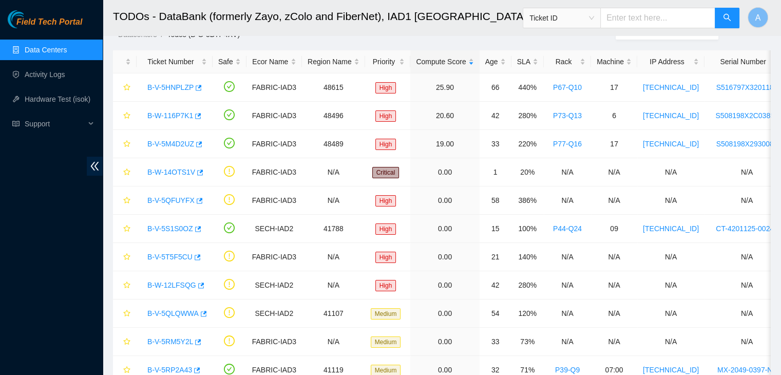
click at [67, 46] on link "Data Centers" at bounding box center [46, 50] width 42 height 8
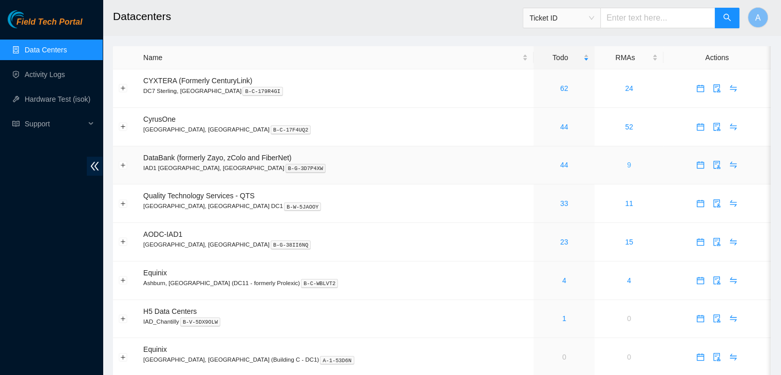
click at [627, 164] on link "9" at bounding box center [629, 165] width 4 height 8
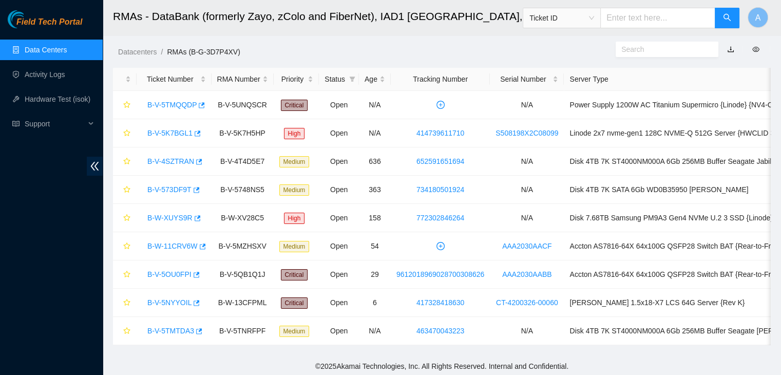
click at [67, 54] on link "Data Centers" at bounding box center [46, 50] width 42 height 8
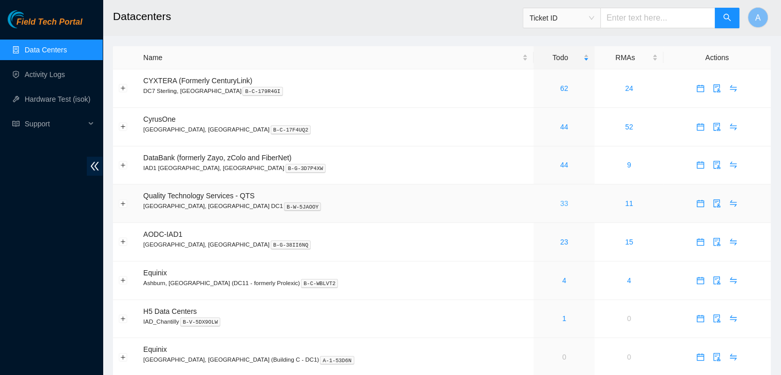
click at [561, 204] on link "33" at bounding box center [565, 203] width 8 height 8
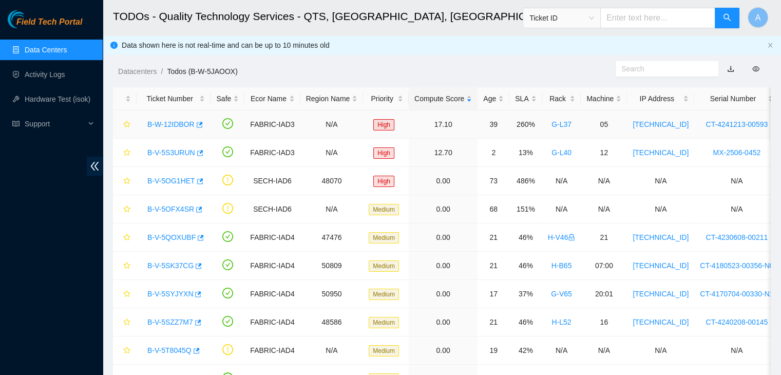
click at [176, 124] on link "B-W-12IDBOR" at bounding box center [170, 124] width 47 height 8
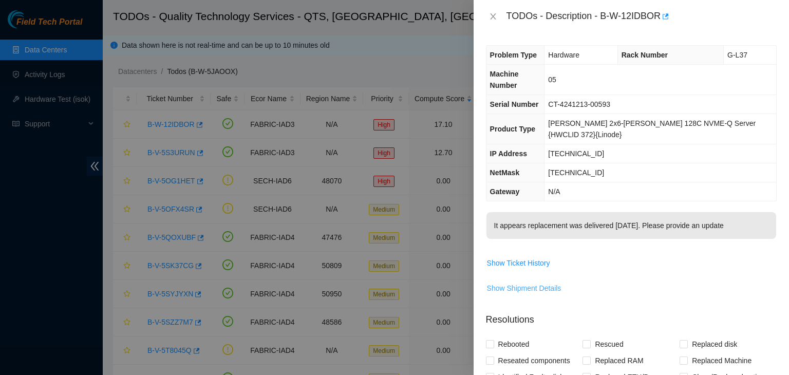
click at [529, 283] on span "Show Shipment Details" at bounding box center [524, 288] width 74 height 11
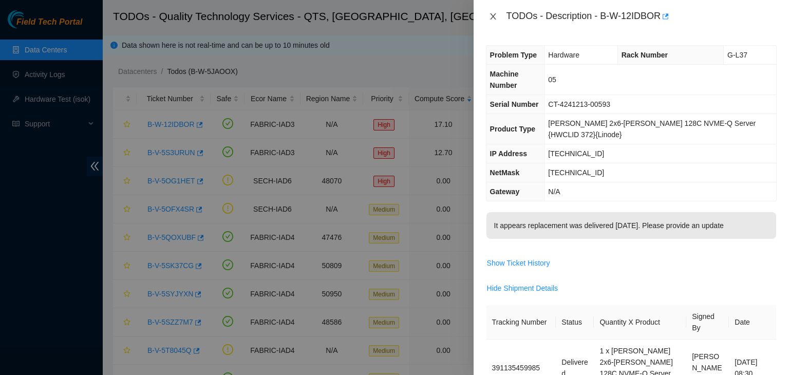
click at [497, 17] on icon "close" at bounding box center [493, 16] width 8 height 8
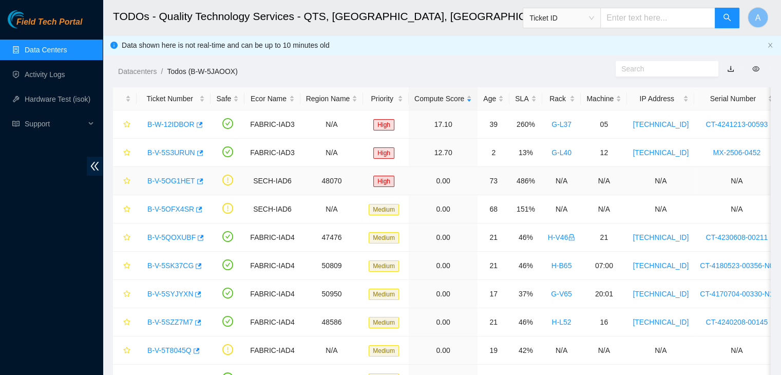
click at [175, 181] on link "B-V-5OG1HET" at bounding box center [171, 181] width 48 height 8
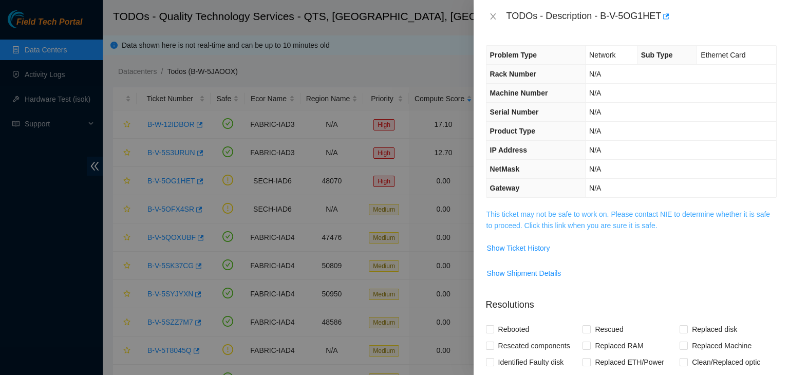
click at [557, 224] on link "This ticket may not be safe to work on. Please contact NIE to determine whether…" at bounding box center [629, 220] width 284 height 20
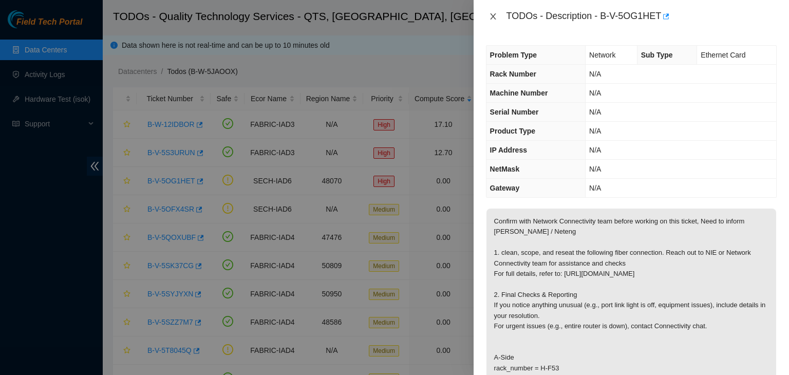
click at [494, 17] on icon "close" at bounding box center [493, 16] width 8 height 8
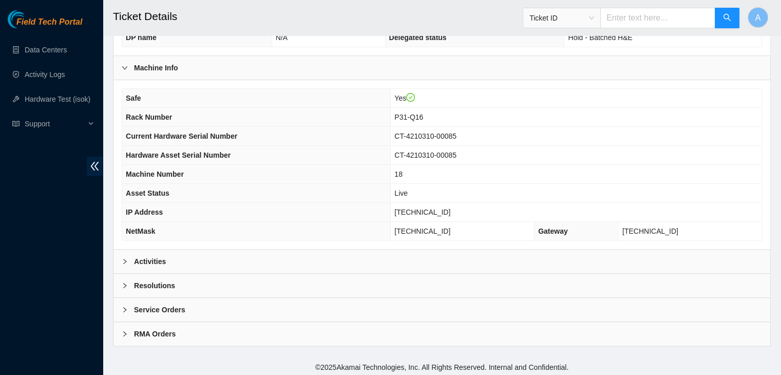
click at [415, 259] on div "Activities" at bounding box center [442, 262] width 657 height 24
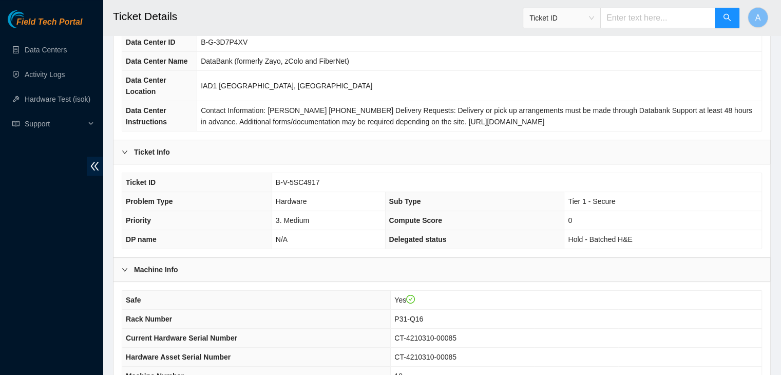
scroll to position [71, 0]
